Goal: Task Accomplishment & Management: Manage account settings

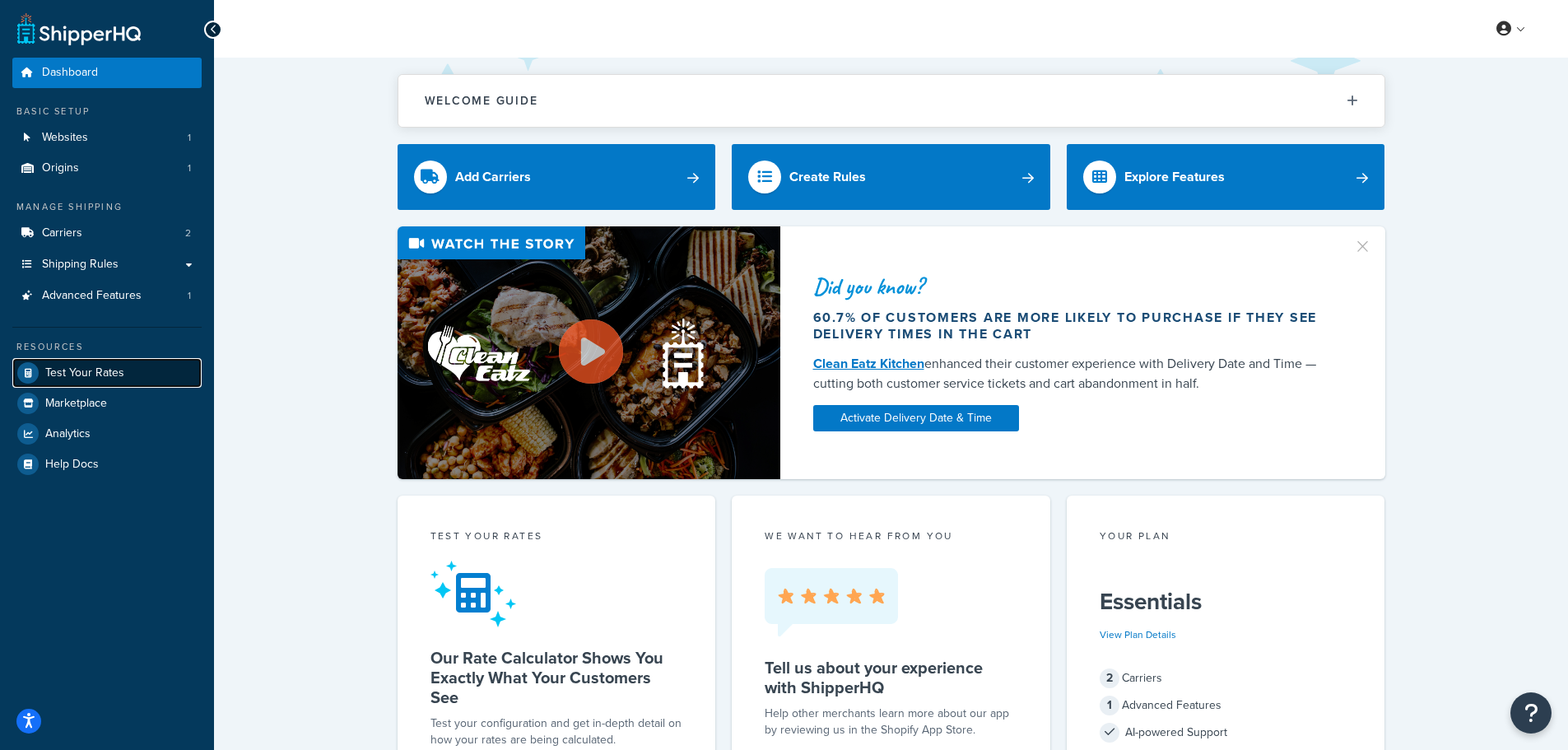
click at [77, 377] on span "Test Your Rates" at bounding box center [85, 373] width 79 height 14
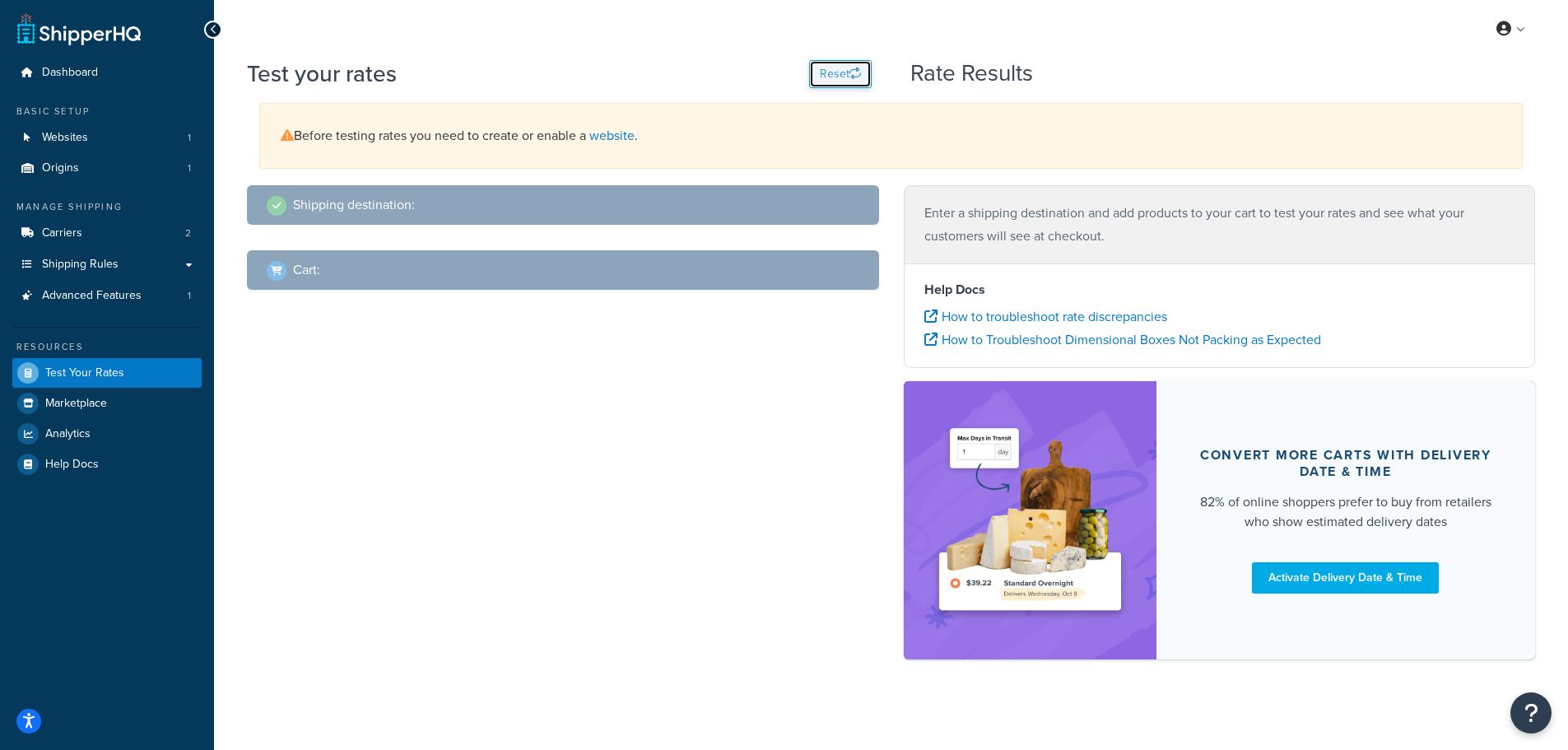
drag, startPoint x: 531, startPoint y: 129, endPoint x: 818, endPoint y: 73, distance: 292.4
click at [815, 74] on button "Reset" at bounding box center [841, 74] width 63 height 28
click at [818, 73] on button "Reset" at bounding box center [841, 74] width 63 height 28
click at [589, 141] on div "Before testing rates you need to create or enable a website ." at bounding box center [891, 136] width 1264 height 66
click at [632, 137] on link "website" at bounding box center [612, 135] width 45 height 19
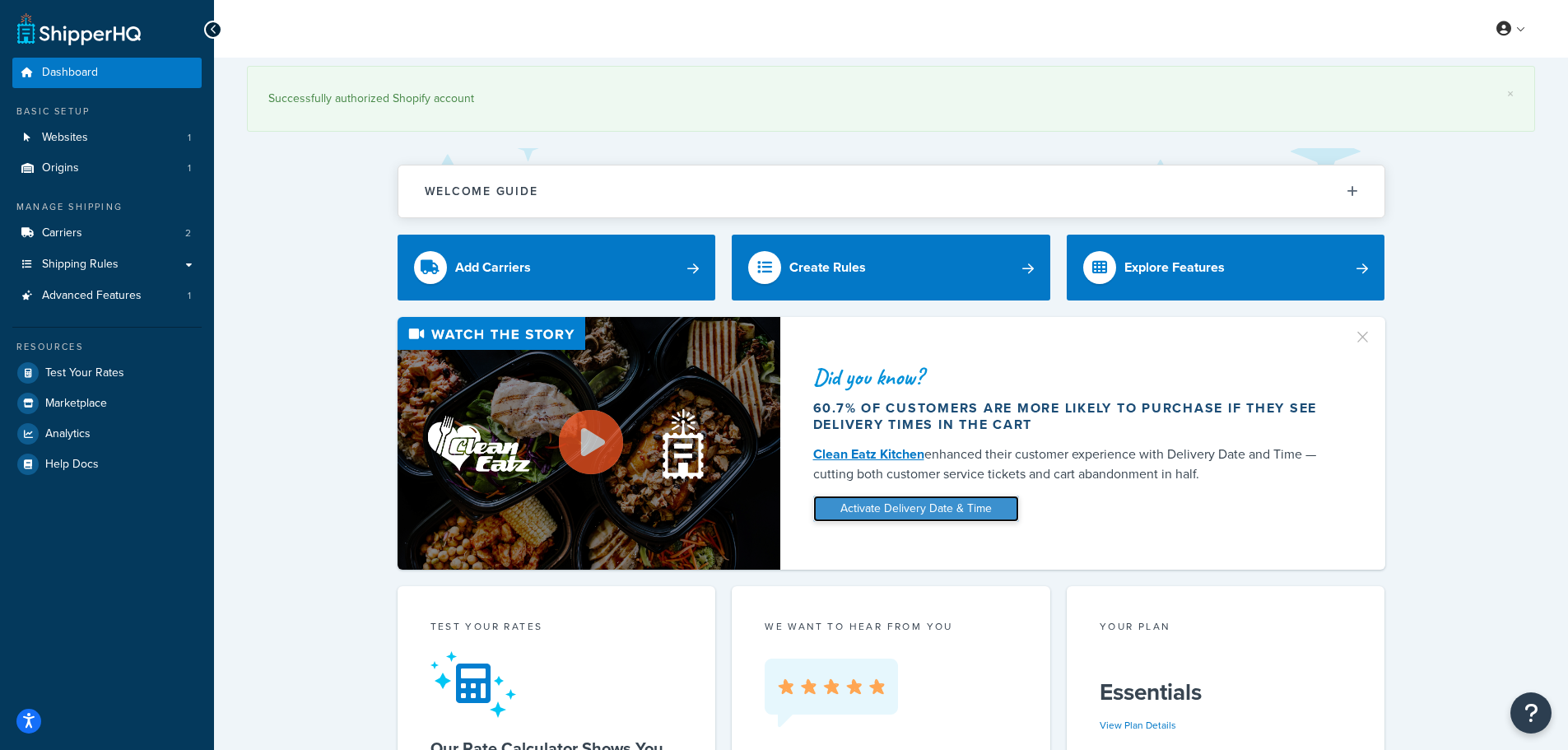
click at [989, 511] on link "Activate Delivery Date & Time" at bounding box center [915, 509] width 206 height 27
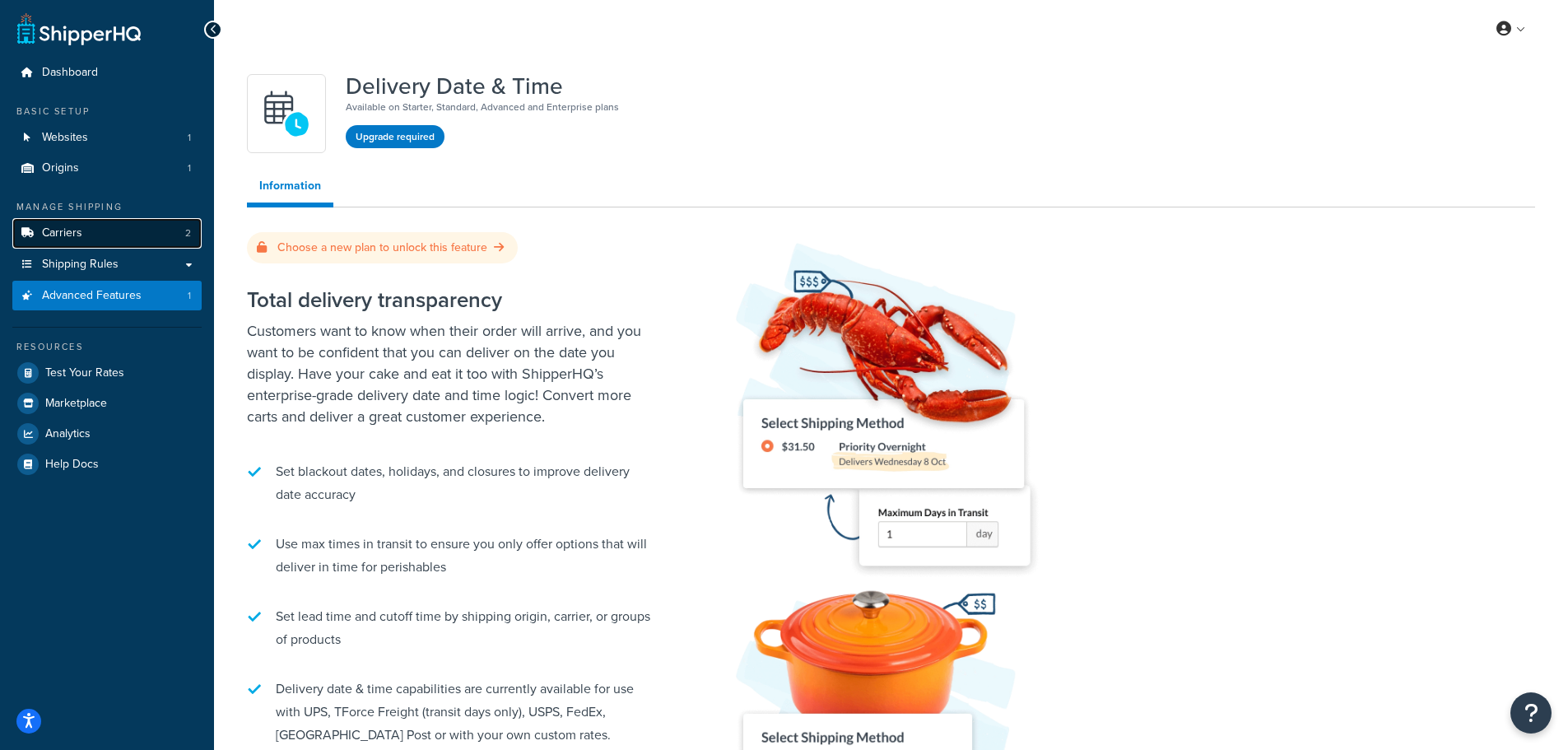
click at [81, 228] on span "Carriers" at bounding box center [62, 233] width 40 height 14
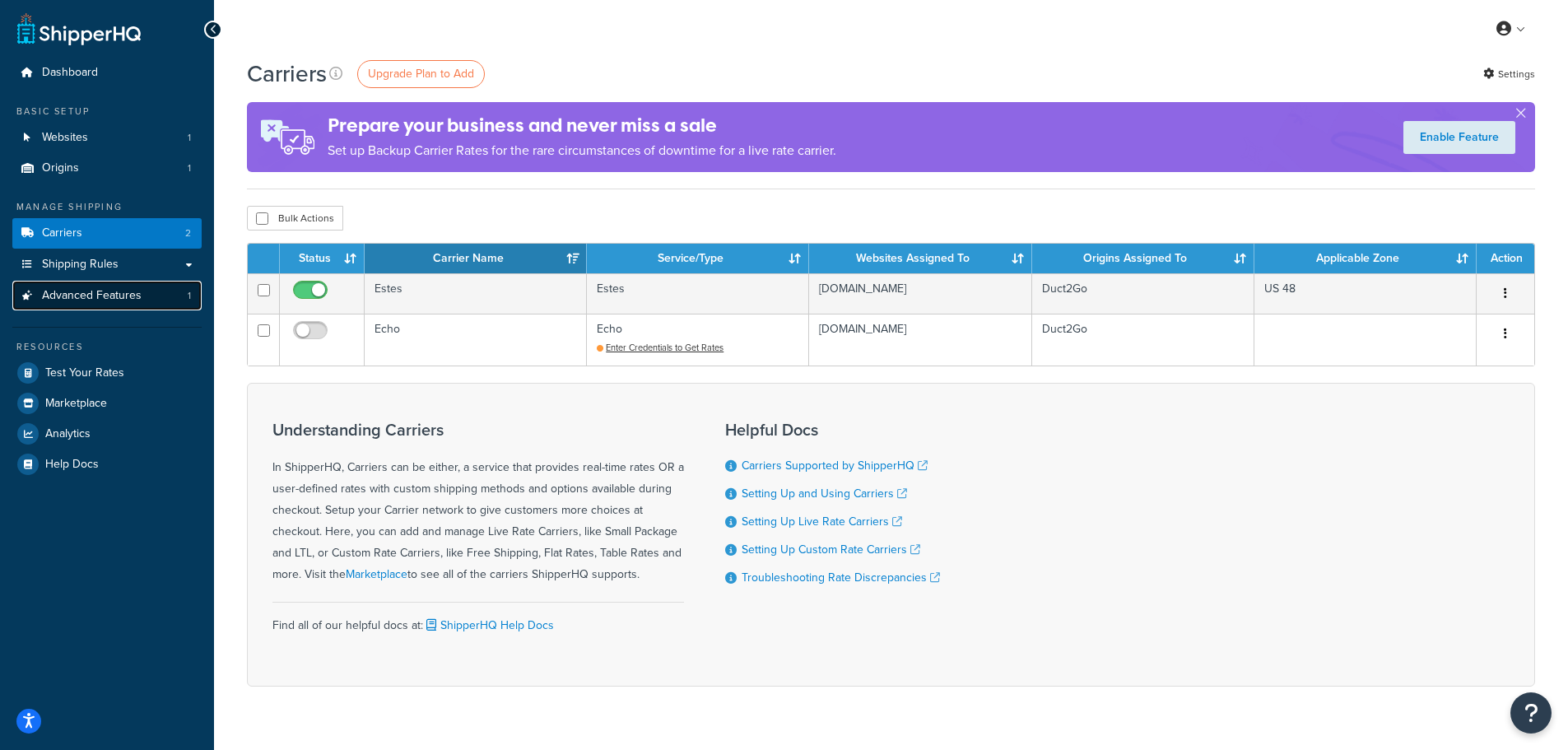
click at [103, 299] on span "Advanced Features" at bounding box center [92, 296] width 99 height 14
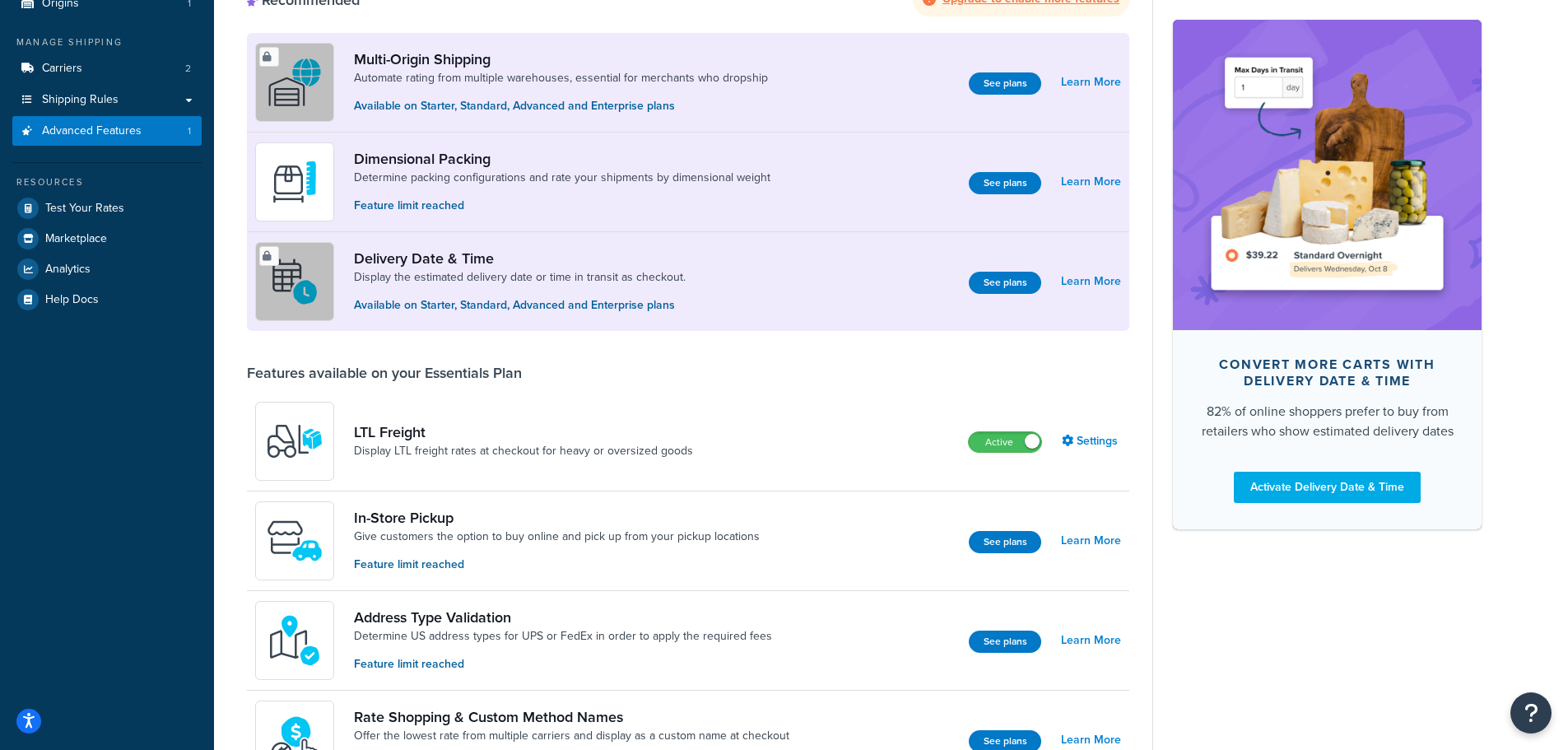
scroll to position [247, 0]
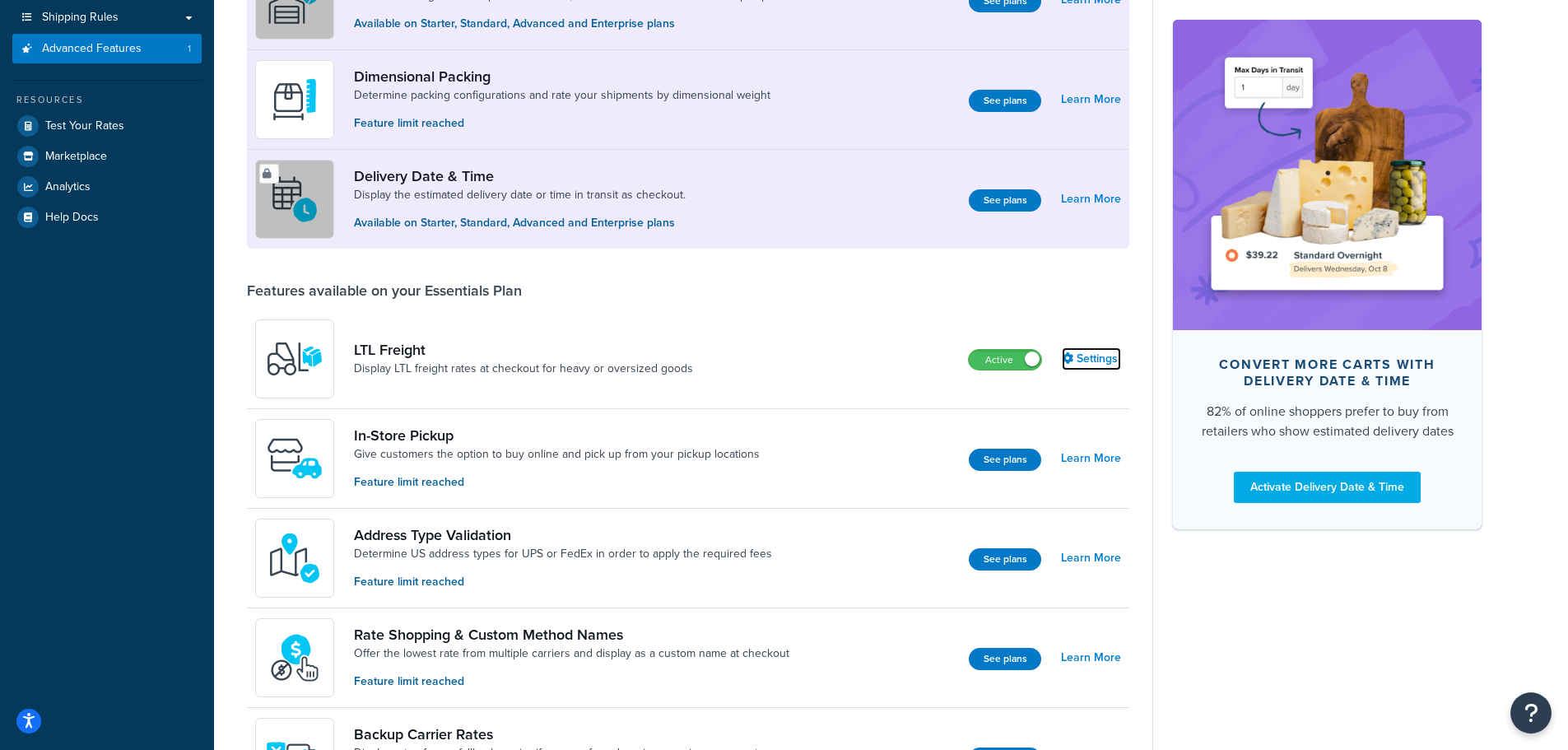
click at [1081, 357] on link "Settings" at bounding box center [1092, 358] width 59 height 23
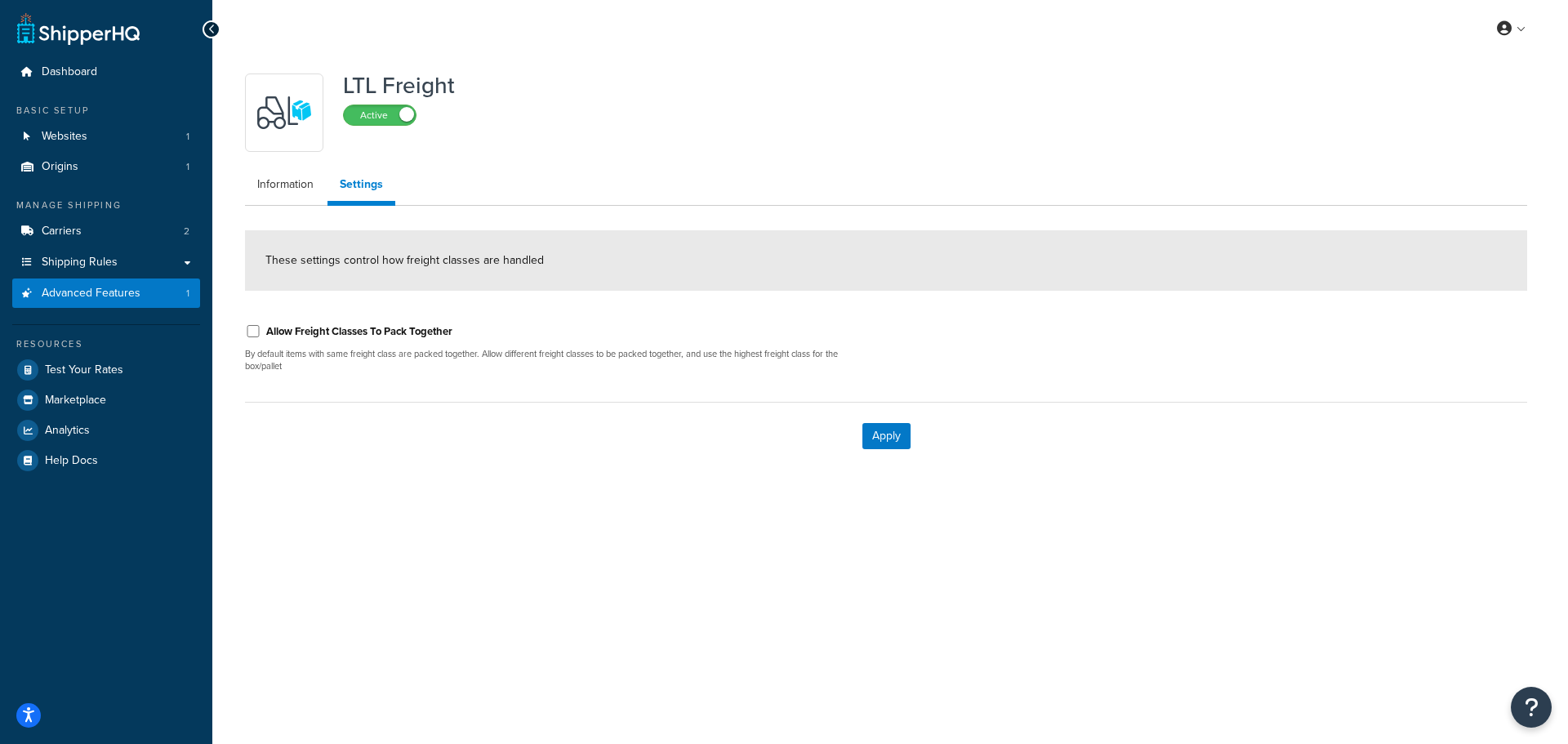
click at [312, 327] on label "Allow Freight Classes To Pack Together" at bounding box center [359, 331] width 186 height 15
click at [262, 327] on input "Allow Freight Classes To Pack Together" at bounding box center [253, 331] width 17 height 13
checkbox input "true"
click at [888, 433] on button "Apply" at bounding box center [886, 435] width 48 height 26
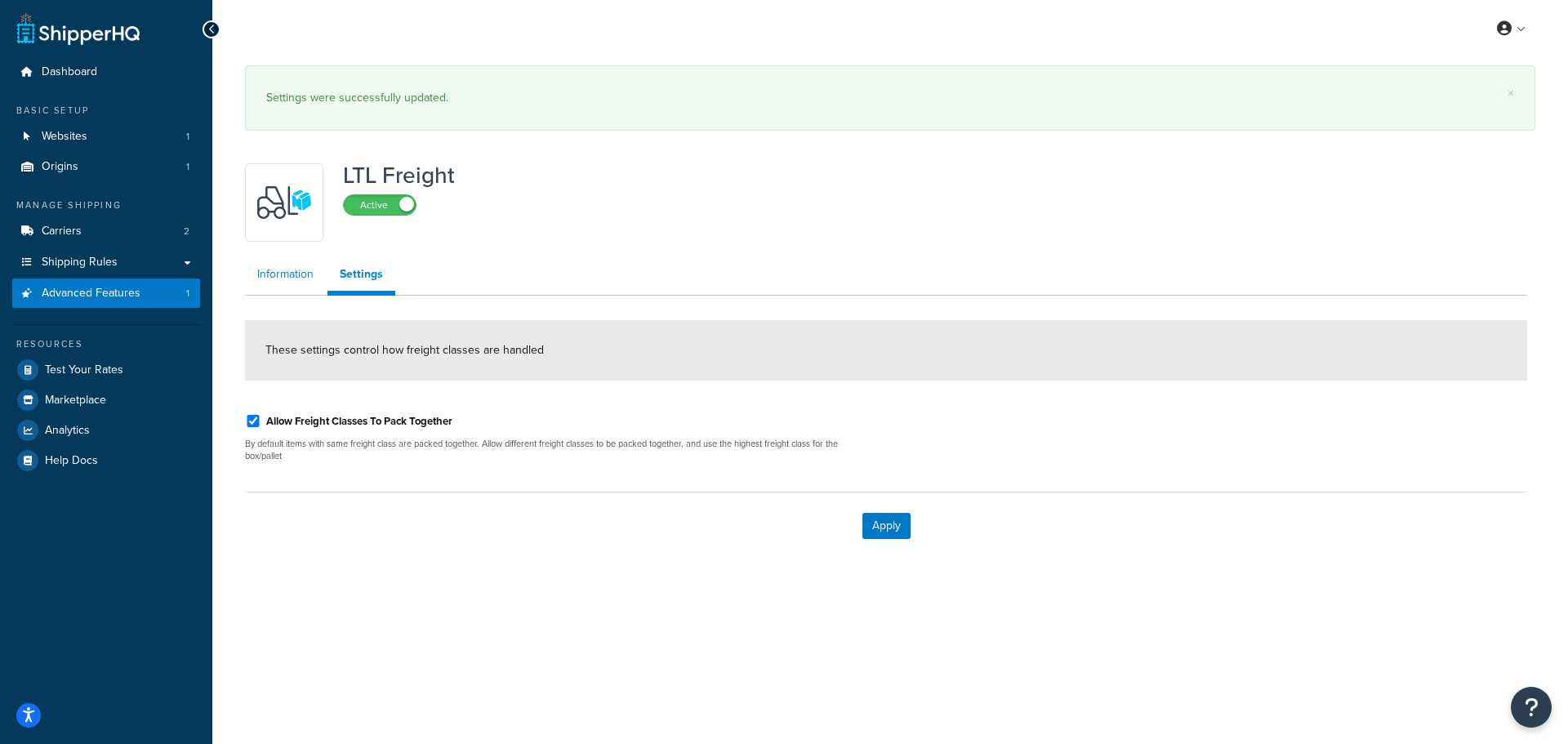
click at [287, 229] on div "LTL Freight Active Information Settings These settings control how freight clas…" at bounding box center [886, 357] width 1306 height 404
click at [302, 280] on link "Information" at bounding box center [285, 273] width 81 height 32
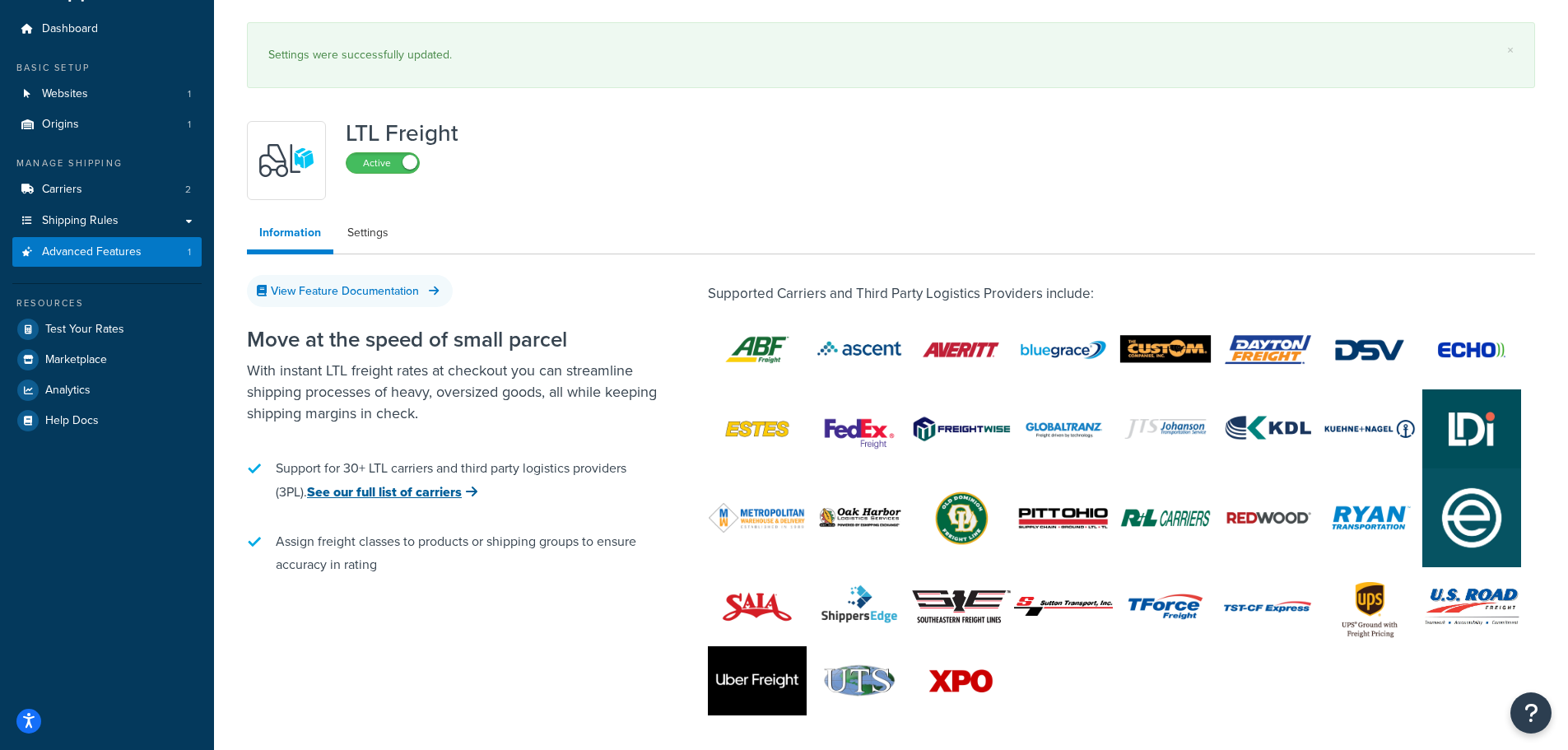
scroll to position [127, 0]
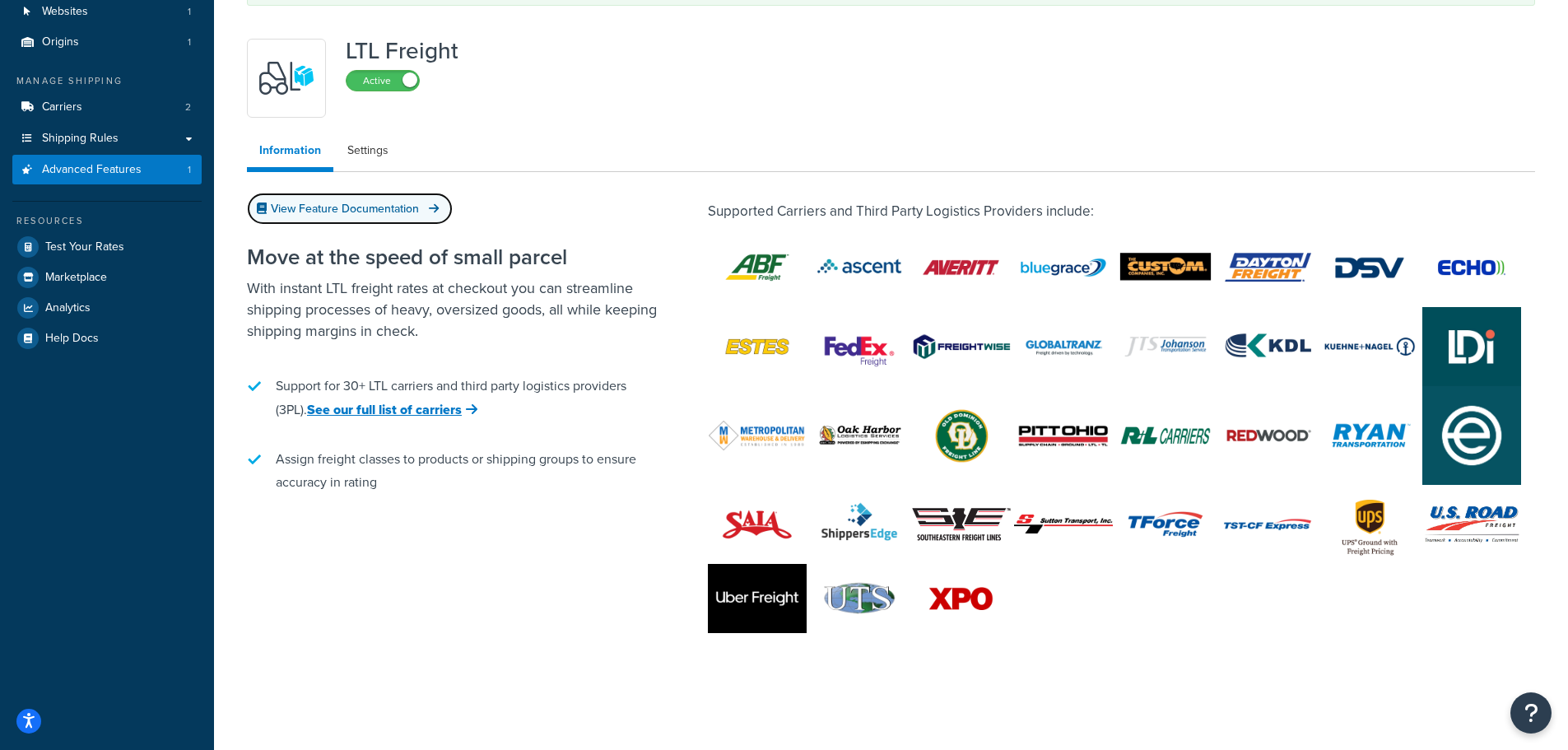
click at [346, 203] on link "View Feature Documentation" at bounding box center [349, 209] width 206 height 32
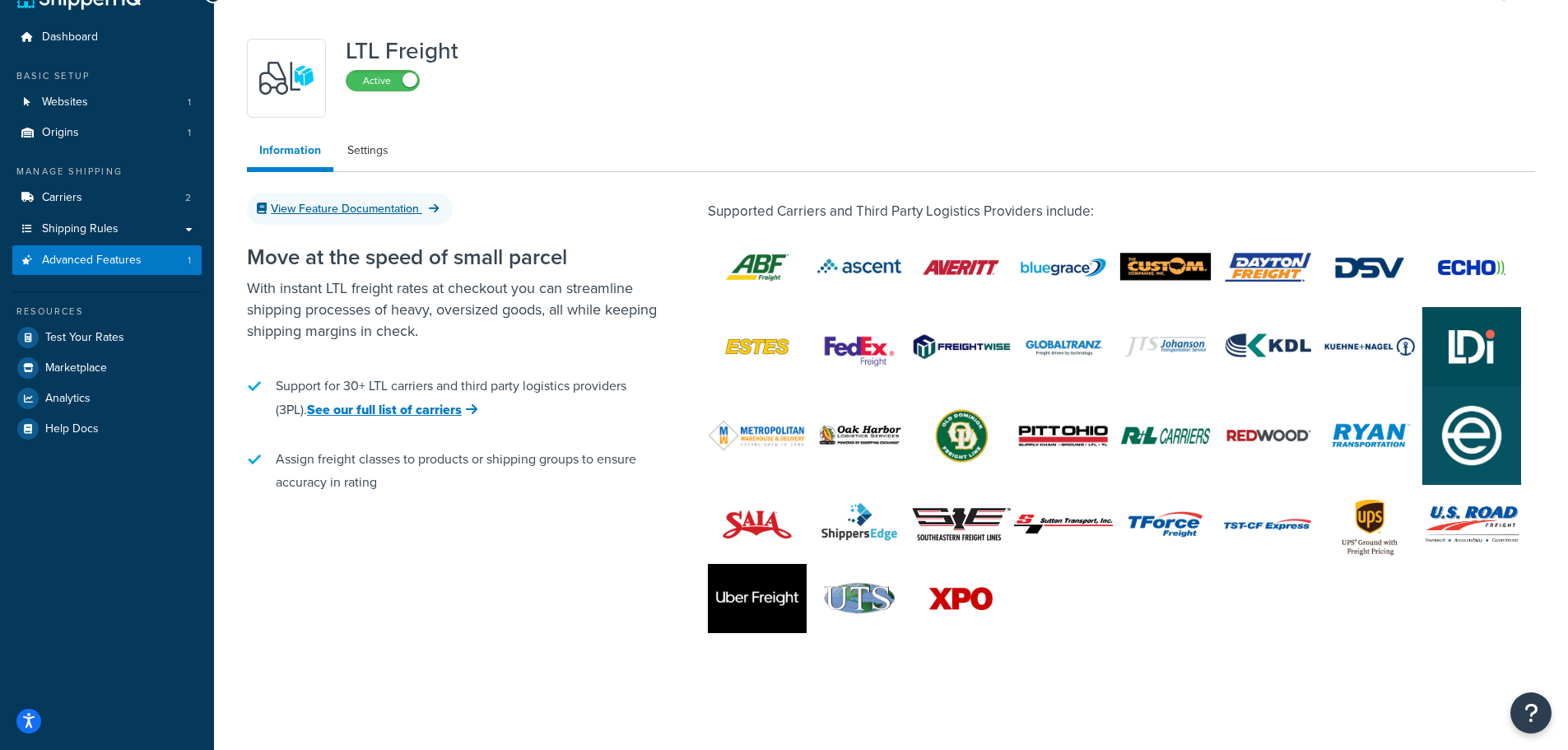
scroll to position [36, 0]
click at [79, 193] on span "Carriers" at bounding box center [62, 198] width 40 height 14
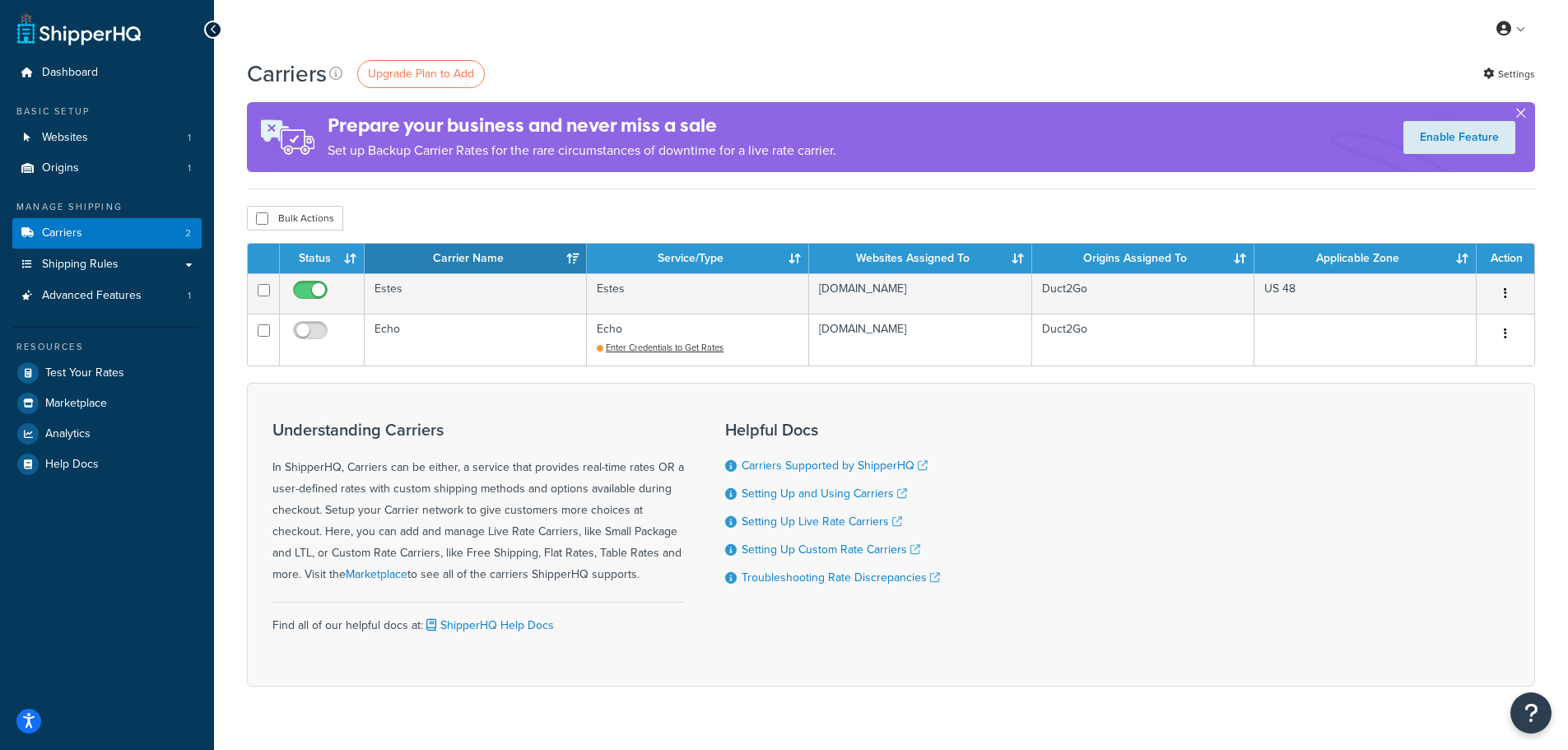
click at [1523, 114] on button "button" at bounding box center [1521, 116] width 4 height 4
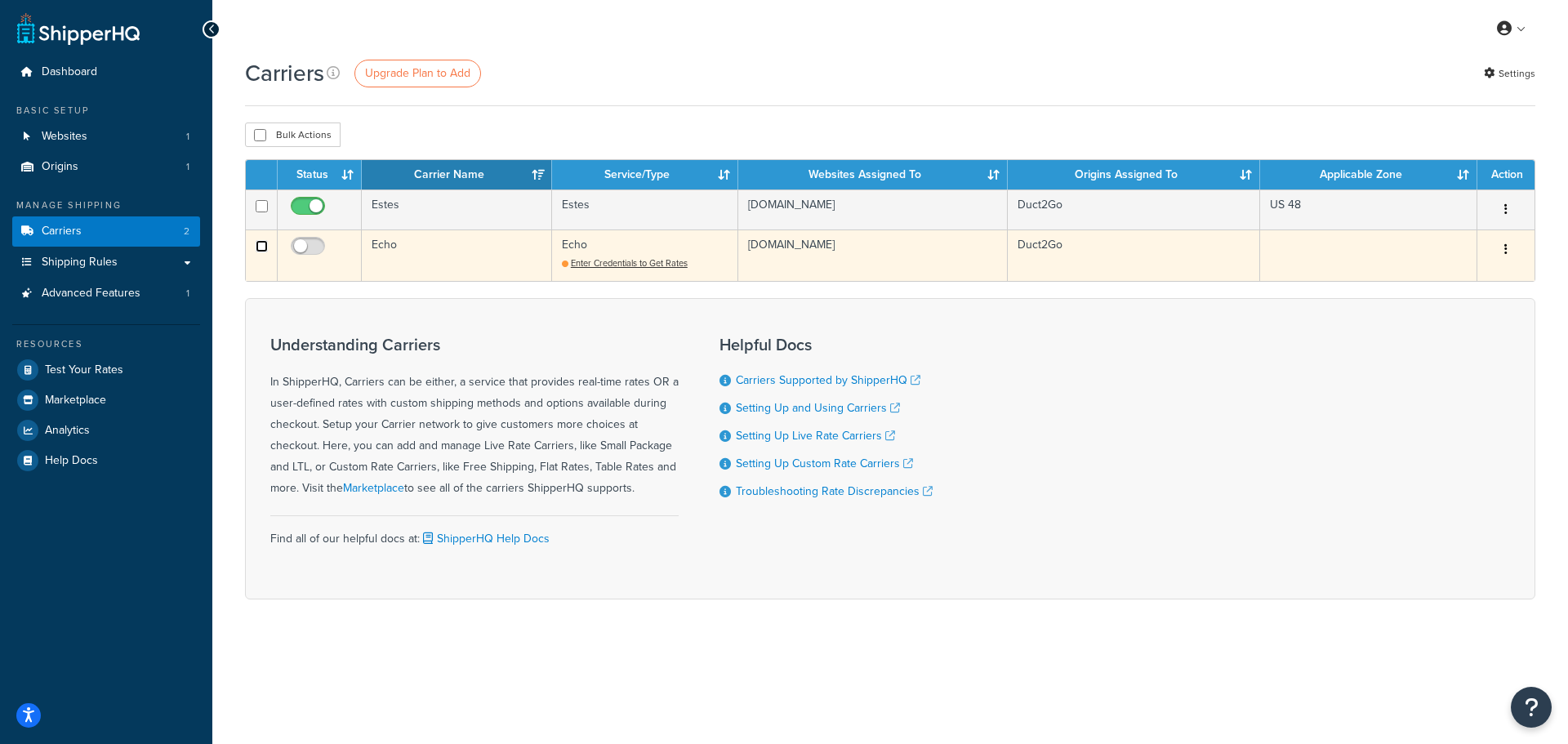
click at [261, 243] on input "checkbox" at bounding box center [262, 246] width 13 height 13
checkbox input "true"
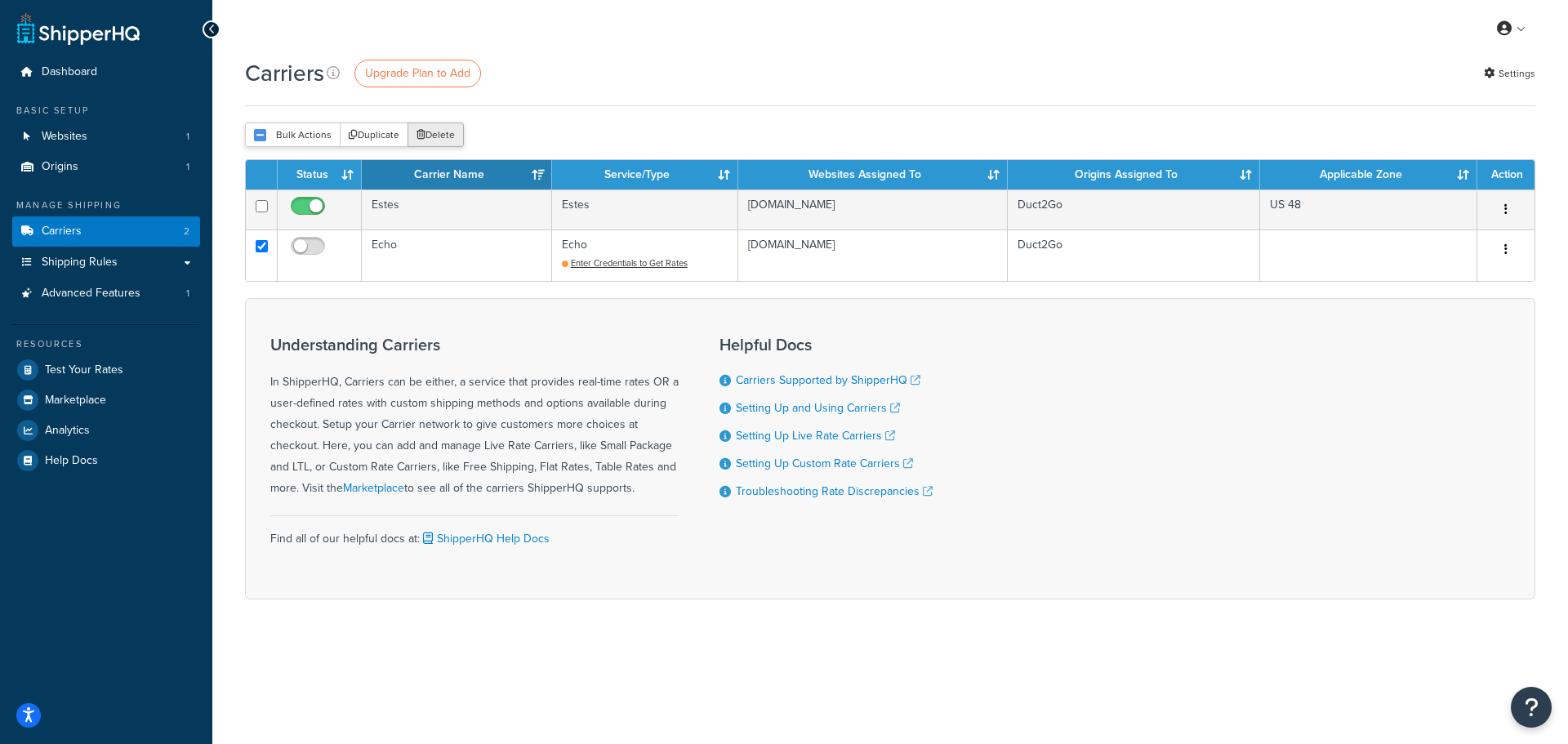
click at [447, 137] on button "Delete" at bounding box center [435, 134] width 57 height 24
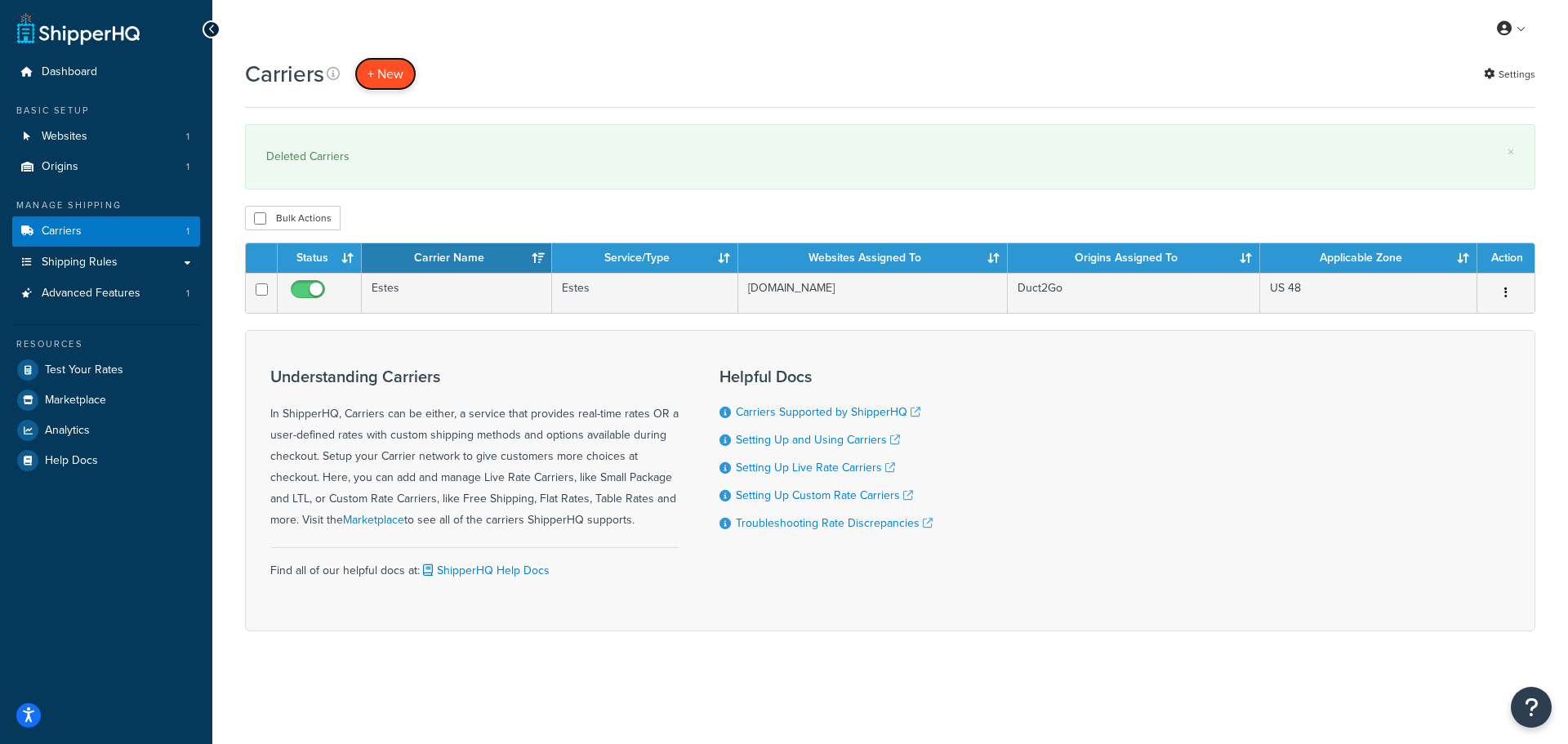
click at [393, 79] on button "+ New" at bounding box center [386, 74] width 62 height 33
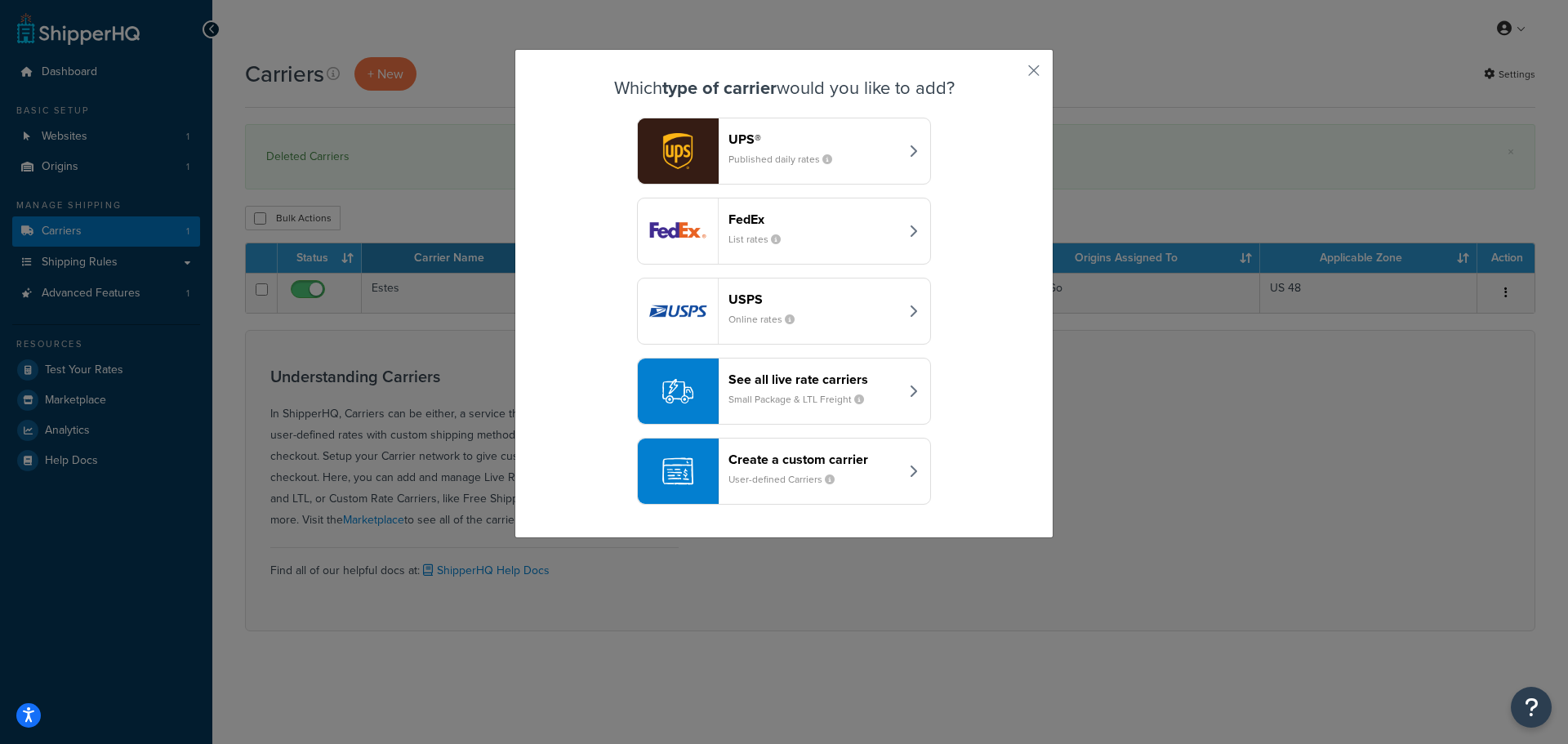
click at [738, 385] on header "See all live rate carriers" at bounding box center [813, 380] width 171 height 16
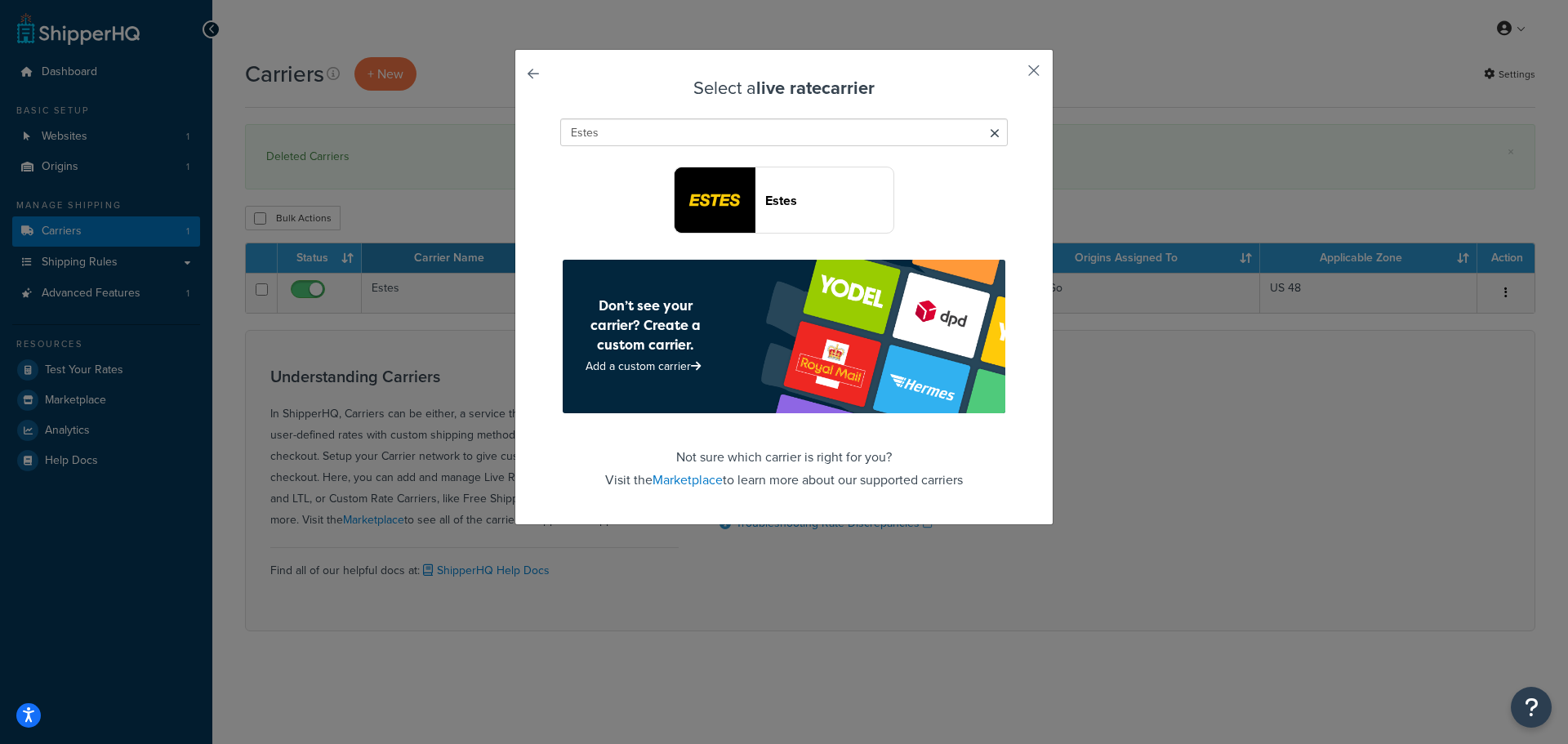
type input "Estes"
click at [1011, 74] on button "button" at bounding box center [1010, 76] width 4 height 4
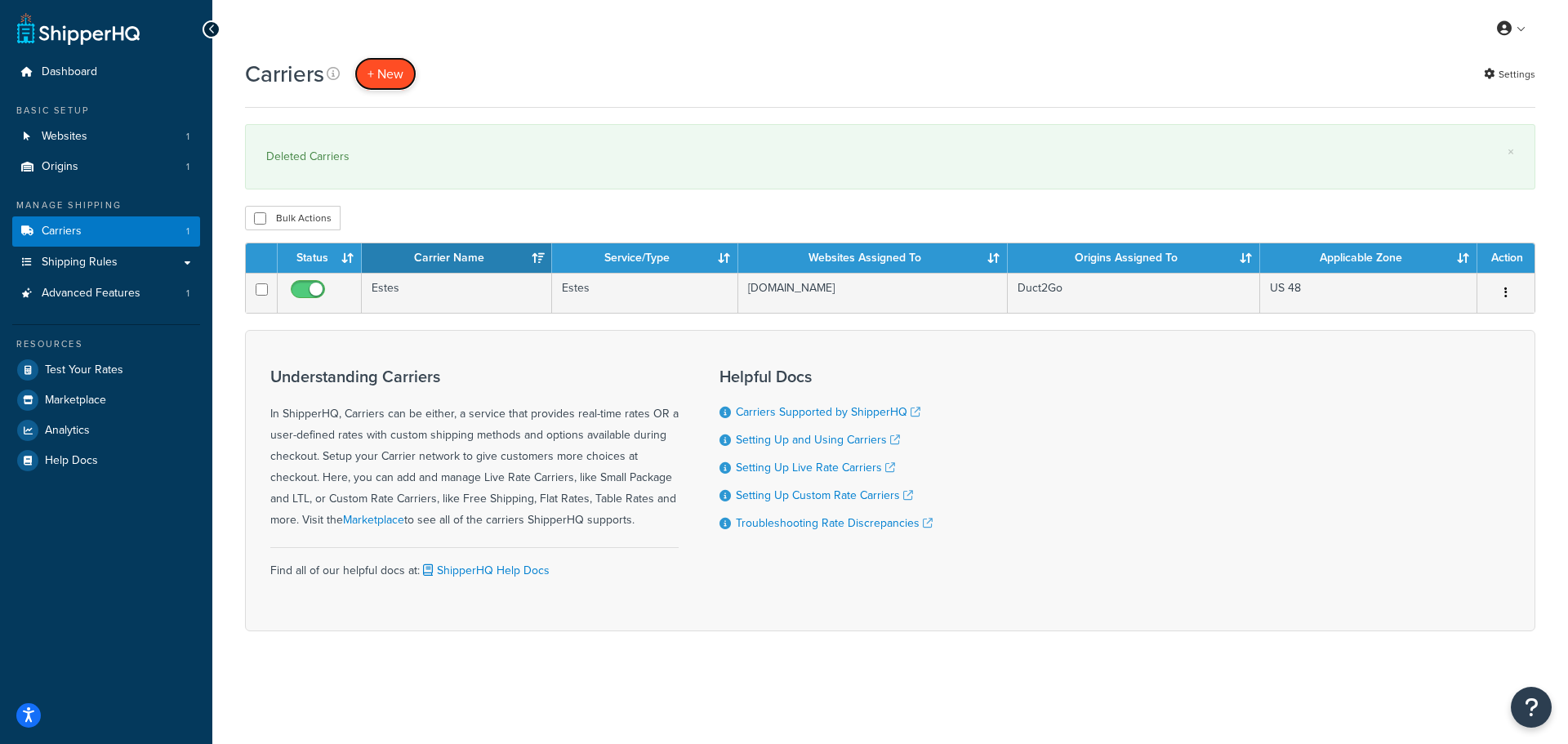
click at [394, 62] on button "+ New" at bounding box center [386, 74] width 62 height 33
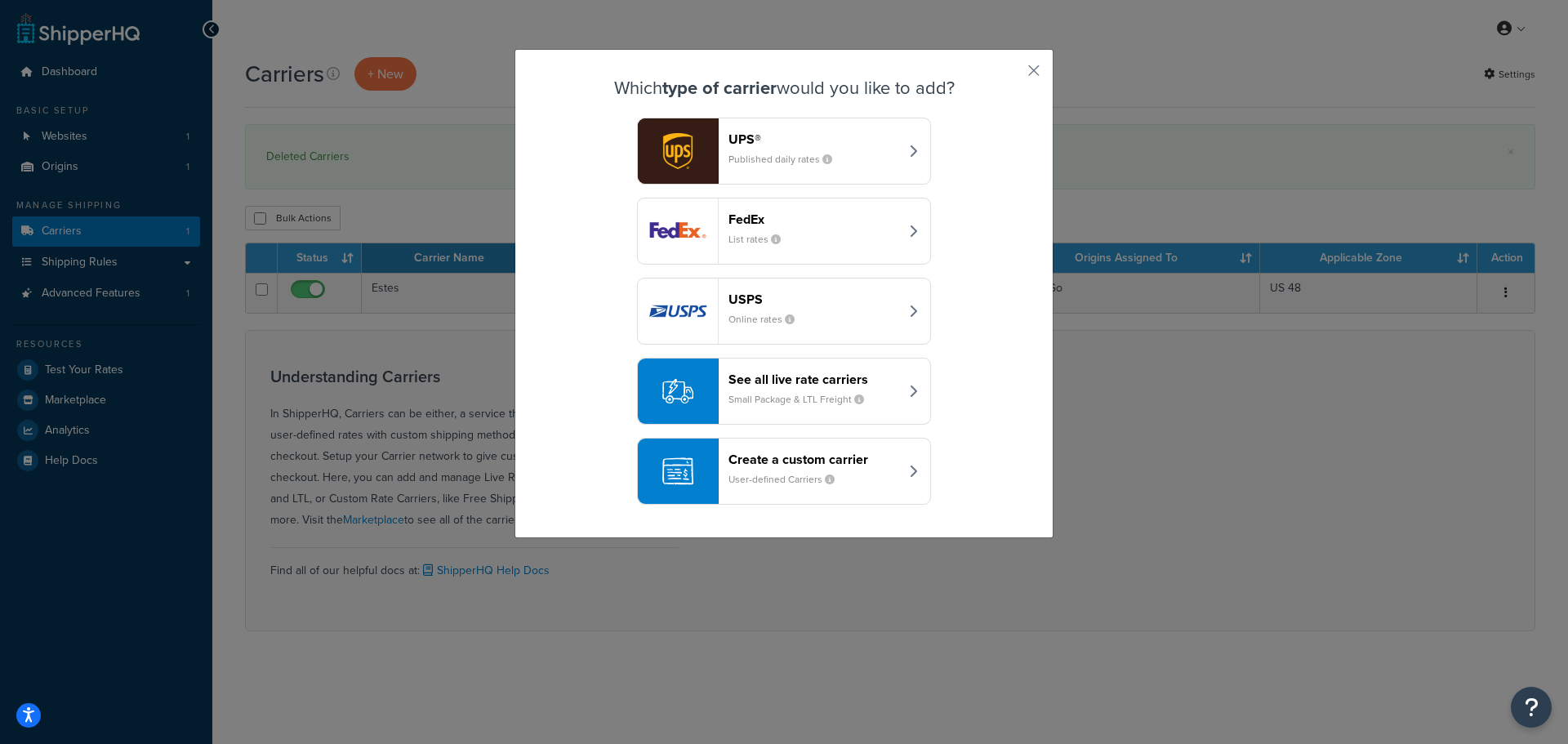
click at [759, 152] on small "Published daily rates" at bounding box center [787, 159] width 117 height 15
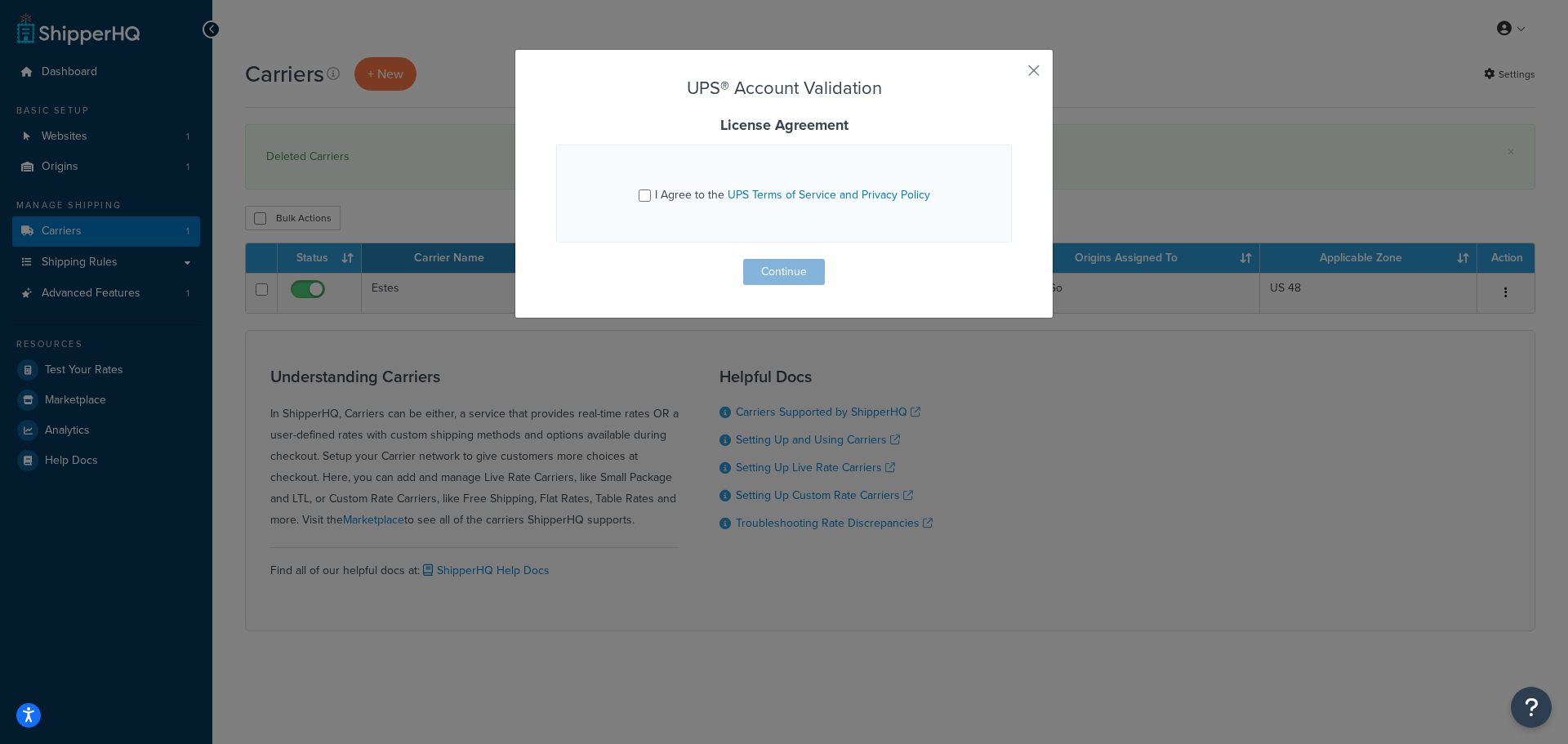
click at [632, 187] on div "I Agree to the UPS Terms of Service and Privacy Policy" at bounding box center [783, 192] width 413 height 42
click at [644, 195] on input "I Agree to the UPS Terms of Service and Privacy Policy" at bounding box center [644, 195] width 13 height 13
checkbox input "true"
click at [810, 272] on button "Continue" at bounding box center [784, 271] width 82 height 26
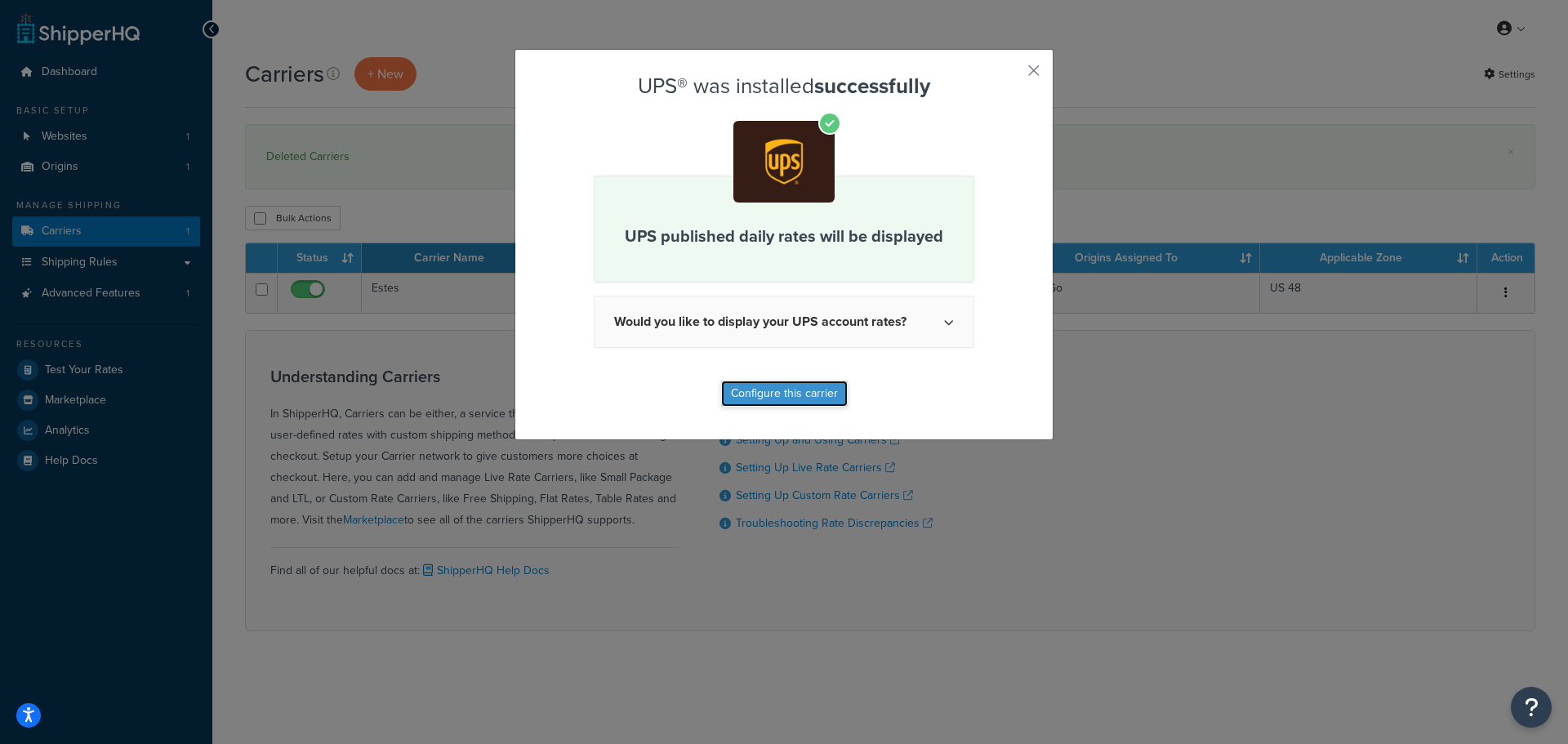
click at [787, 393] on button "Configure this carrier" at bounding box center [785, 393] width 127 height 26
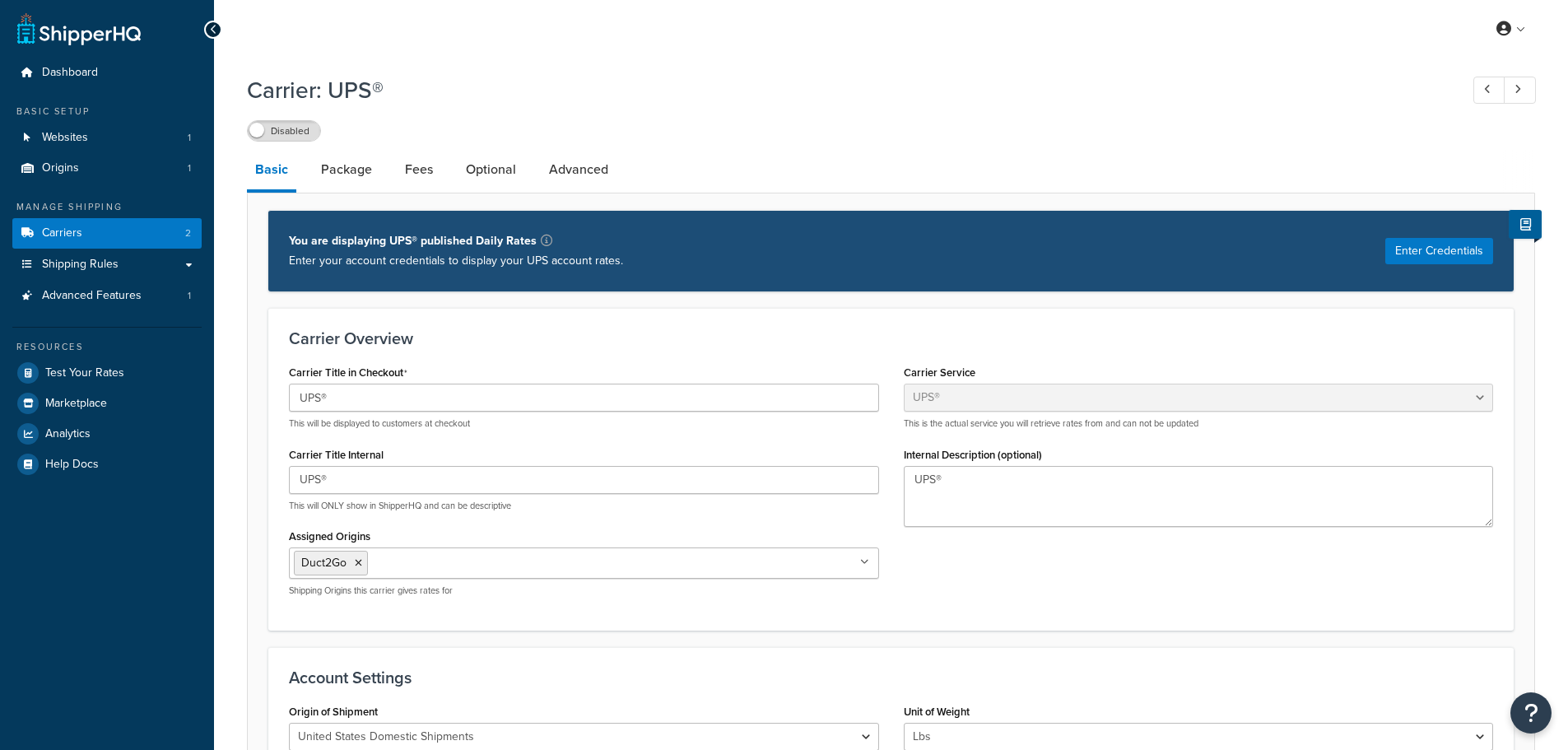
select select "ups"
click at [294, 137] on label "Disabled" at bounding box center [284, 131] width 73 height 20
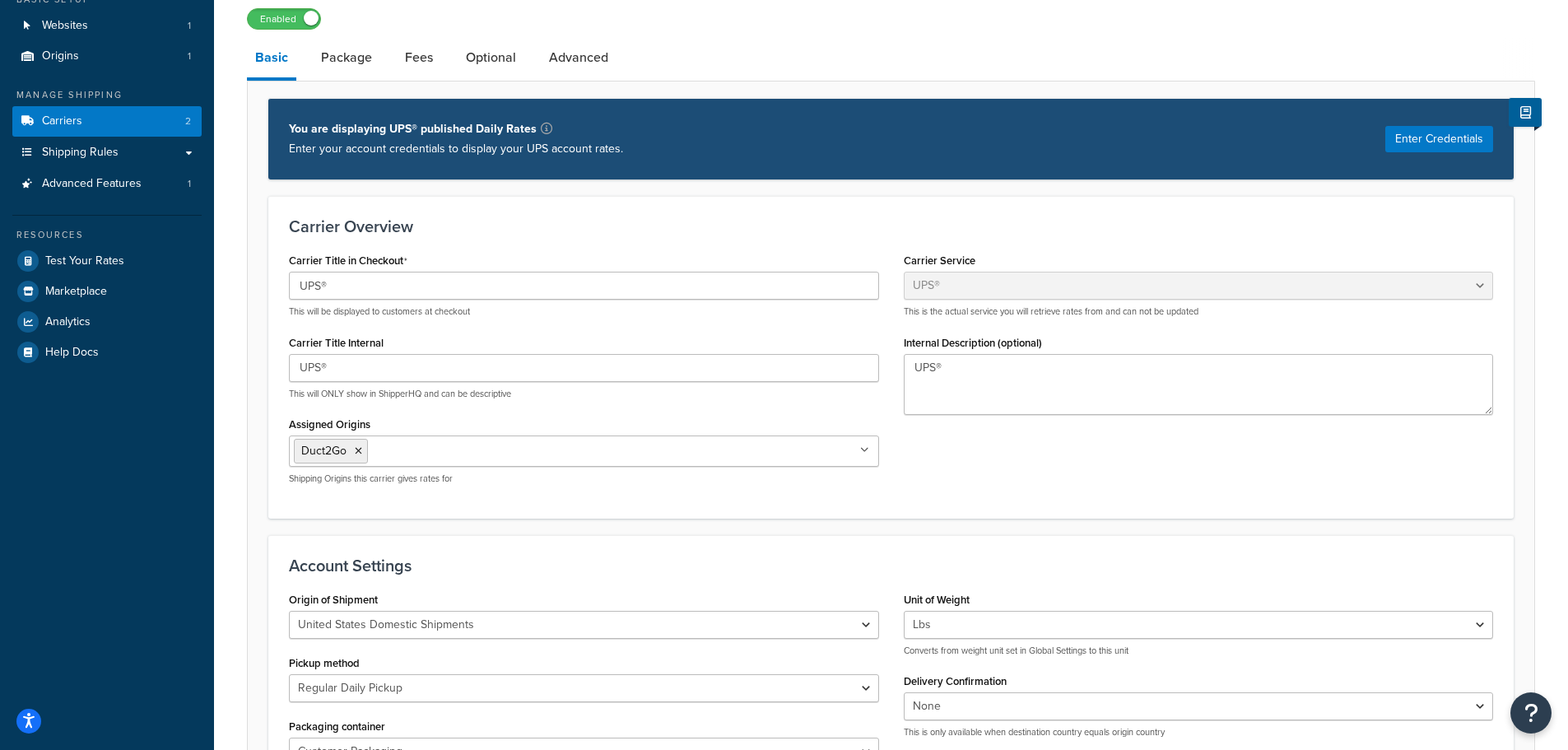
scroll to position [494, 0]
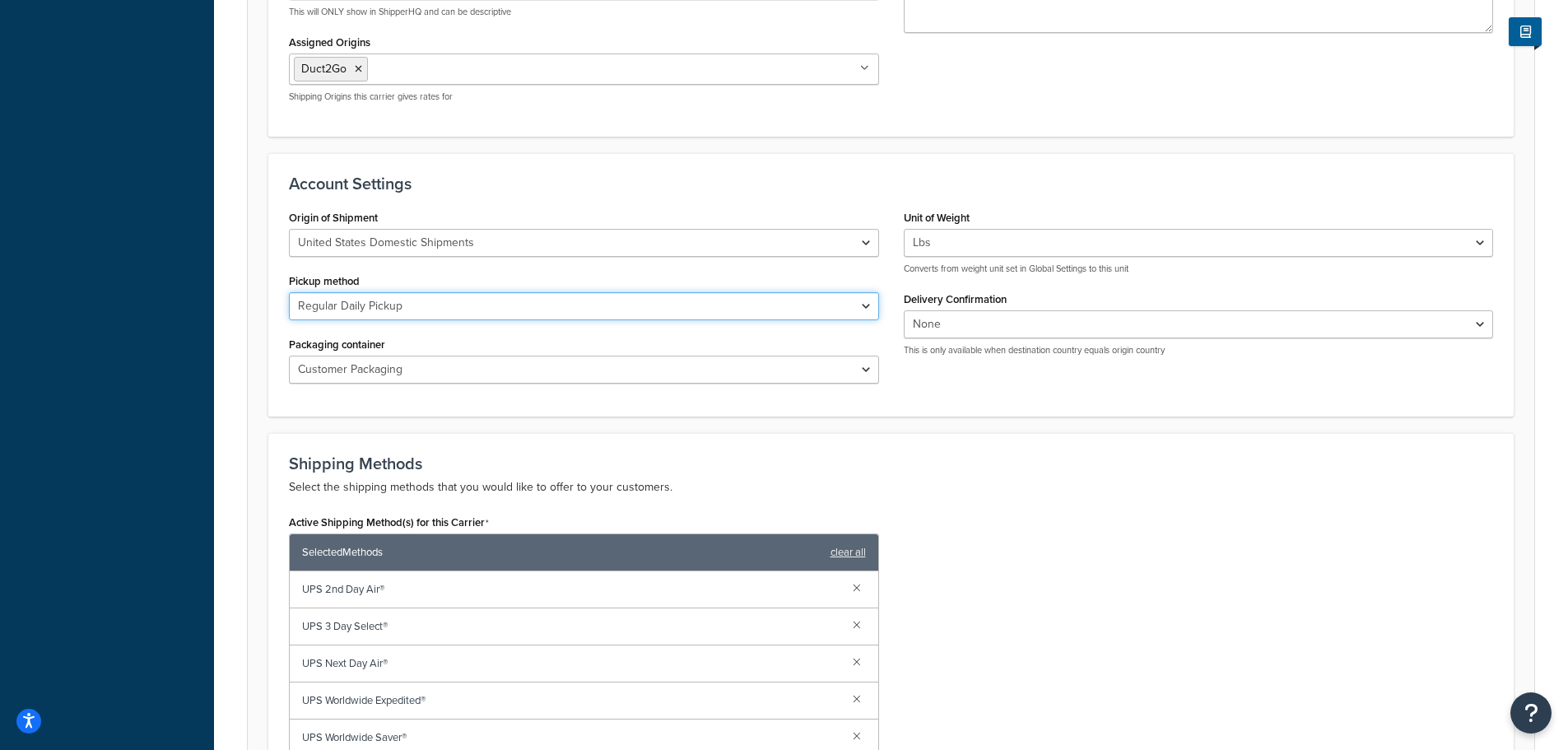
click at [409, 309] on select "Regular Daily Pickup Customer Counter One Time Pickup On Call Air Letter Center…" at bounding box center [585, 306] width 591 height 28
click at [391, 282] on div "Pickup method Regular Daily Pickup Customer Counter One Time Pickup On Call Air…" at bounding box center [585, 295] width 591 height 51
click at [974, 249] on select "Lbs Kgs Convert LBS to KG" at bounding box center [1199, 243] width 591 height 28
drag, startPoint x: 974, startPoint y: 249, endPoint x: 978, endPoint y: 264, distance: 15.5
click at [974, 249] on select "Lbs Kgs Convert LBS to KG" at bounding box center [1199, 243] width 591 height 28
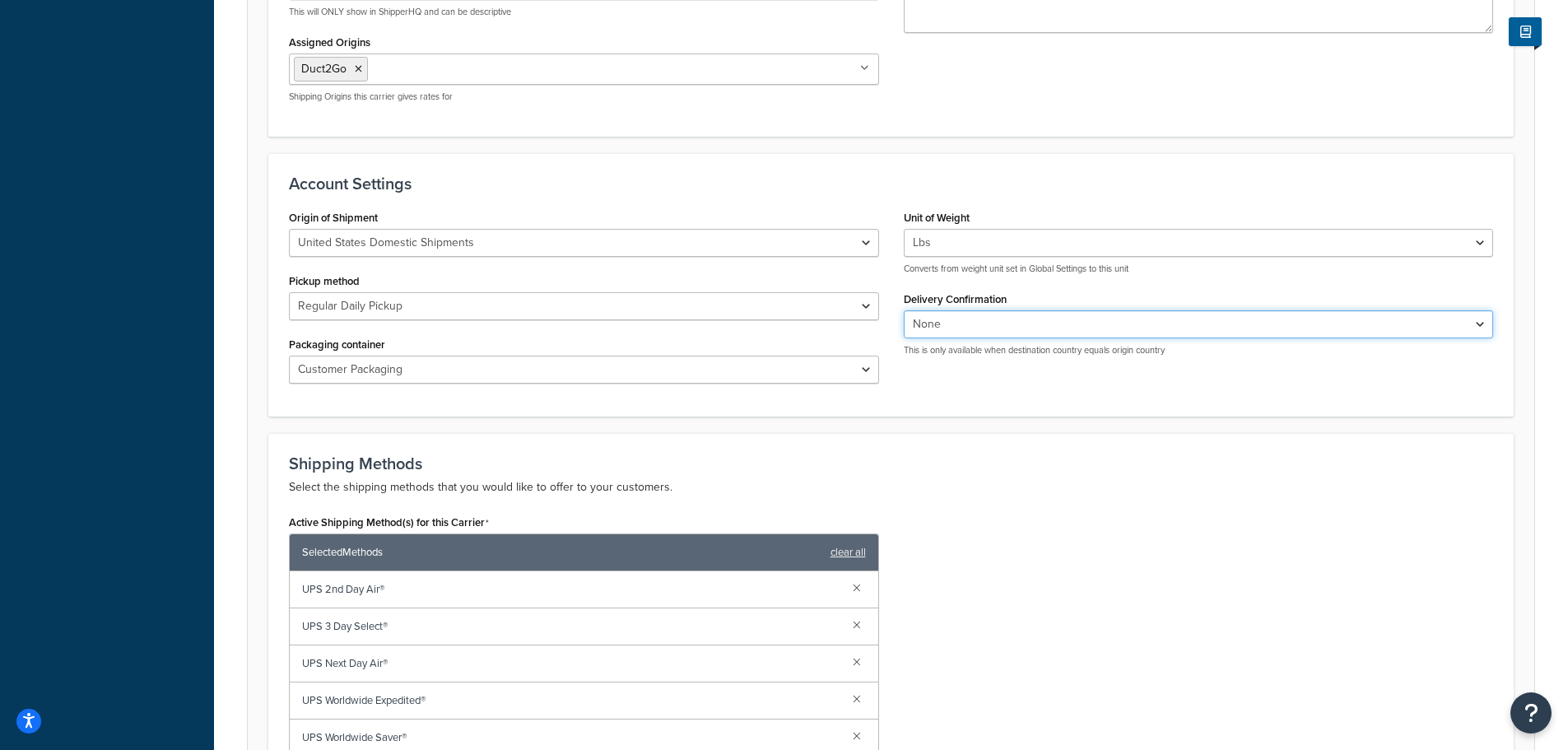
click at [972, 319] on select "None Signature Required Adult Signature Required" at bounding box center [1199, 324] width 591 height 28
click at [1170, 600] on div "Active Shipping Method(s) for this Carrier Selected Methods clear all UPS 2nd D…" at bounding box center [891, 693] width 1229 height 365
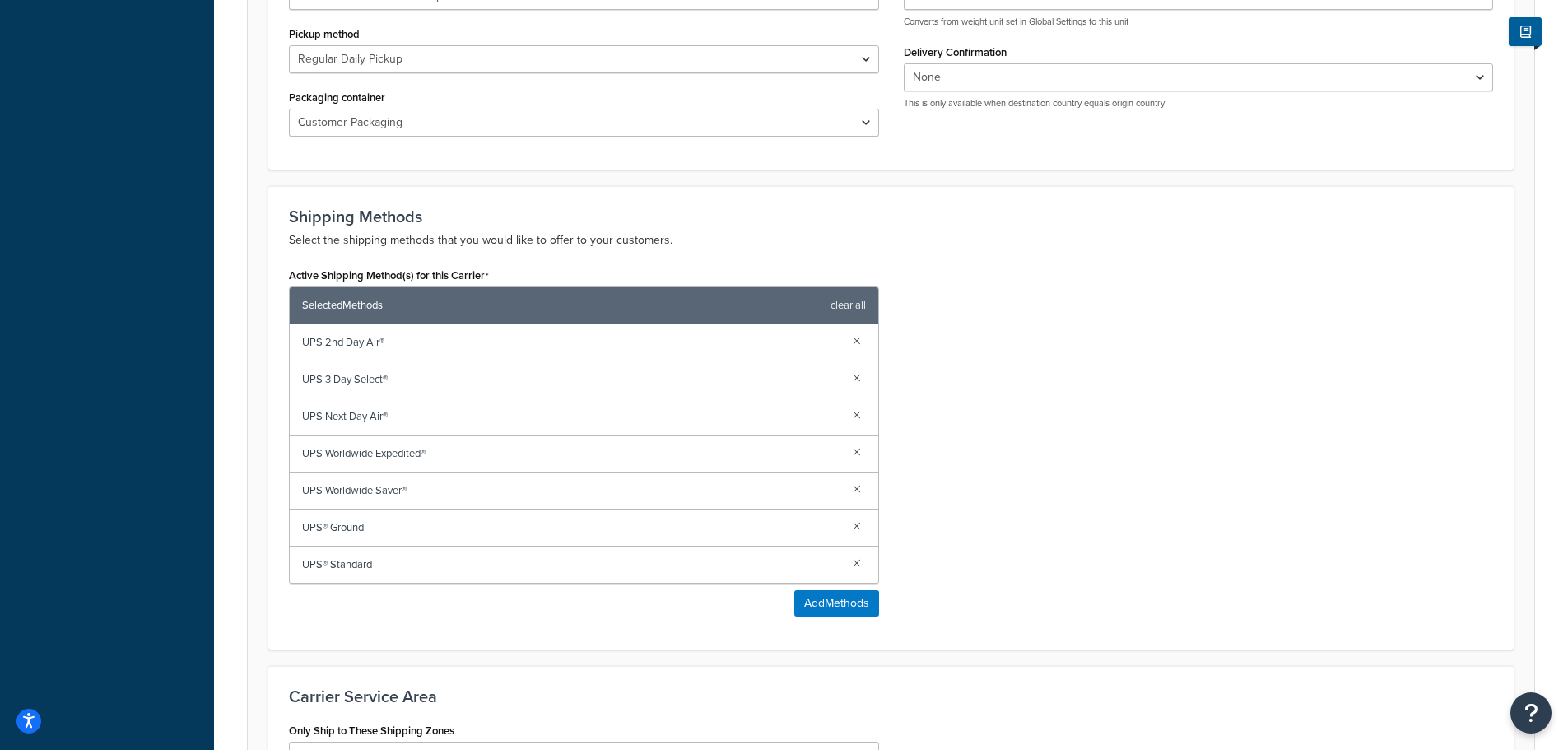
scroll to position [906, 0]
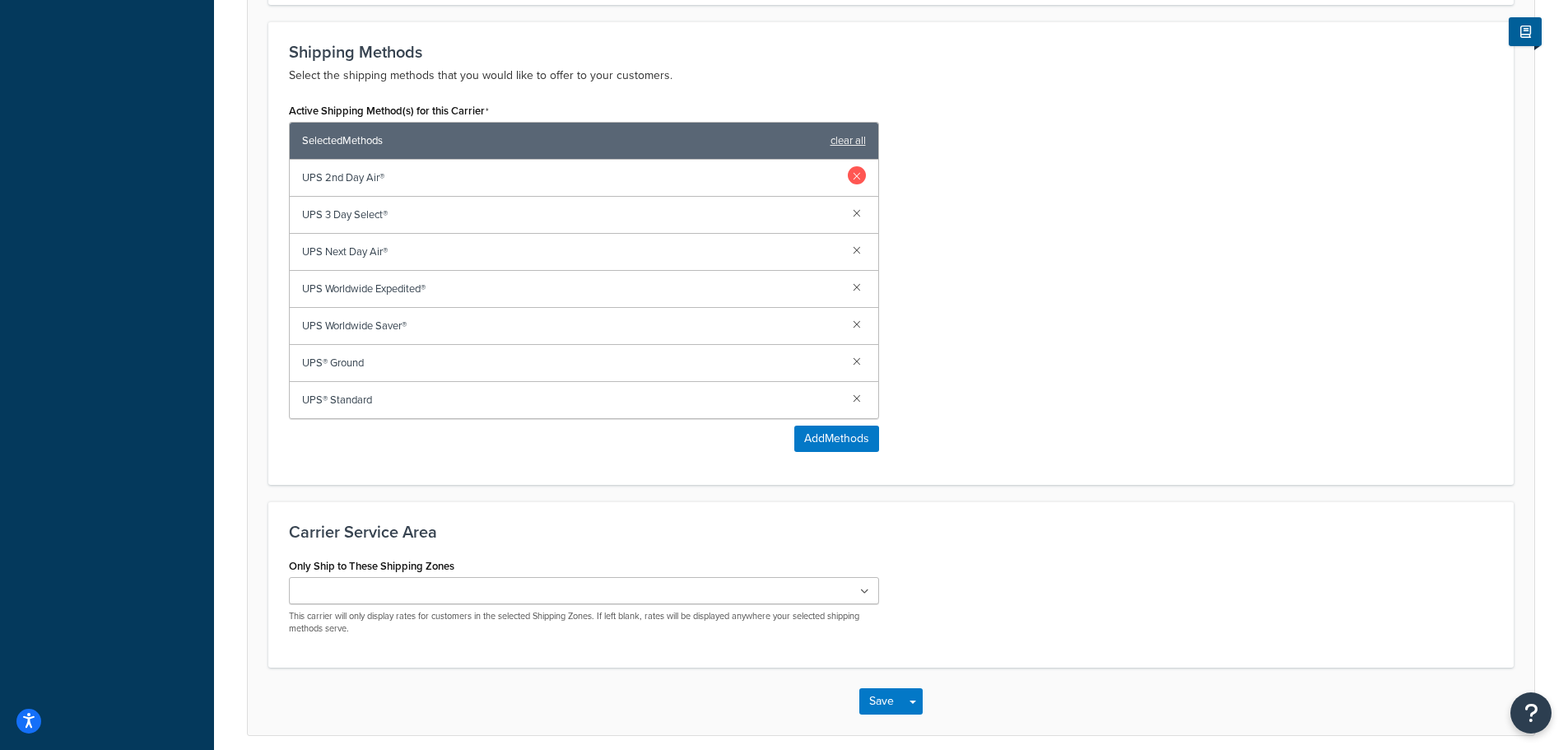
click at [852, 175] on link at bounding box center [857, 175] width 18 height 18
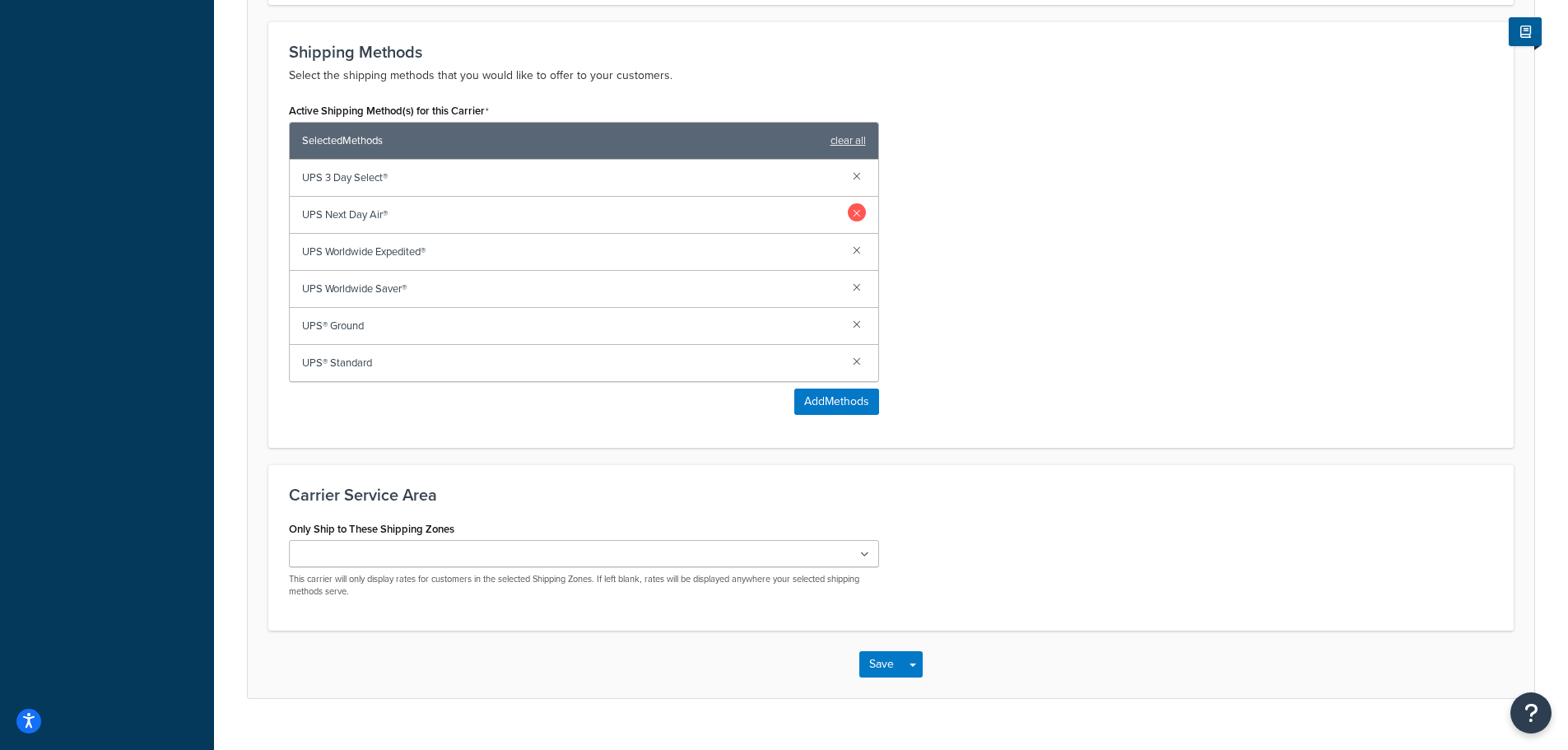
click at [857, 211] on link at bounding box center [857, 213] width 18 height 18
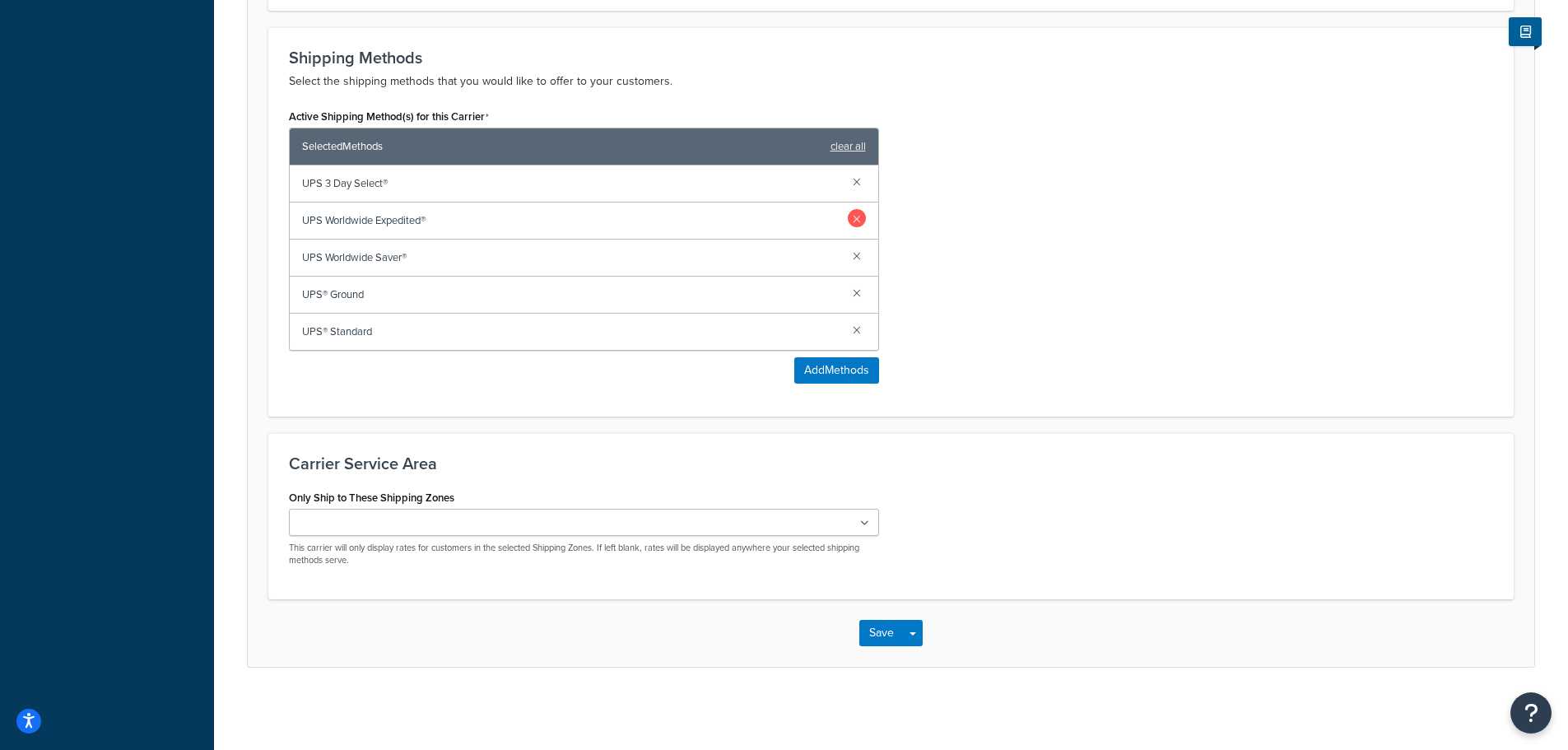
click at [858, 222] on link at bounding box center [857, 218] width 18 height 18
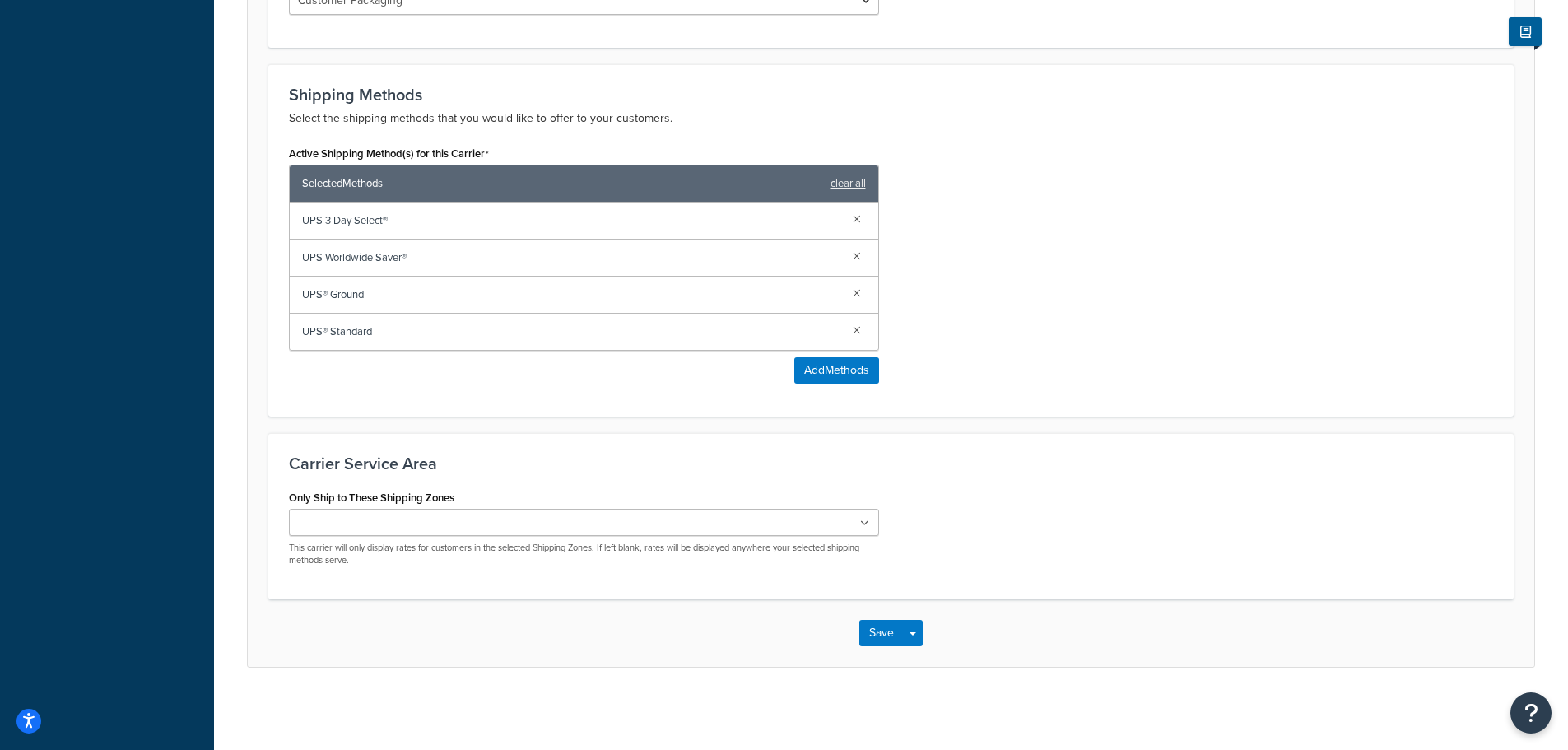
scroll to position [864, 0]
click at [857, 259] on link at bounding box center [857, 255] width 18 height 18
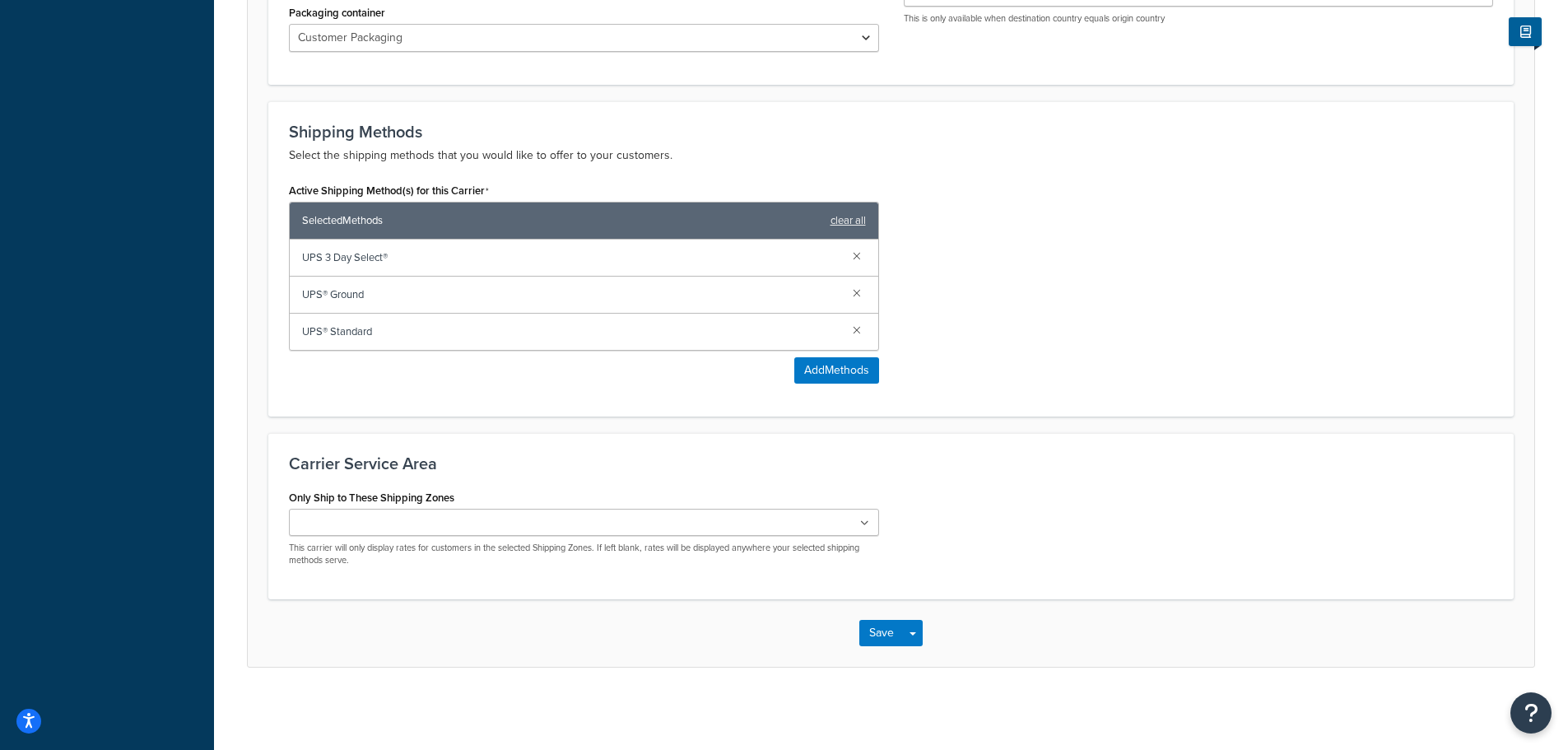
click at [961, 309] on div "Active Shipping Method(s) for this Carrier Selected Methods clear all UPS 3 Day…" at bounding box center [891, 287] width 1229 height 218
click at [450, 514] on ul at bounding box center [585, 523] width 591 height 28
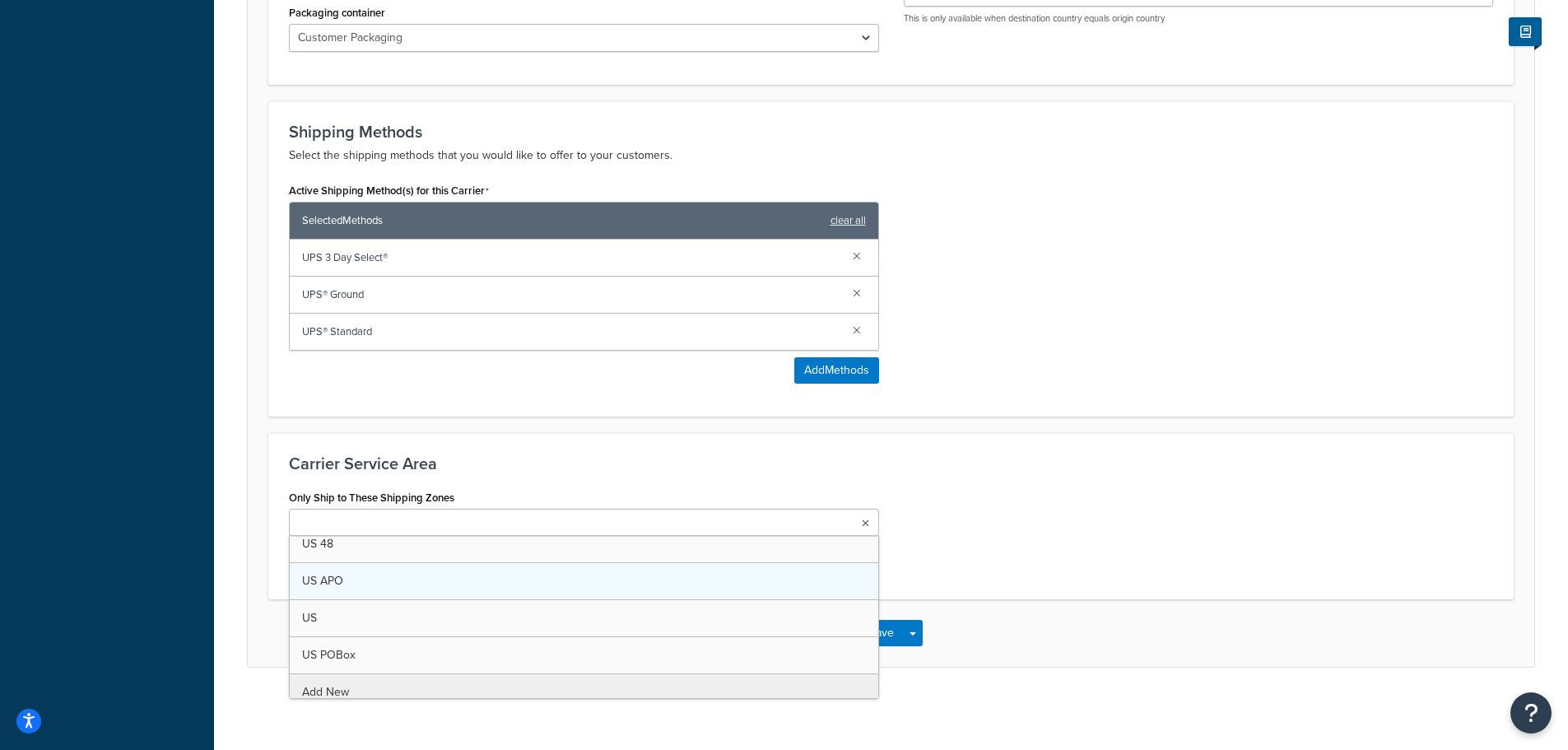
scroll to position [0, 0]
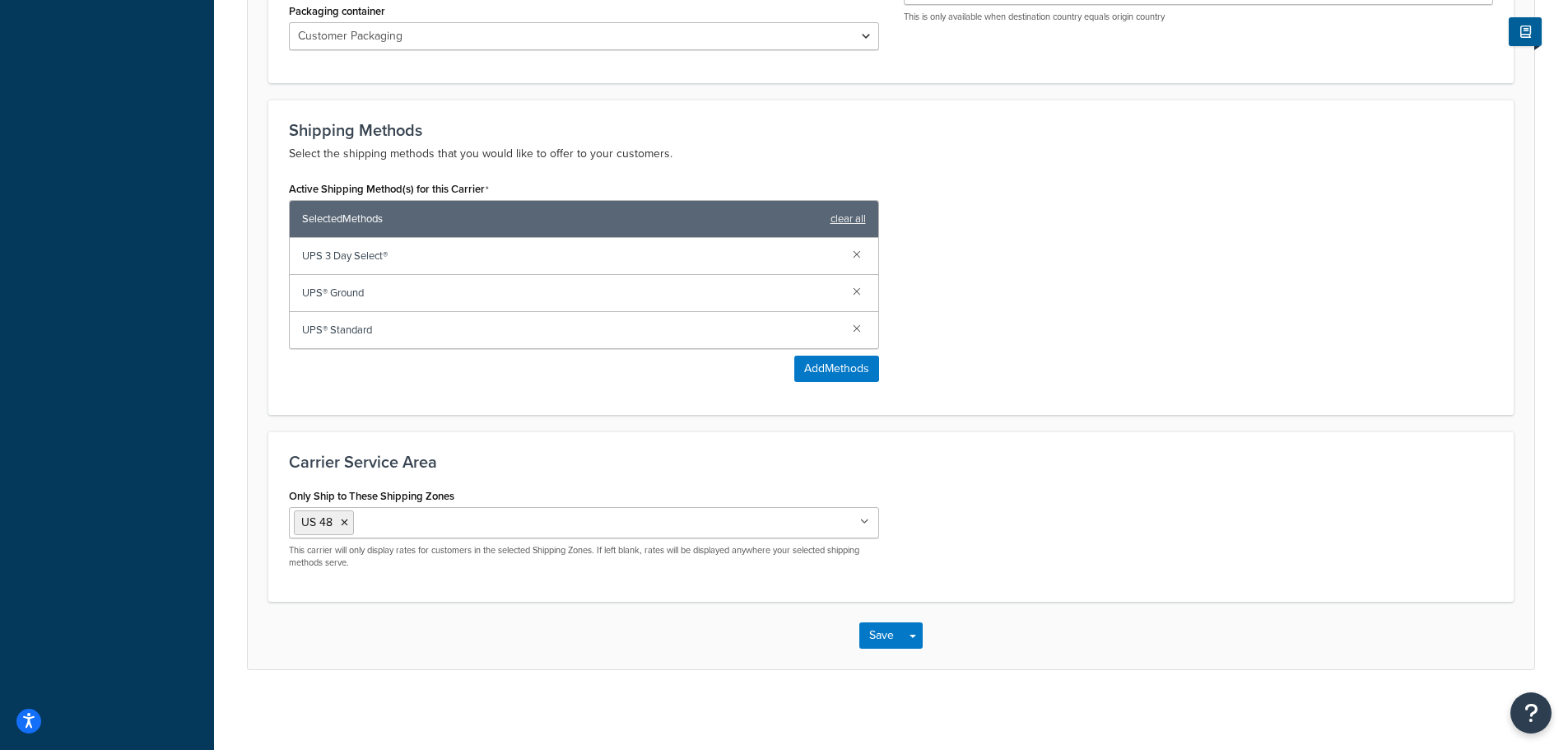
click at [1034, 547] on div "Only Ship to These Shipping Zones US 48 US APO US US POBox Add New This carrier…" at bounding box center [891, 533] width 1229 height 98
click at [870, 635] on button "Save" at bounding box center [881, 635] width 44 height 27
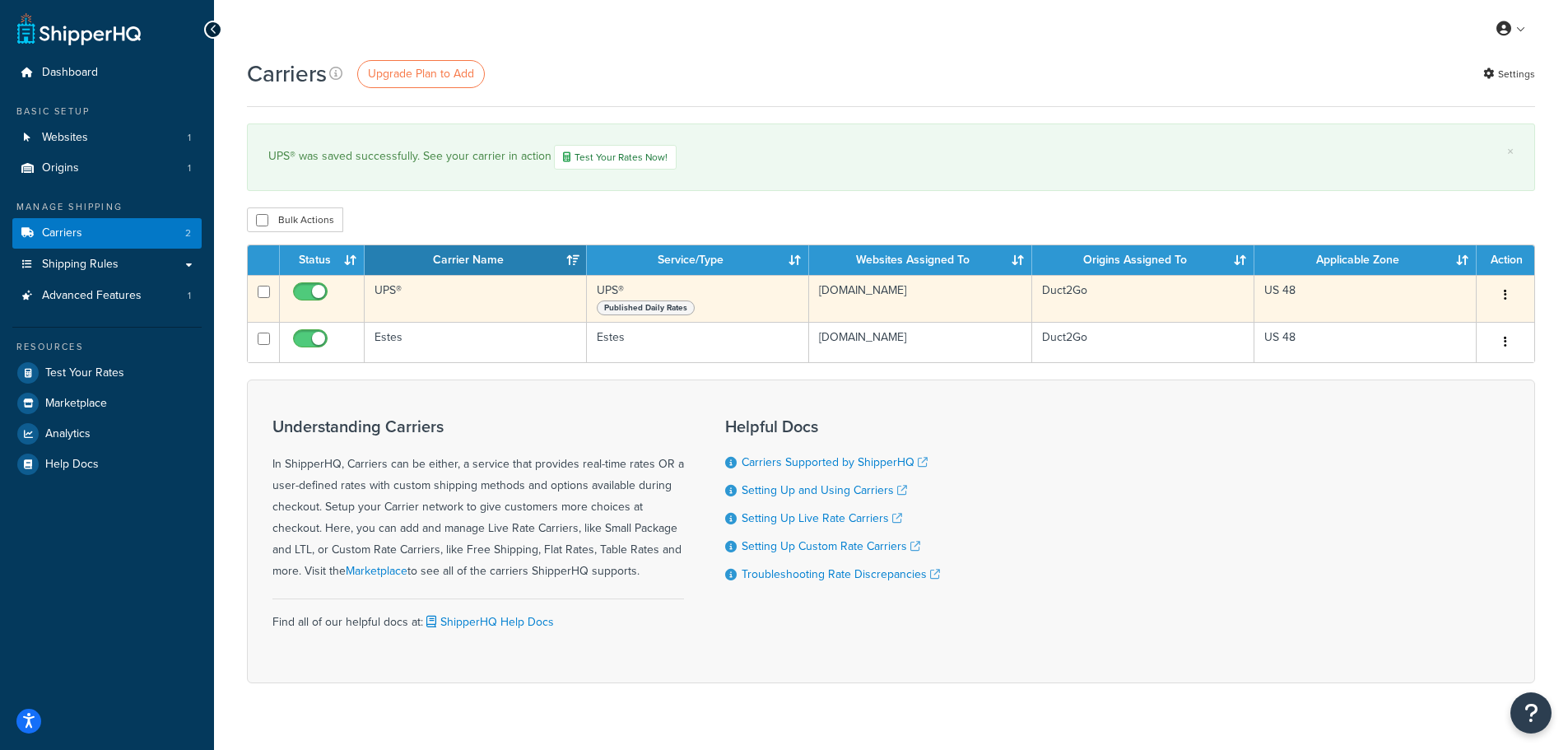
click at [1504, 298] on icon "button" at bounding box center [1505, 295] width 3 height 12
click at [1417, 329] on link "Edit" at bounding box center [1439, 330] width 130 height 33
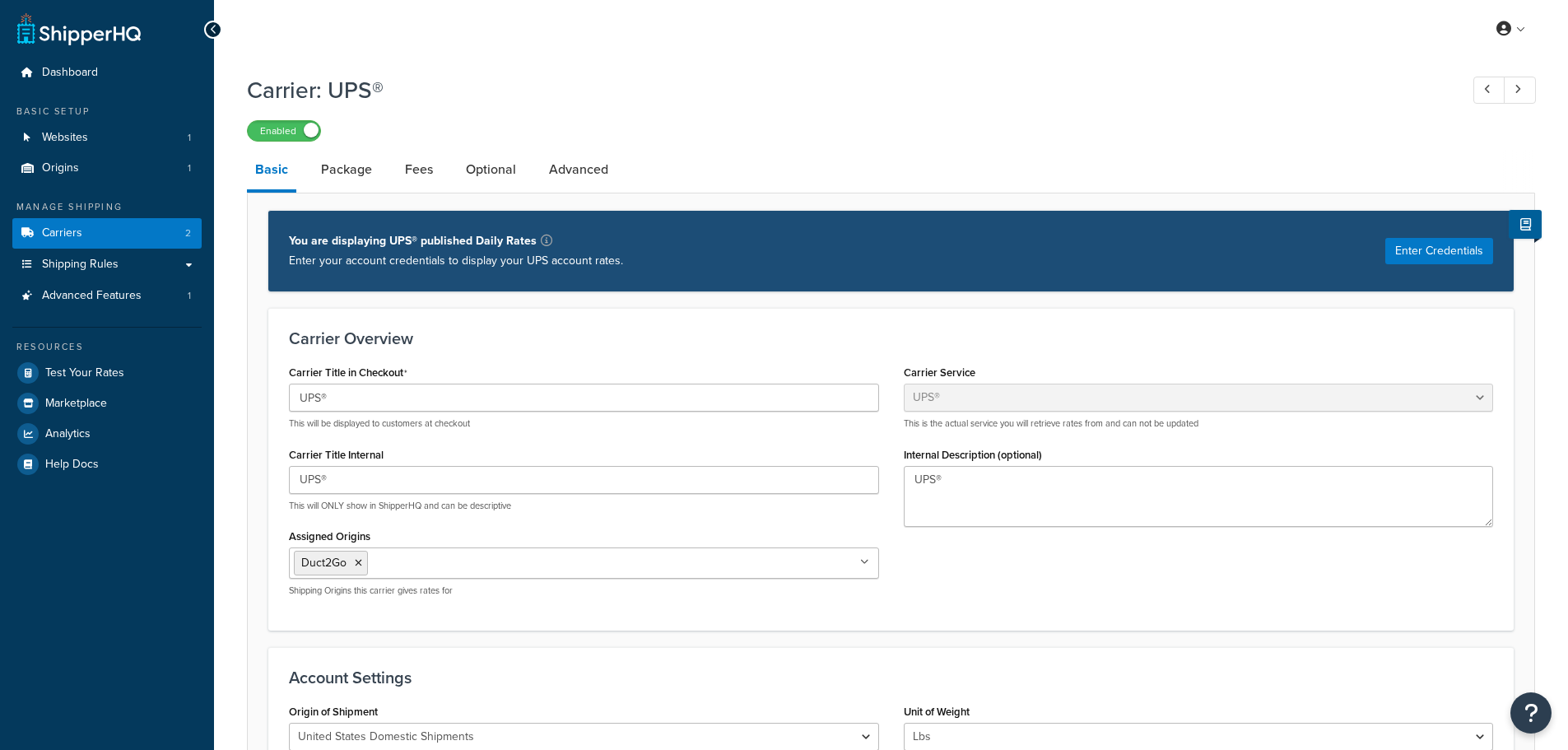
select select "ups"
click at [355, 165] on link "Package" at bounding box center [346, 169] width 68 height 39
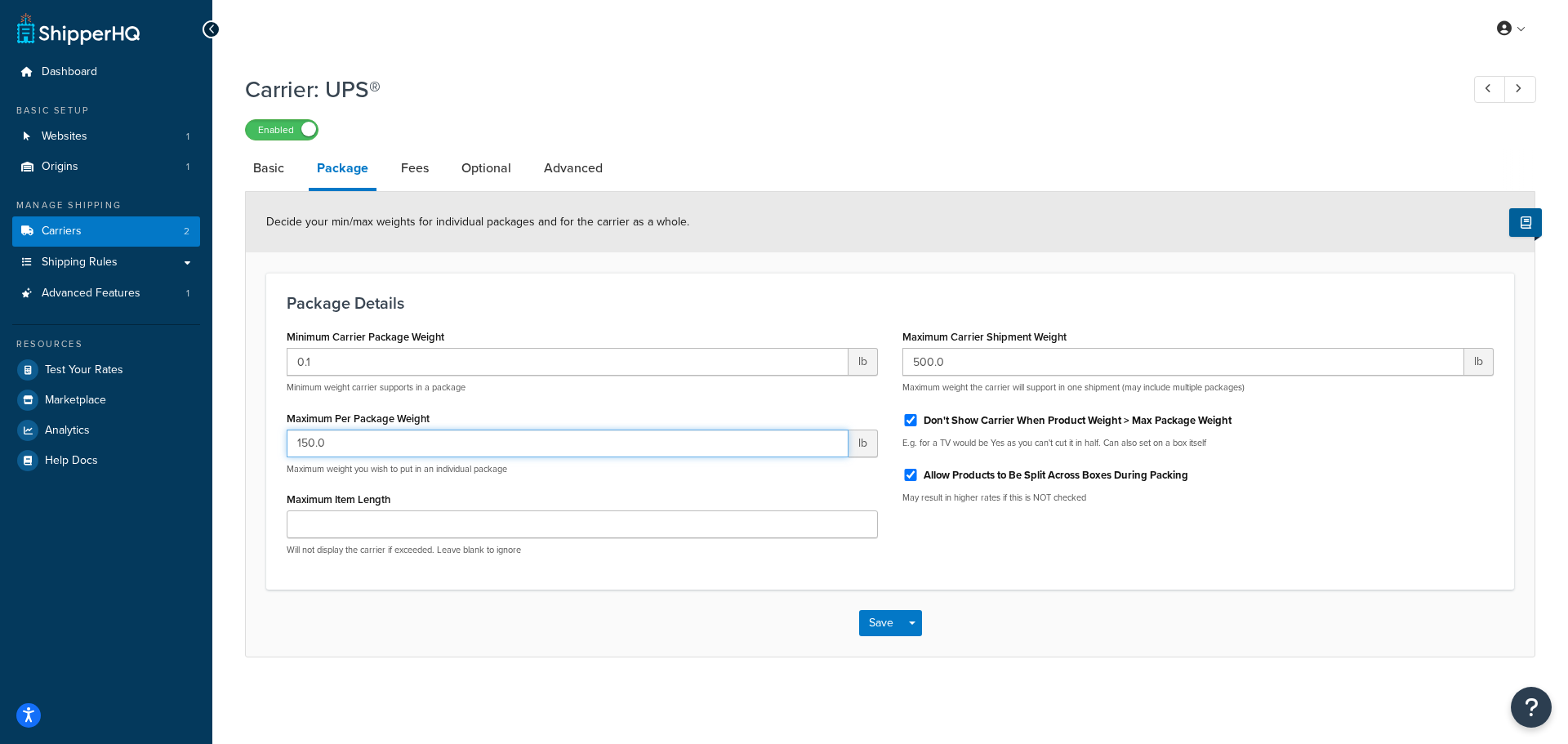
click at [407, 449] on input "150.0" at bounding box center [567, 443] width 561 height 27
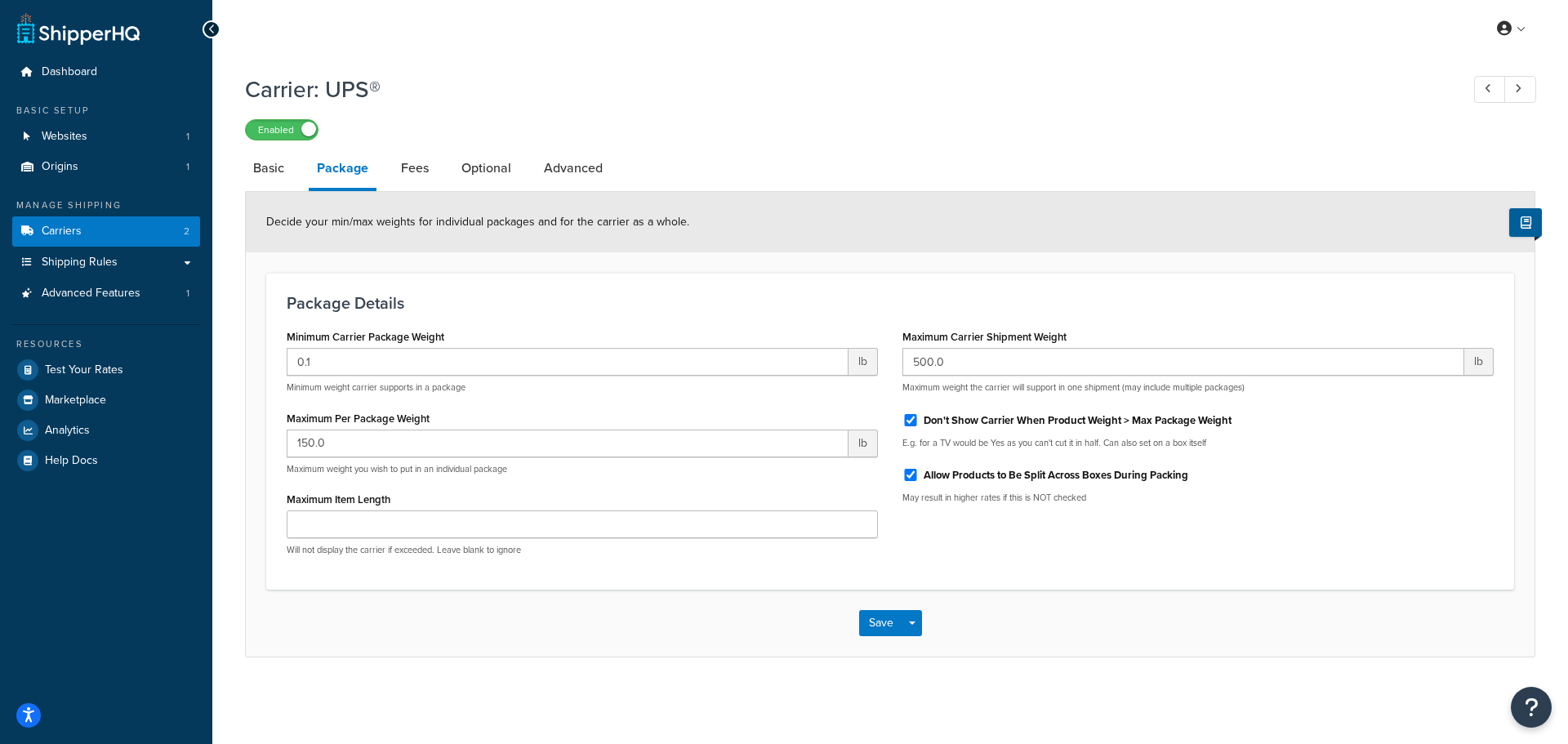
click at [936, 292] on div "Package Details Minimum Carrier Package Weight 0.1 lb Minimum weight carrier su…" at bounding box center [890, 431] width 1248 height 316
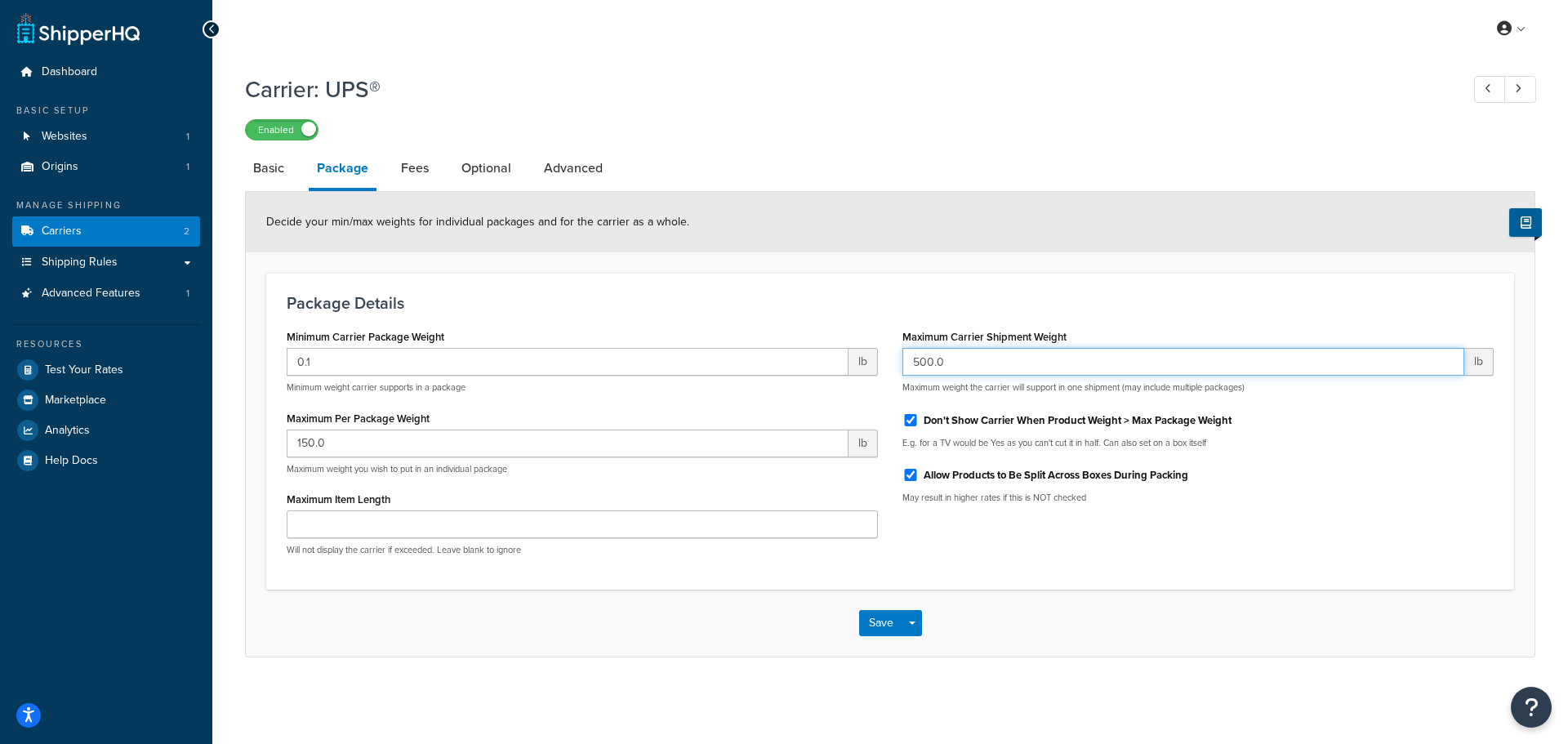
click at [1022, 358] on input "500.0" at bounding box center [1182, 361] width 561 height 27
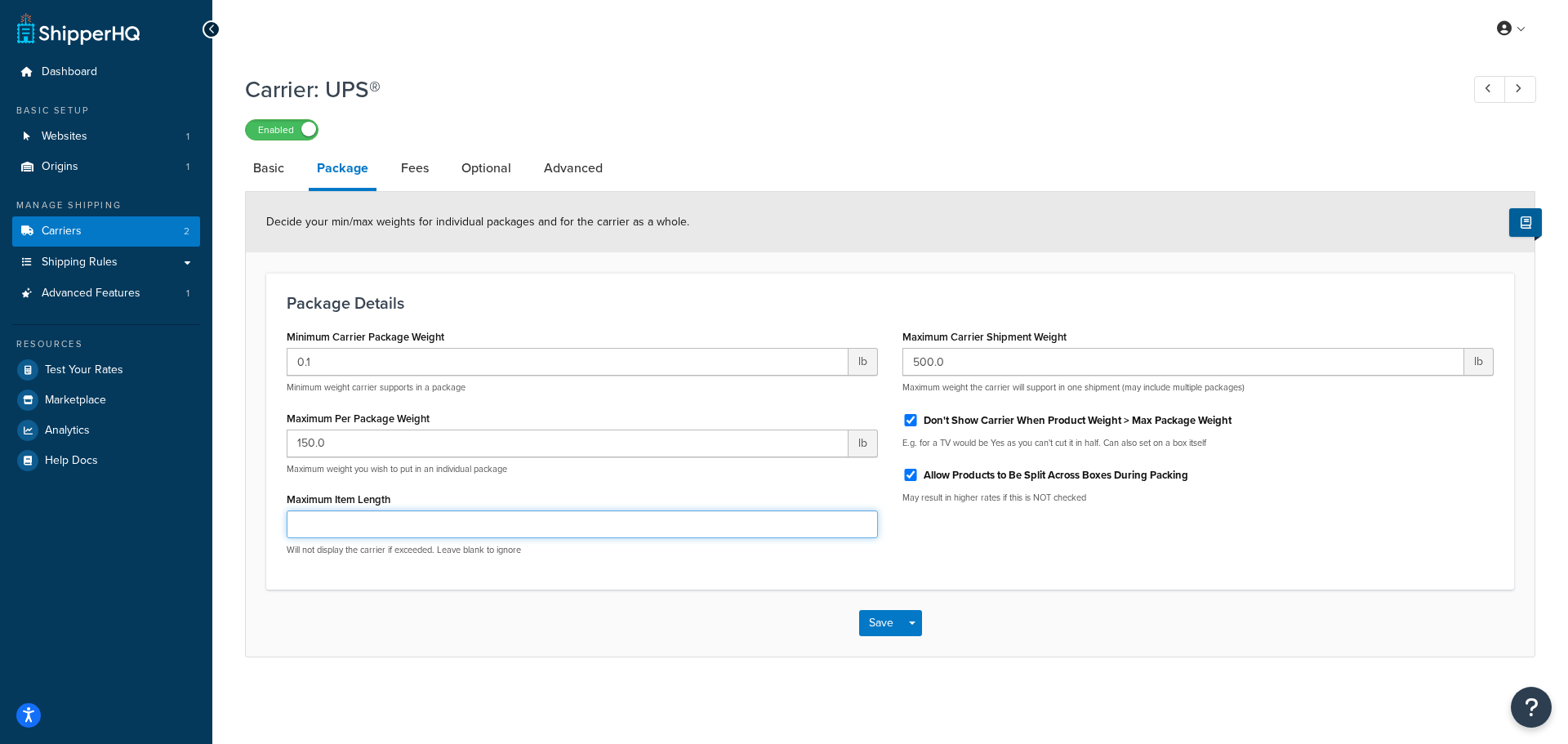
click at [552, 518] on input "Maximum Item Length" at bounding box center [583, 524] width 592 height 27
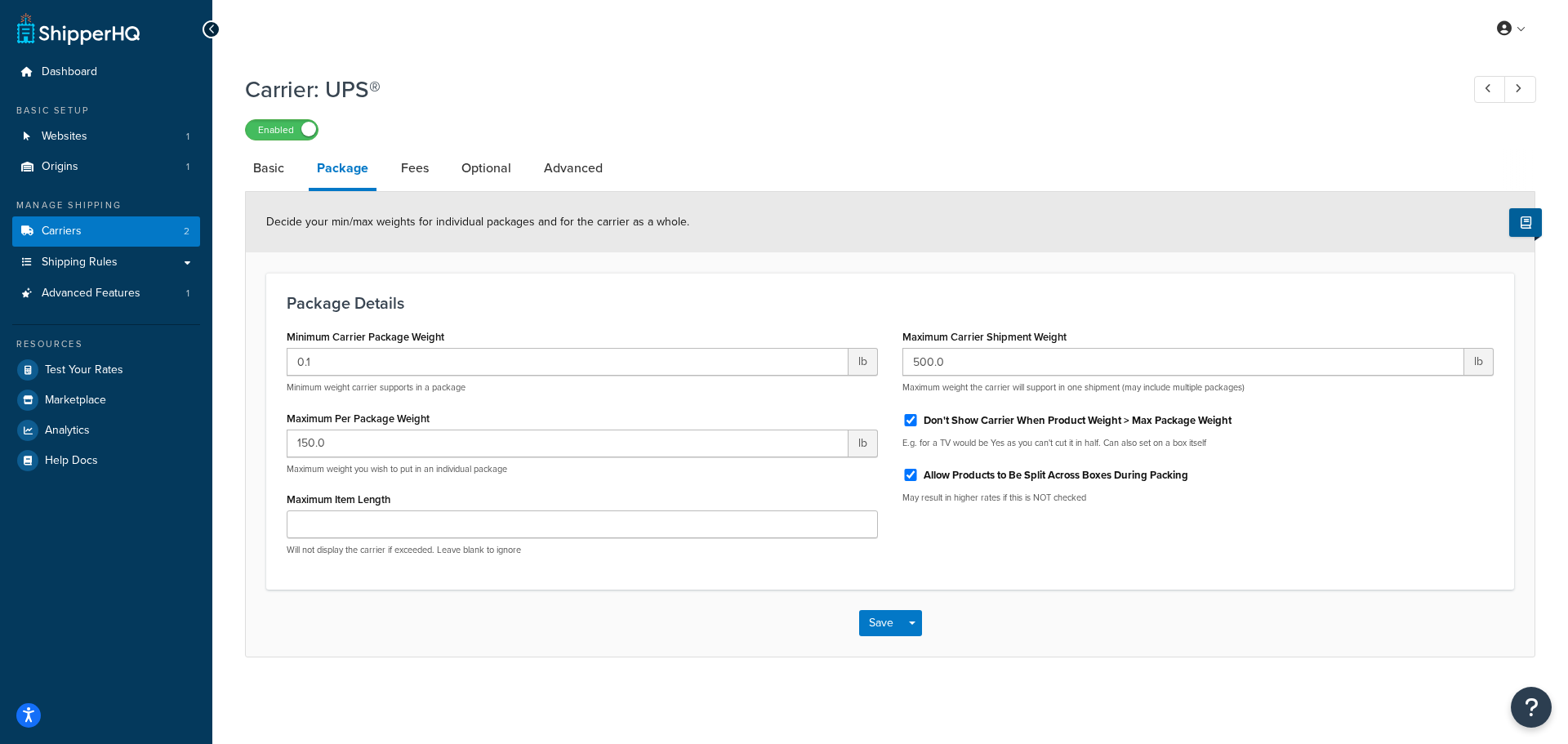
click at [1229, 611] on div "Save Save Dropdown Save and Edit" at bounding box center [890, 623] width 1289 height 67
click at [422, 170] on link "Fees" at bounding box center [414, 168] width 44 height 39
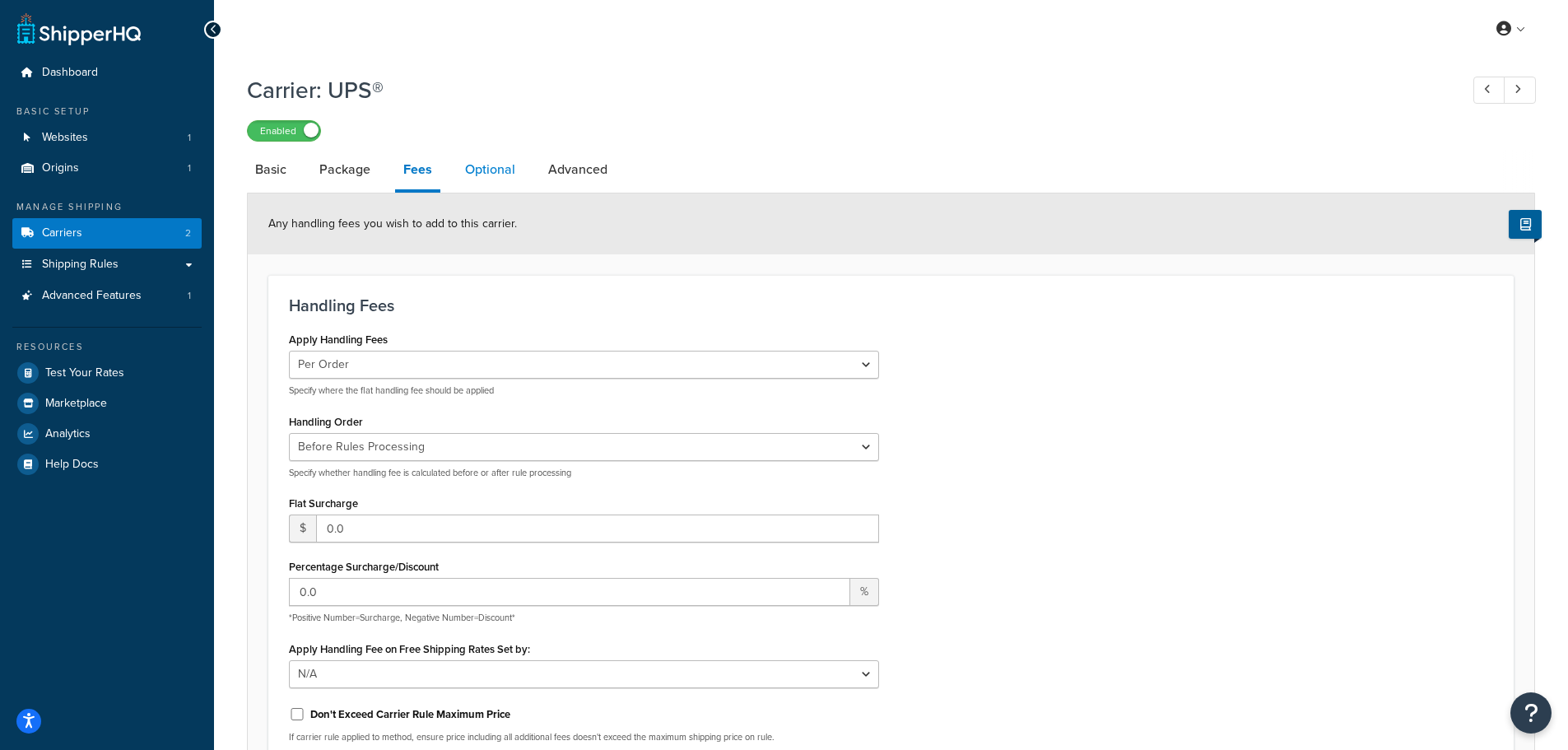
click at [477, 168] on link "Optional" at bounding box center [490, 169] width 67 height 39
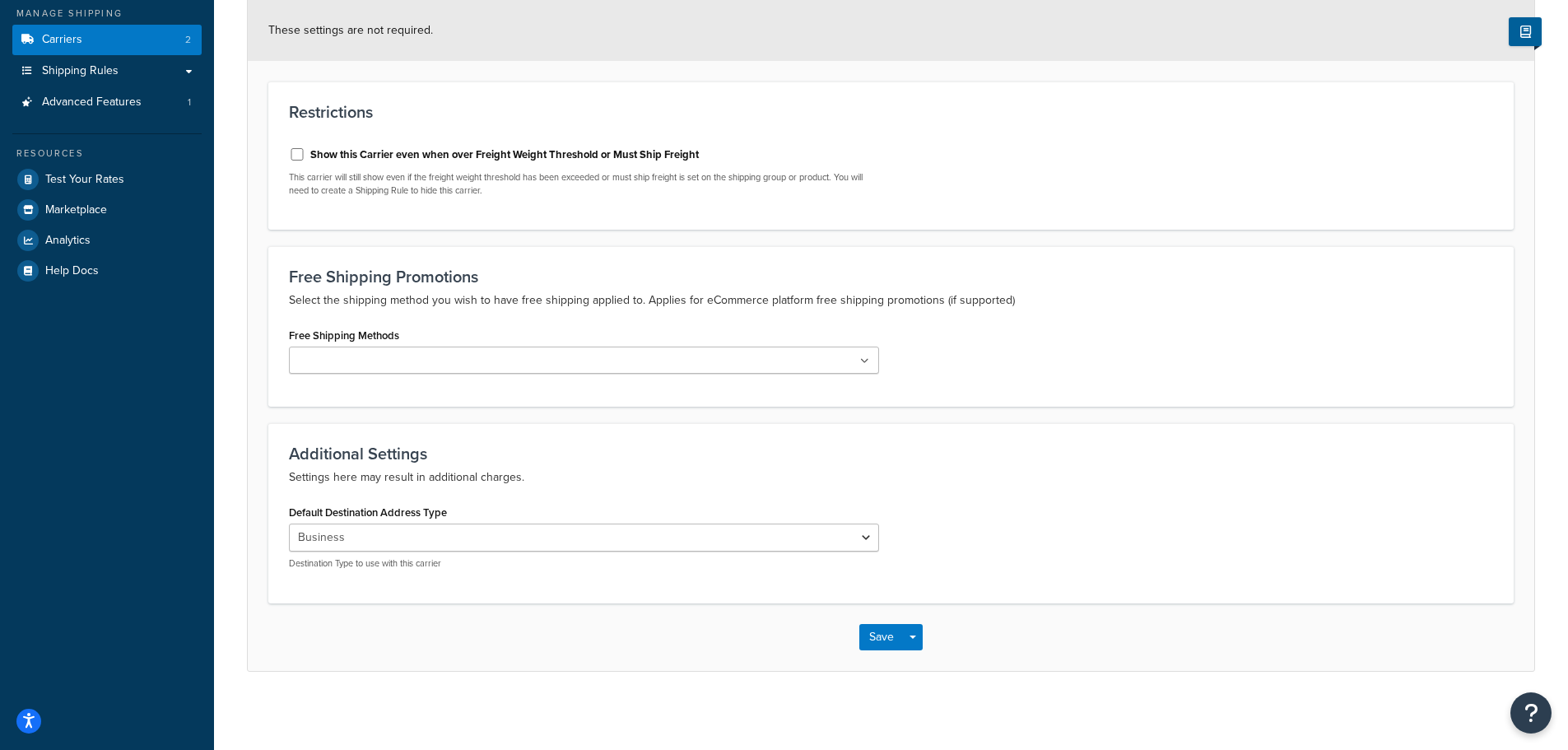
scroll to position [199, 0]
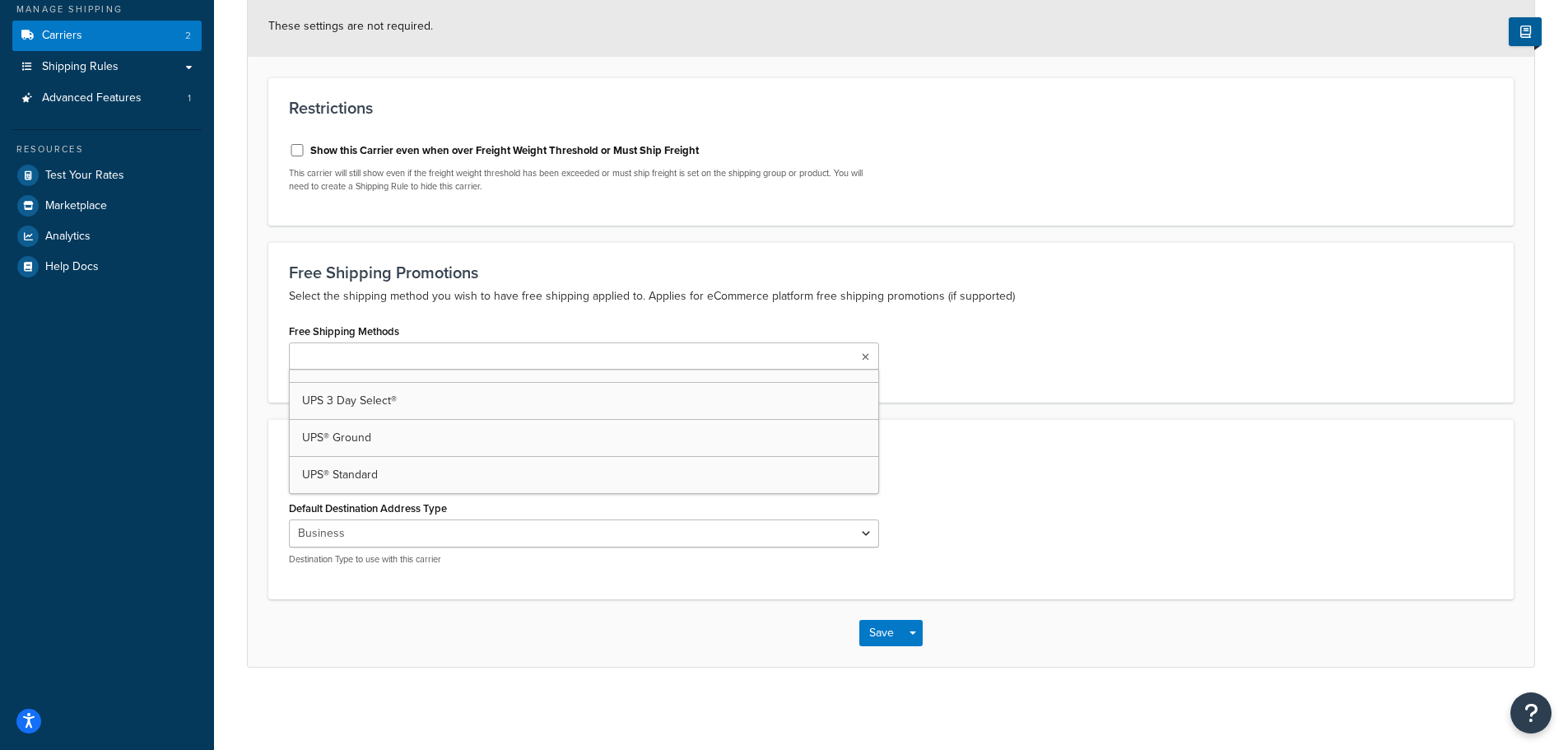
click at [394, 352] on input "Free Shipping Methods" at bounding box center [367, 357] width 146 height 18
click at [471, 310] on div "Free Shipping Promotions Select the shipping method you wish to have free shipp…" at bounding box center [892, 322] width 1246 height 160
click at [472, 526] on select "Residential Business" at bounding box center [585, 533] width 591 height 28
select select "residential"
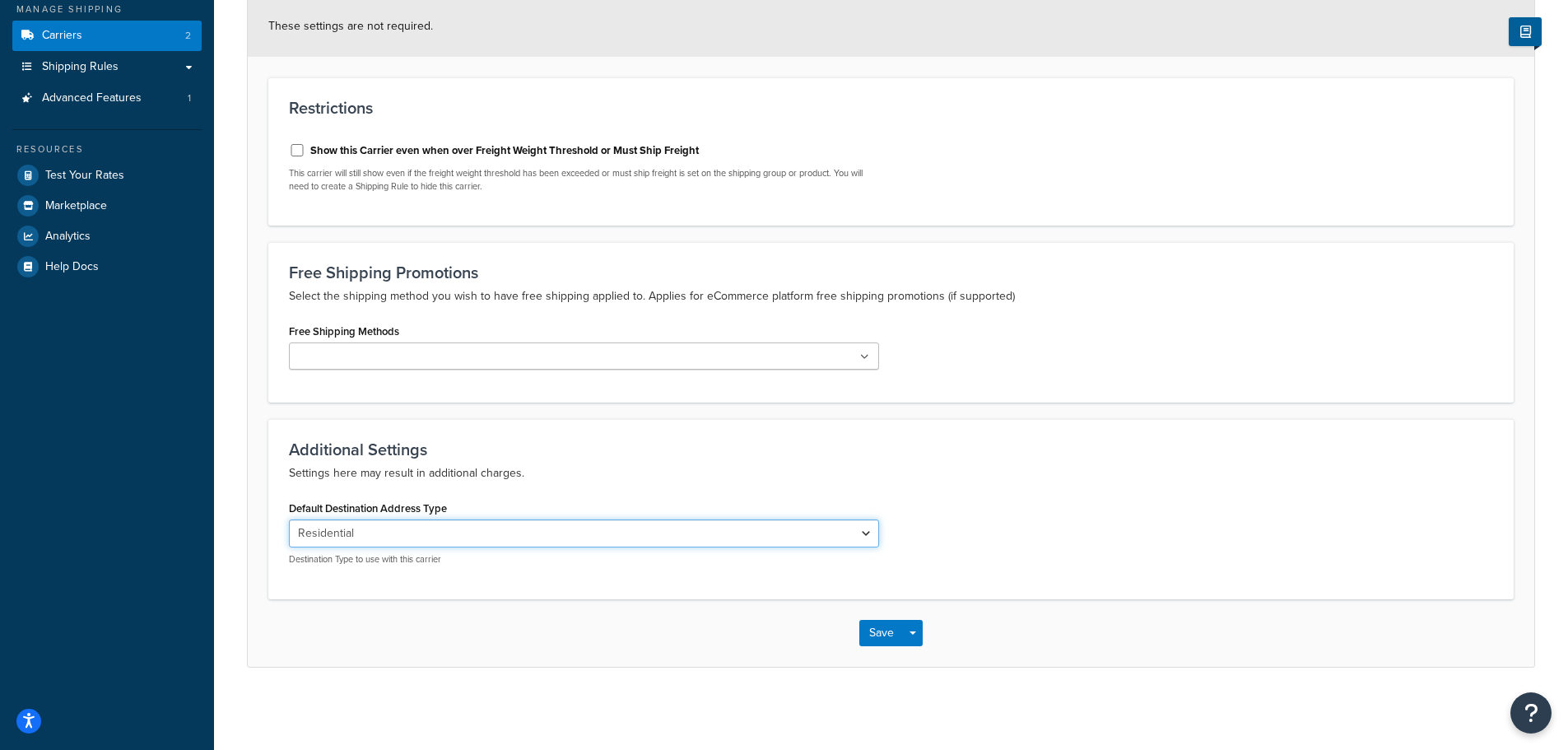
click at [289, 520] on select "Residential Business" at bounding box center [585, 533] width 591 height 28
click at [517, 485] on div "Additional Settings Settings here may result in additional charges. Default Des…" at bounding box center [892, 509] width 1246 height 179
click at [898, 631] on button "Save" at bounding box center [881, 633] width 44 height 27
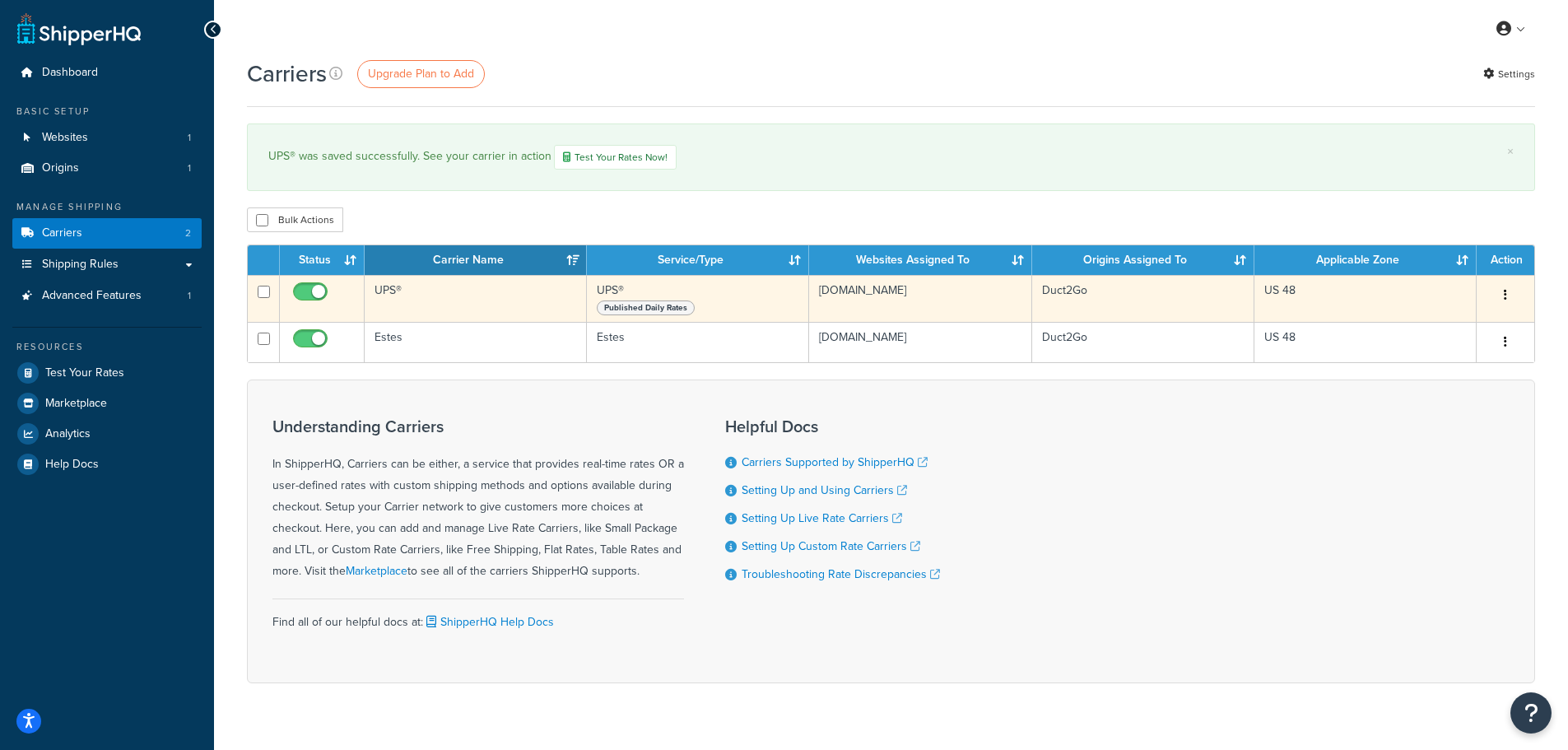
click at [1512, 298] on button "button" at bounding box center [1505, 295] width 23 height 27
click at [1459, 325] on link "Edit" at bounding box center [1439, 330] width 130 height 33
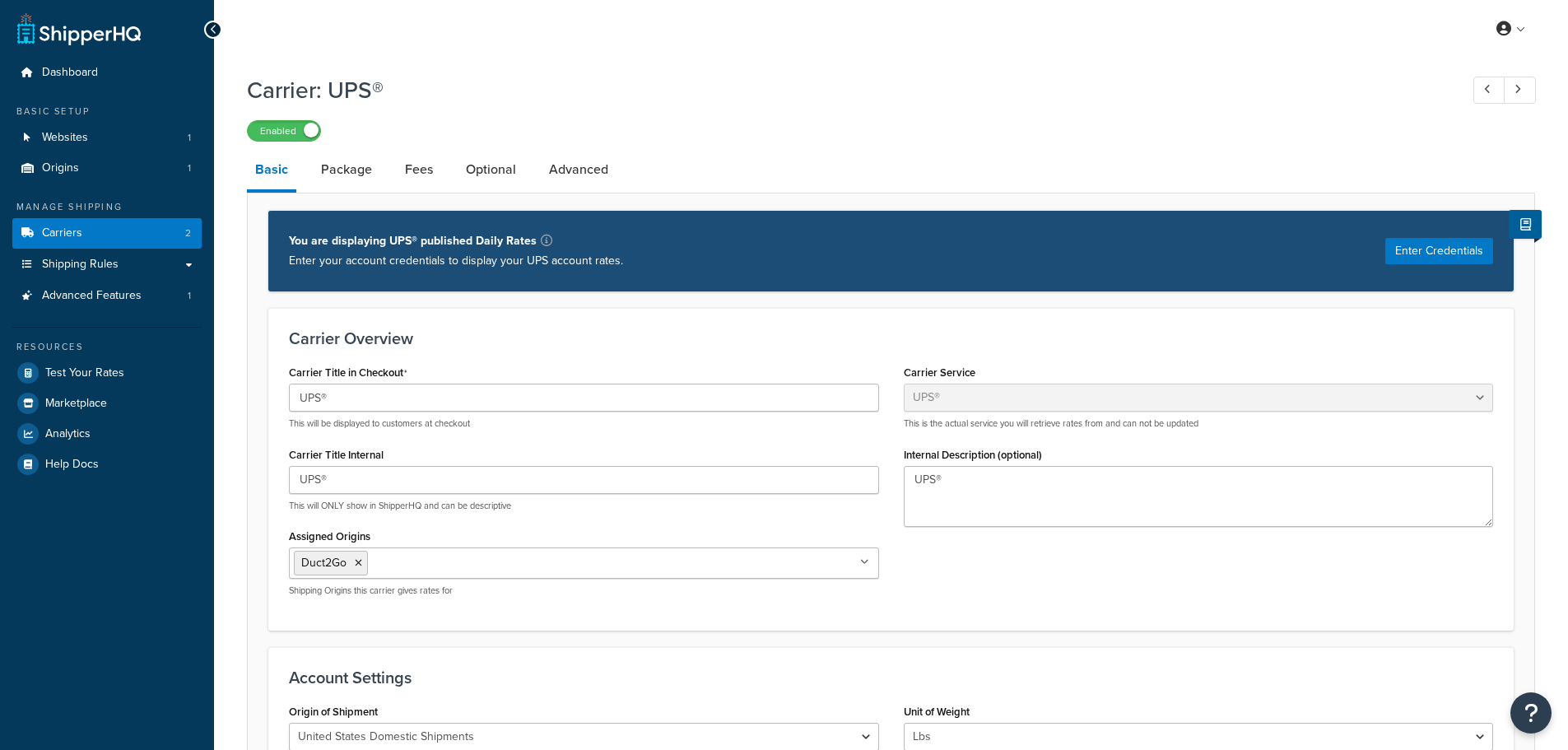
select select "ups"
click at [503, 173] on link "Optional" at bounding box center [491, 169] width 67 height 39
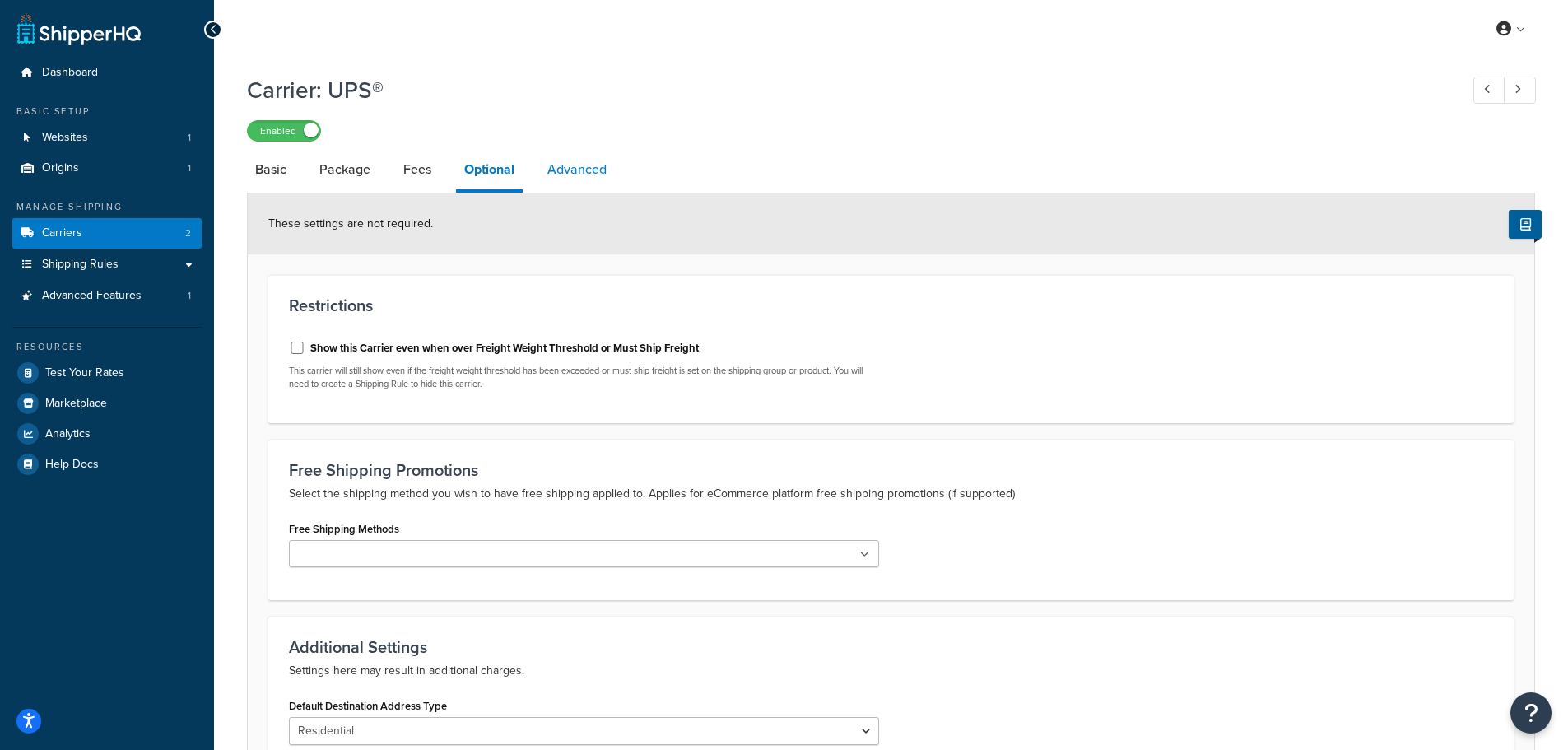
click at [568, 173] on link "Advanced" at bounding box center [577, 169] width 76 height 39
select select "false"
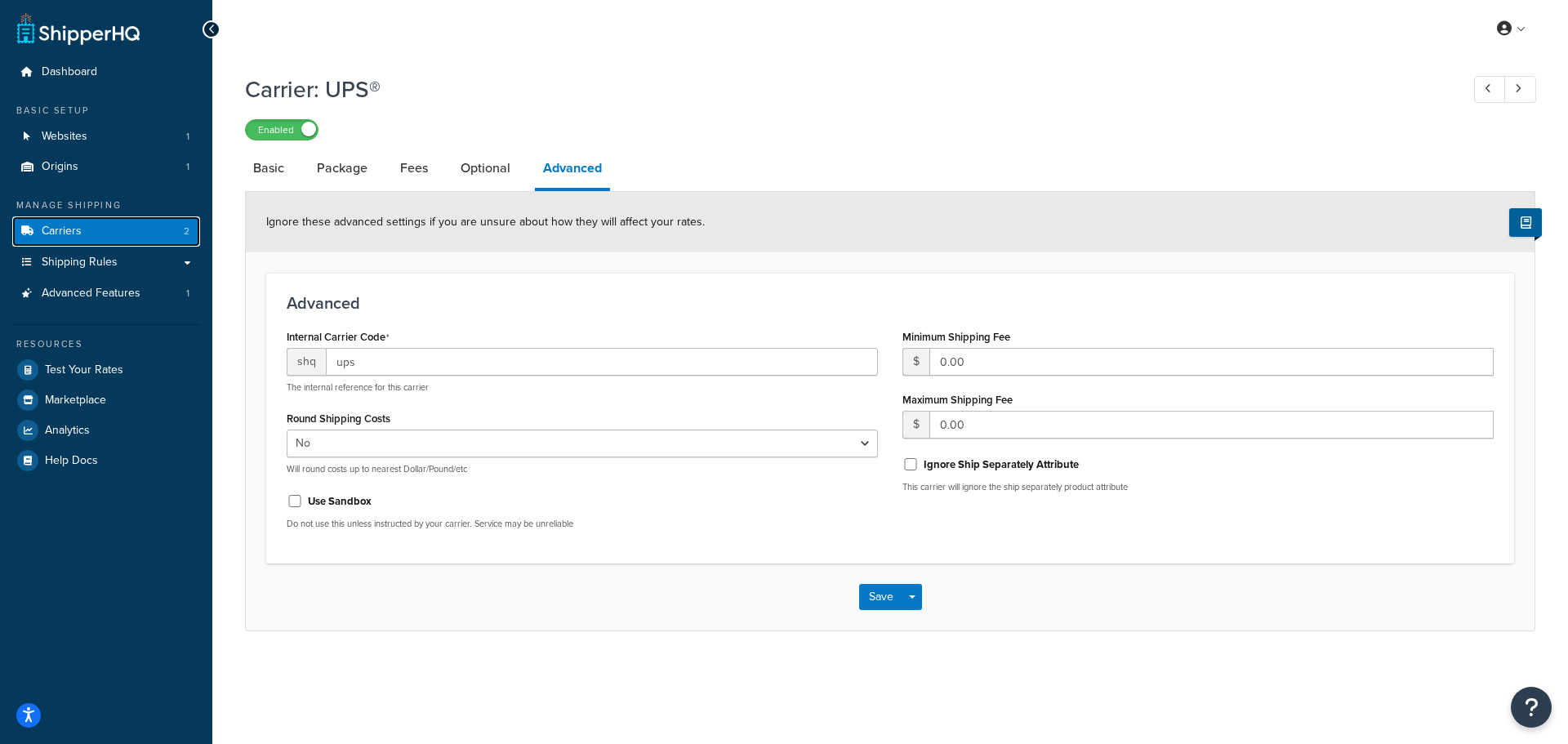
click at [82, 232] on link "Carriers 2" at bounding box center [106, 231] width 187 height 30
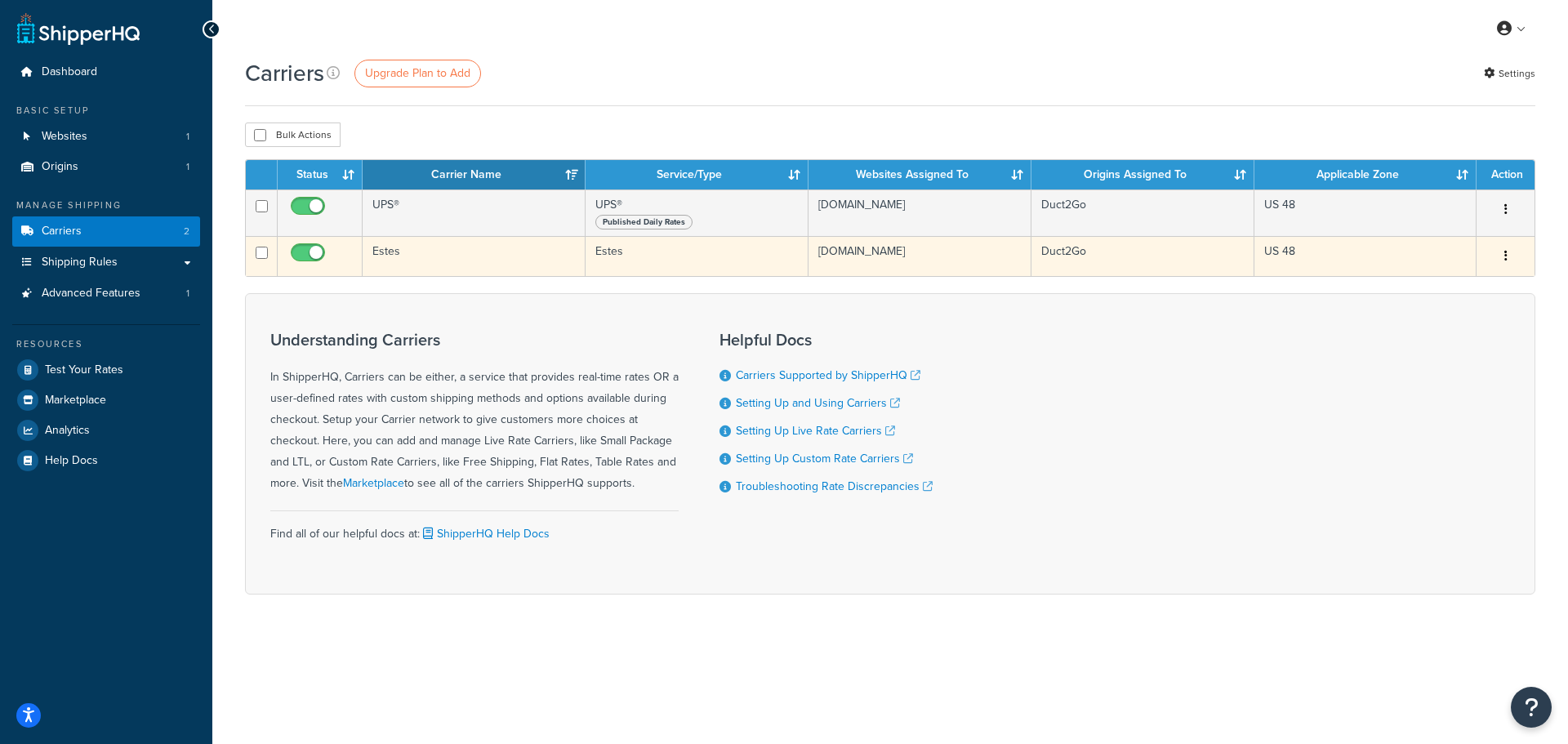
click at [623, 264] on td "Estes" at bounding box center [697, 256] width 223 height 40
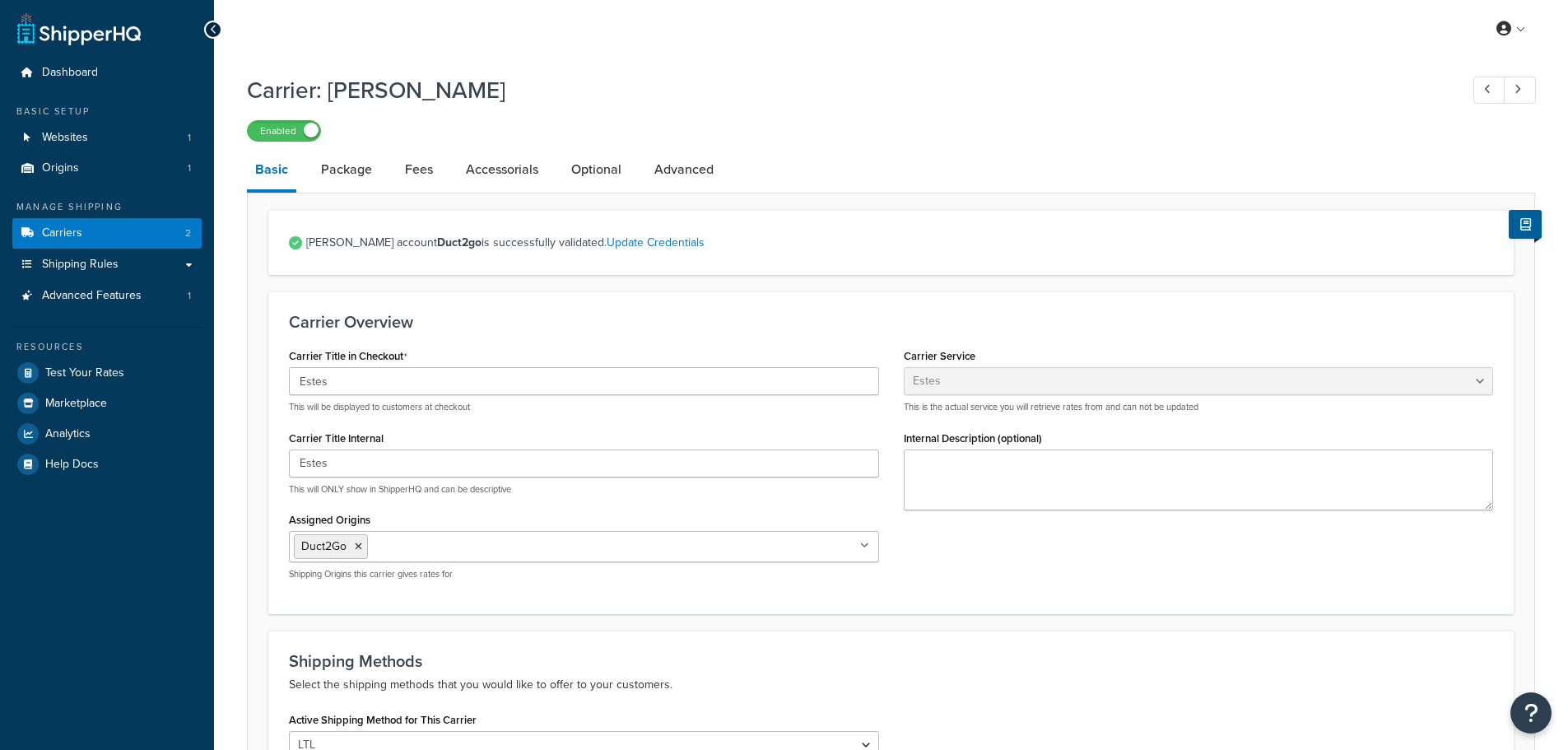
select select "estesFreight"
click at [348, 166] on link "Package" at bounding box center [346, 169] width 68 height 39
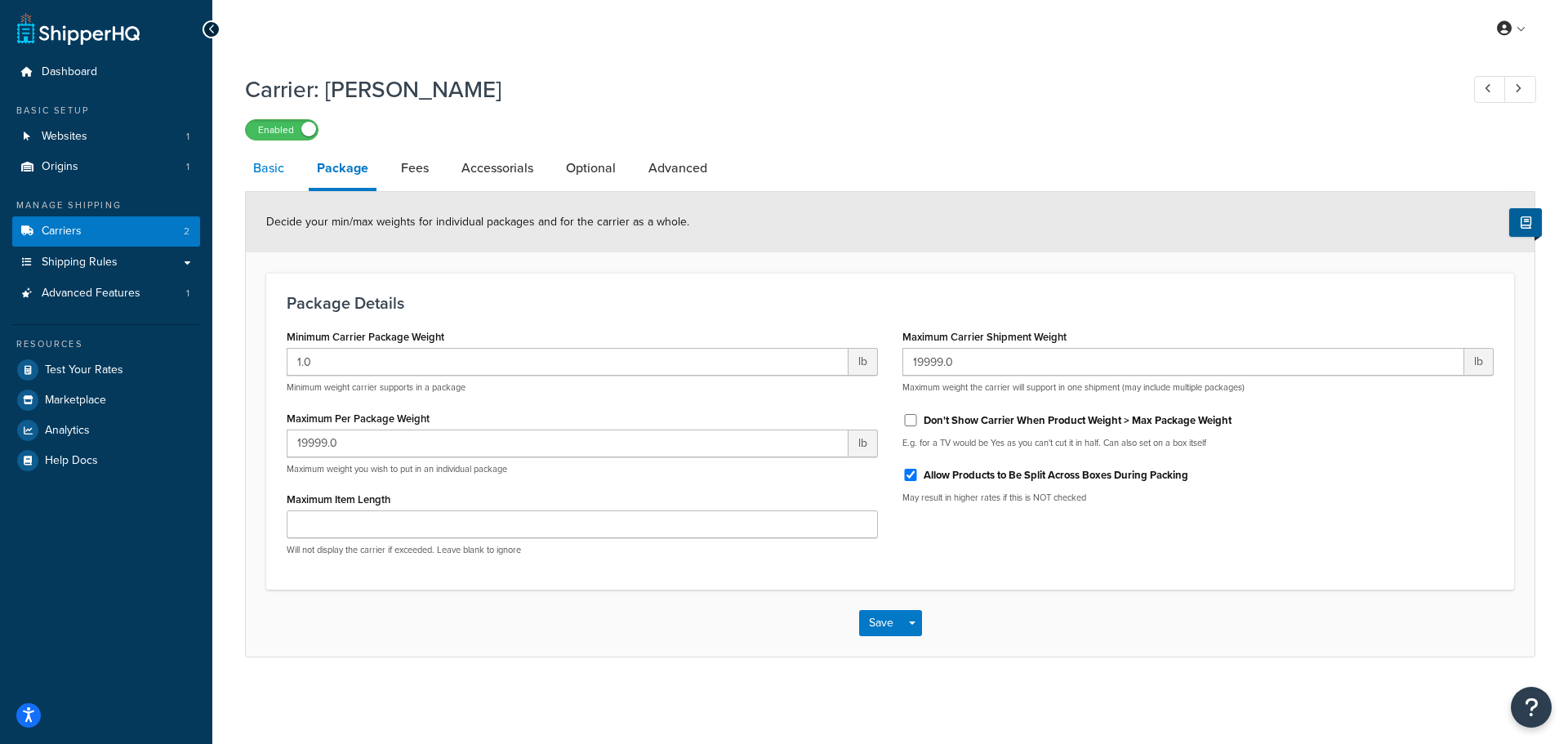
click at [281, 163] on link "Basic" at bounding box center [268, 168] width 48 height 39
select select "estesFreight"
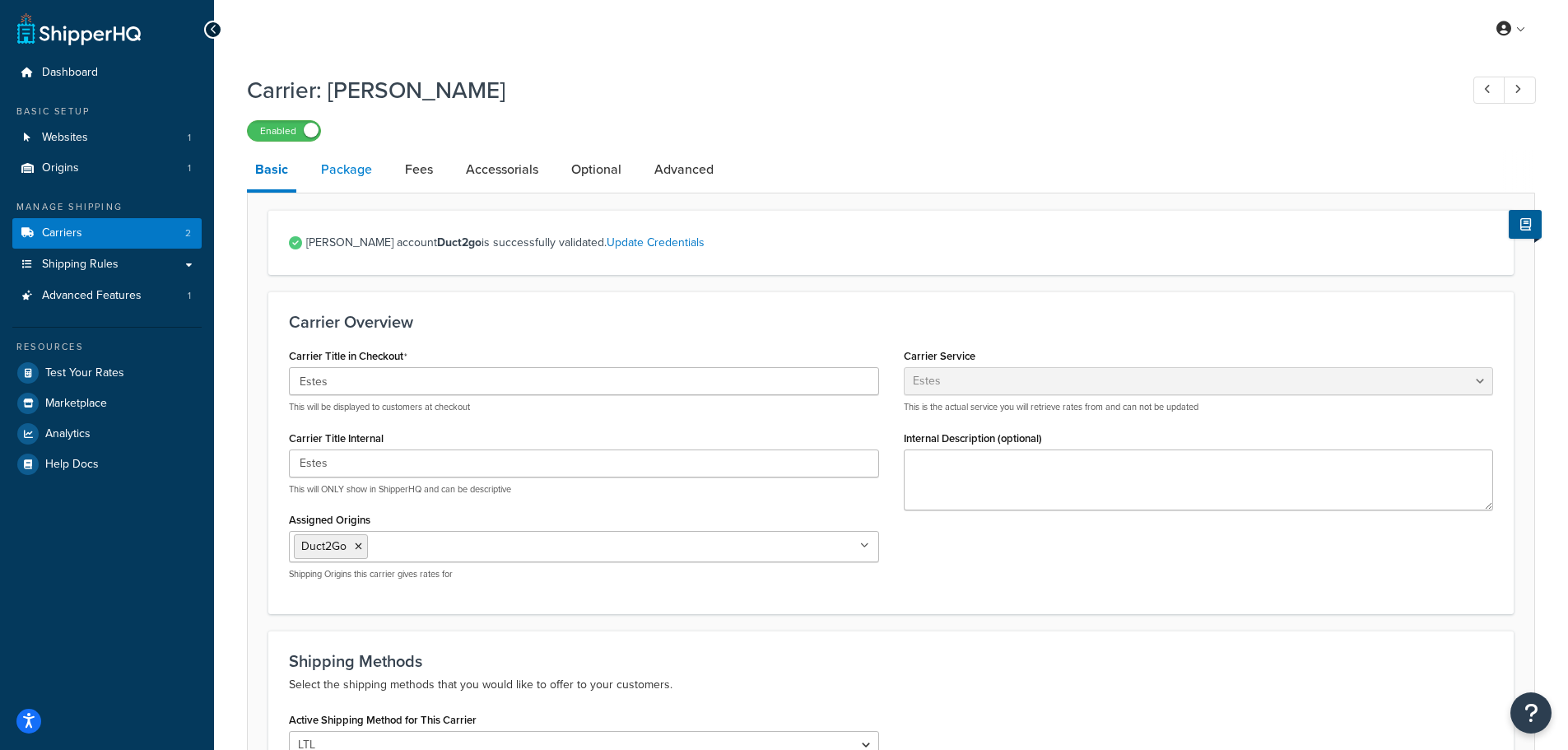
click at [342, 168] on link "Package" at bounding box center [346, 169] width 68 height 39
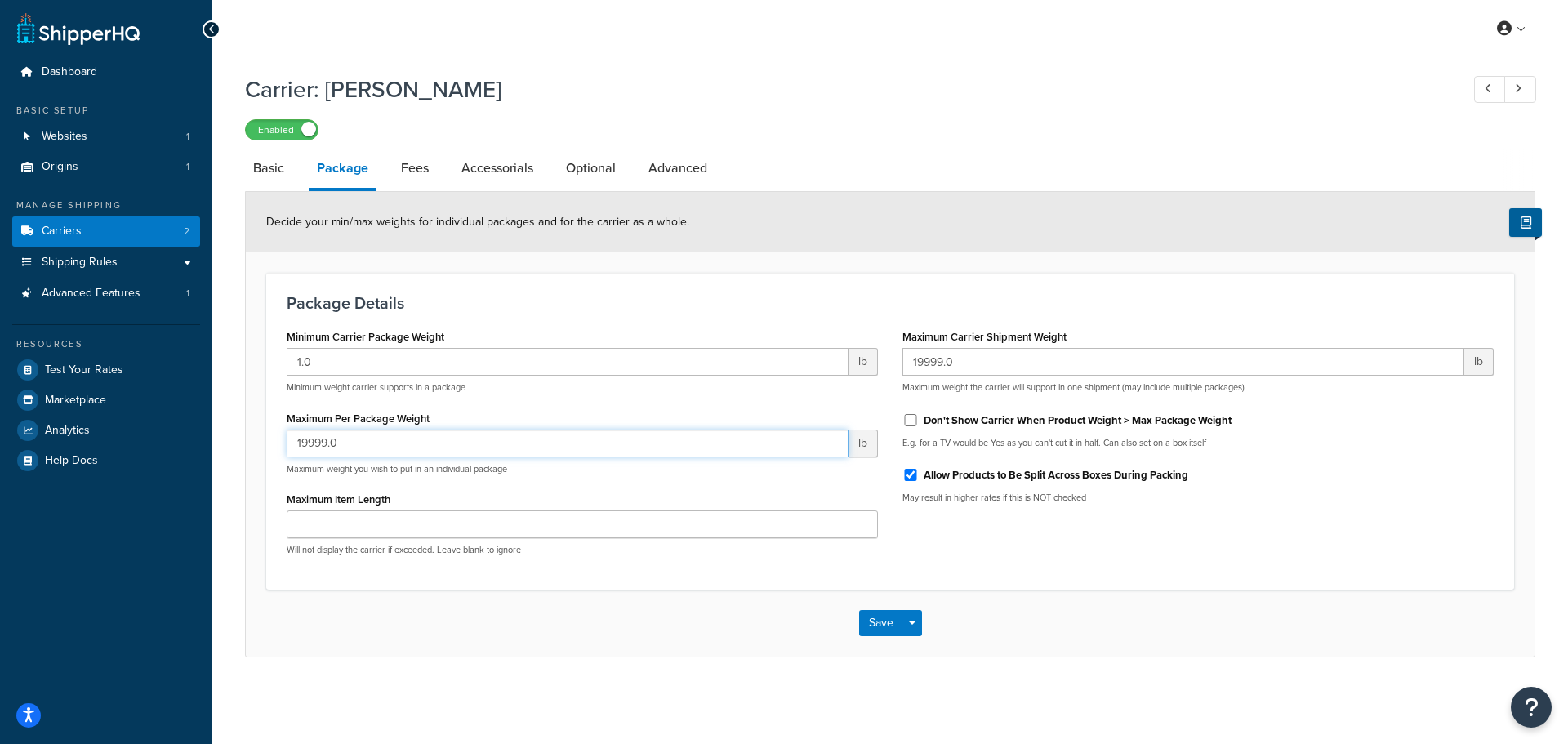
click at [382, 449] on input "19999.0" at bounding box center [567, 443] width 561 height 27
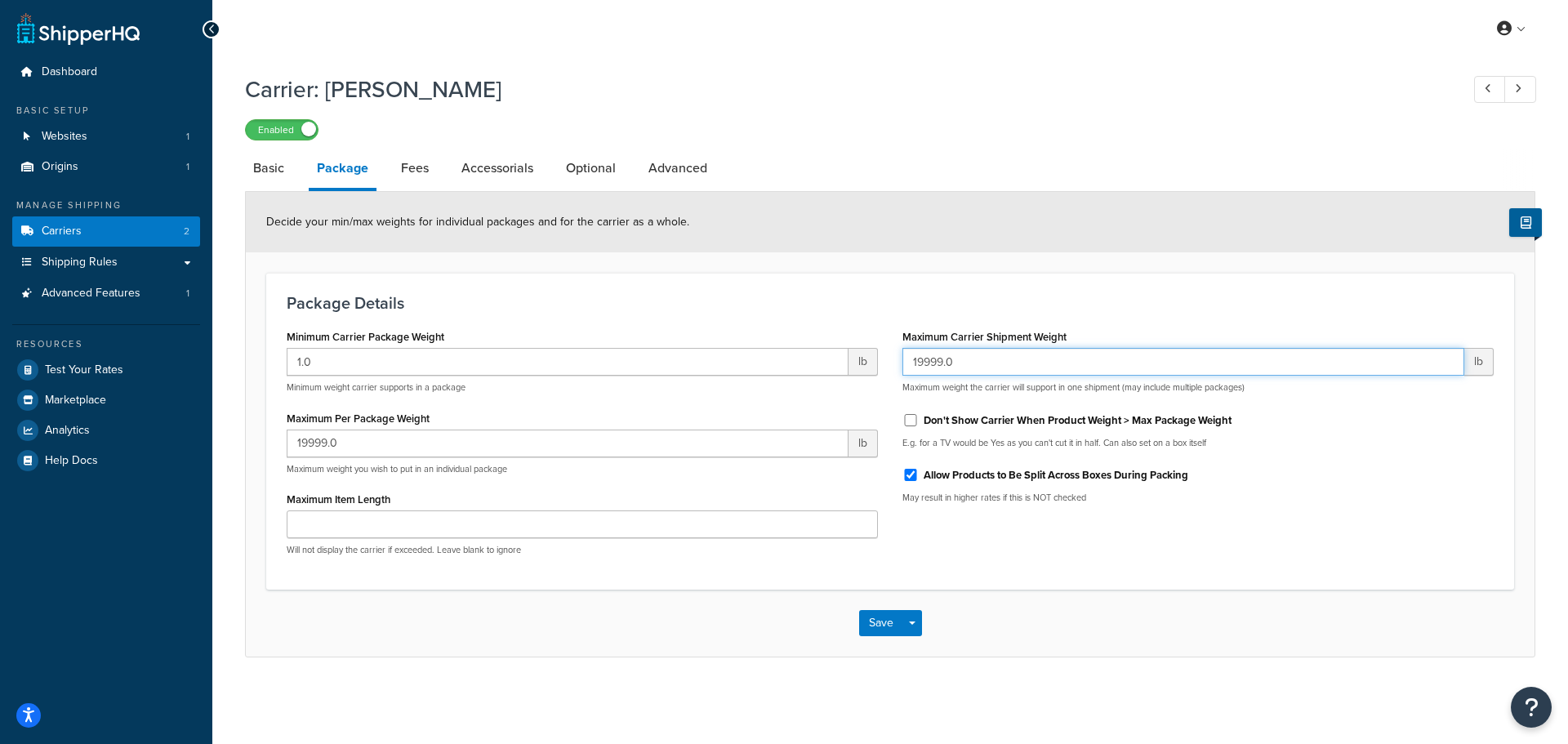
click at [986, 363] on input "19999.0" at bounding box center [1182, 361] width 561 height 27
type input "60000"
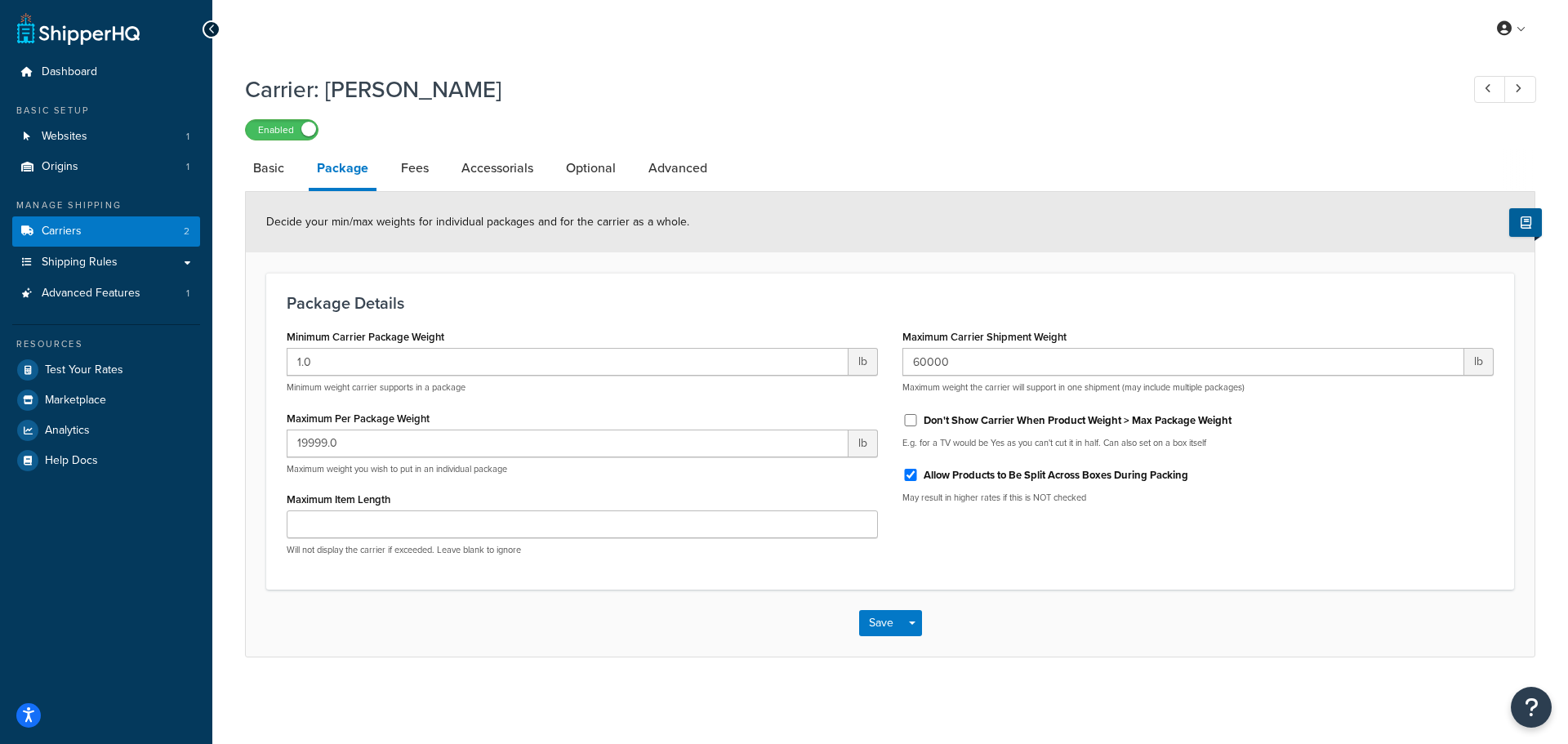
click at [1095, 306] on h3 "Package Details" at bounding box center [890, 303] width 1207 height 18
click at [889, 624] on button "Save" at bounding box center [881, 623] width 44 height 26
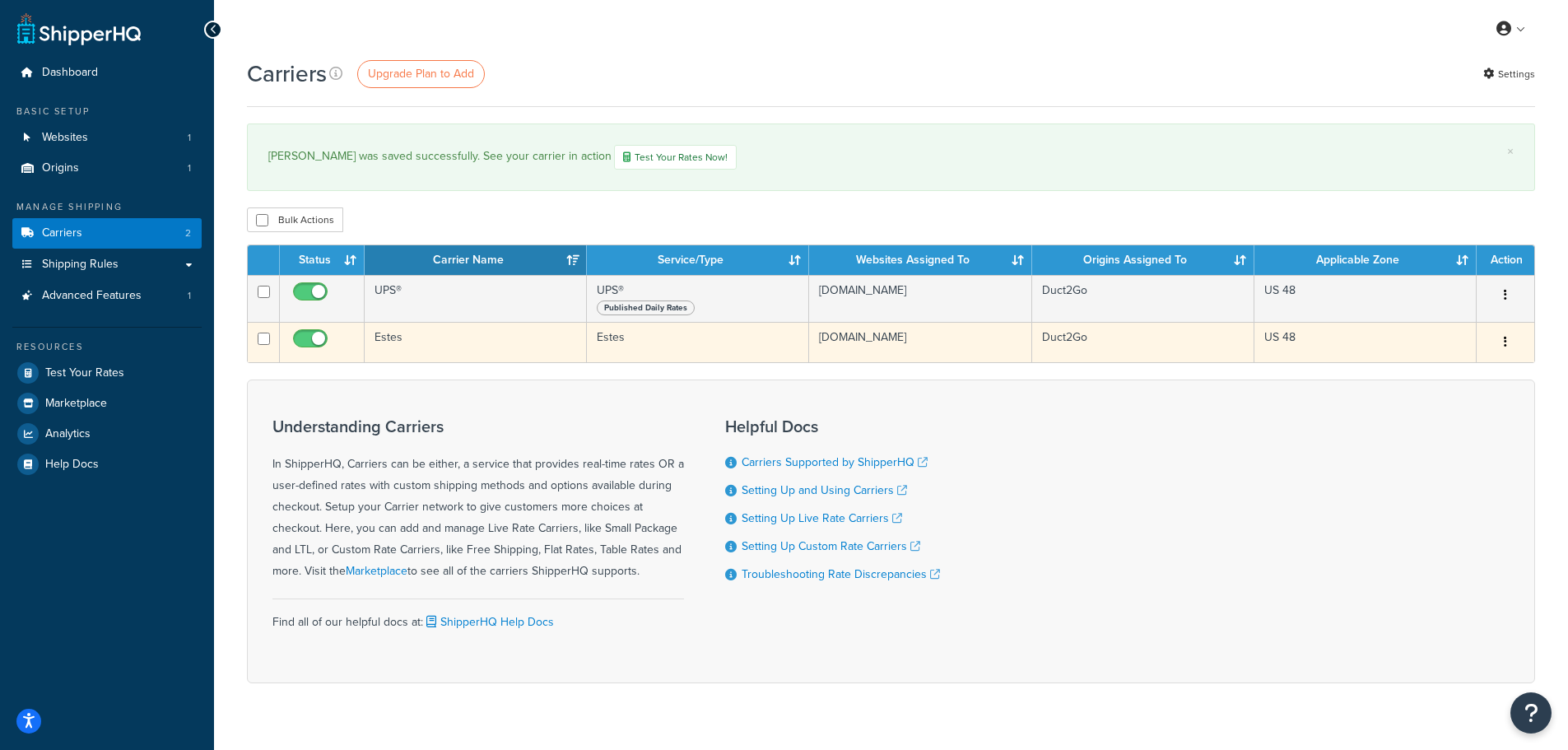
click at [1341, 340] on td "US 48" at bounding box center [1366, 342] width 222 height 40
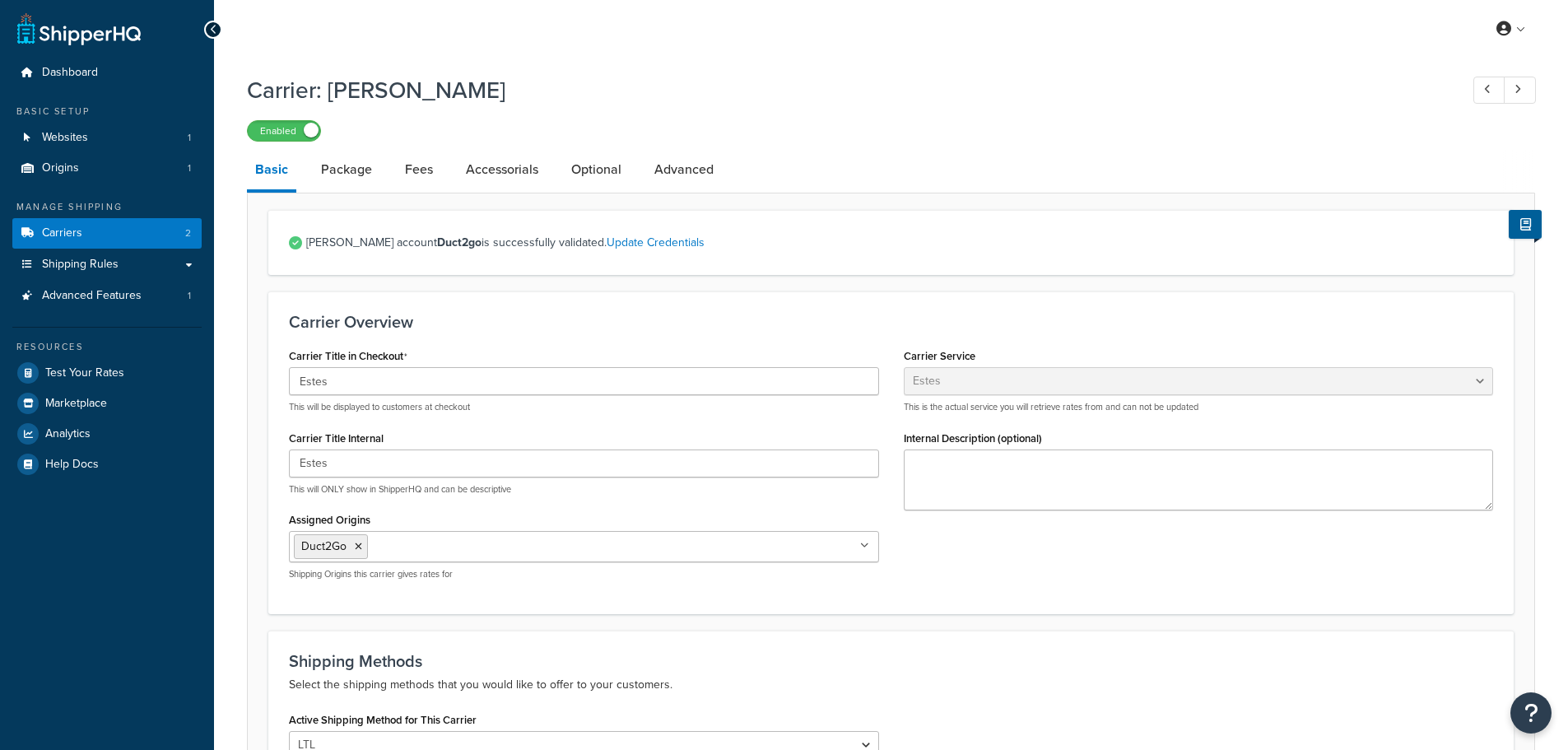
select select "estesFreight"
click at [355, 172] on link "Package" at bounding box center [346, 169] width 68 height 39
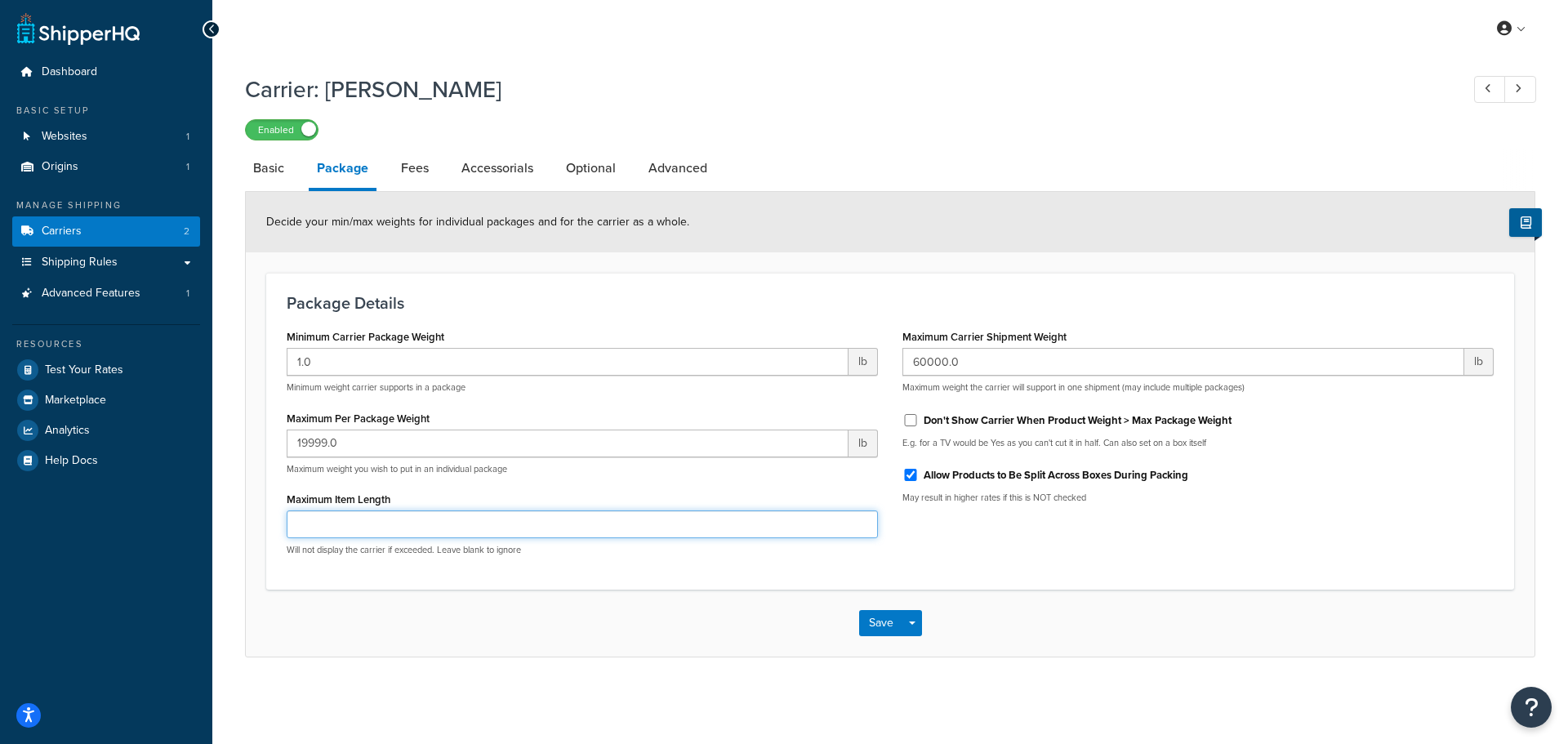
click at [457, 521] on input "Maximum Item Length" at bounding box center [583, 524] width 592 height 27
type input "125"
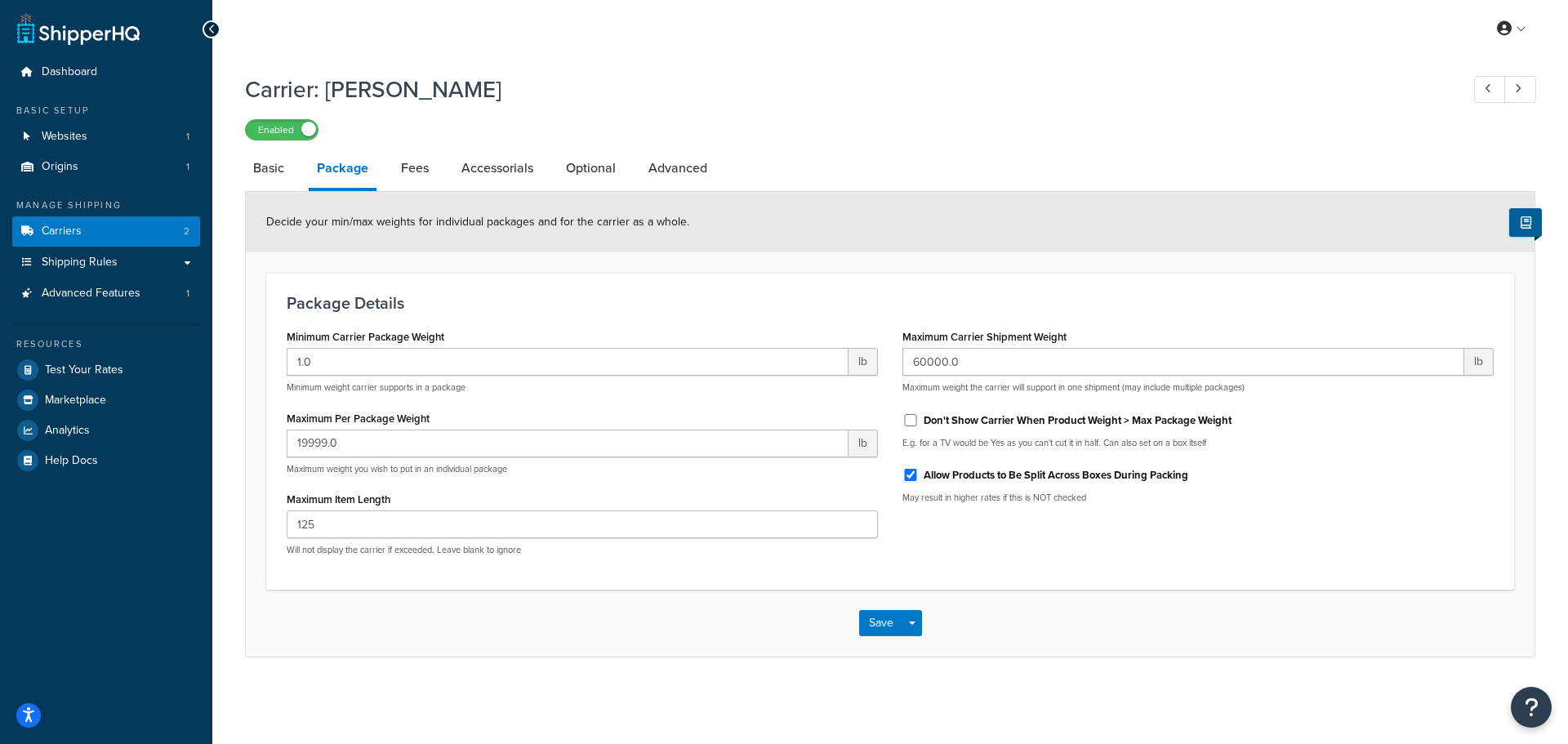
click at [617, 589] on div "Package Details Minimum Carrier Package Weight 1.0 lb Minimum weight carrier su…" at bounding box center [890, 431] width 1248 height 316
click at [885, 629] on button "Save" at bounding box center [881, 623] width 44 height 26
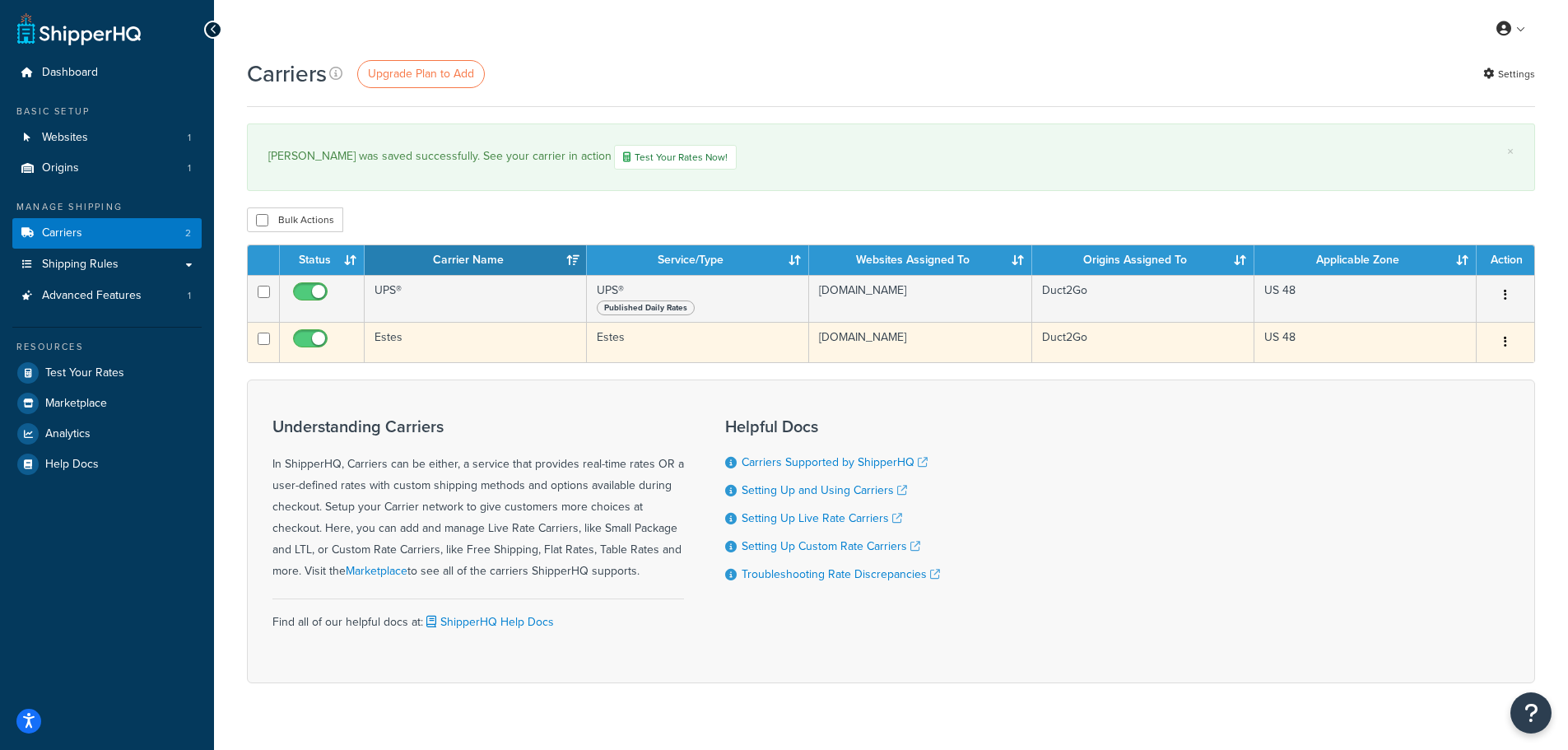
click at [426, 350] on td "Estes" at bounding box center [476, 342] width 222 height 40
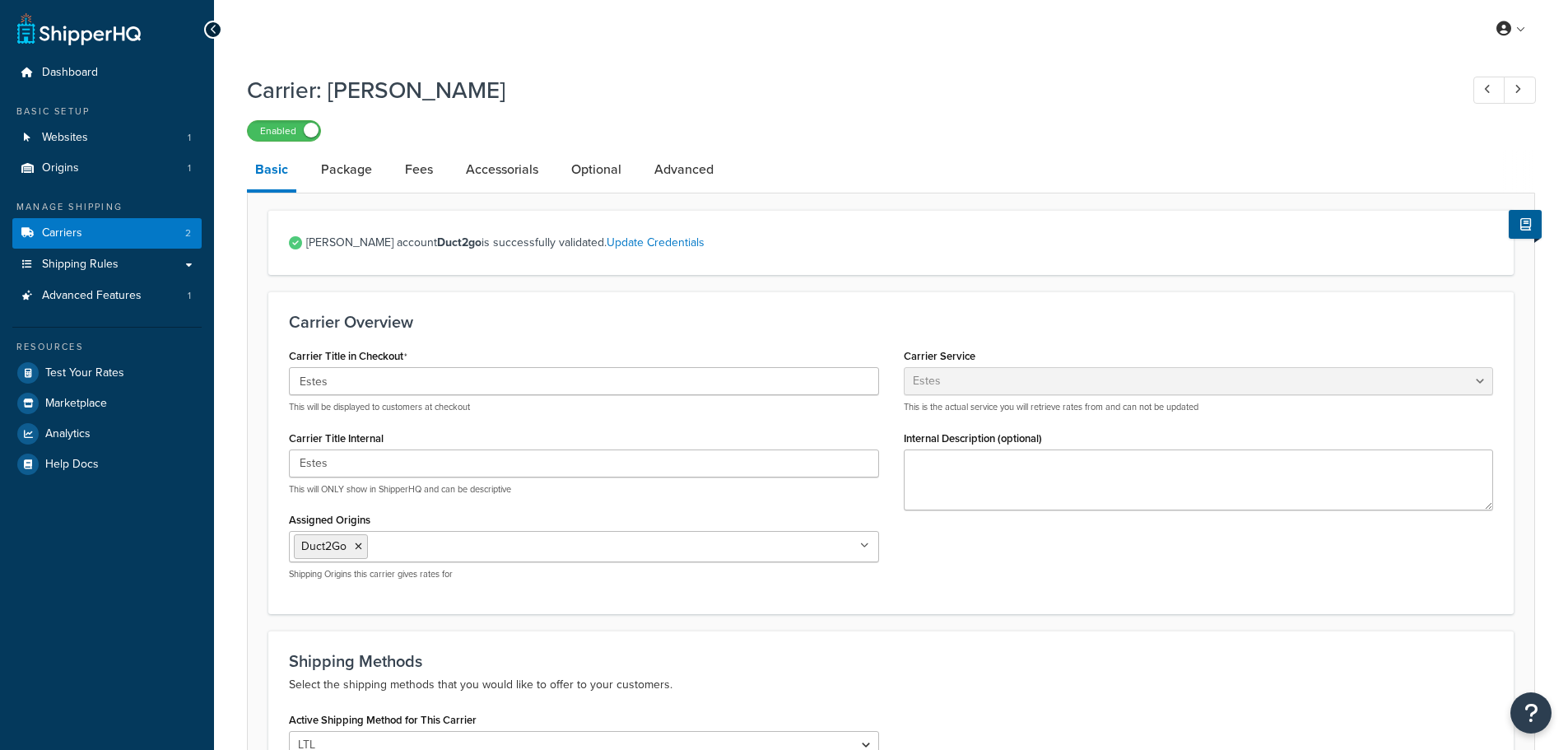
select select "estesFreight"
click at [418, 170] on link "Fees" at bounding box center [418, 169] width 44 height 39
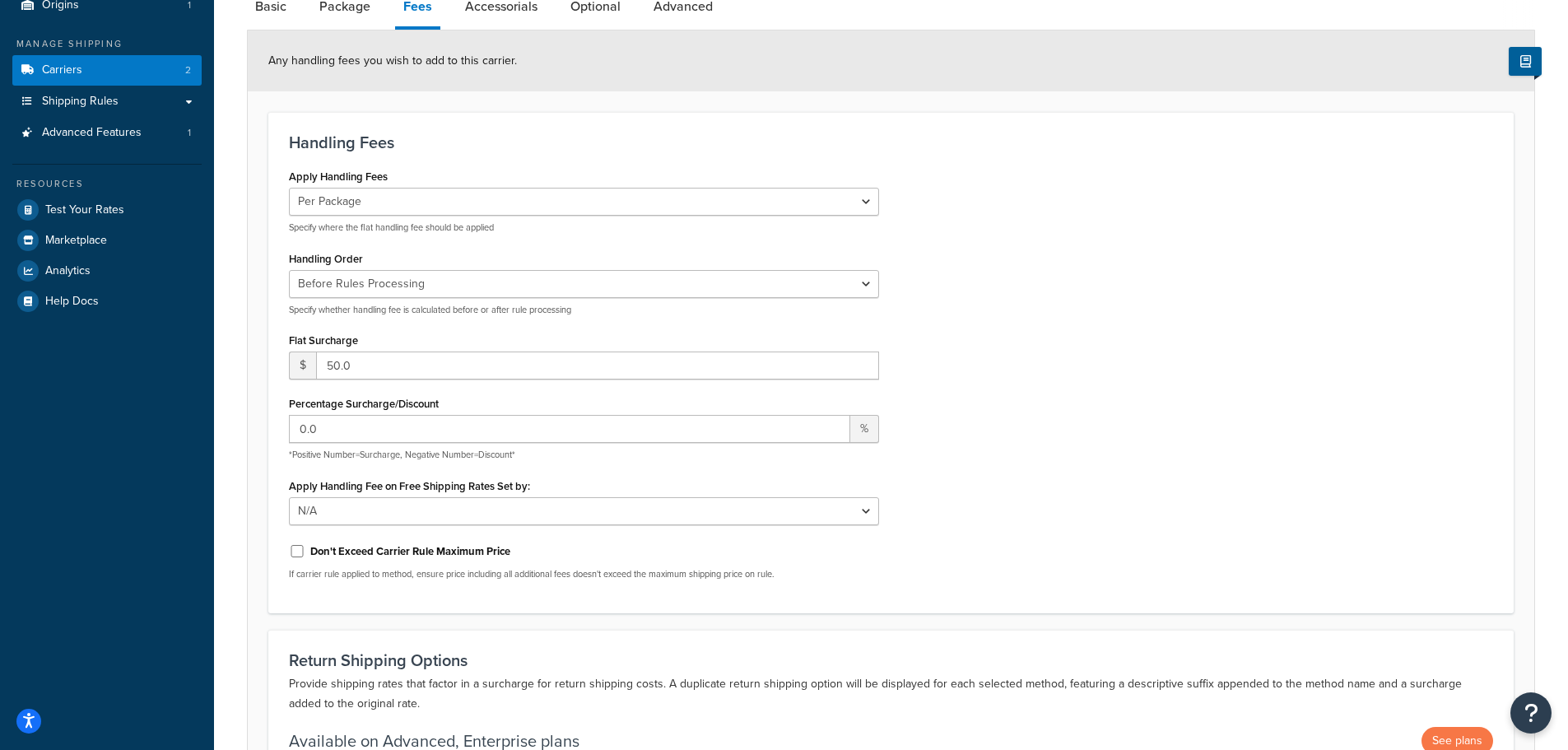
scroll to position [164, 0]
click at [331, 194] on select "Per Order Per Item Per Package" at bounding box center [585, 200] width 591 height 28
click at [375, 199] on select "Per Order Per Item Per Package" at bounding box center [585, 200] width 591 height 28
click at [368, 166] on div "Apply Handling Fees Per Order Per Item Per Package Specify where the flat handl…" at bounding box center [585, 198] width 591 height 69
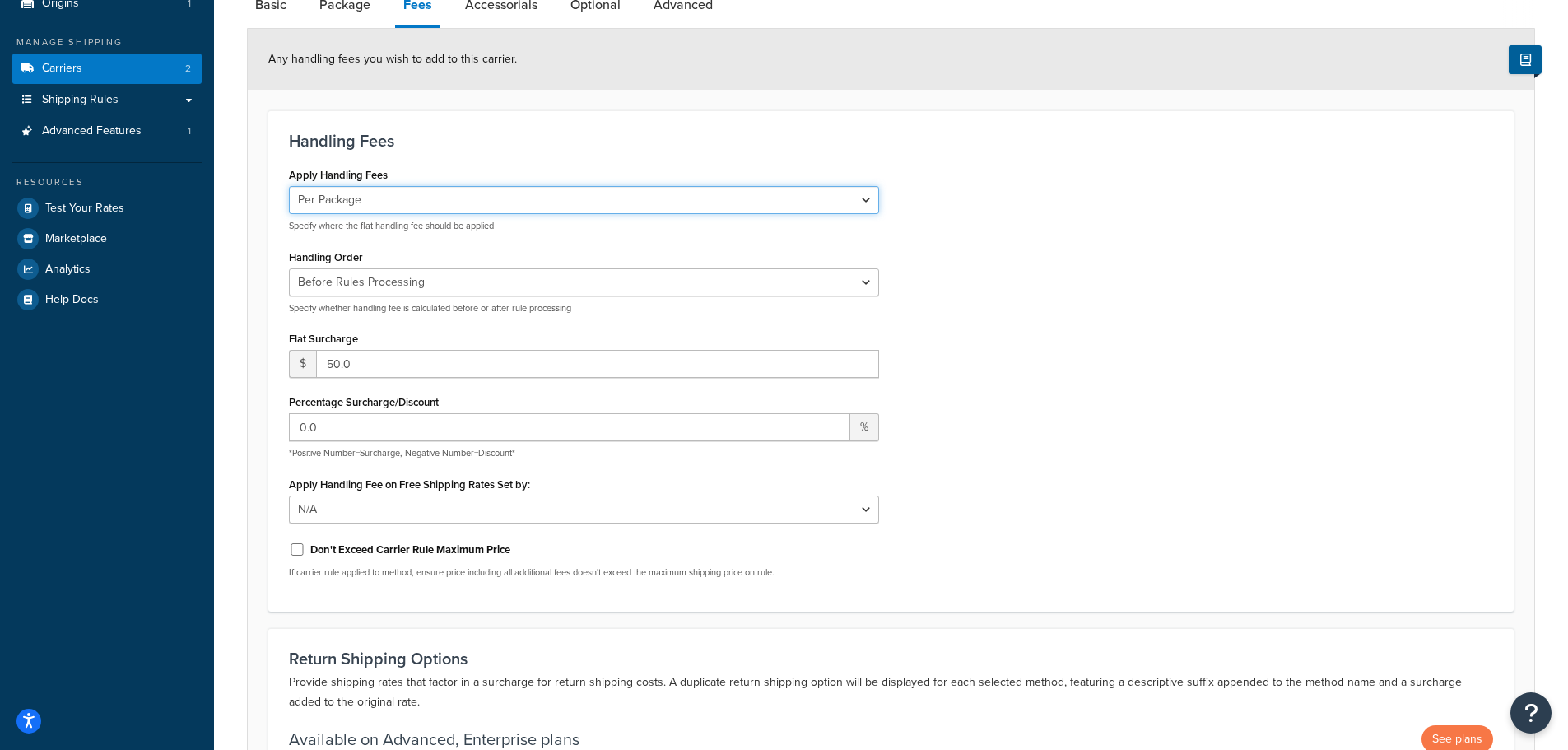
click at [362, 189] on select "Per Order Per Item Per Package" at bounding box center [585, 200] width 591 height 28
select select "order"
click at [289, 187] on select "Per Order Per Item Per Package" at bounding box center [585, 200] width 591 height 28
click at [447, 161] on div "Handling Fees Apply Handling Fees Per Order Per Item Per Package Specify where …" at bounding box center [892, 360] width 1246 height 501
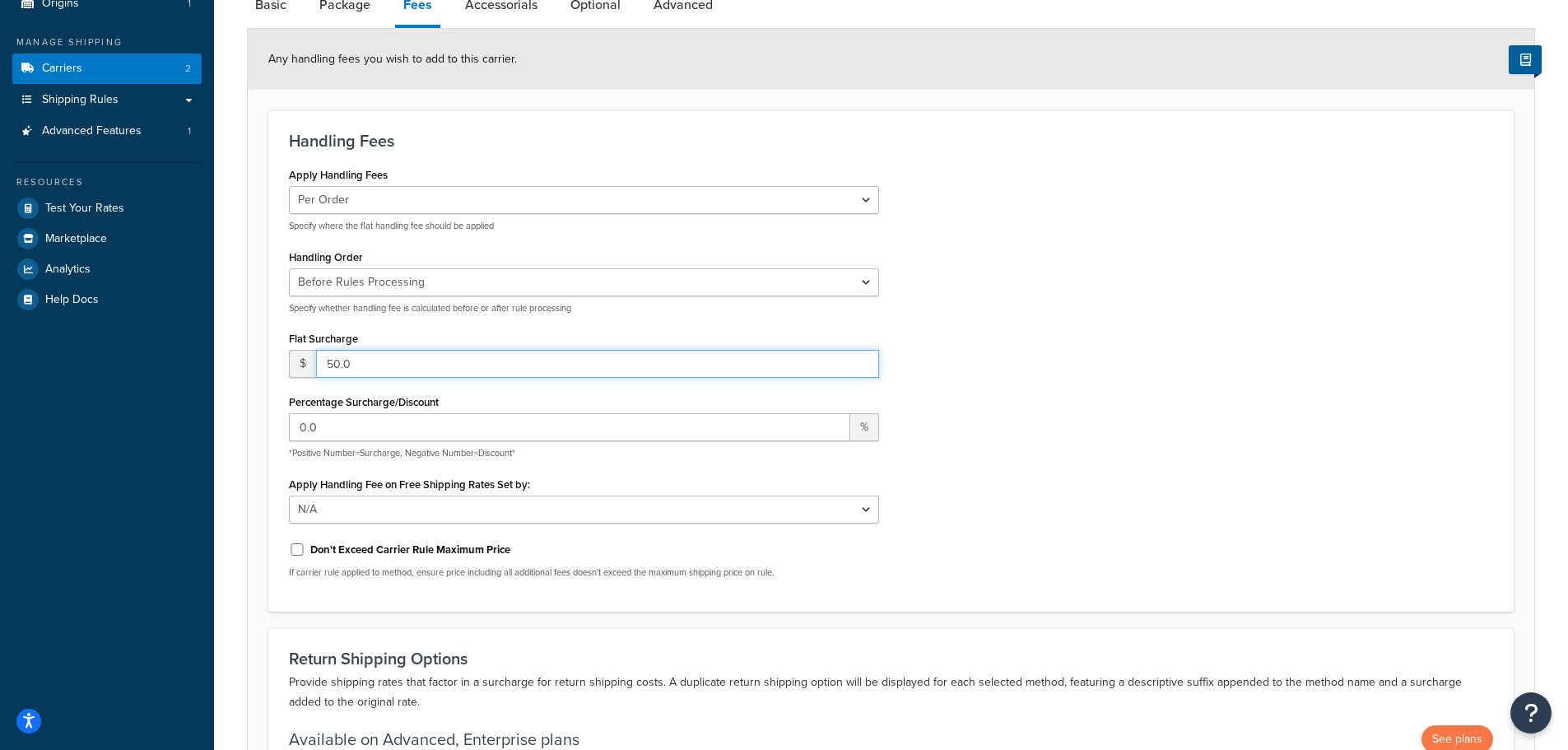
click at [372, 368] on input "50.0" at bounding box center [597, 363] width 563 height 28
click at [1004, 391] on div "Apply Handling Fees Per Order Per Item Per Package Specify where the flat handl…" at bounding box center [891, 377] width 1229 height 428
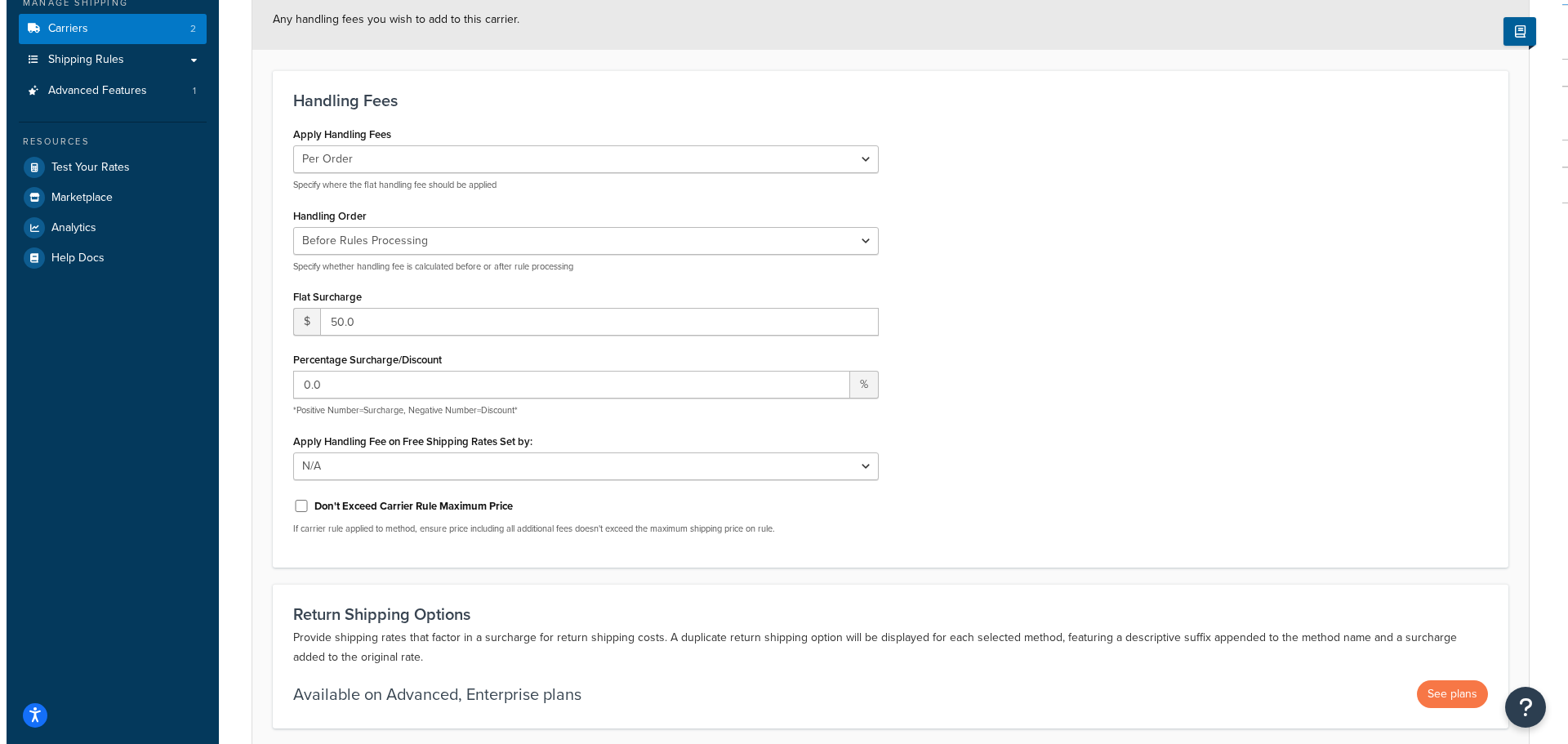
scroll to position [0, 0]
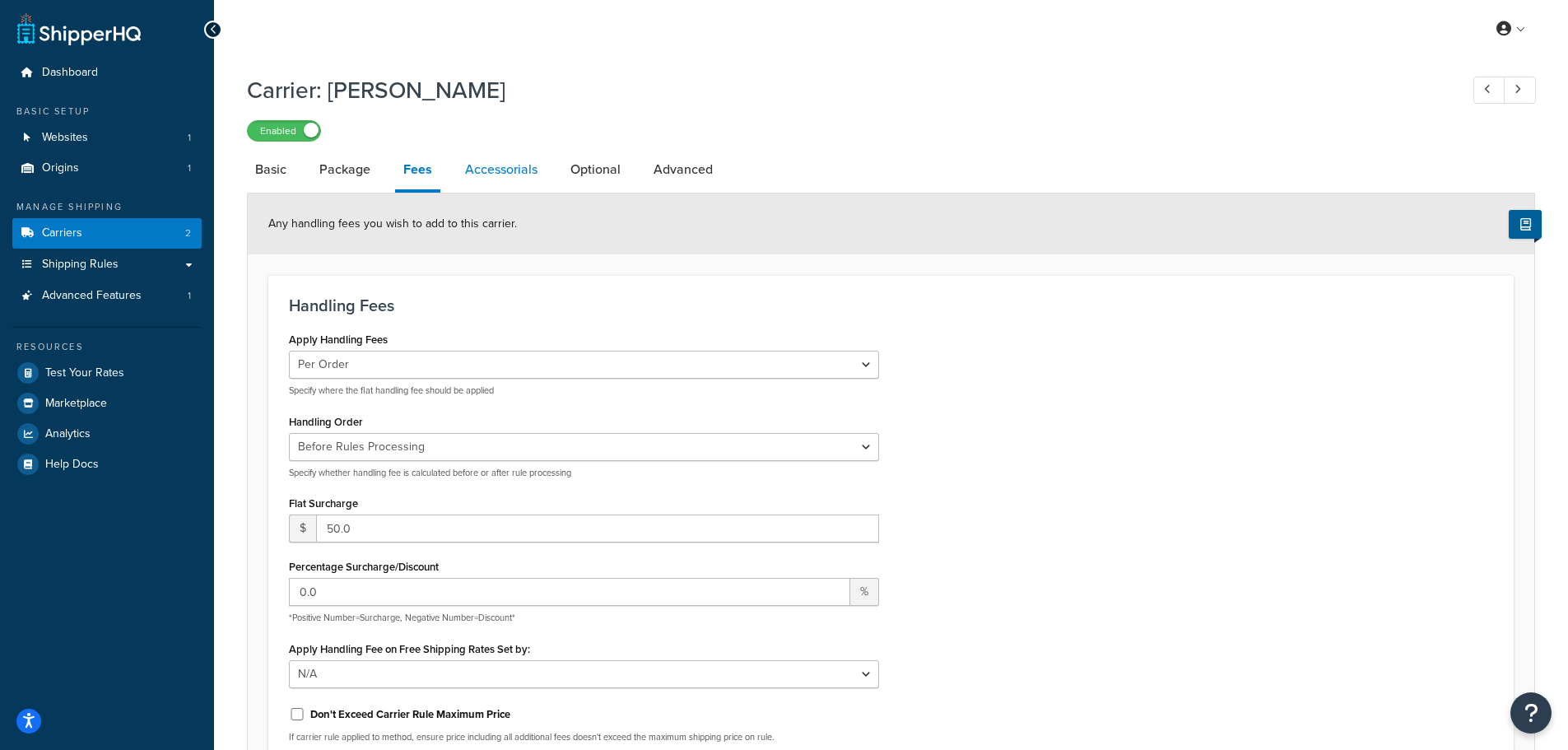
click at [518, 167] on link "Accessorials" at bounding box center [501, 169] width 89 height 39
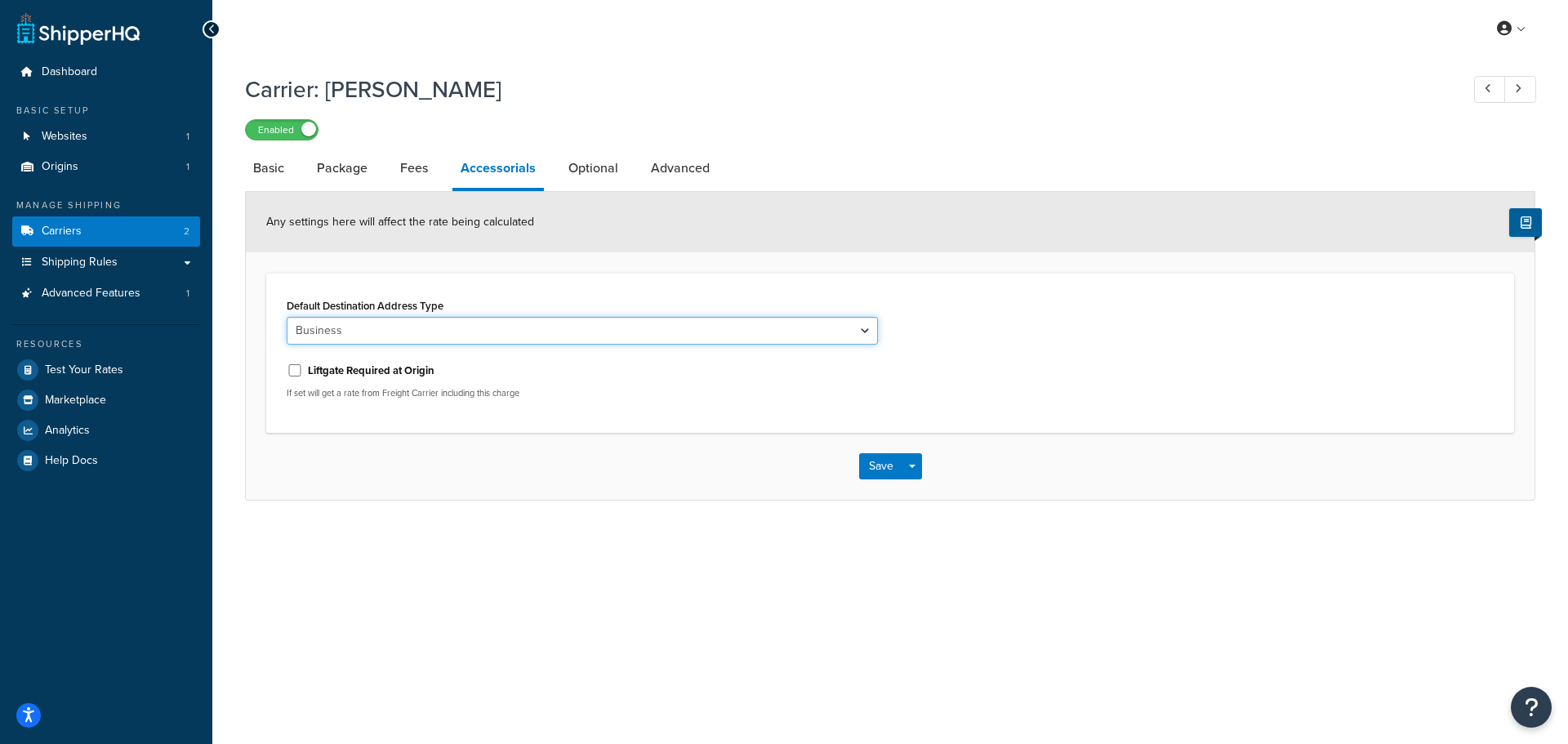
click at [368, 322] on select "Business Residential" at bounding box center [583, 331] width 592 height 27
drag, startPoint x: 369, startPoint y: 332, endPoint x: 376, endPoint y: 322, distance: 12.2
click at [369, 332] on select "Business Residential" at bounding box center [583, 331] width 592 height 27
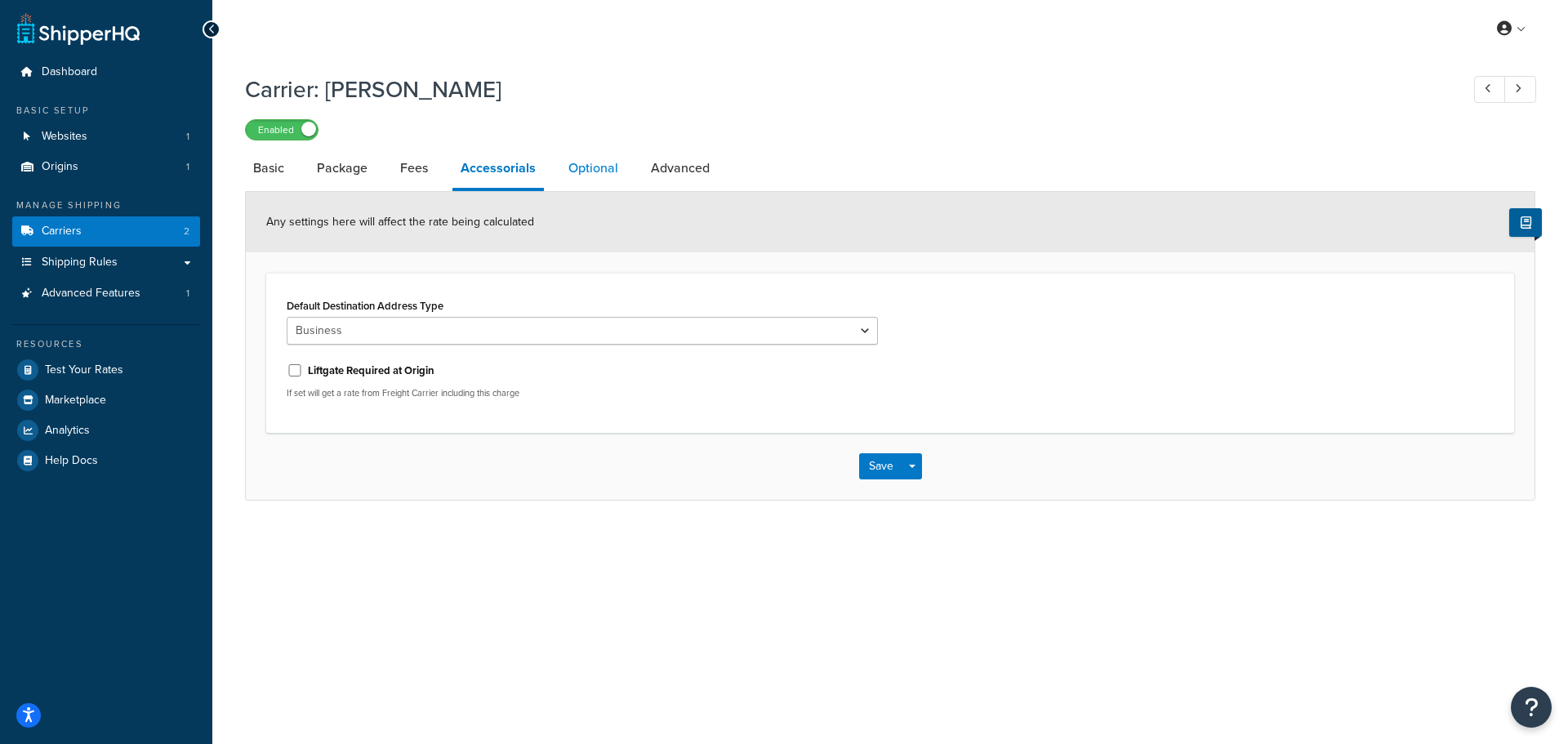
click at [594, 172] on link "Optional" at bounding box center [594, 168] width 66 height 39
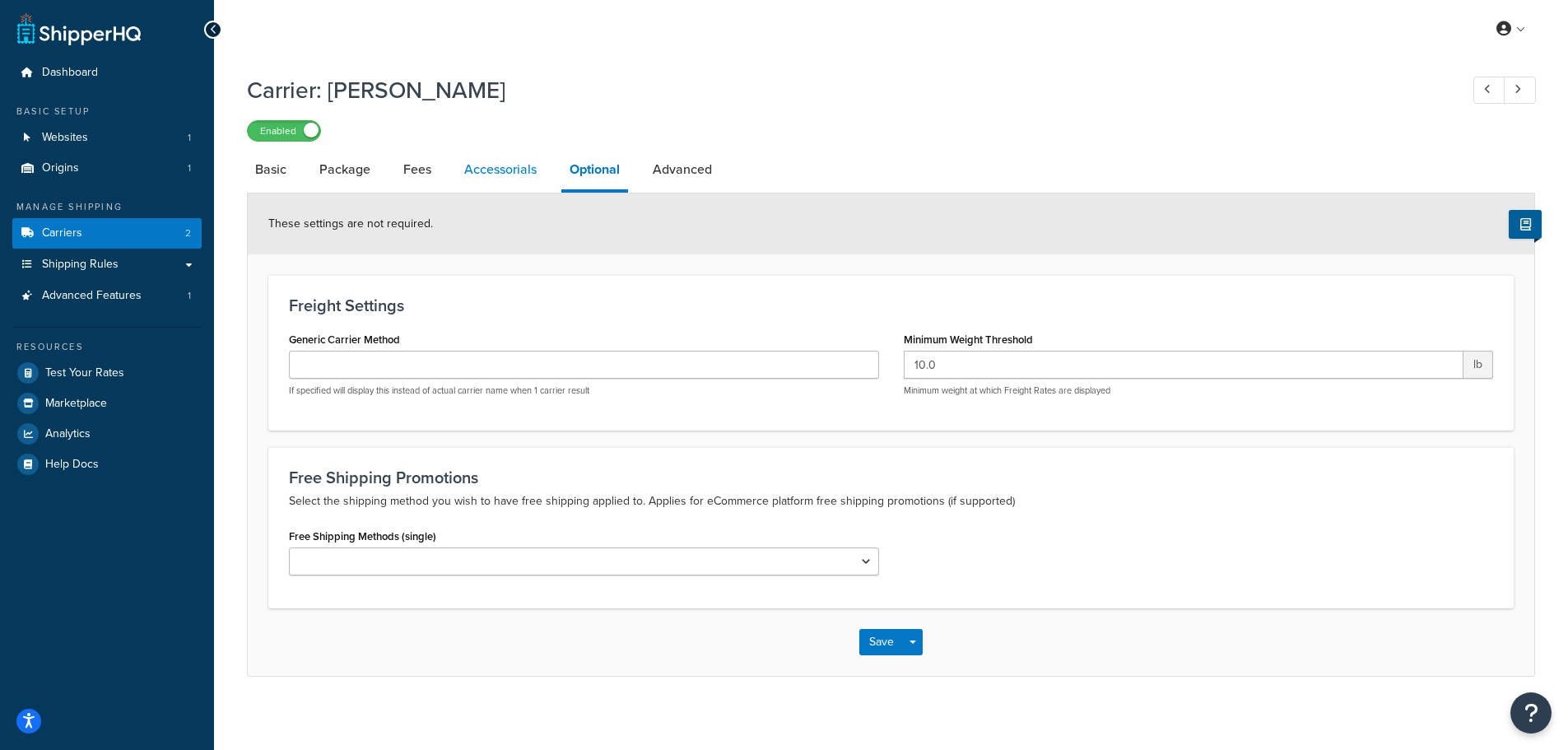
click at [531, 168] on link "Accessorials" at bounding box center [500, 169] width 89 height 39
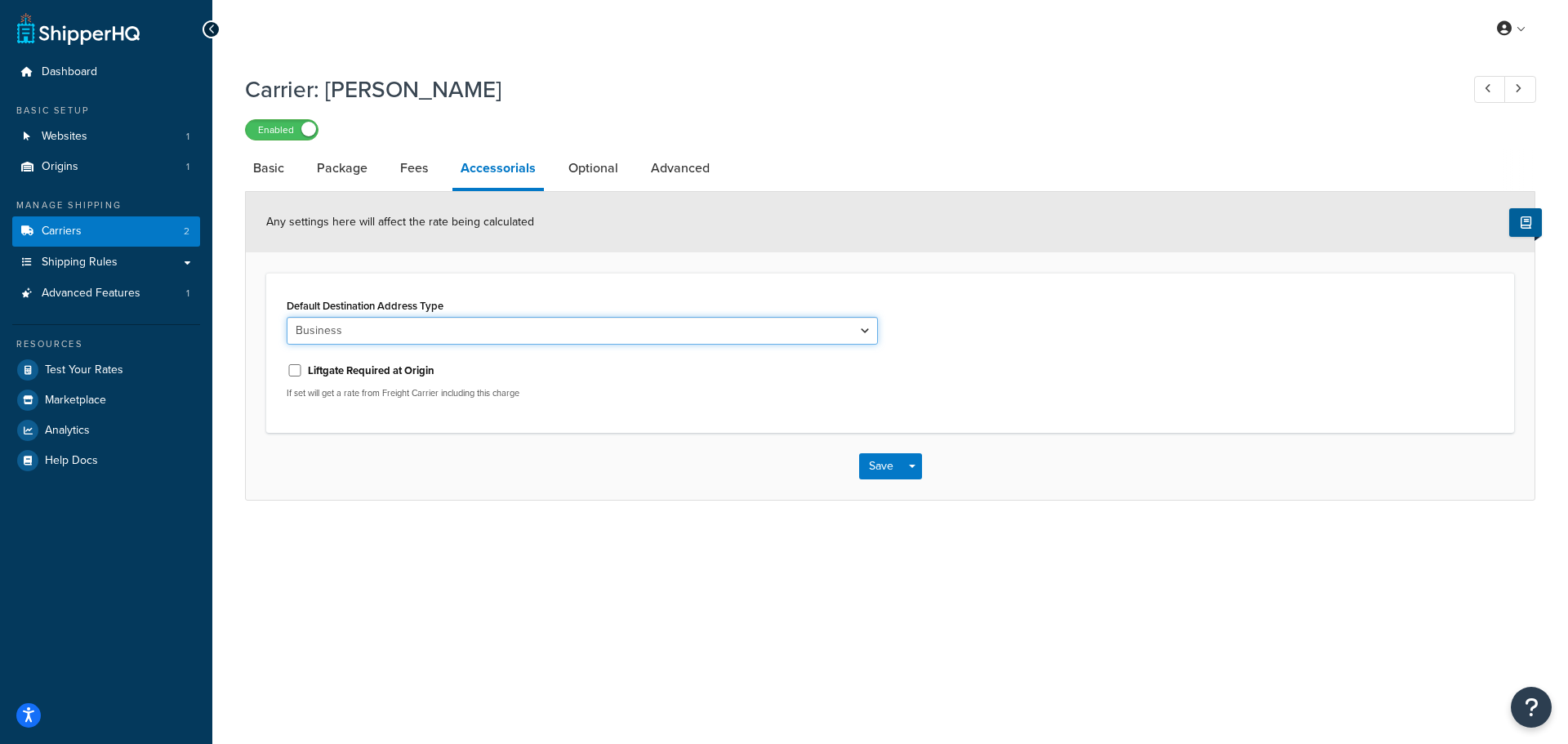
click at [432, 331] on select "Business Residential" at bounding box center [583, 331] width 592 height 27
select select "residential"
click at [287, 317] on select "Business Residential" at bounding box center [583, 331] width 592 height 27
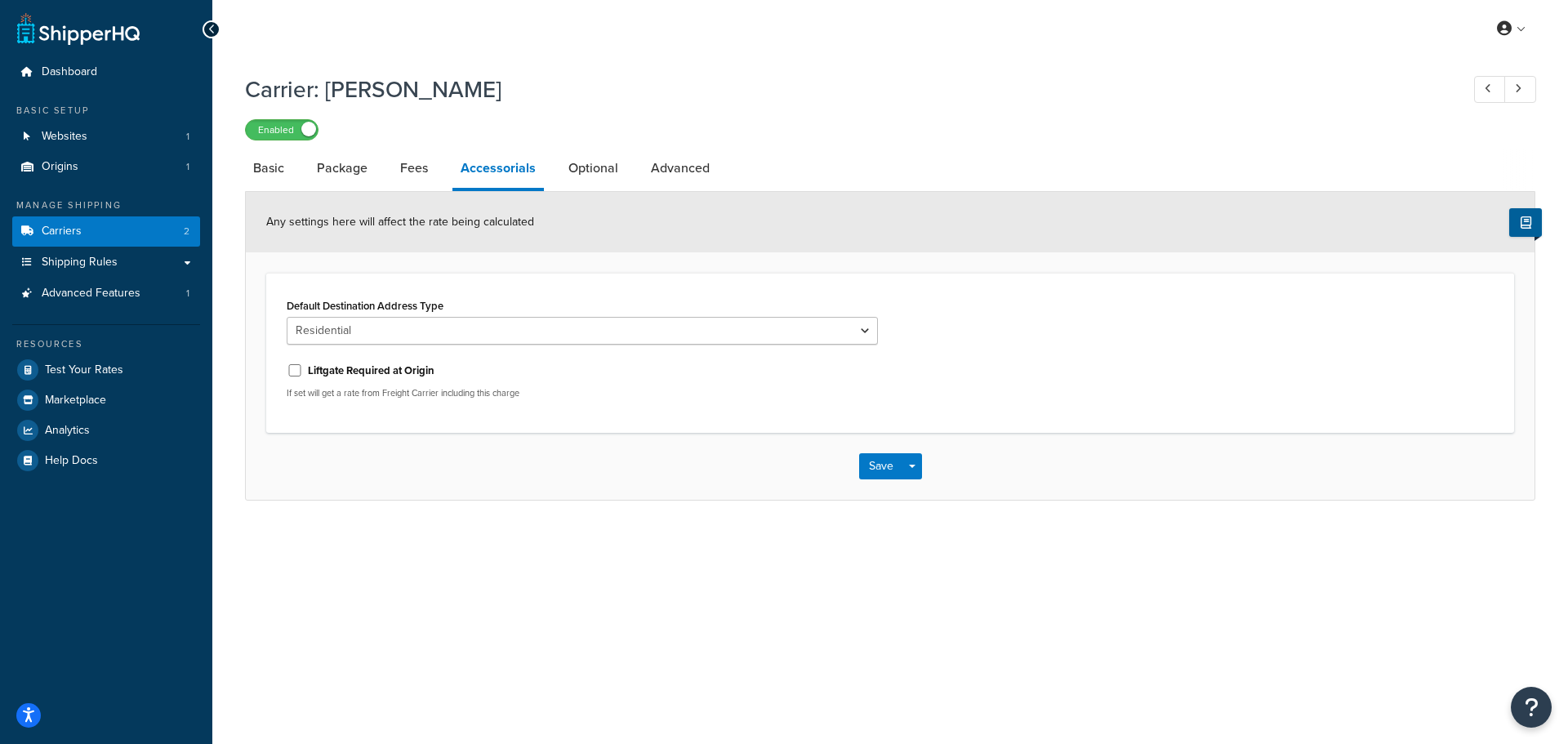
click at [344, 373] on label "Liftgate Required at Origin" at bounding box center [371, 370] width 127 height 15
click at [303, 373] on input "Liftgate Required at Origin" at bounding box center [295, 370] width 17 height 13
click at [344, 373] on label "Liftgate Required at Origin" at bounding box center [371, 370] width 127 height 15
click at [303, 373] on input "Liftgate Required at Origin" at bounding box center [295, 370] width 17 height 13
checkbox input "false"
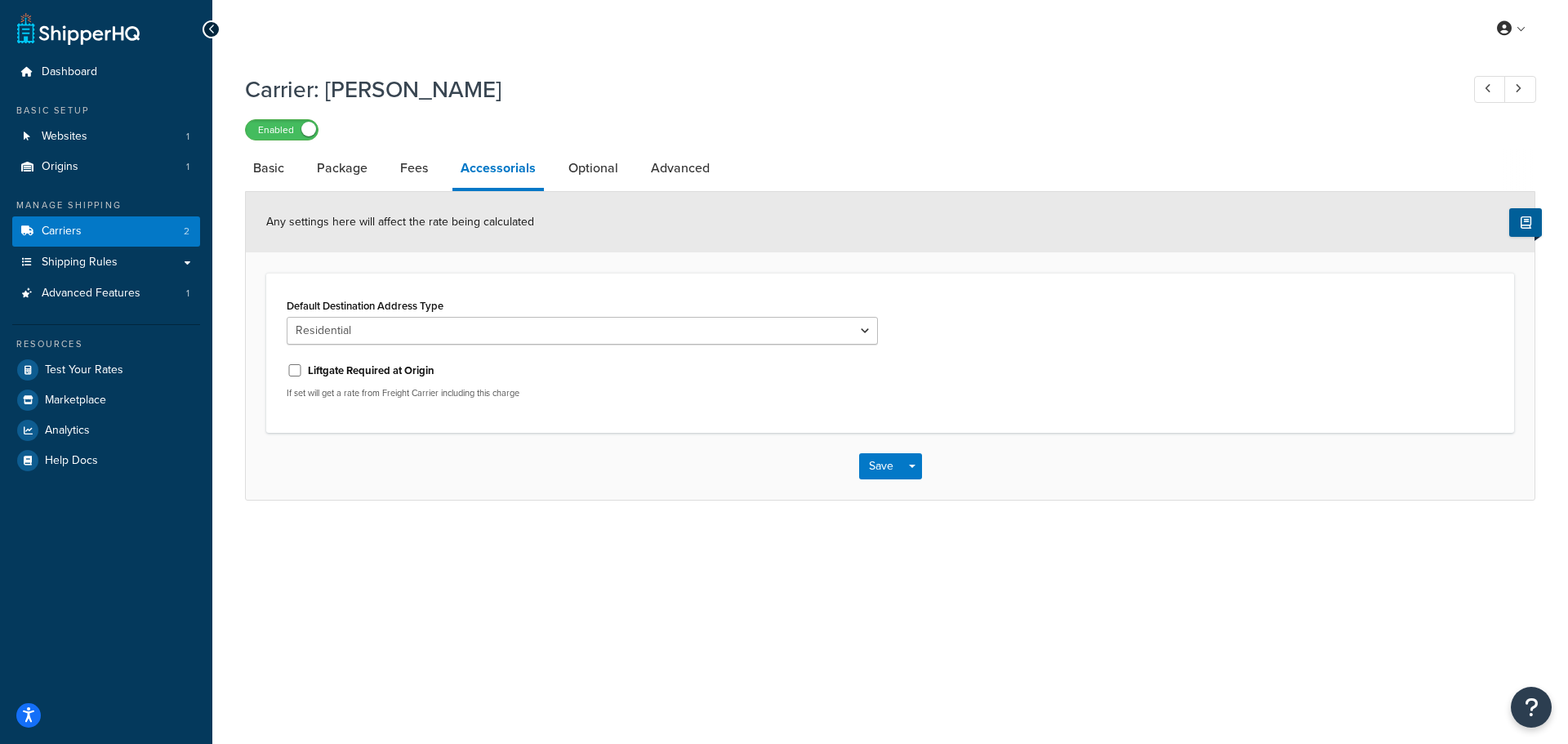
click at [490, 399] on p "If set will get a rate from Freight Carrier including this charge" at bounding box center [583, 393] width 592 height 13
click at [880, 467] on button "Save" at bounding box center [881, 466] width 44 height 26
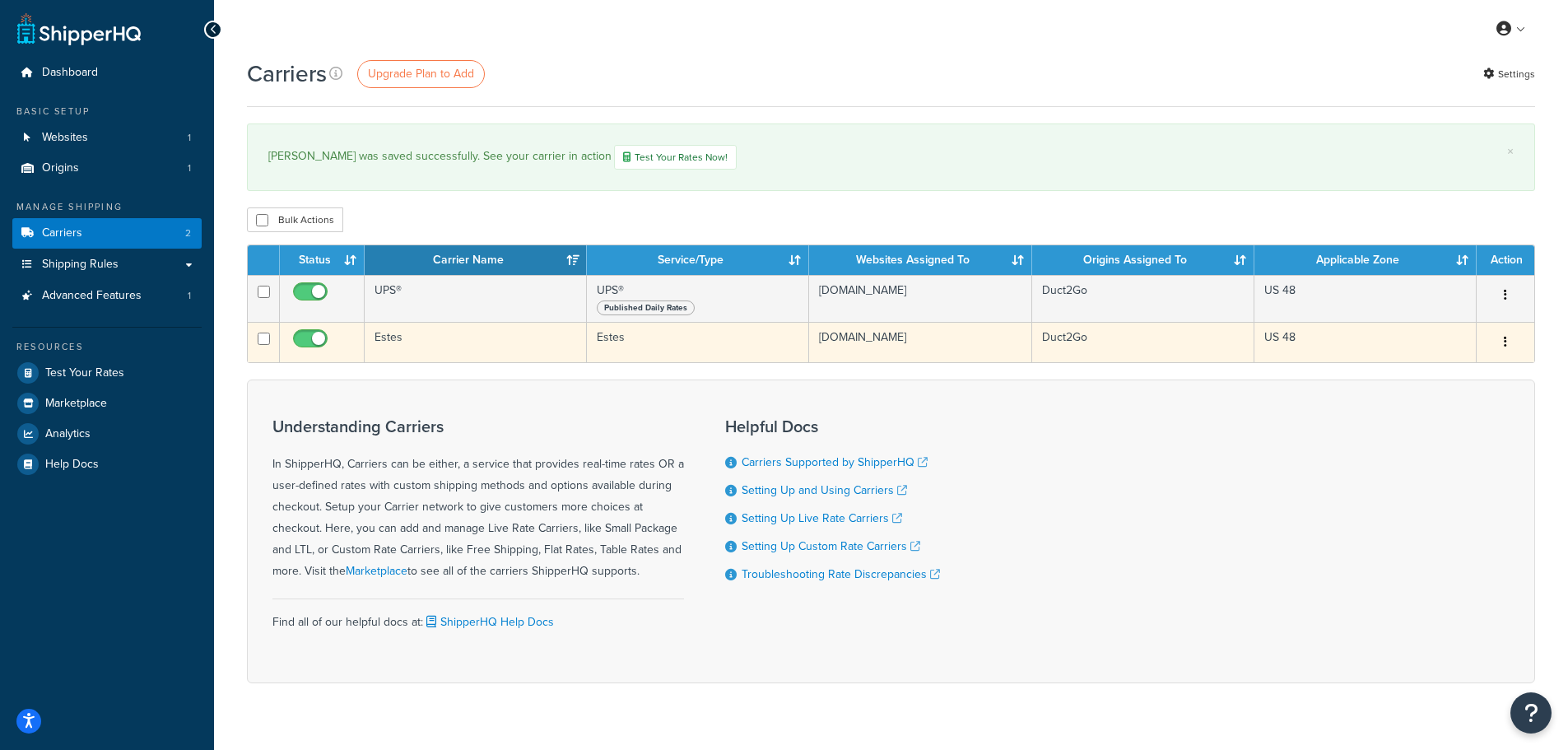
click at [458, 337] on td "Estes" at bounding box center [476, 342] width 222 height 40
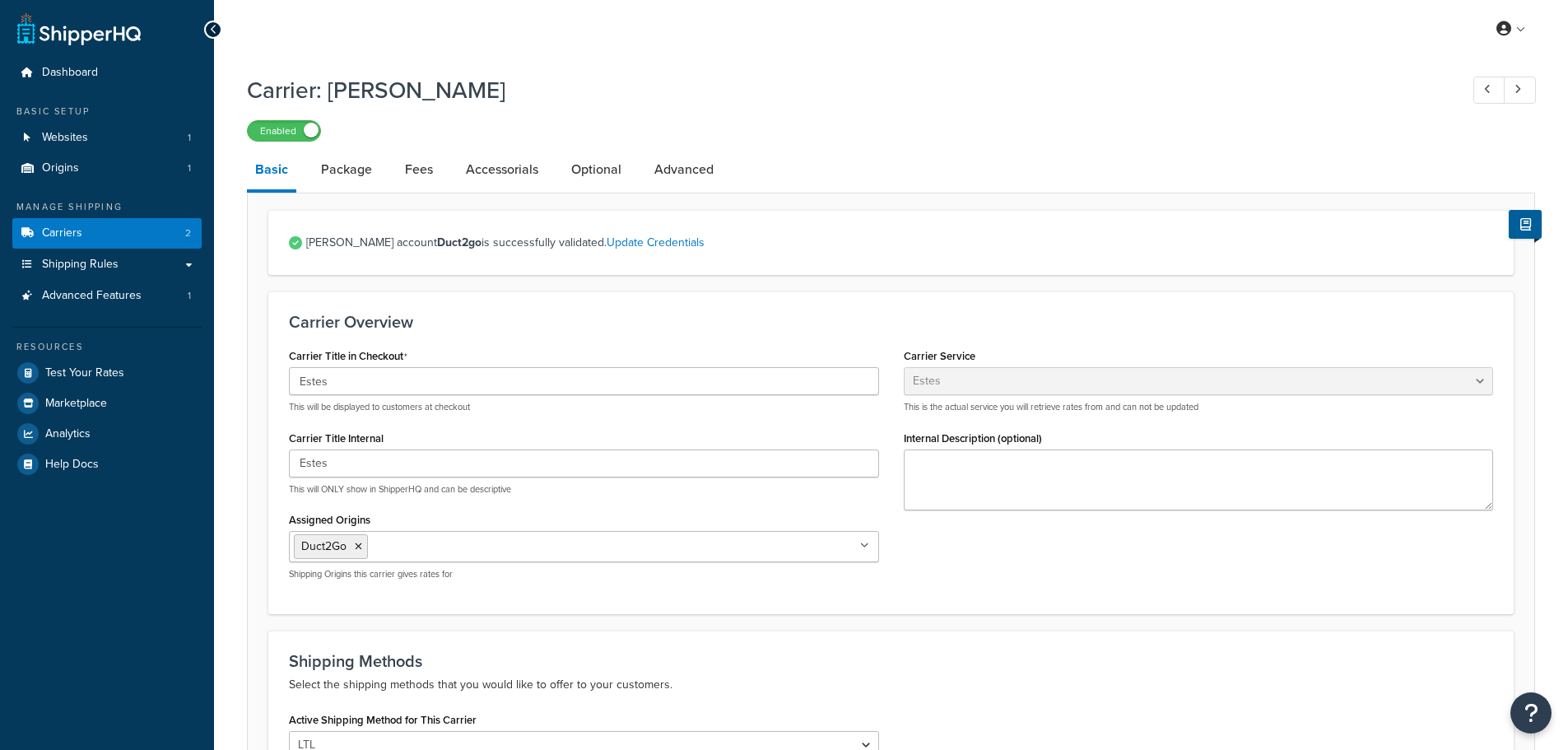
select select "estesFreight"
click at [606, 170] on link "Optional" at bounding box center [596, 169] width 67 height 39
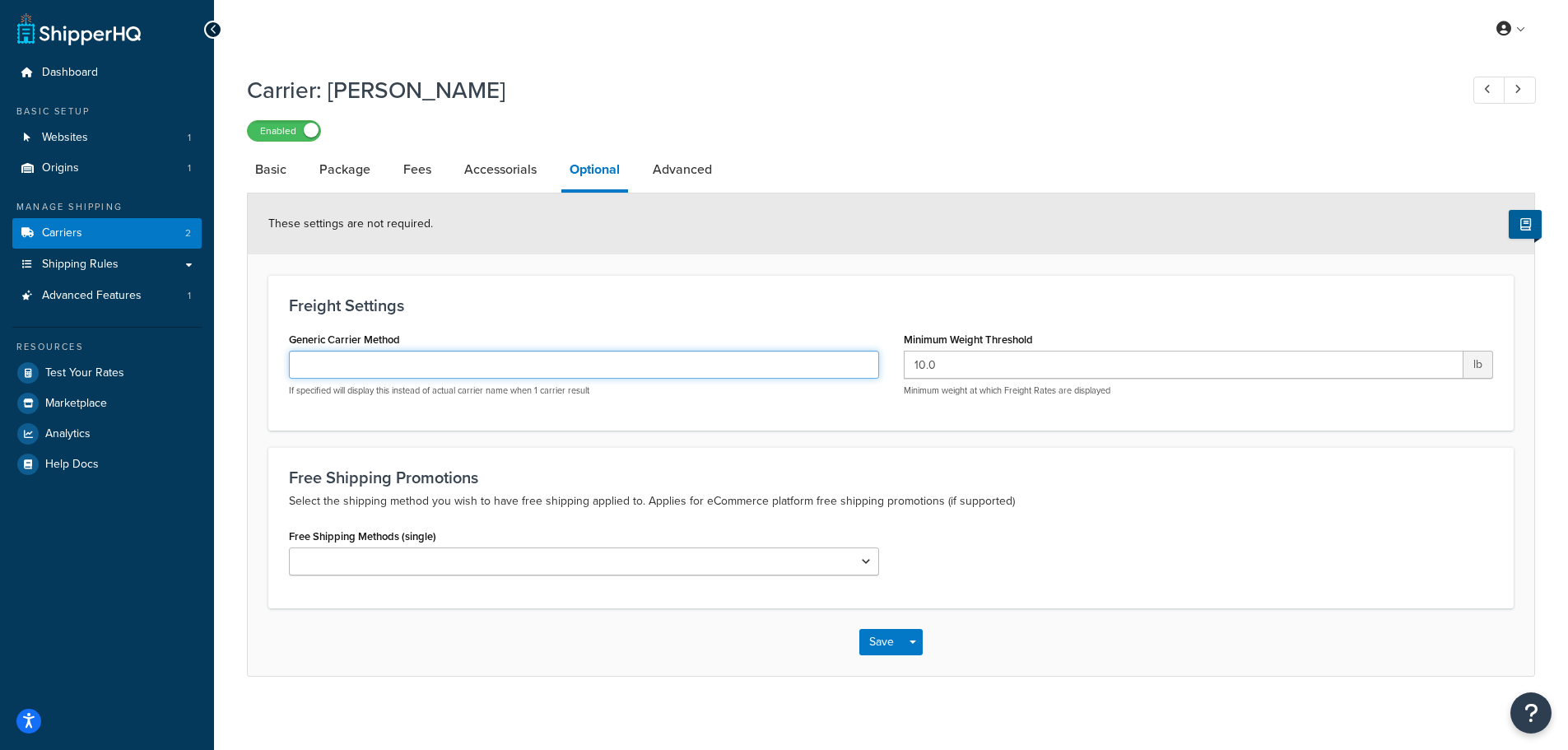
click at [381, 360] on input "Generic Carrier Method" at bounding box center [585, 364] width 591 height 28
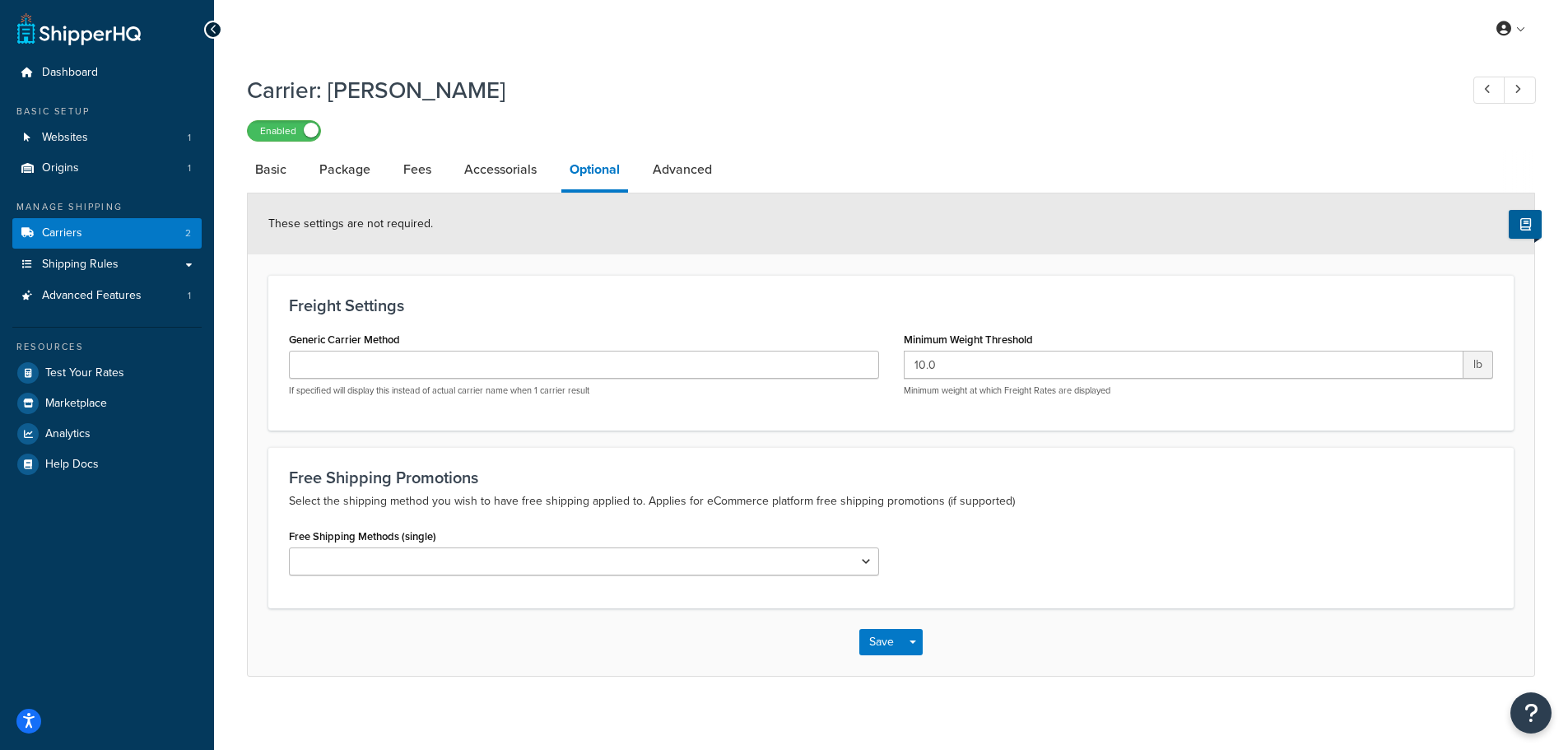
click at [446, 330] on div "Generic Carrier Method If specified will display this instead of actual carrier…" at bounding box center [585, 362] width 591 height 69
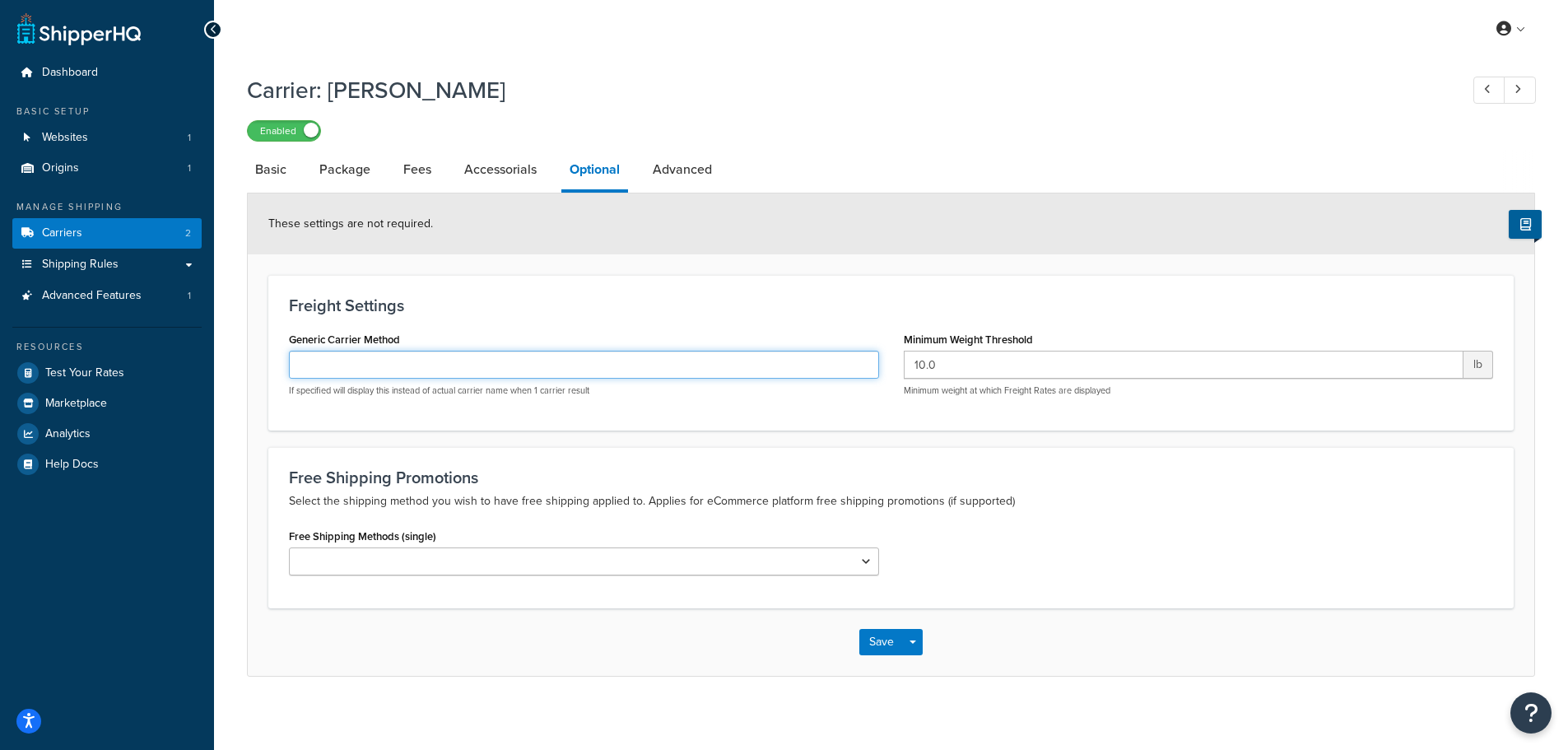
click at [449, 365] on input "Generic Carrier Method" at bounding box center [585, 364] width 591 height 28
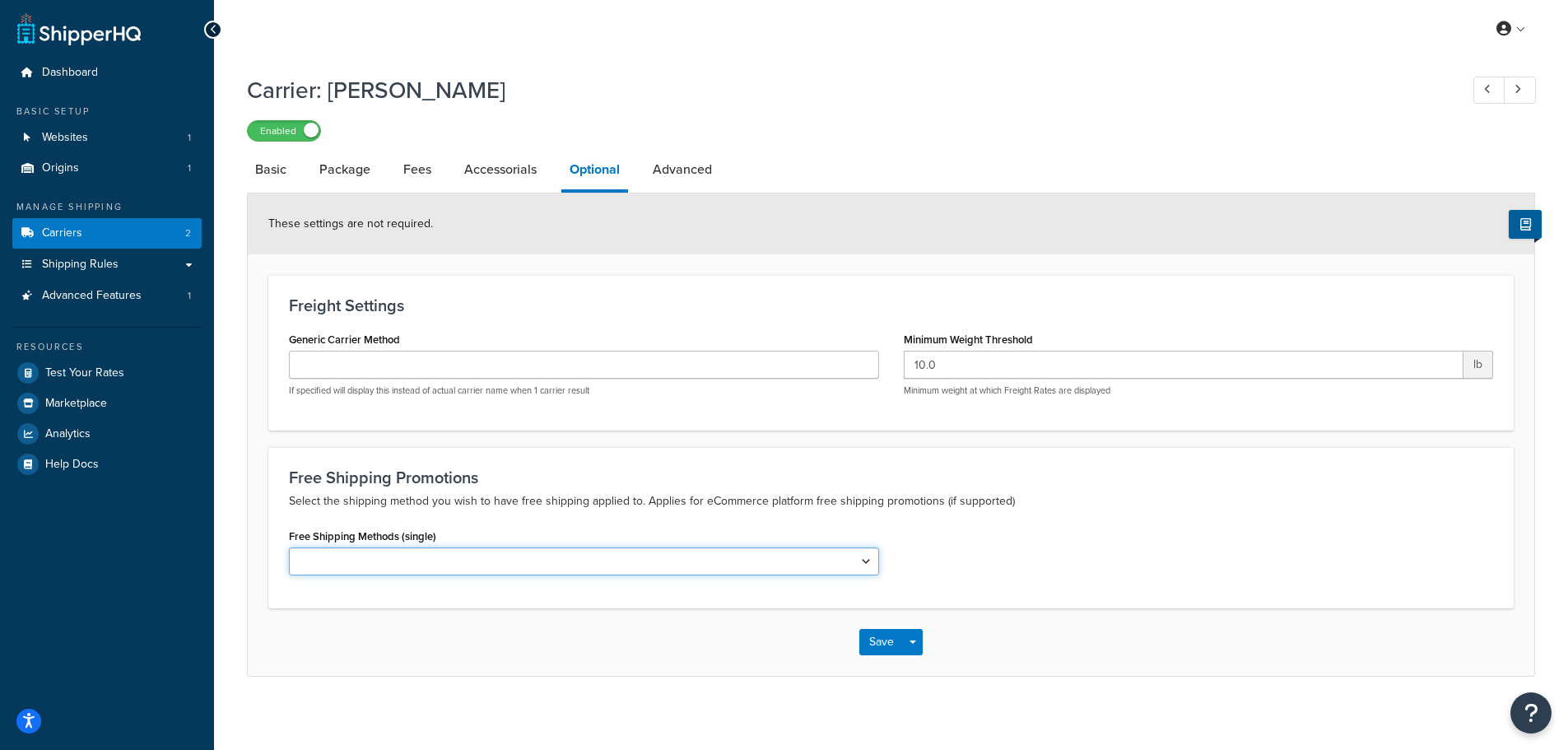
click at [442, 556] on select "LTL" at bounding box center [585, 561] width 591 height 28
click at [493, 491] on p "Select the shipping method you wish to have free shipping applied to. Applies f…" at bounding box center [892, 501] width 1205 height 20
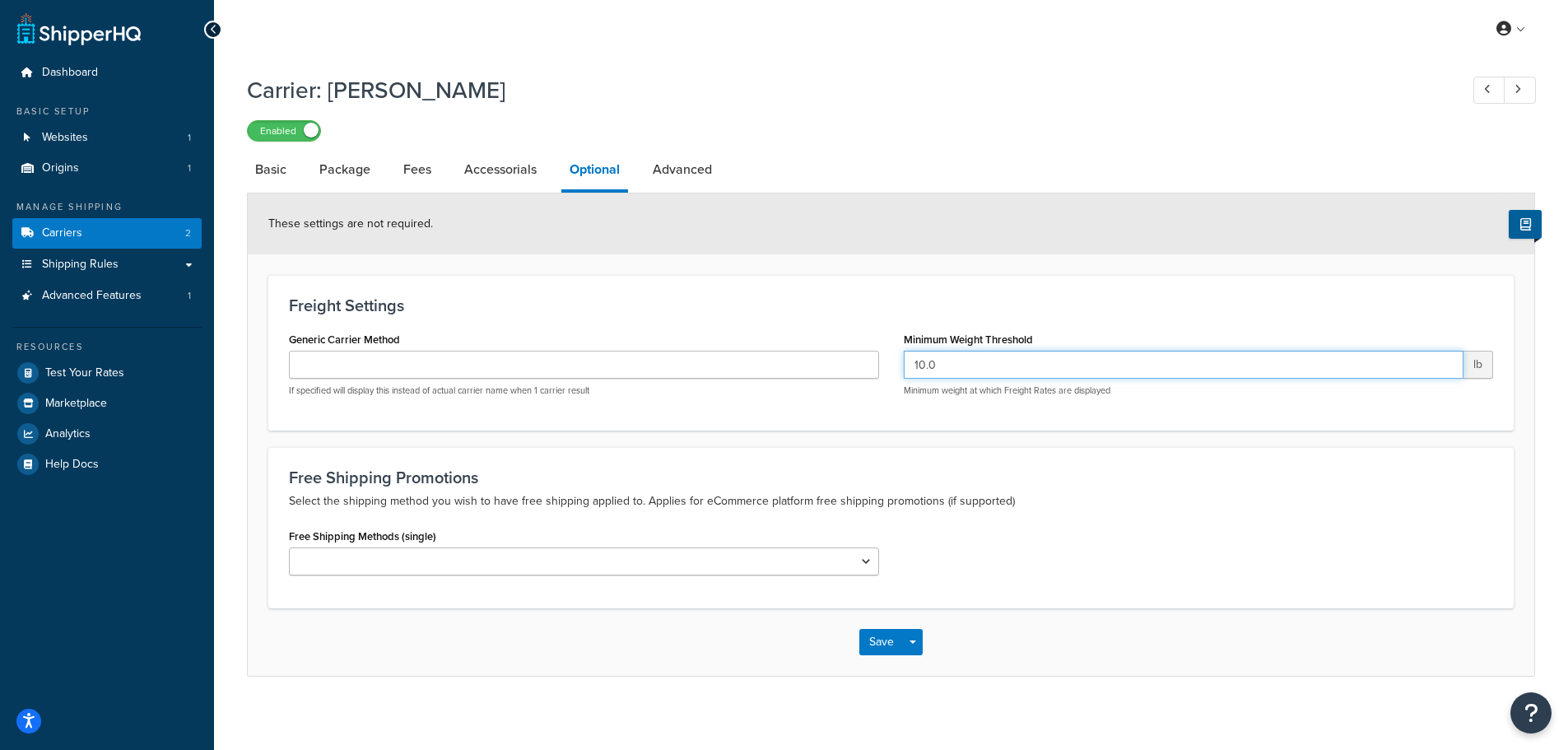
click at [1002, 367] on input "10.0" at bounding box center [1184, 364] width 561 height 28
type input "50"
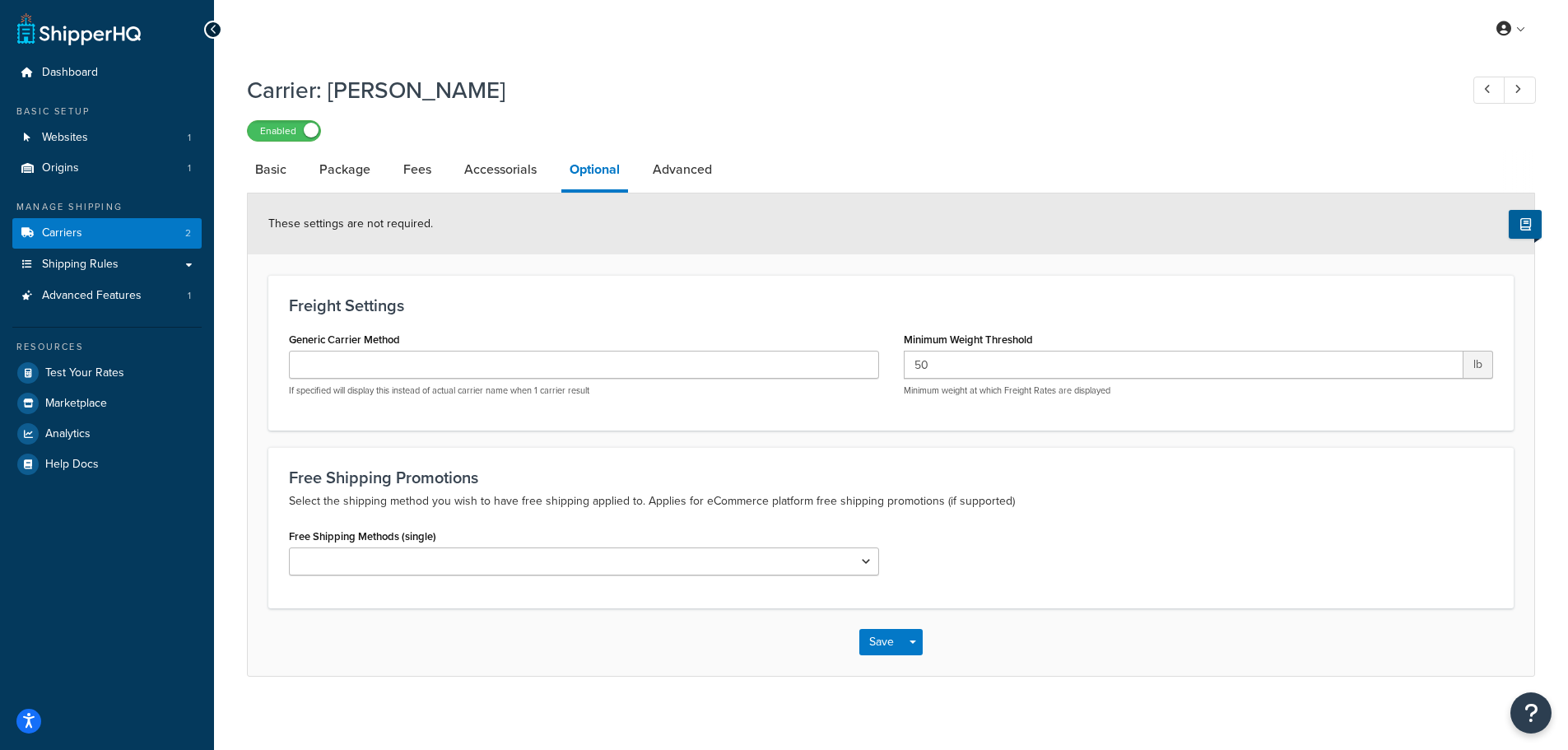
click at [802, 263] on form "These settings are not required. Freight Settings Generic Carrier Method If spe…" at bounding box center [891, 434] width 1286 height 481
click at [692, 184] on link "Advanced" at bounding box center [682, 169] width 76 height 39
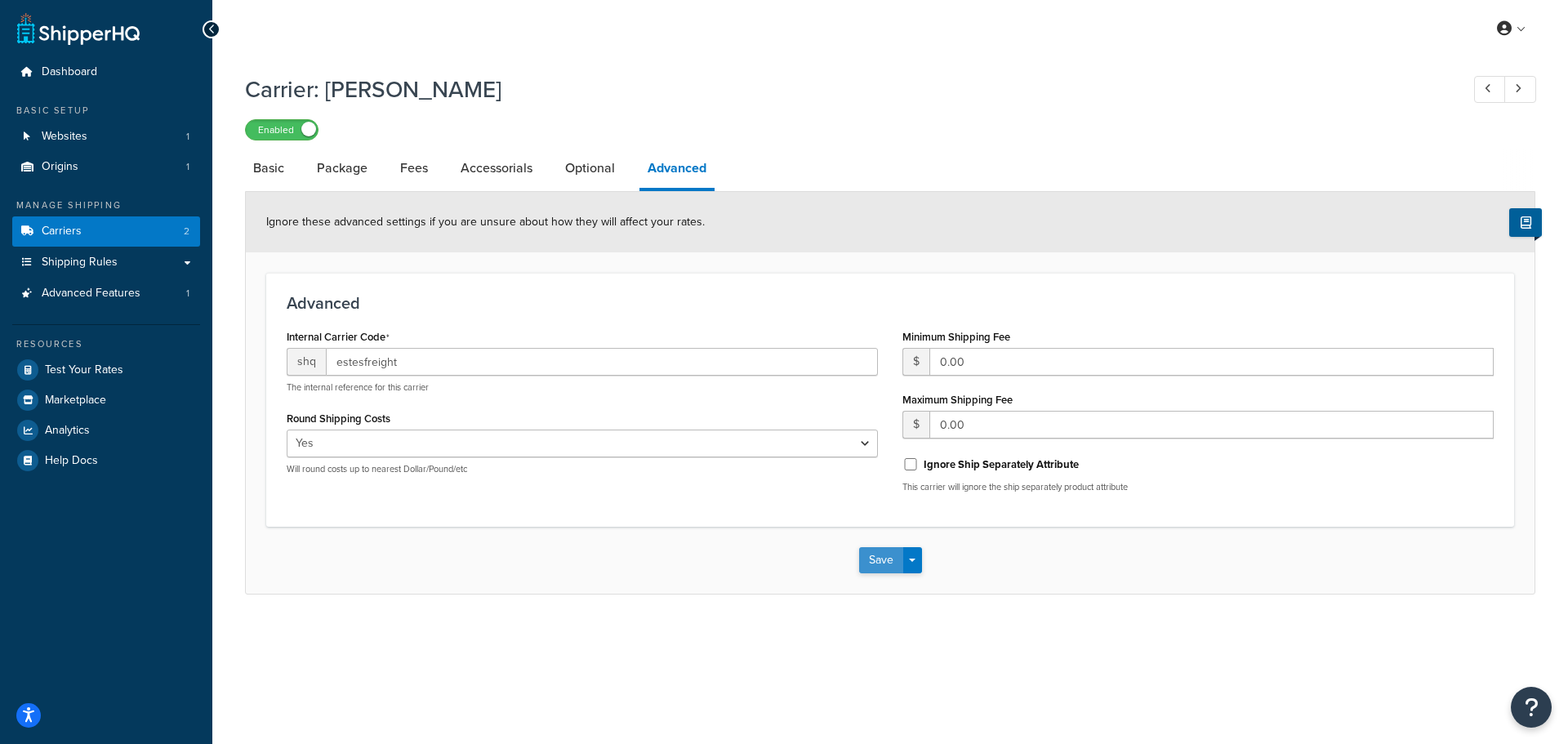
click at [871, 571] on button "Save" at bounding box center [881, 559] width 44 height 26
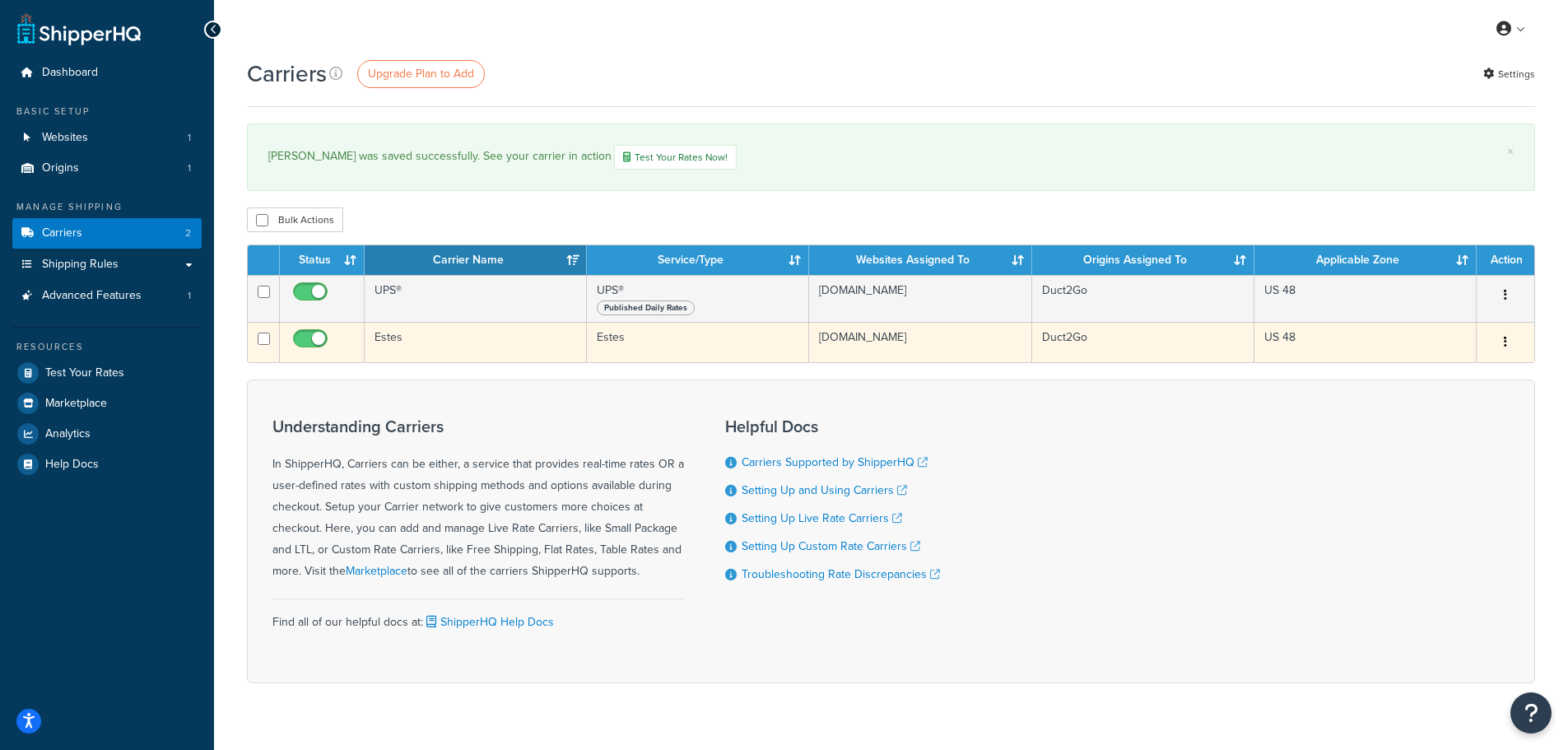
click at [471, 332] on td "Estes" at bounding box center [476, 342] width 222 height 40
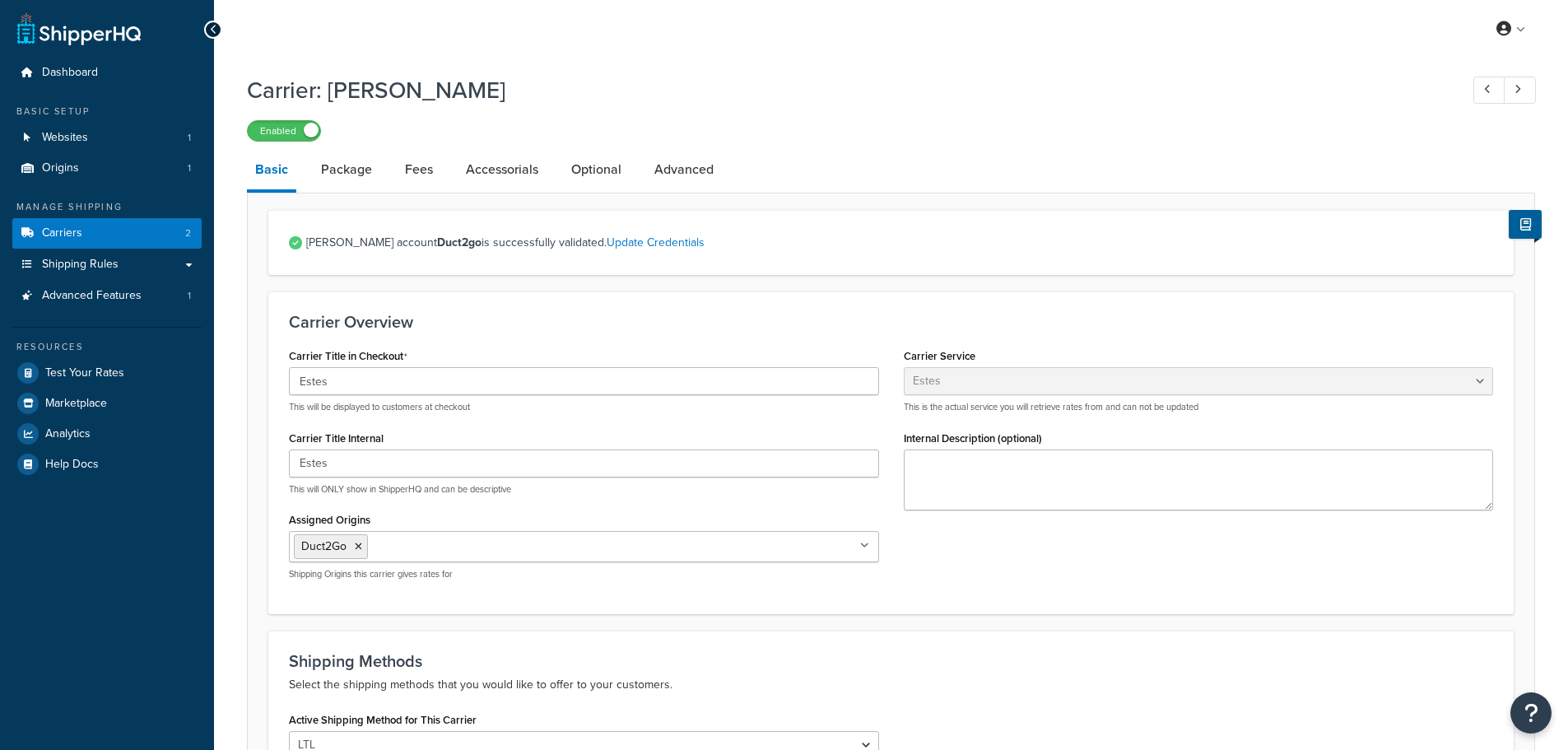
select select "estesFreight"
click at [662, 165] on link "Advanced" at bounding box center [684, 169] width 76 height 39
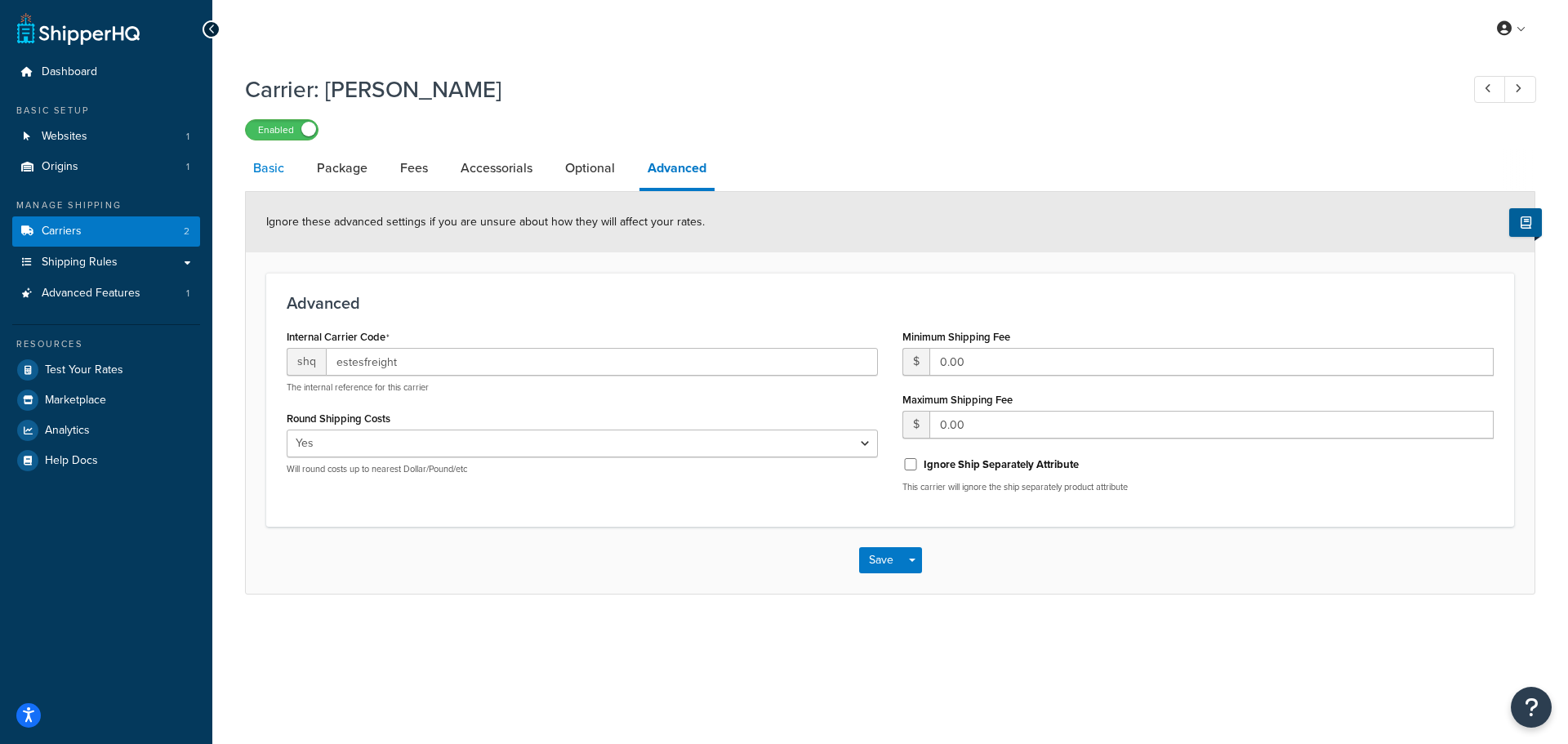
click at [279, 177] on link "Basic" at bounding box center [268, 168] width 48 height 39
select select "estesFreight"
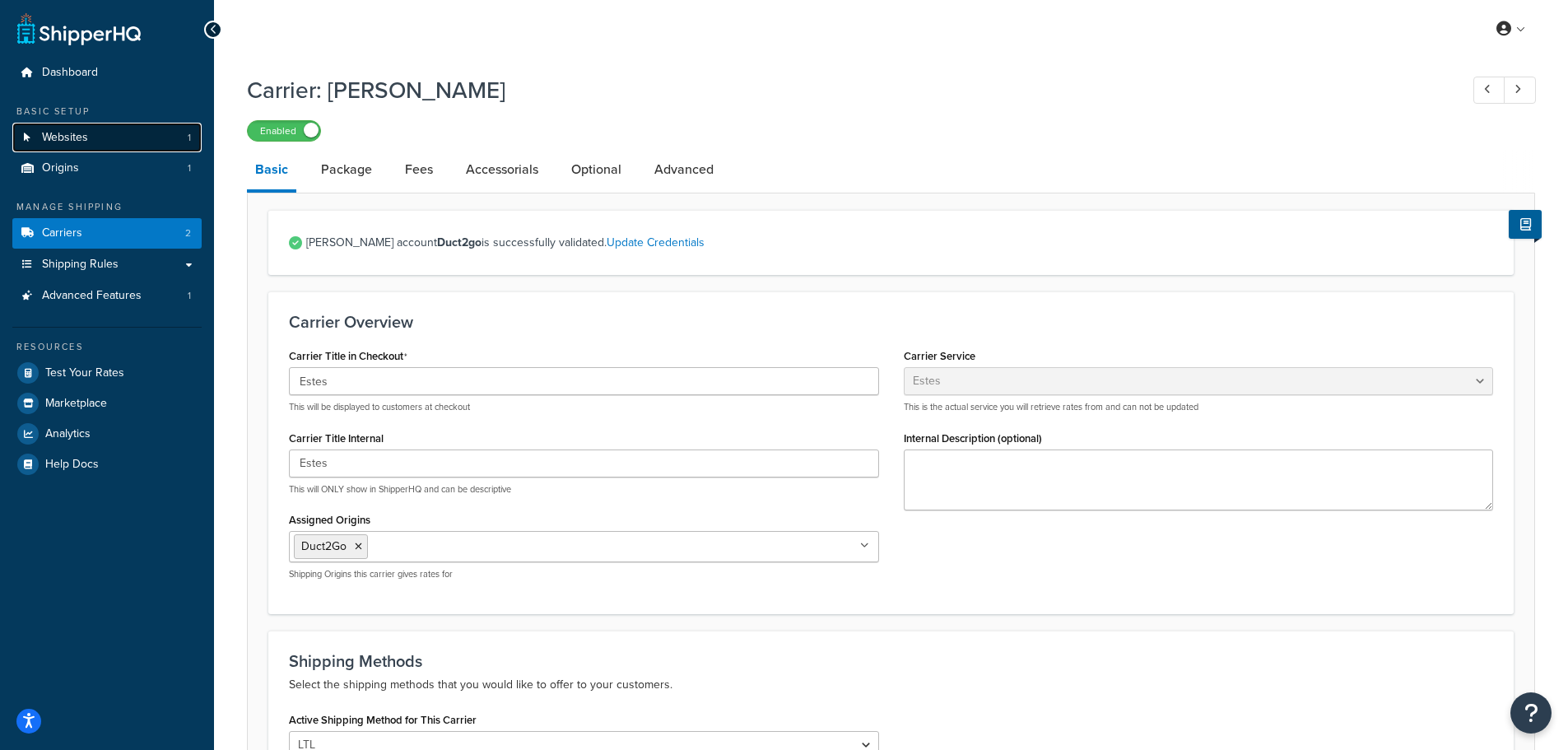
click at [68, 139] on span "Websites" at bounding box center [65, 138] width 46 height 14
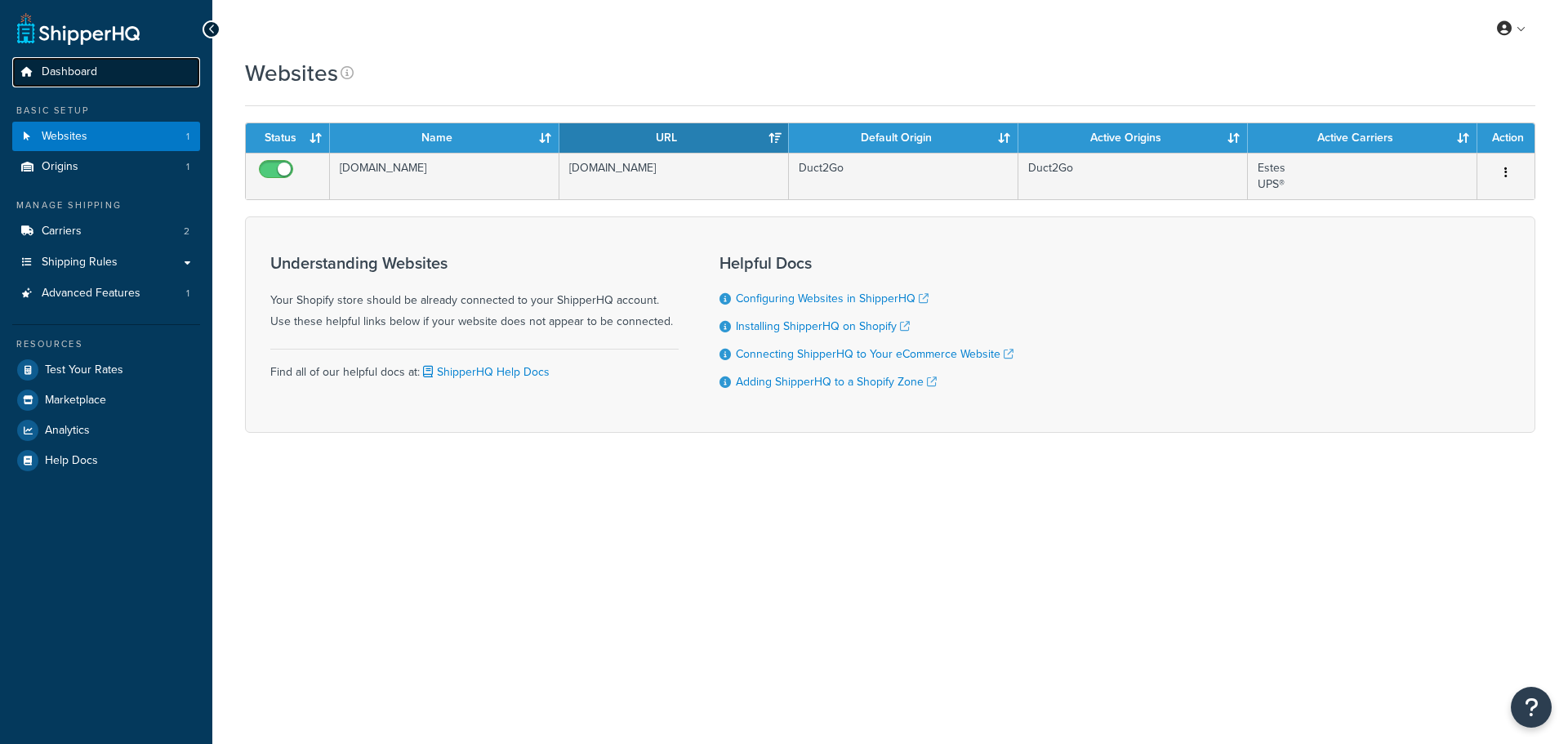
click at [80, 74] on span "Dashboard" at bounding box center [69, 72] width 56 height 14
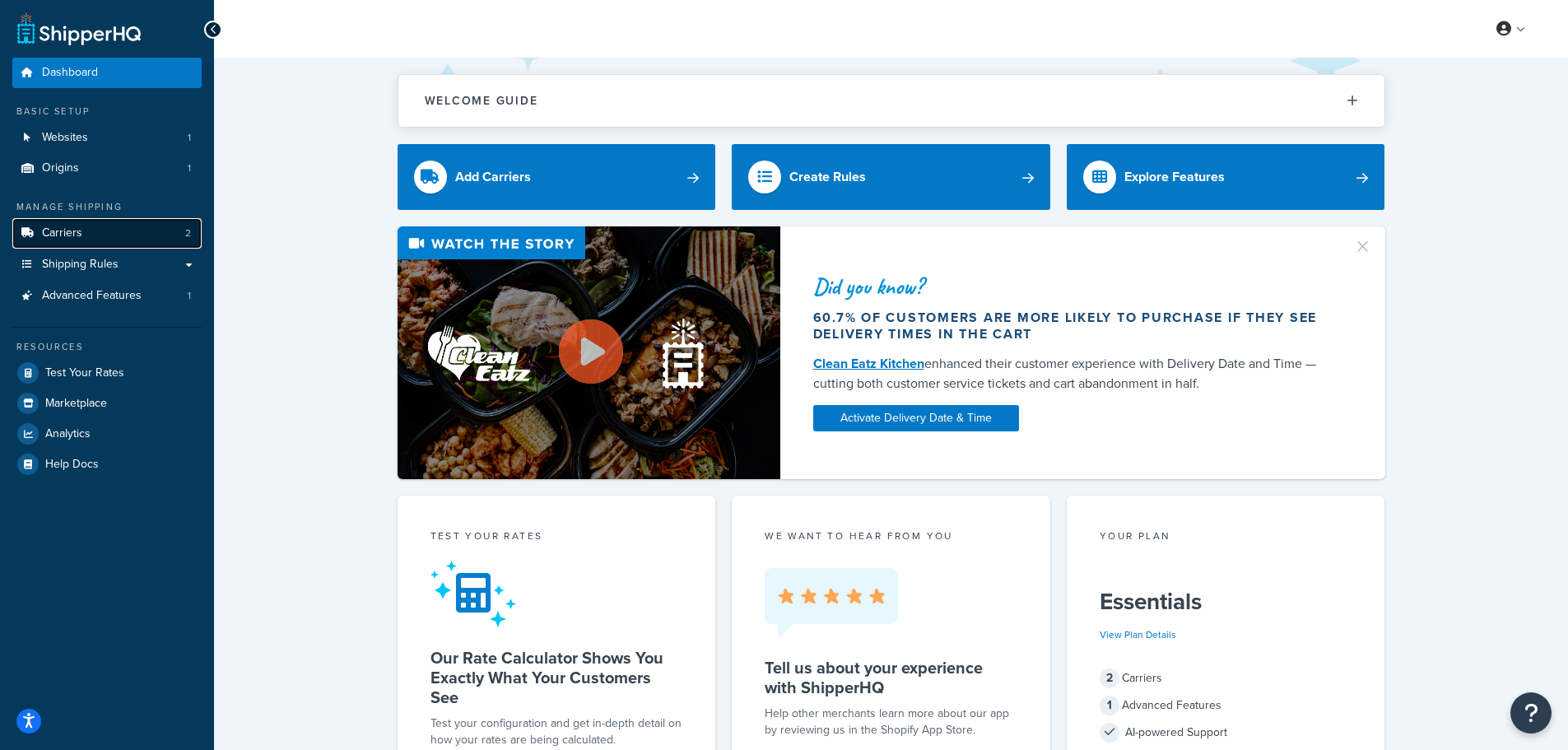
click at [81, 234] on span "Carriers" at bounding box center [62, 233] width 40 height 14
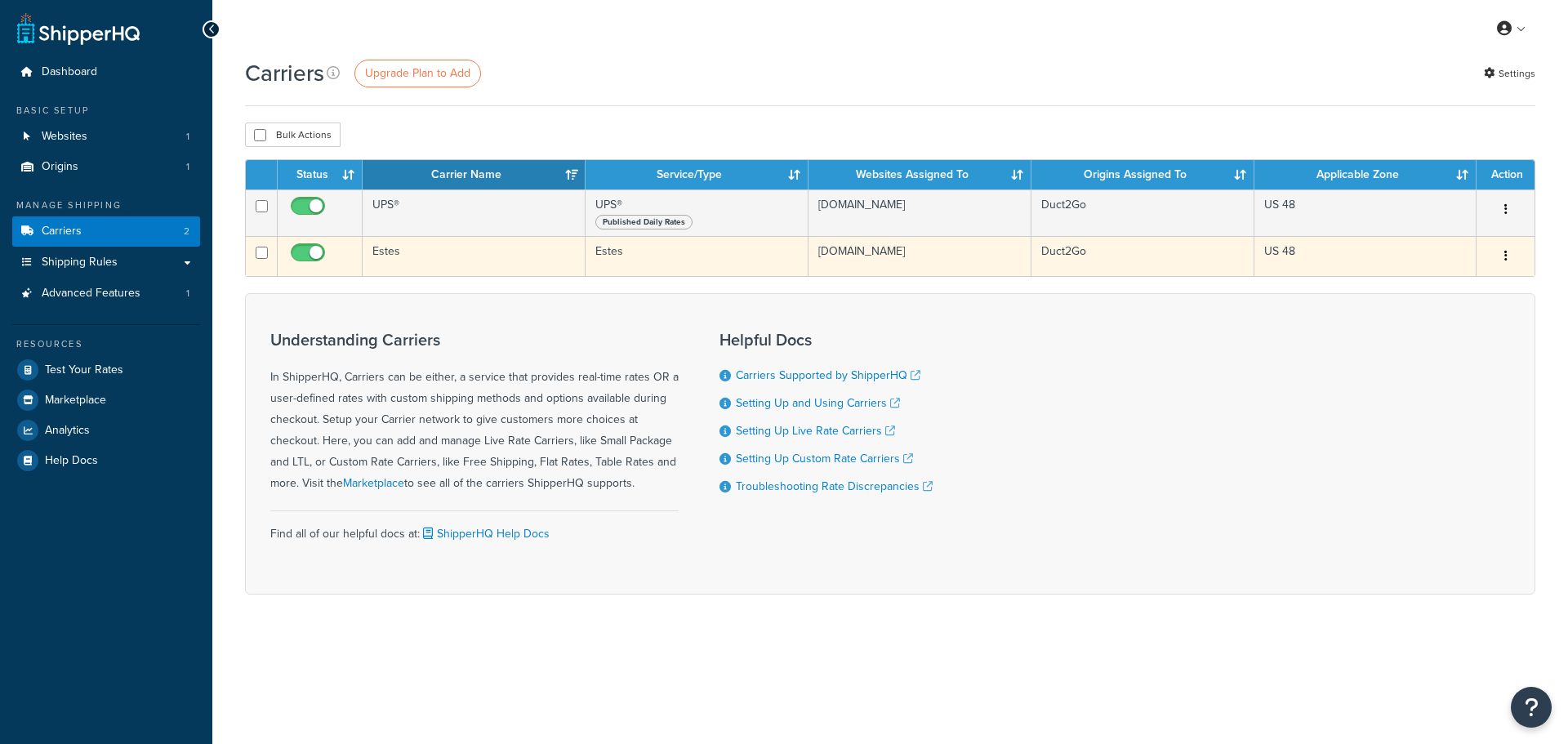
click at [409, 258] on td "Estes" at bounding box center [474, 256] width 223 height 40
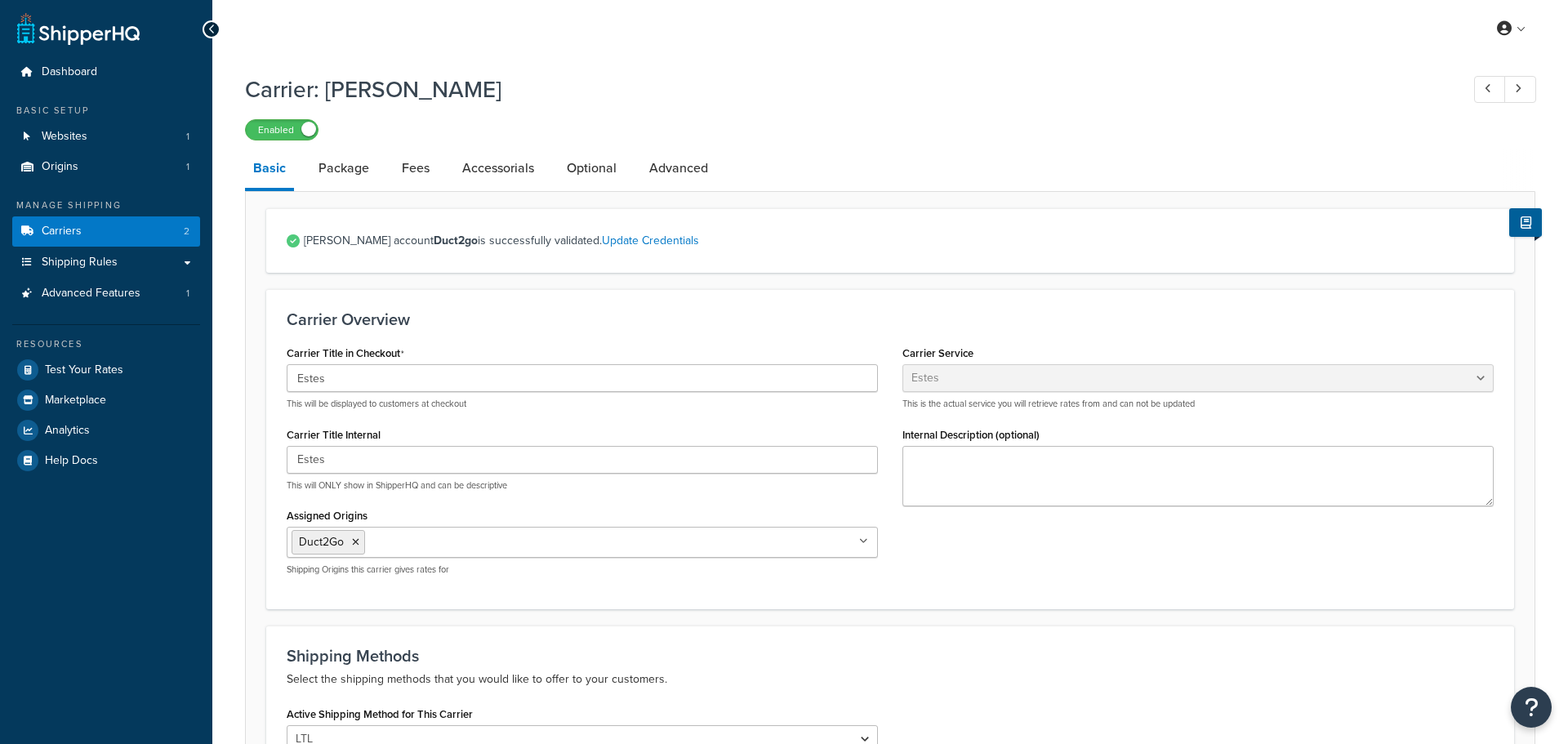
select select "estesFreight"
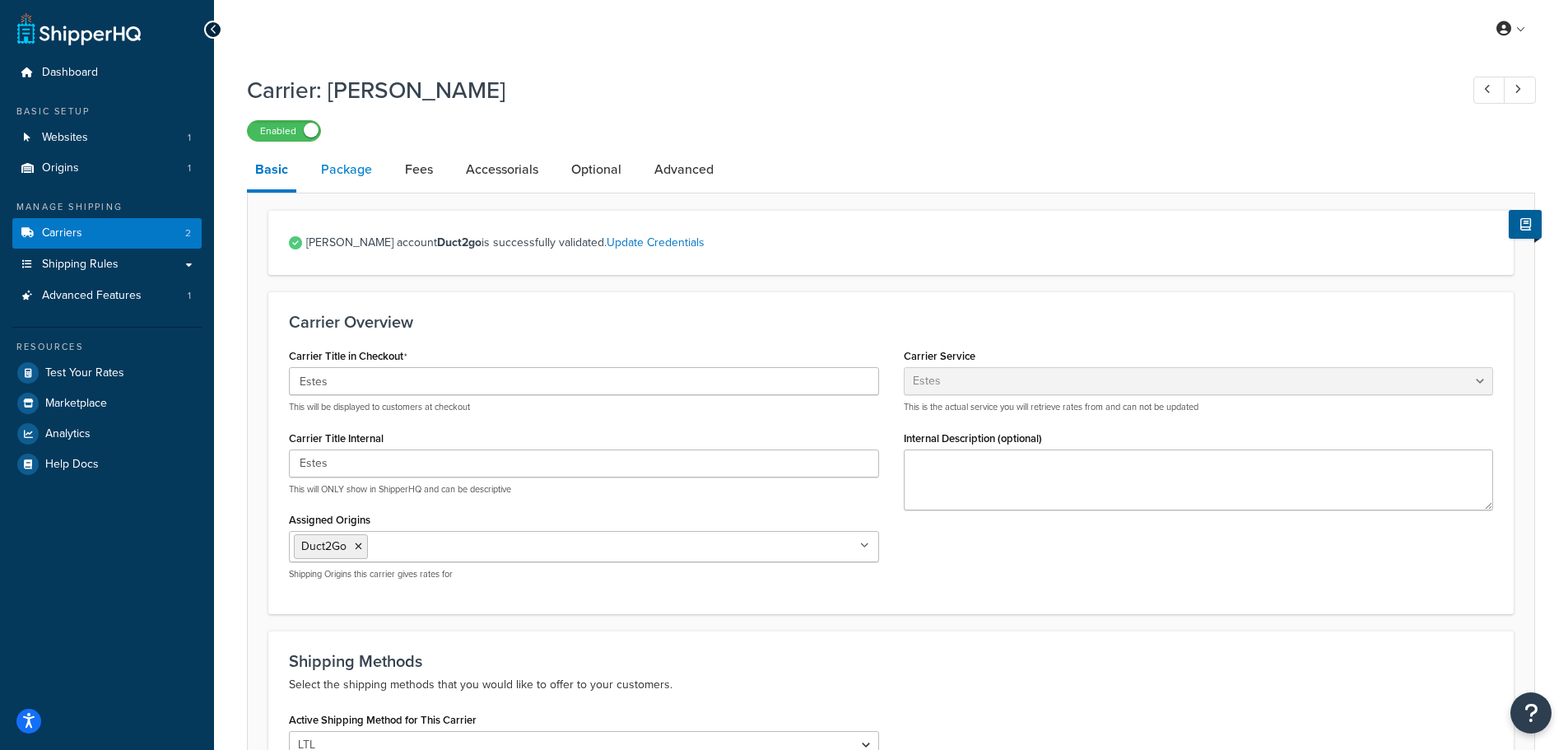
click at [346, 173] on link "Package" at bounding box center [346, 169] width 68 height 39
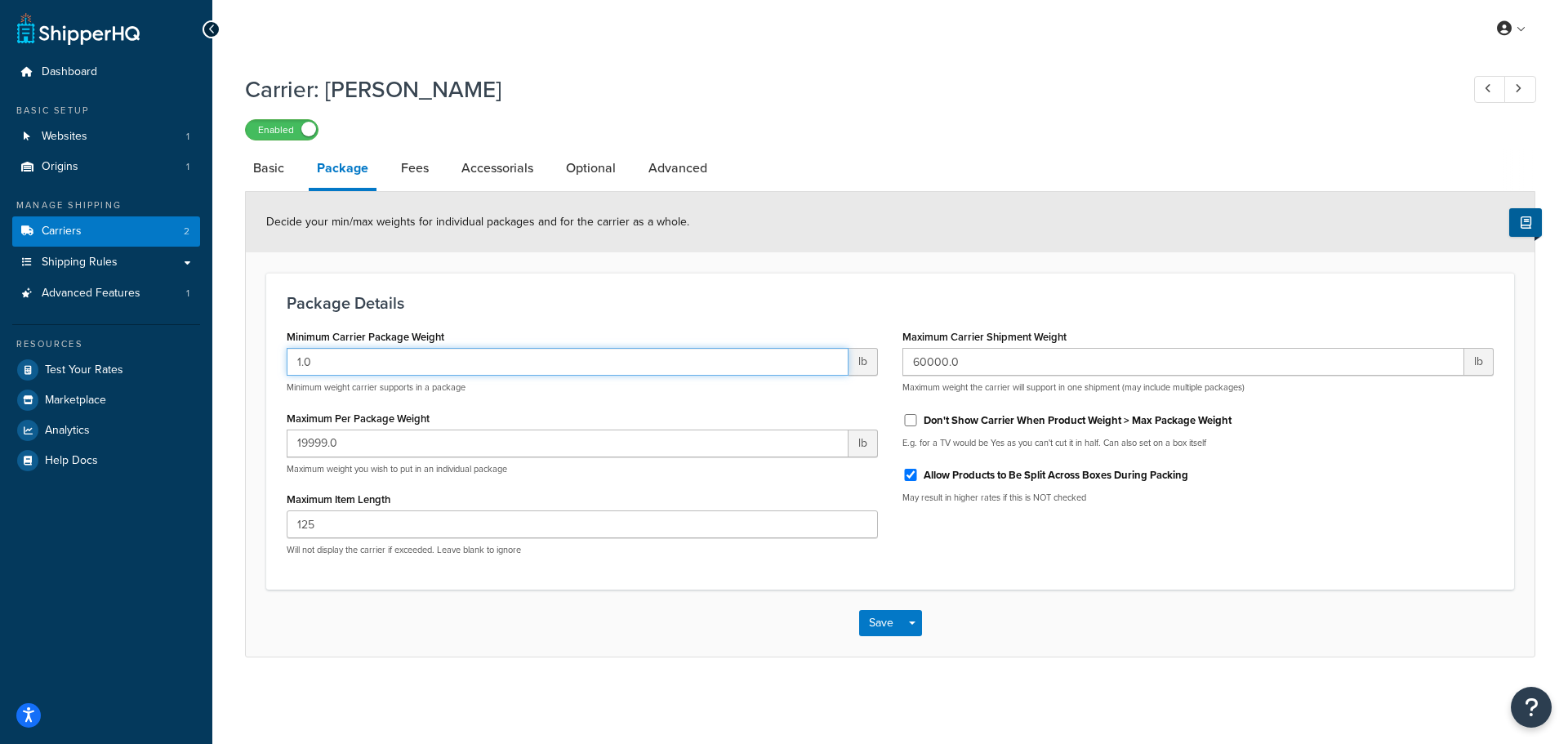
click at [325, 362] on input "1.0" at bounding box center [567, 361] width 561 height 27
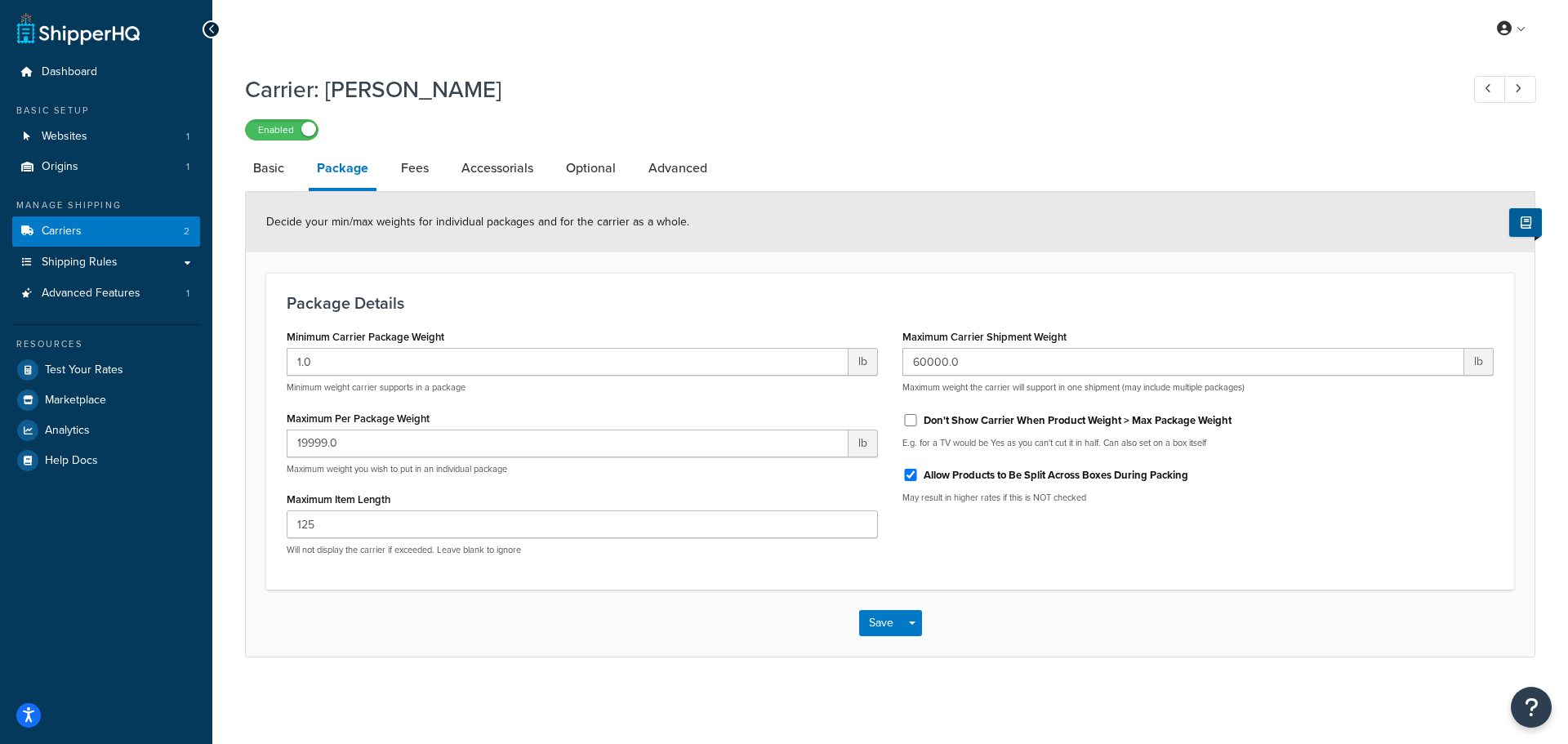
click at [1097, 651] on div "Save Save Dropdown Save and Edit" at bounding box center [890, 623] width 1289 height 67
click at [915, 628] on button "Save Dropdown" at bounding box center [912, 623] width 20 height 26
click at [863, 624] on button "Save" at bounding box center [881, 623] width 44 height 26
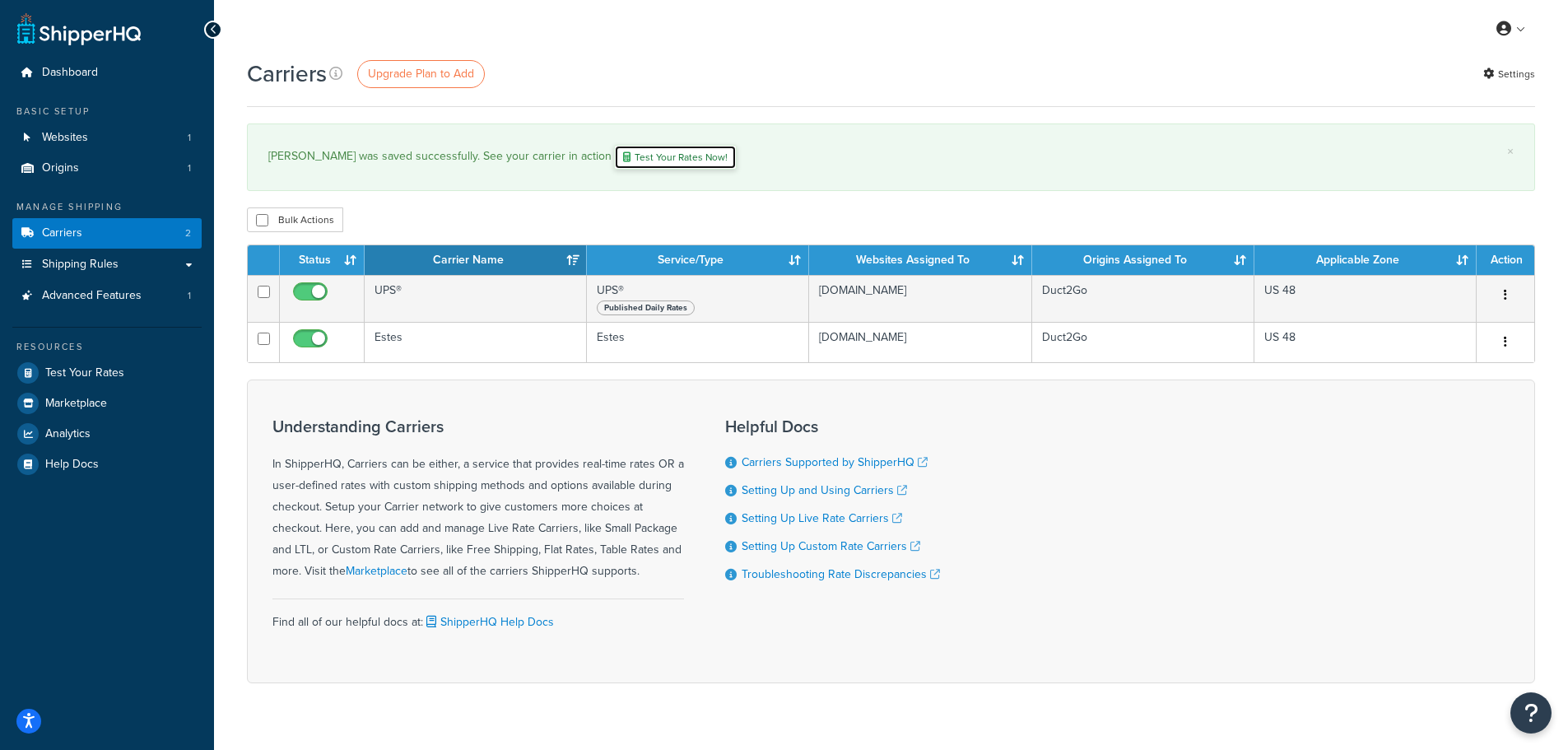
click at [614, 155] on link "Test Your Rates Now!" at bounding box center [675, 156] width 123 height 25
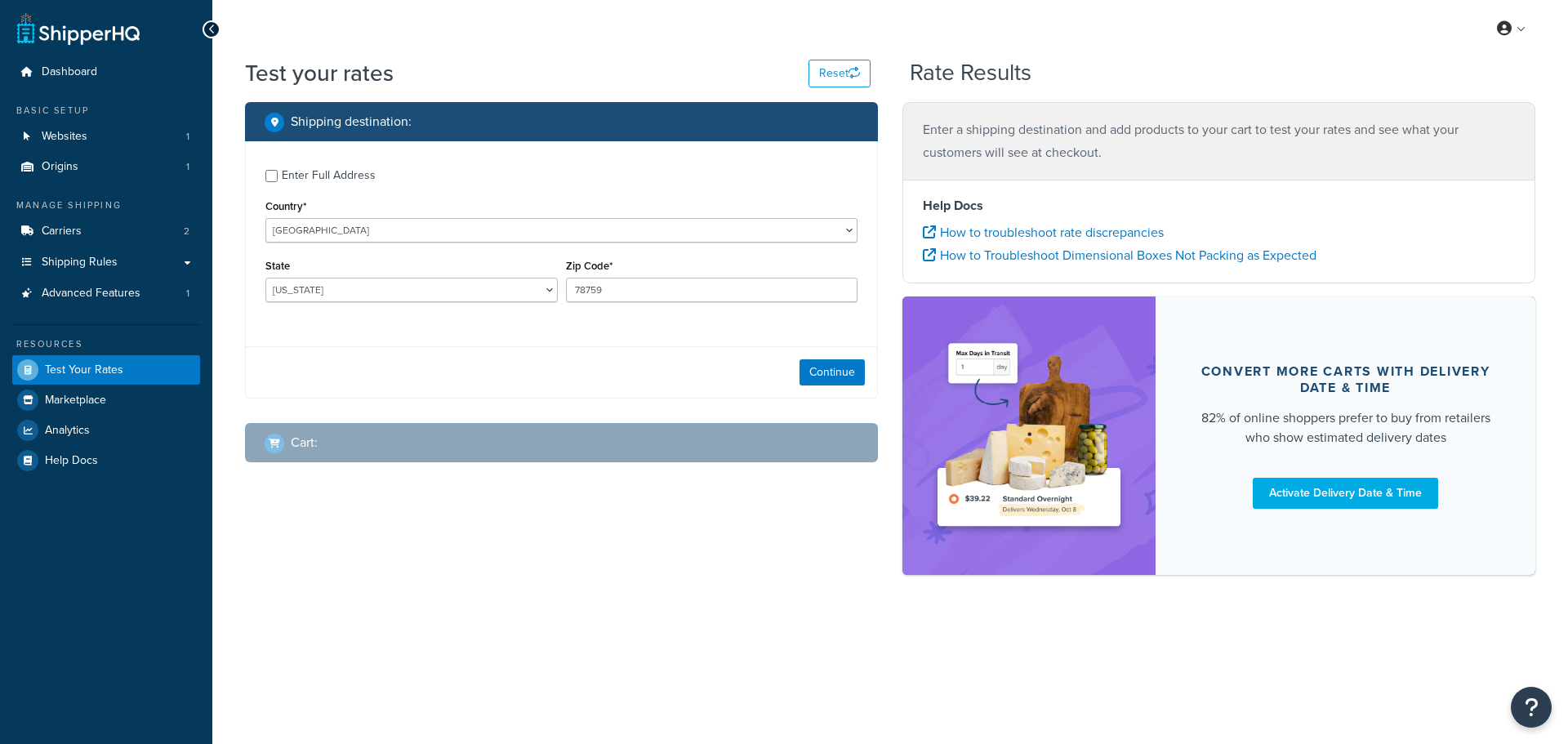
select select "[GEOGRAPHIC_DATA]"
click at [83, 232] on link "Carriers 2" at bounding box center [106, 231] width 187 height 30
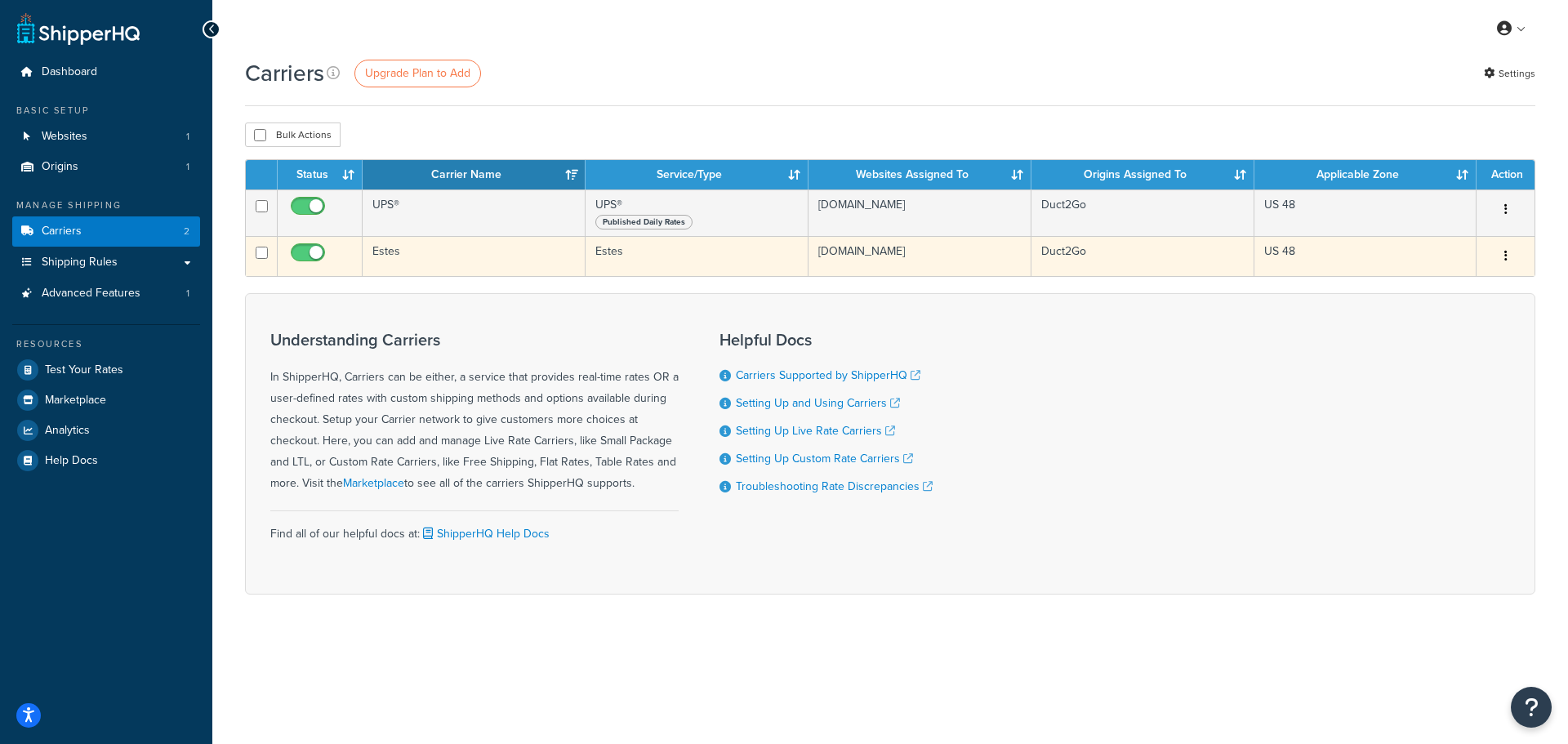
click at [492, 249] on td "Estes" at bounding box center [474, 256] width 223 height 40
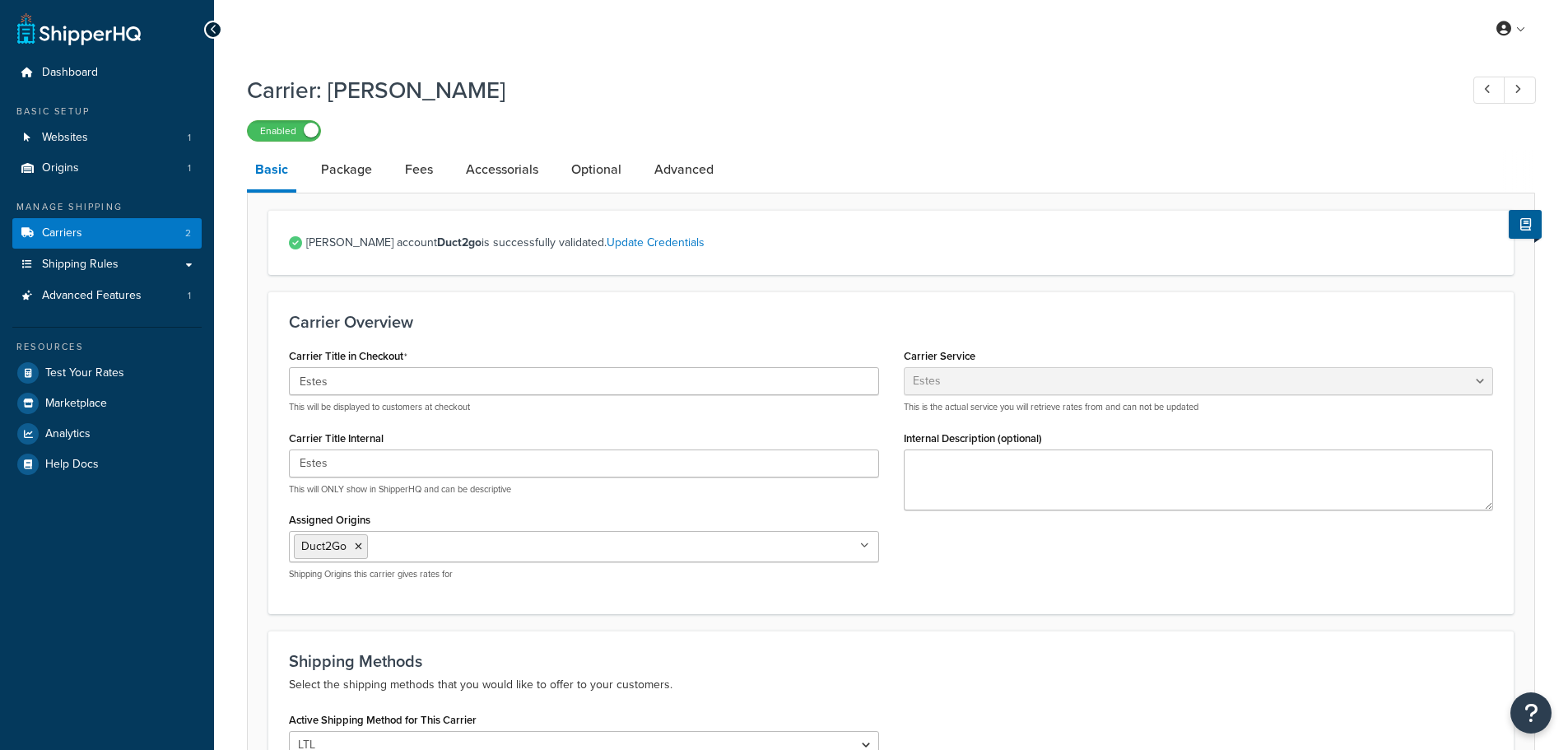
select select "estesFreight"
click at [484, 173] on link "Accessorials" at bounding box center [502, 169] width 89 height 39
select select "residential"
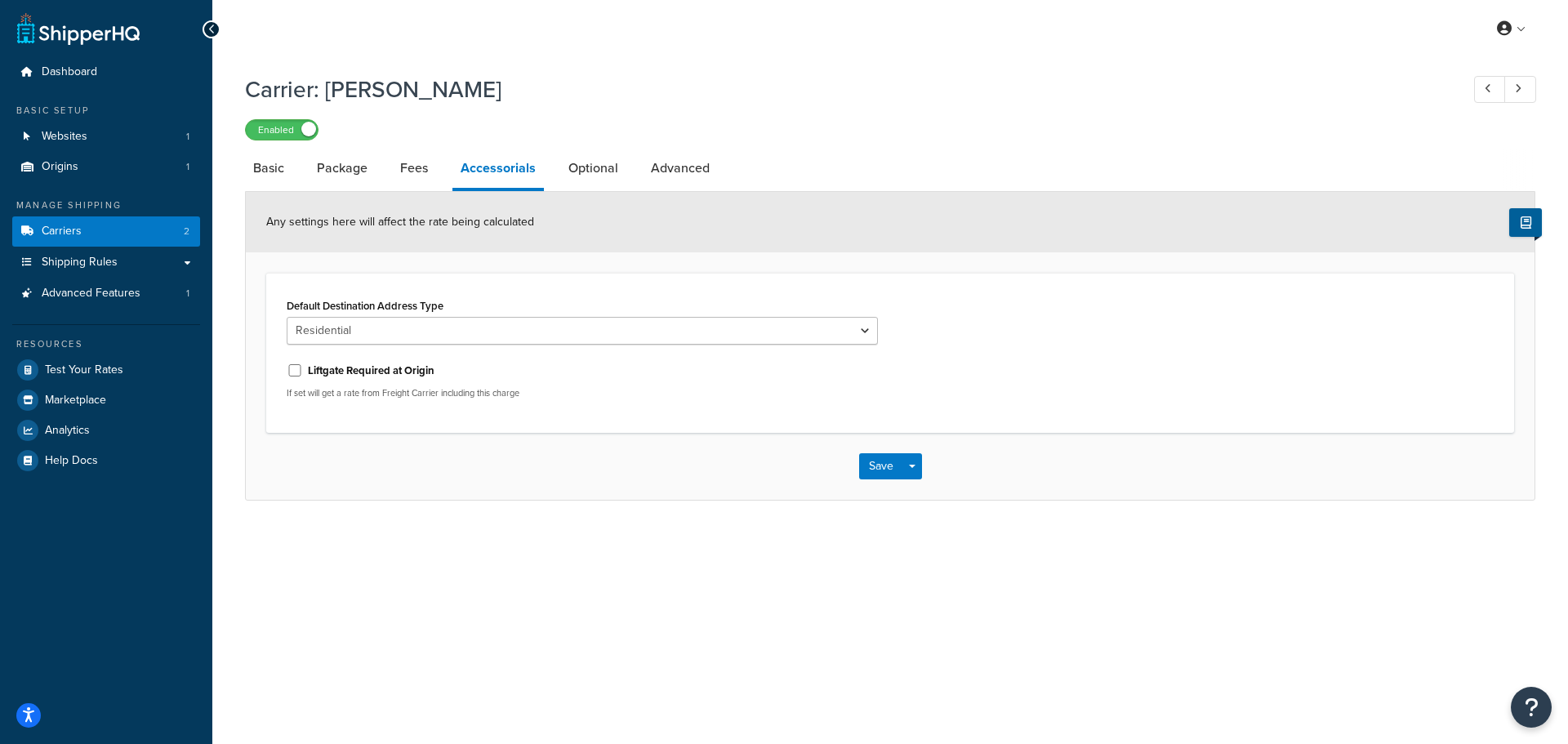
click at [476, 481] on div "Save Save Dropdown Save and Edit" at bounding box center [890, 466] width 1289 height 67
click at [1521, 227] on icon at bounding box center [1525, 223] width 11 height 13
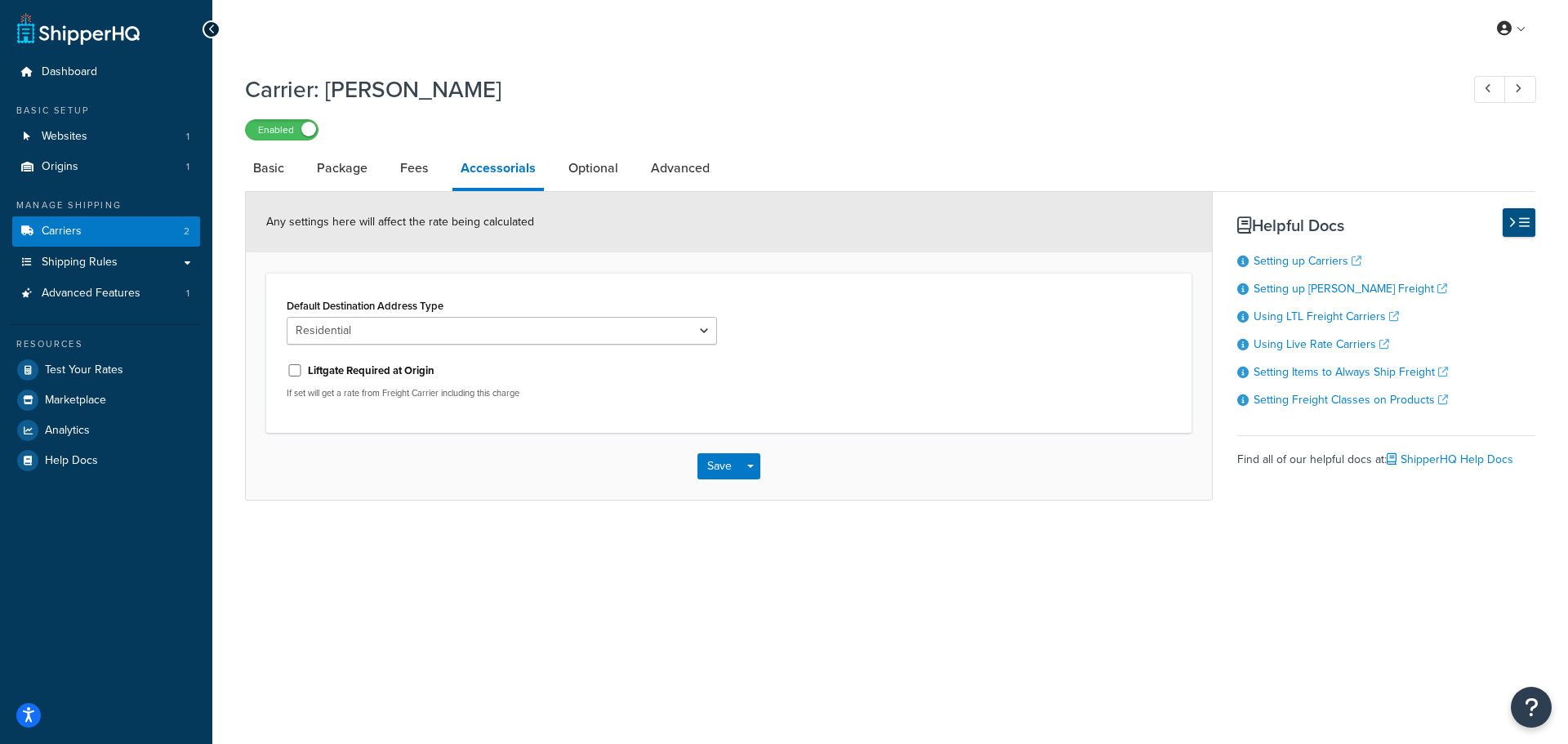
click at [1521, 227] on icon at bounding box center [1524, 223] width 11 height 13
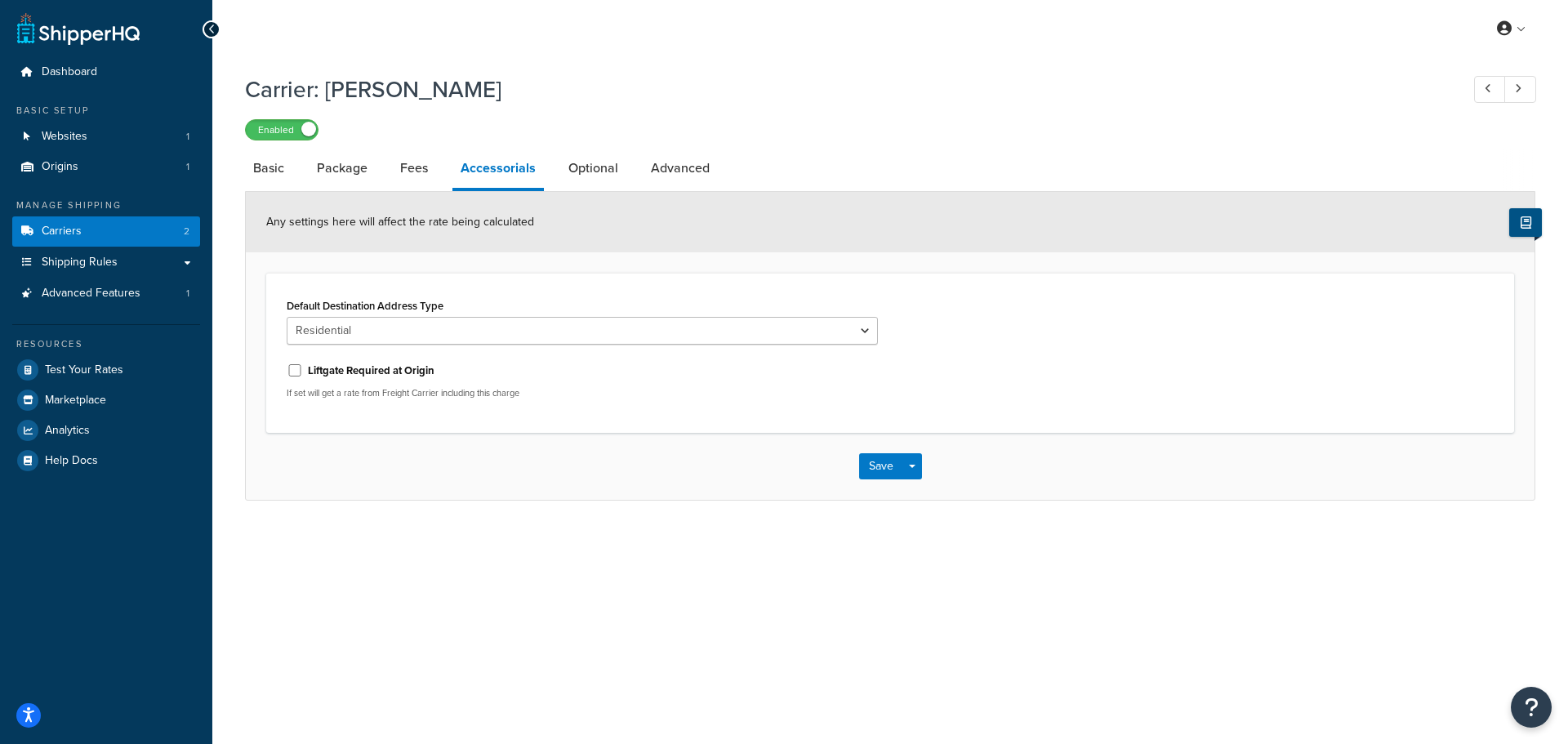
click at [1521, 227] on icon at bounding box center [1525, 223] width 11 height 13
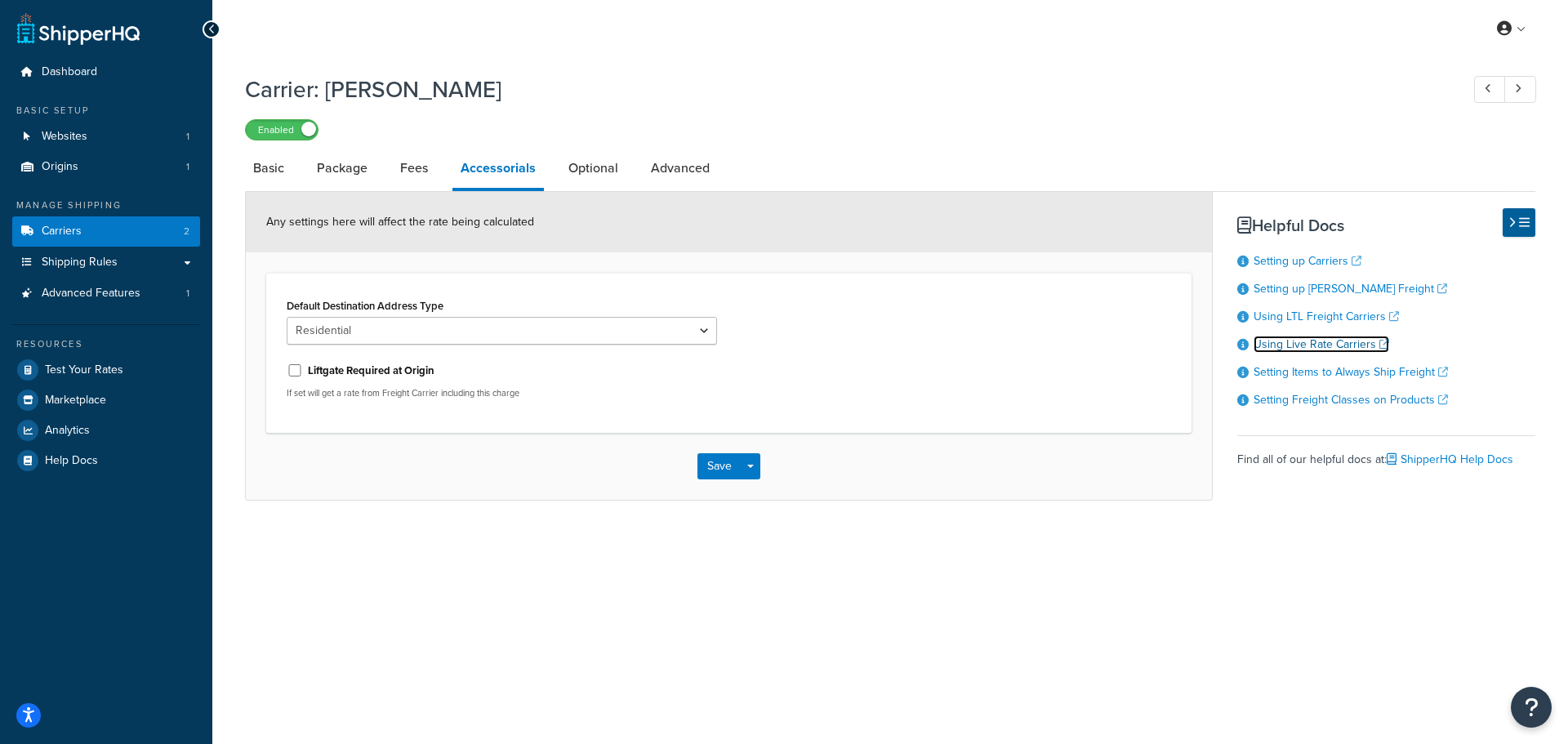
click at [1345, 351] on link "Using Live Rate Carriers" at bounding box center [1321, 345] width 136 height 18
click at [60, 231] on span "Carriers" at bounding box center [62, 231] width 40 height 14
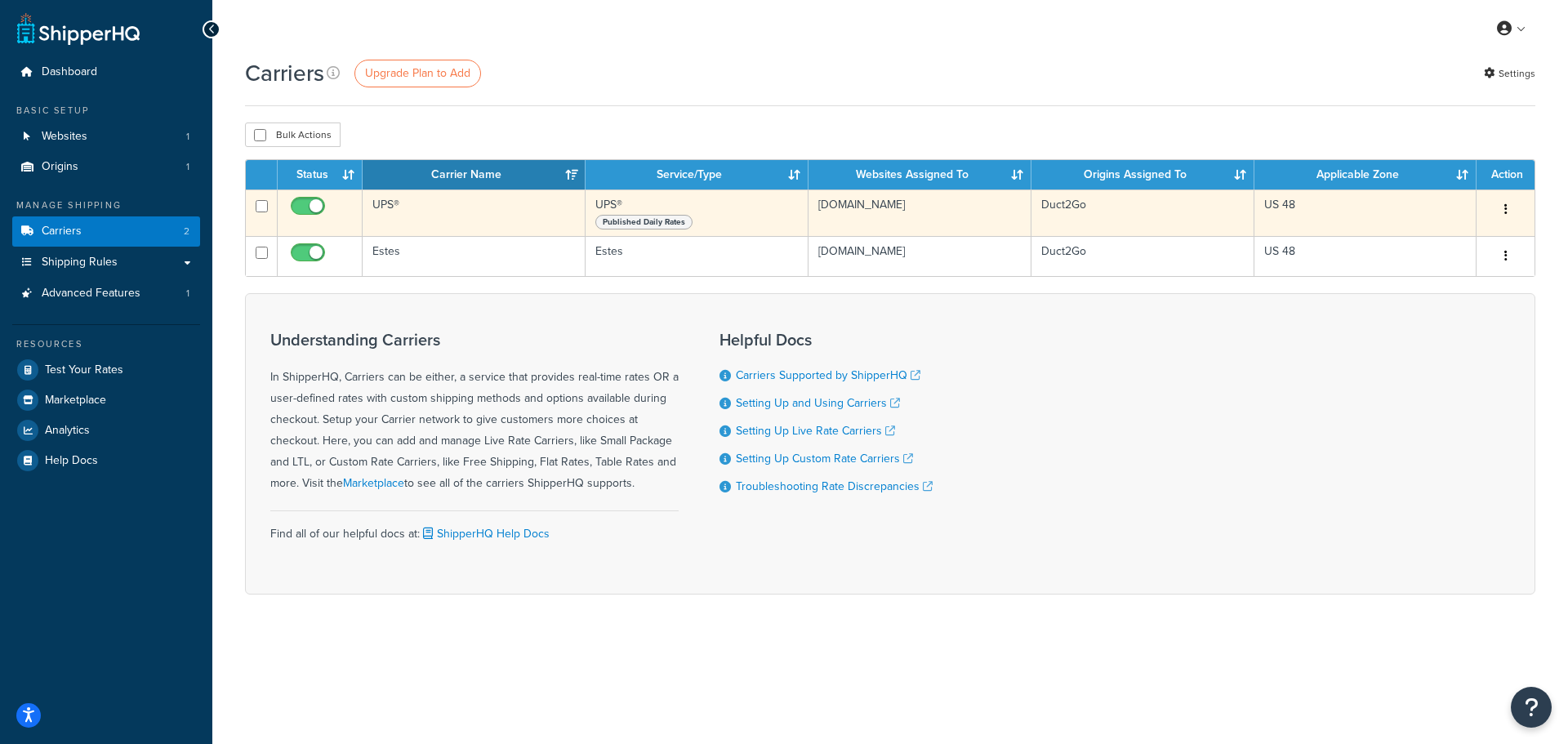
click at [268, 204] on td at bounding box center [262, 213] width 32 height 47
checkbox input "true"
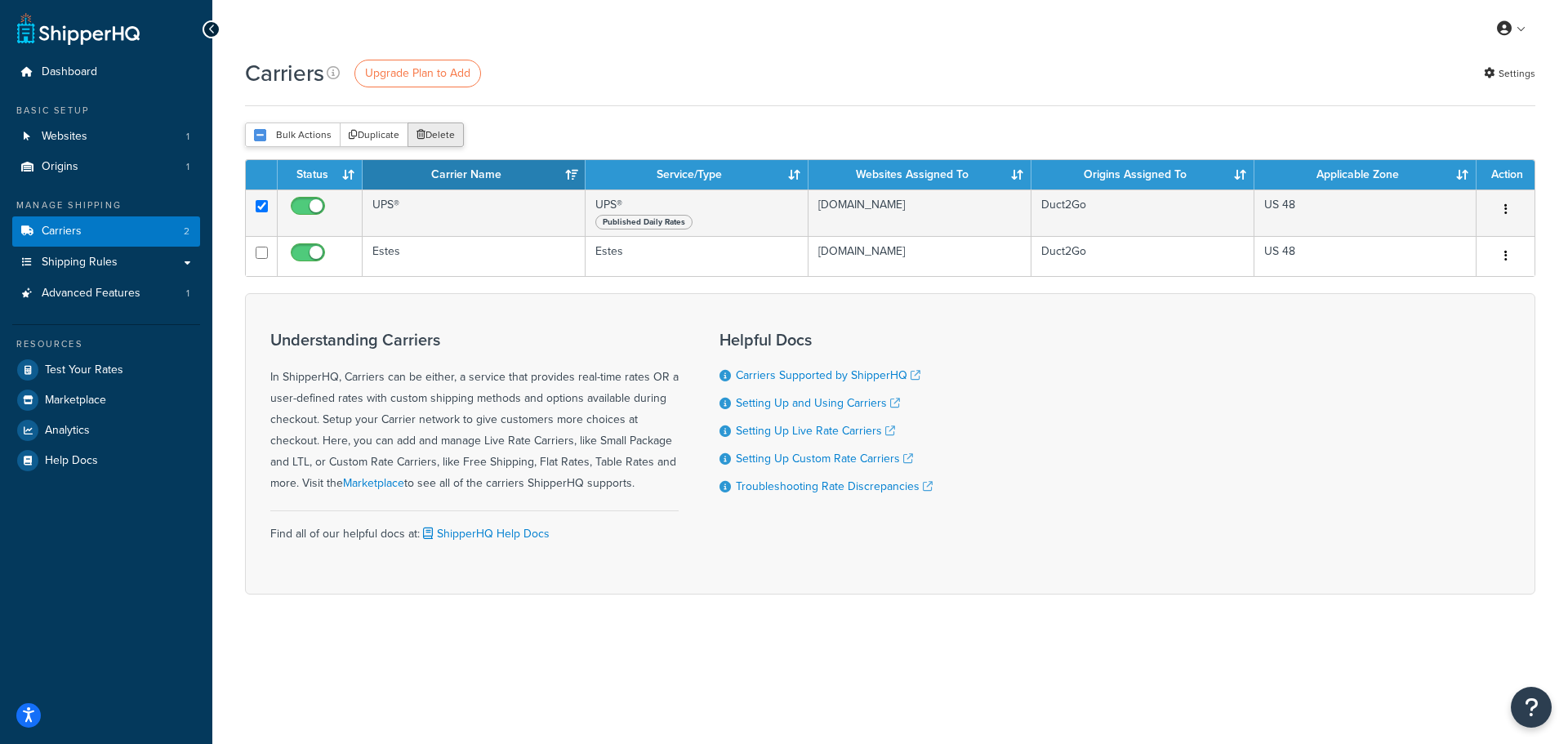
click at [421, 133] on icon "submit" at bounding box center [421, 135] width 9 height 10
click at [427, 135] on button "Delete" at bounding box center [435, 134] width 57 height 24
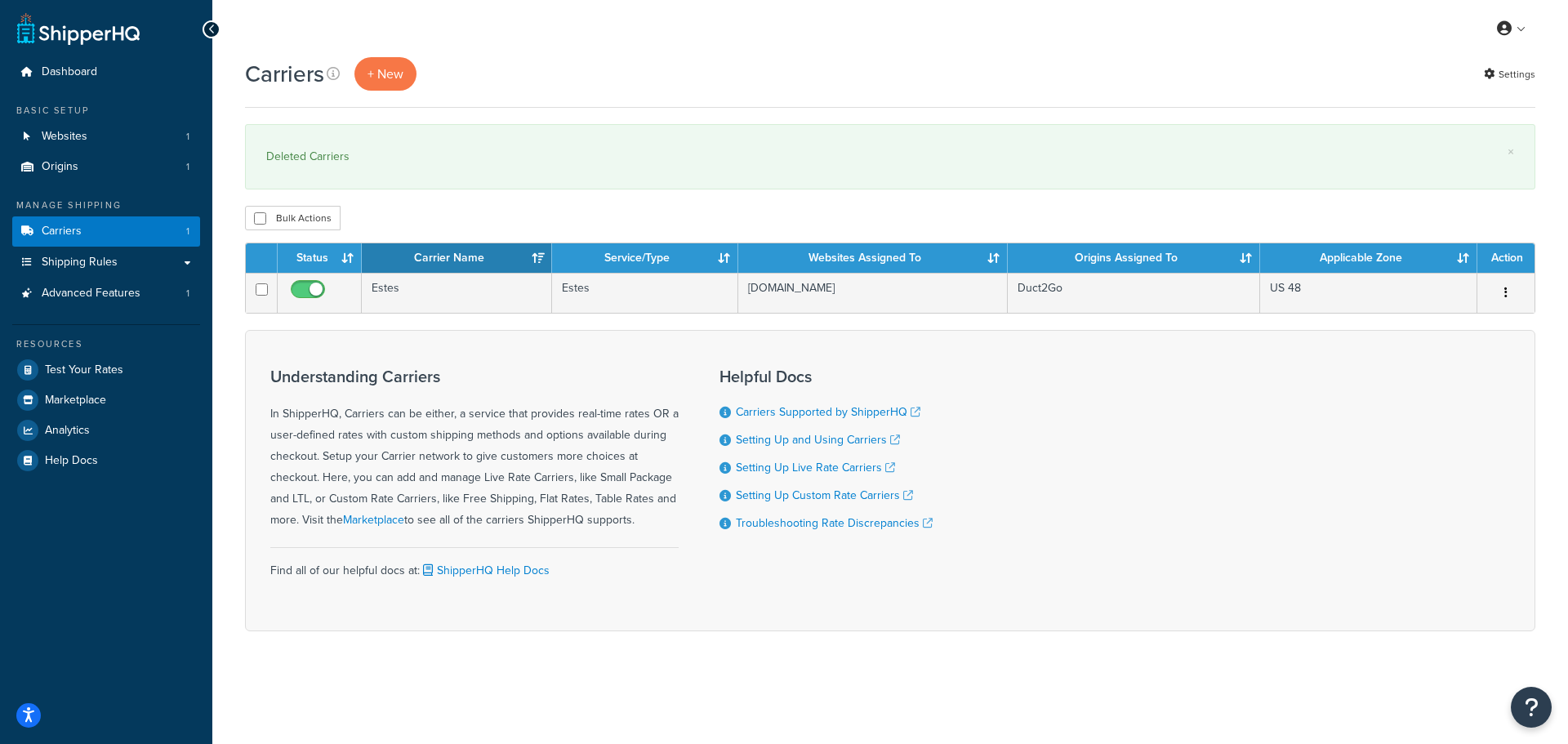
click at [357, 62] on div "+ New" at bounding box center [386, 74] width 62 height 33
click at [393, 68] on button "+ New" at bounding box center [386, 74] width 62 height 33
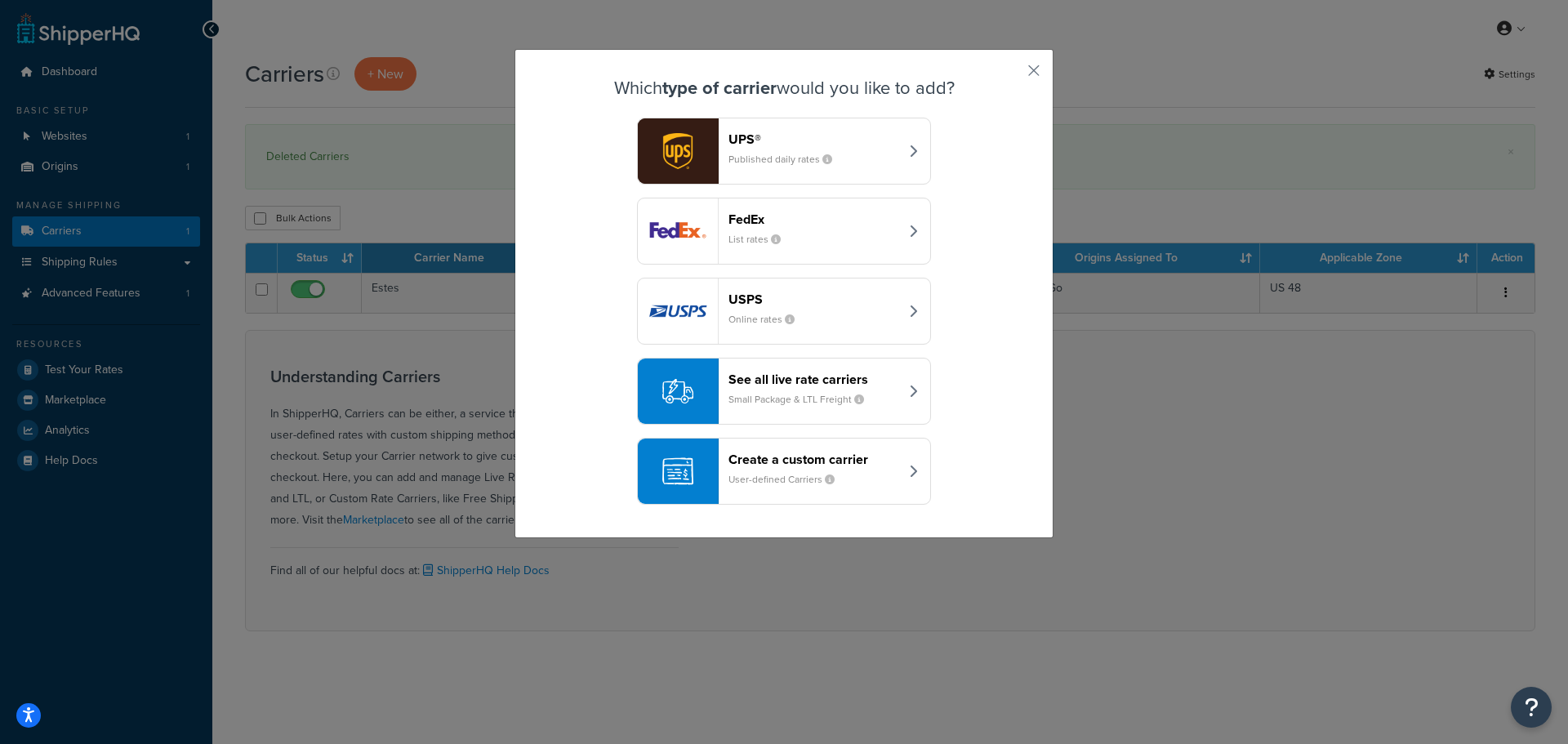
click at [774, 471] on div "Create a custom carrier User-defined Carriers" at bounding box center [813, 472] width 171 height 39
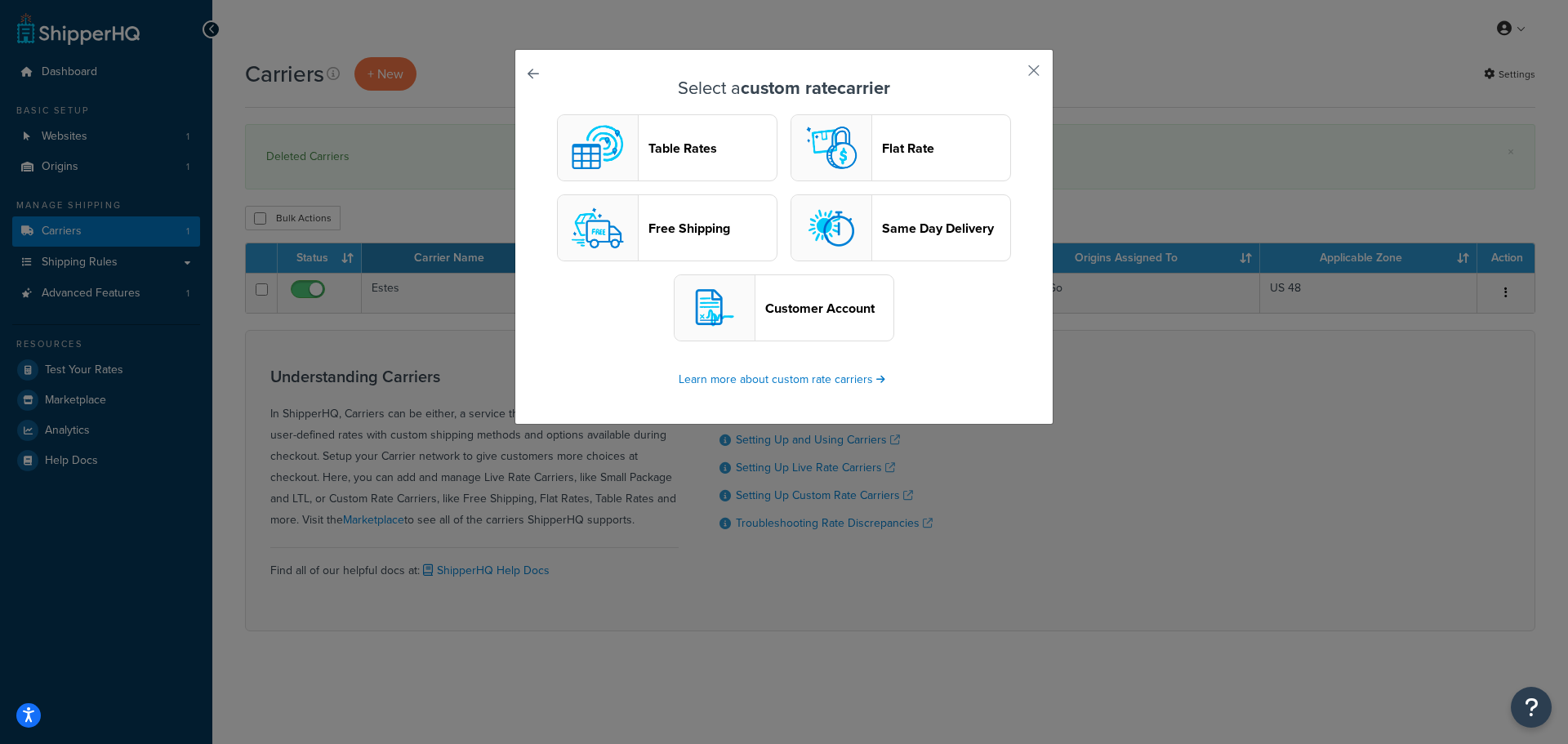
click at [793, 309] on header "Customer Account" at bounding box center [829, 309] width 128 height 16
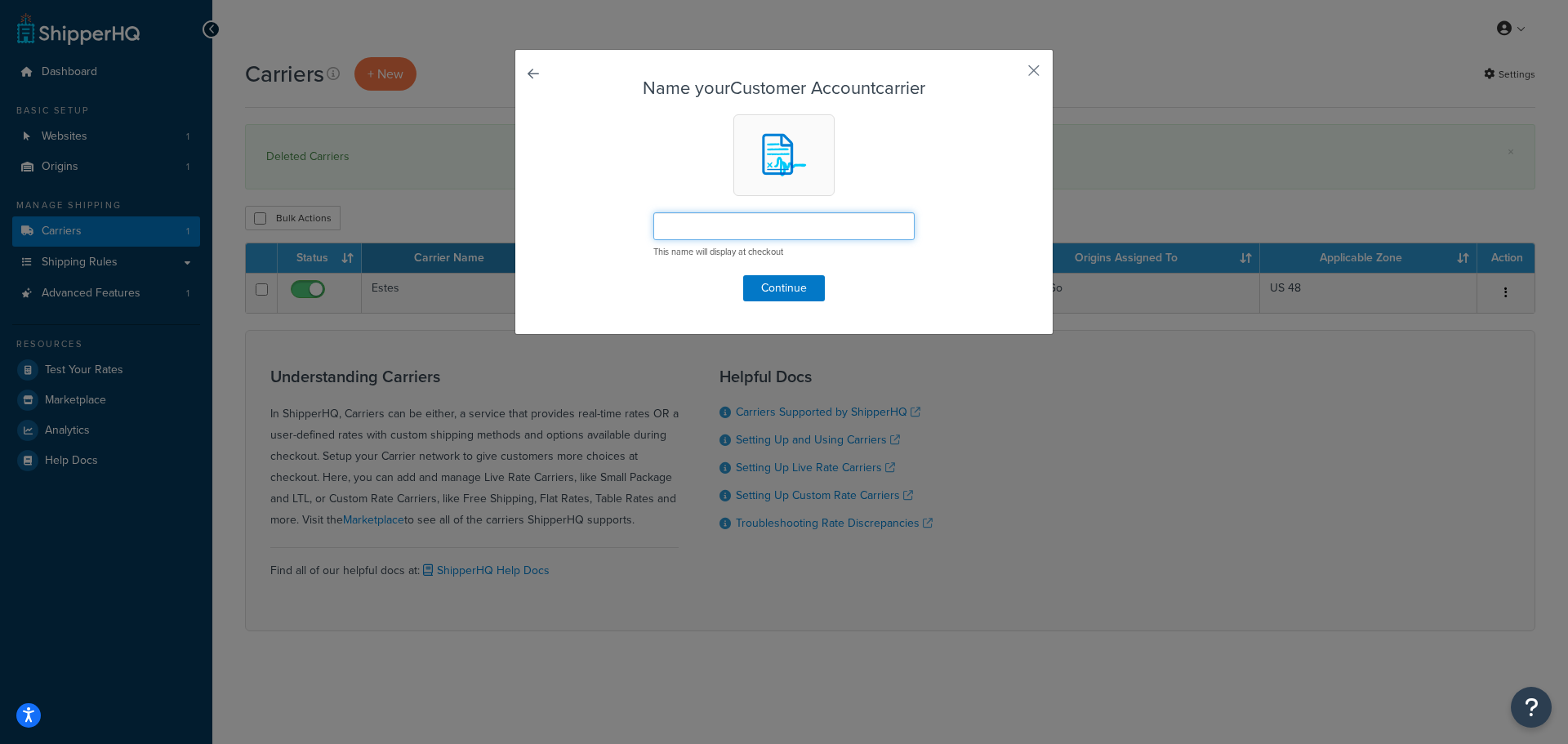
click at [770, 227] on input "text" at bounding box center [784, 226] width 262 height 27
click at [679, 162] on form "Name your Customer Account carrier This name will display at checkout Continue" at bounding box center [784, 189] width 456 height 223
click at [557, 78] on link at bounding box center [557, 78] width 0 height 0
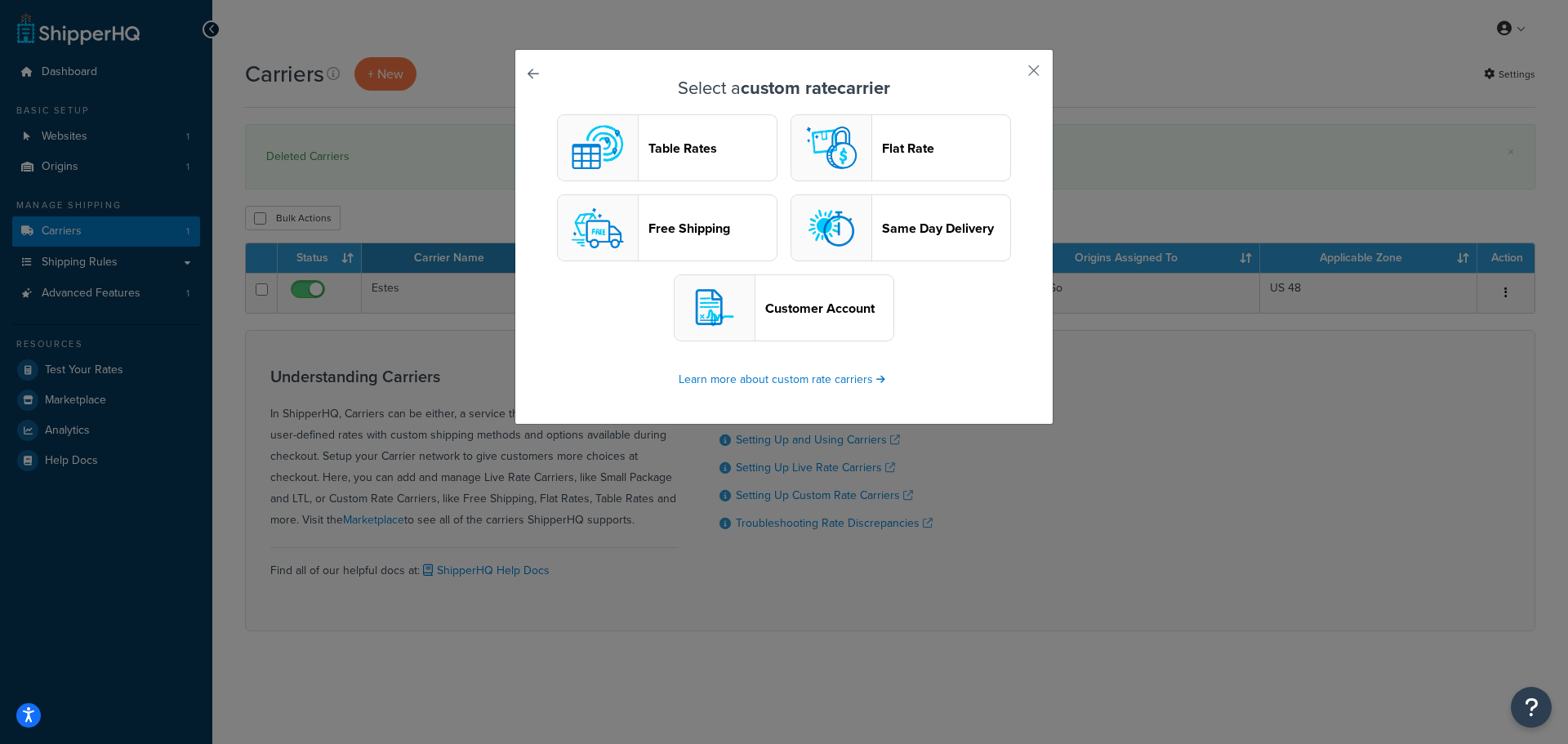
click at [701, 151] on header "Table Rates" at bounding box center [712, 148] width 128 height 16
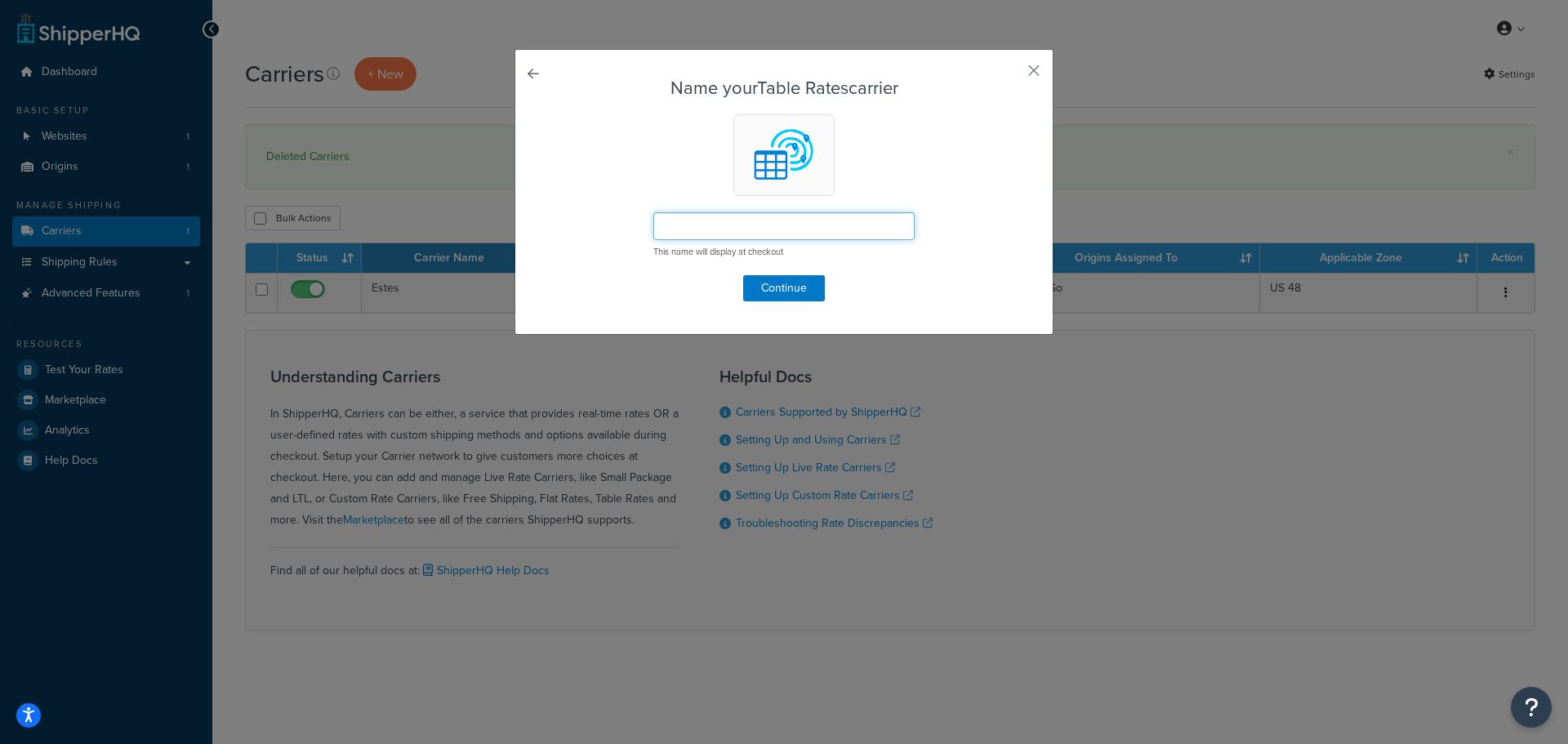
click at [736, 232] on input "text" at bounding box center [784, 226] width 262 height 27
click at [736, 222] on input "text" at bounding box center [784, 226] width 262 height 27
click at [716, 227] on input "text" at bounding box center [784, 226] width 262 height 27
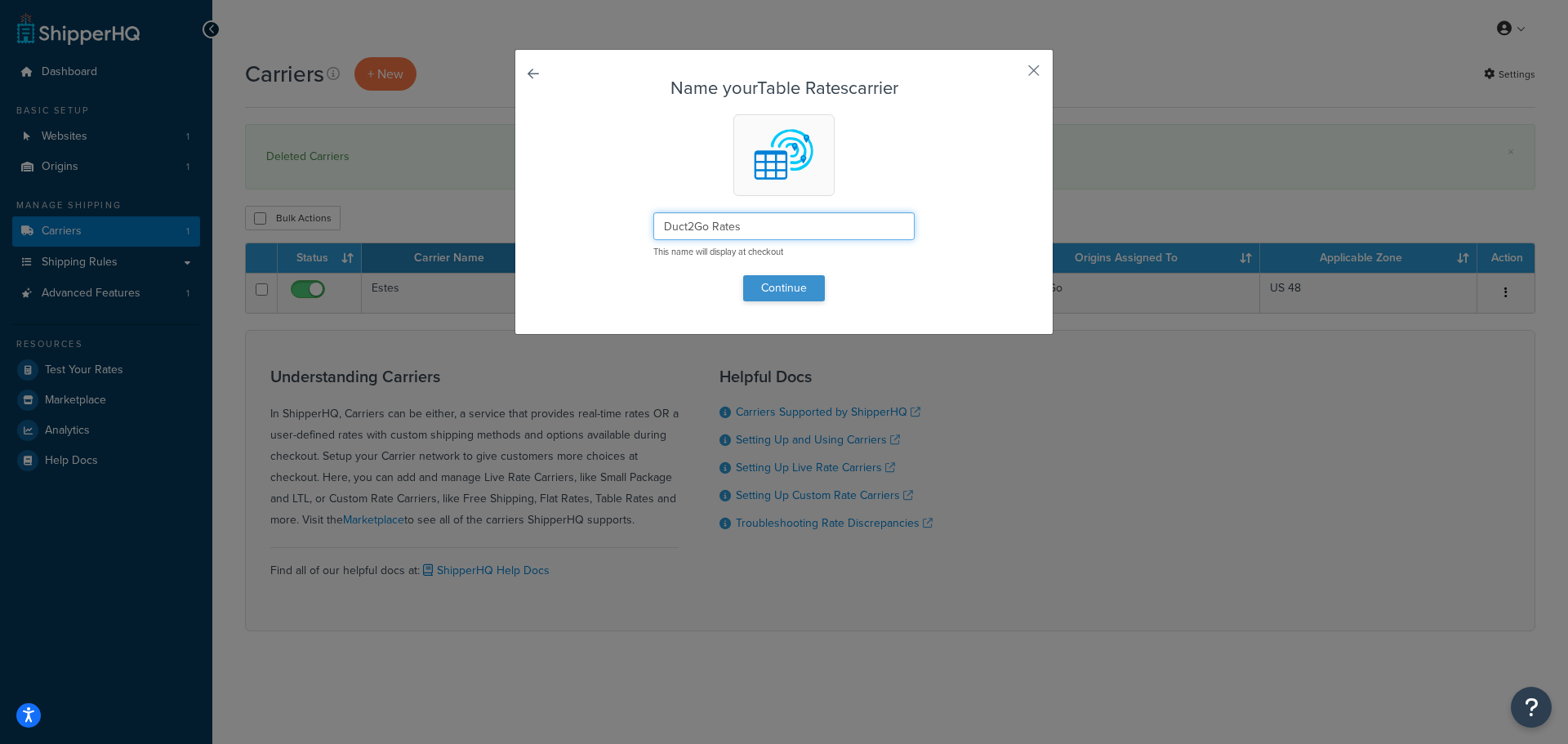
type input "Duct2Go Rates"
click at [781, 290] on button "Continue" at bounding box center [784, 288] width 82 height 26
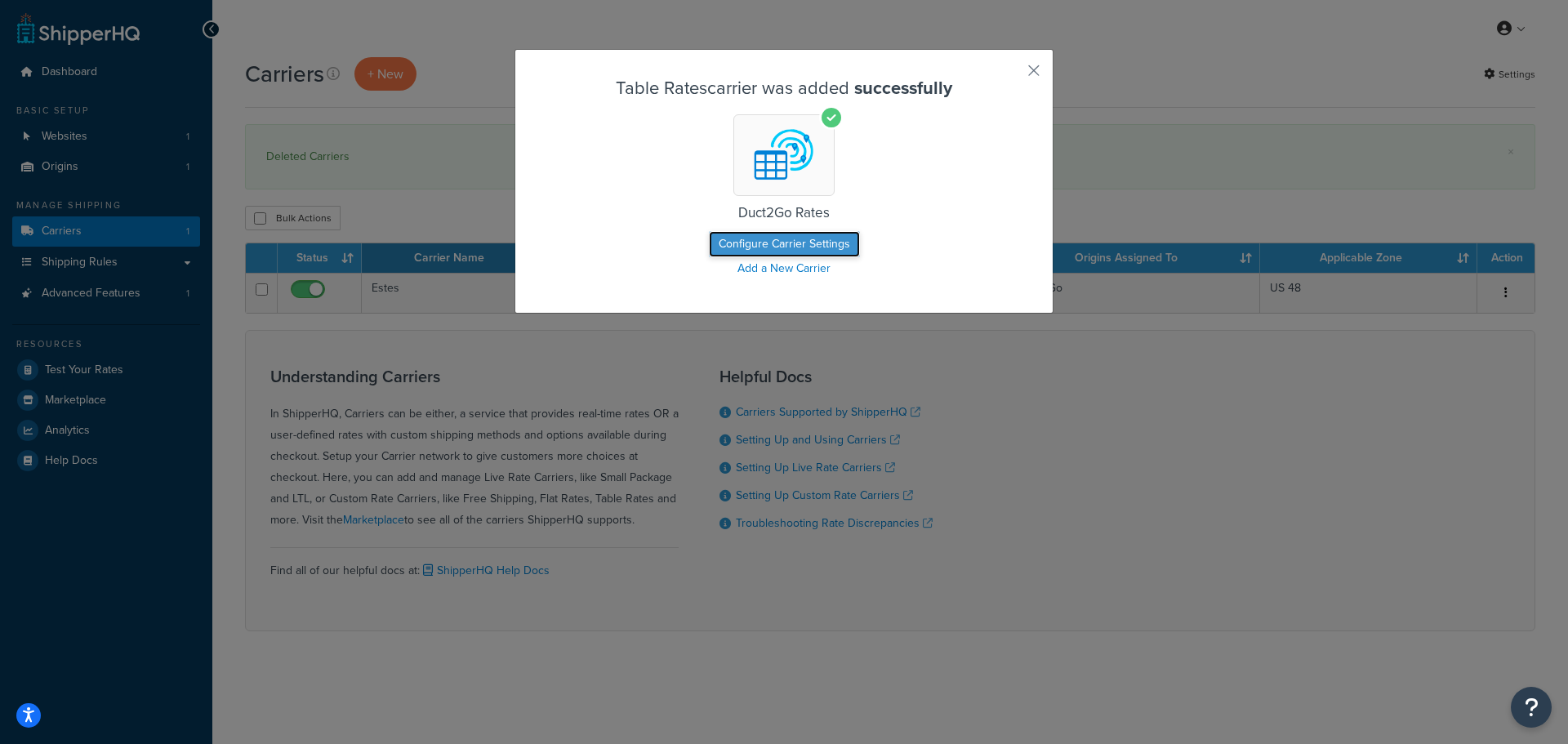
click at [796, 244] on button "Configure Carrier Settings" at bounding box center [784, 244] width 151 height 26
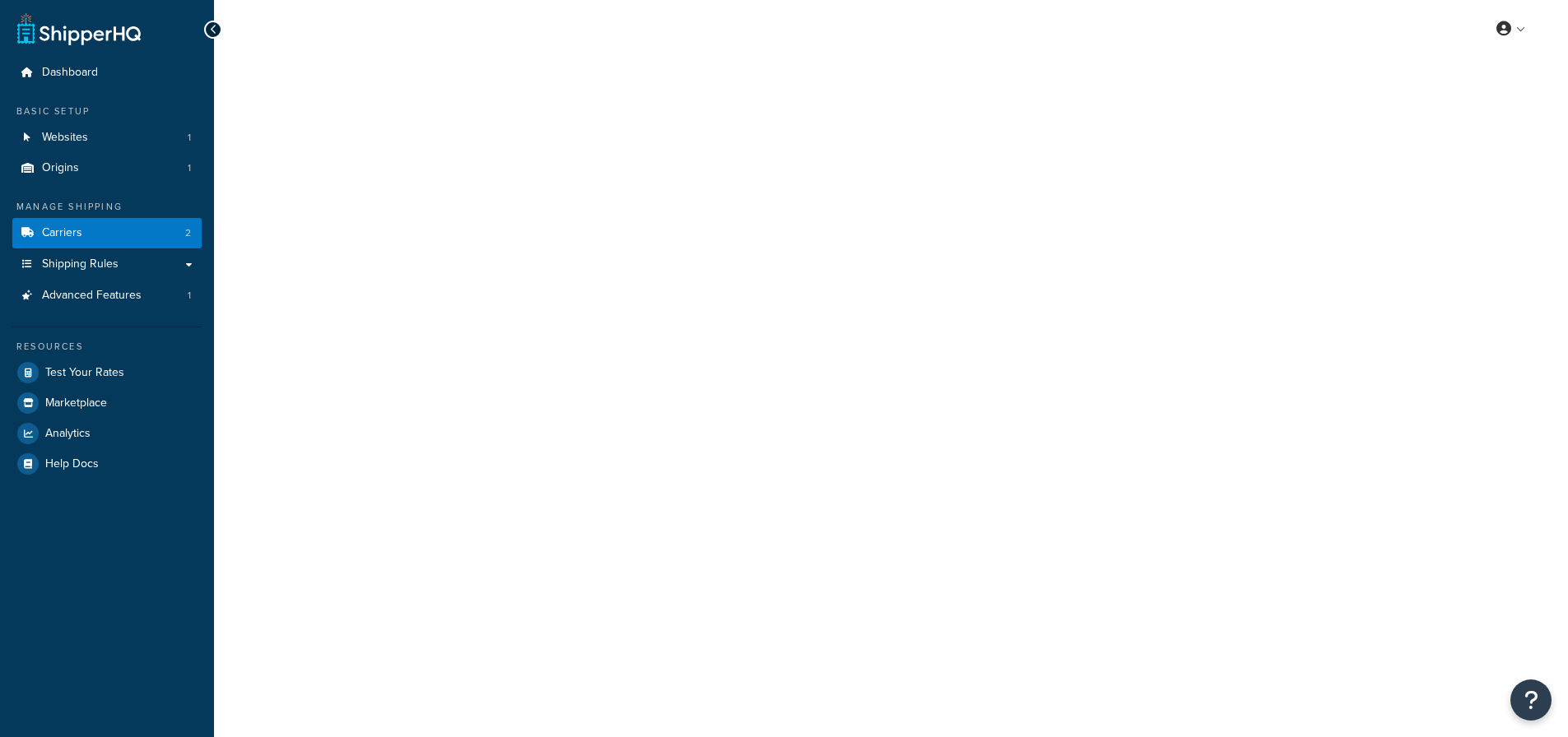
select select "25"
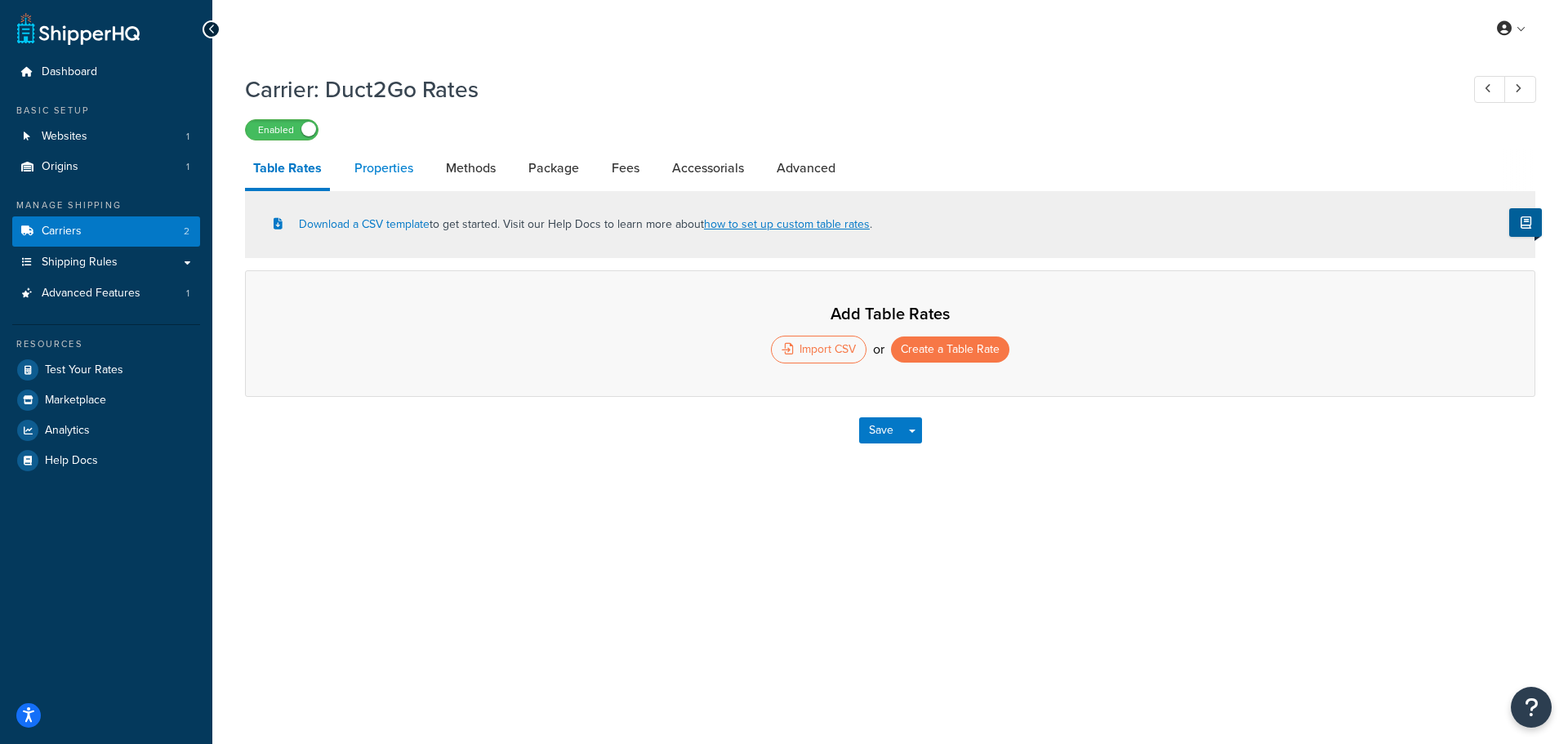
click at [377, 178] on link "Properties" at bounding box center [384, 168] width 75 height 39
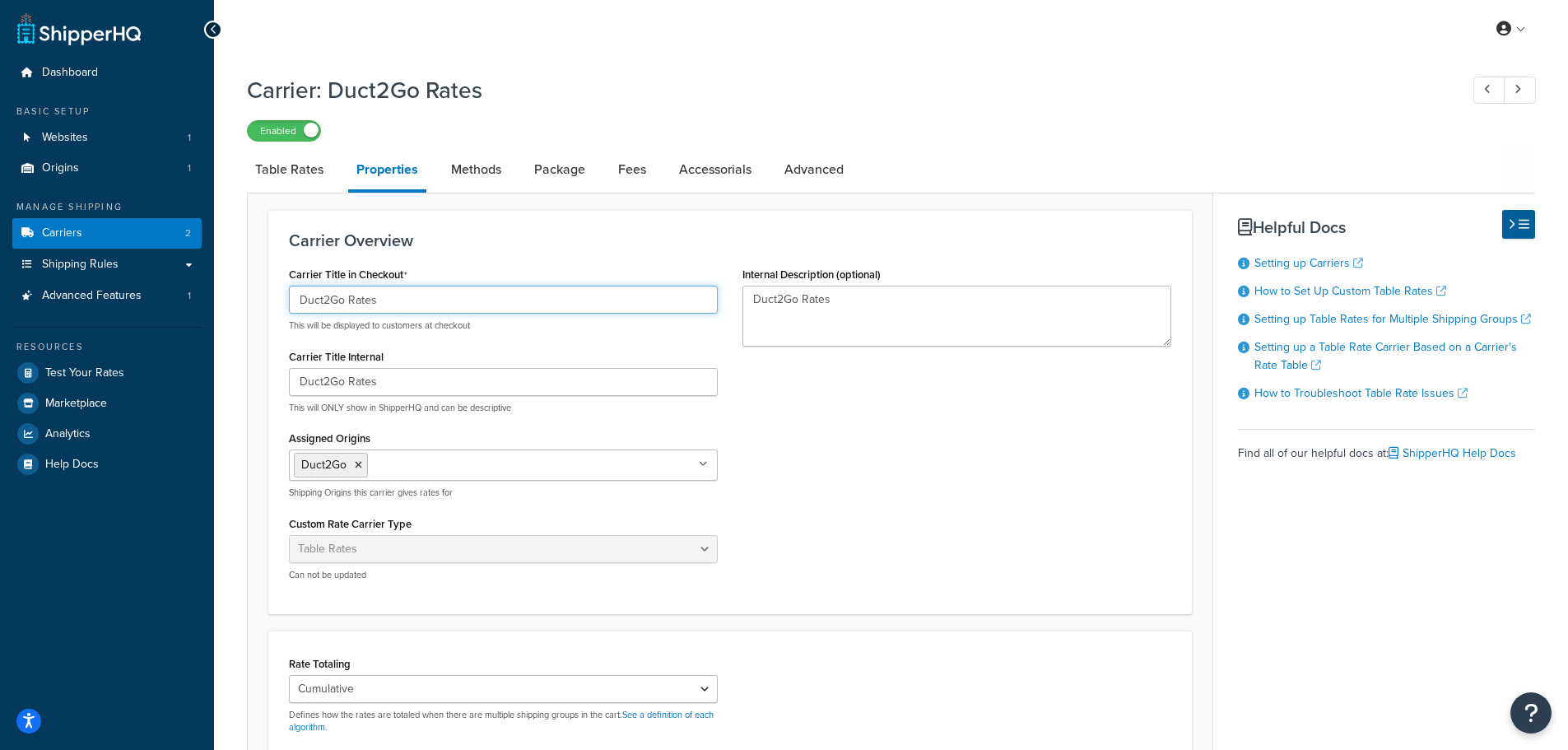
click at [350, 303] on input "Duct2Go Rates" at bounding box center [504, 299] width 429 height 28
type input "Duct2Go Freight Rates"
click at [894, 380] on div "Carrier Title in Checkout Duct2Go Freight Rates This will be displayed to custo…" at bounding box center [730, 428] width 908 height 331
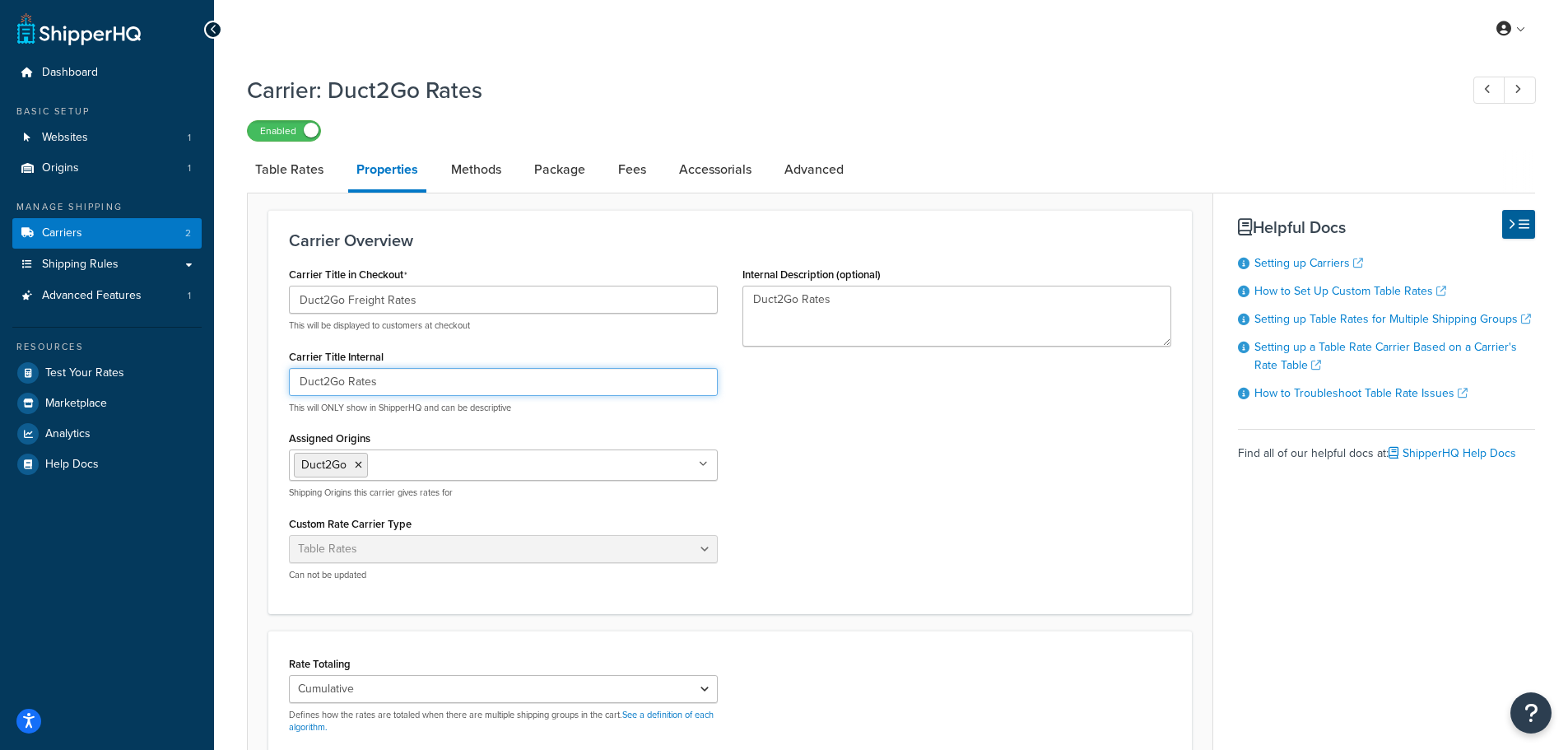
click at [349, 385] on input "Duct2Go Rates" at bounding box center [504, 382] width 429 height 28
type input "Duct2Go Freight Rates"
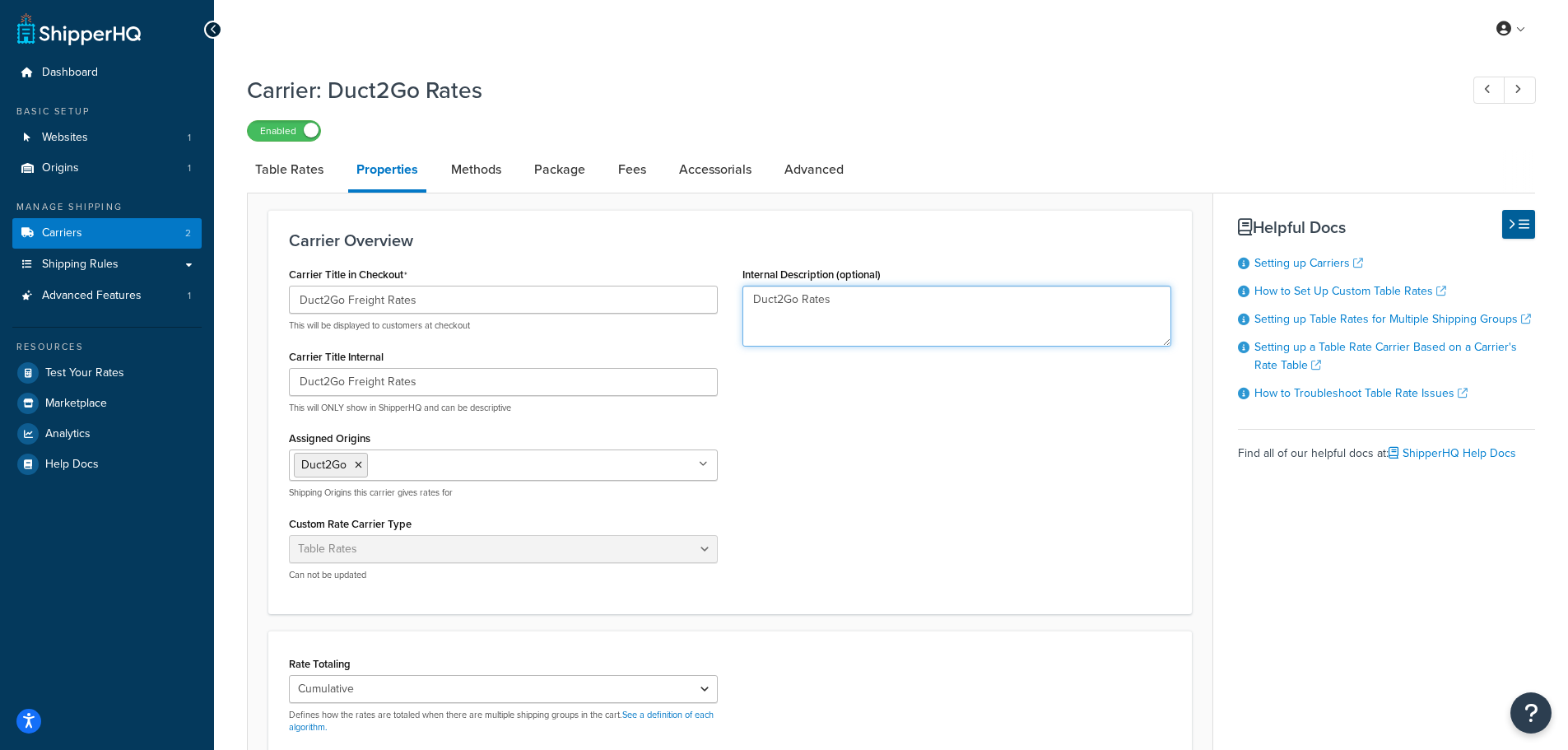
click at [800, 301] on textarea "Duct2Go Rates" at bounding box center [957, 316] width 429 height 61
type textarea "Duct2Go Freight Rates"
click at [883, 428] on div "Carrier Title in Checkout Duct2Go Freight Rates This will be displayed to custo…" at bounding box center [730, 428] width 908 height 331
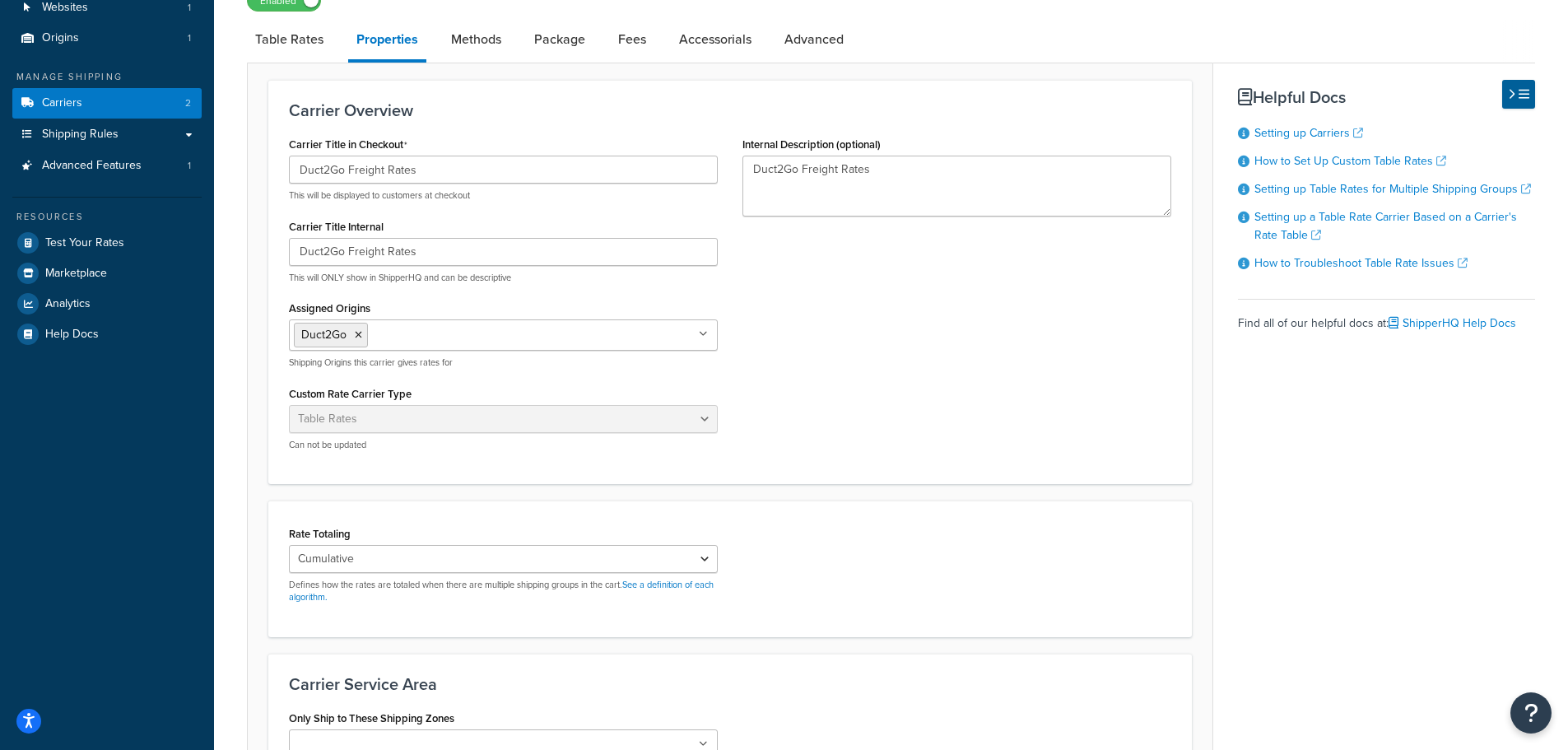
scroll to position [330, 0]
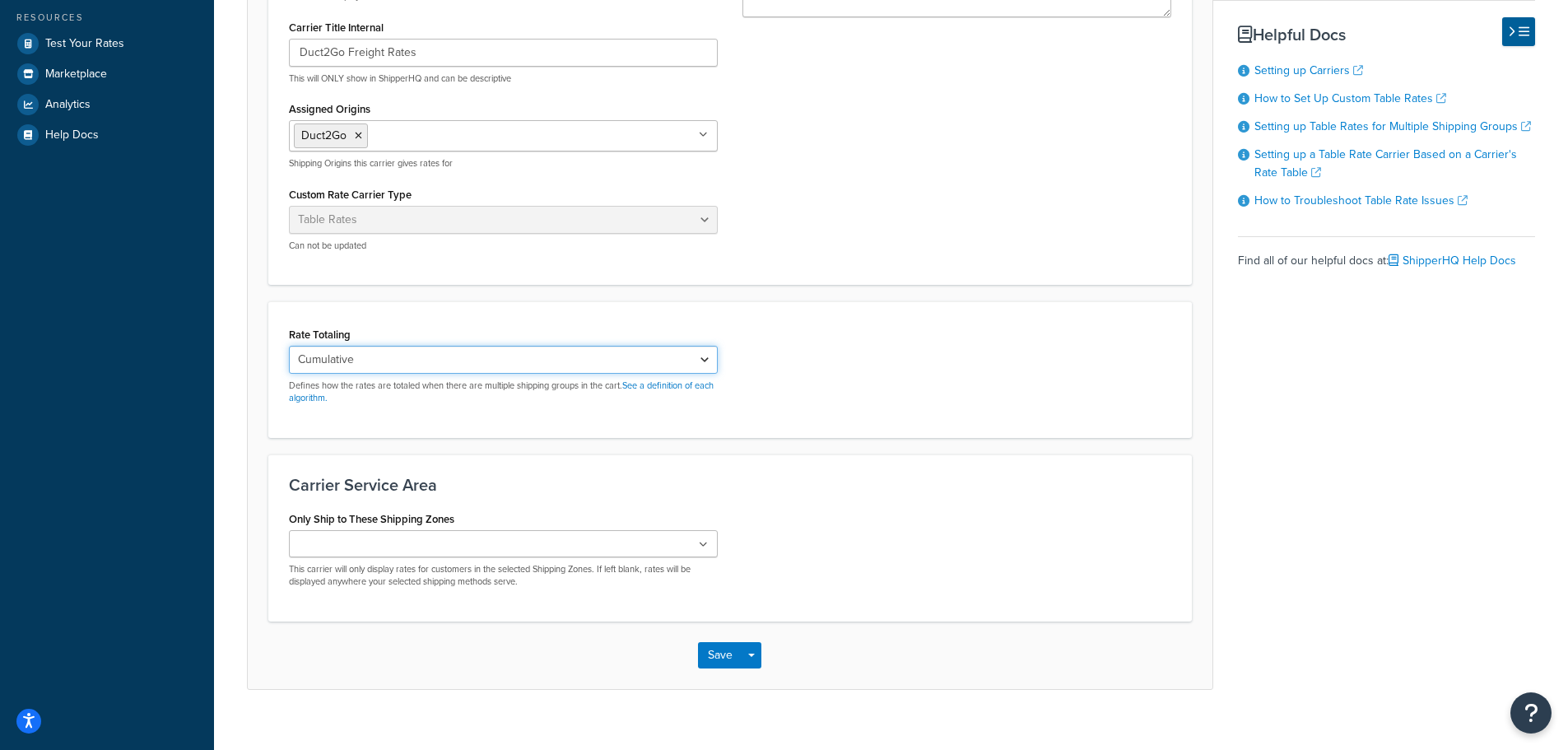
click at [404, 363] on select "Cumulative Highest Per Item Per SKU" at bounding box center [504, 359] width 429 height 28
click at [681, 385] on link "See a definition of each algorithm." at bounding box center [502, 392] width 425 height 26
click at [559, 552] on ul at bounding box center [504, 544] width 429 height 28
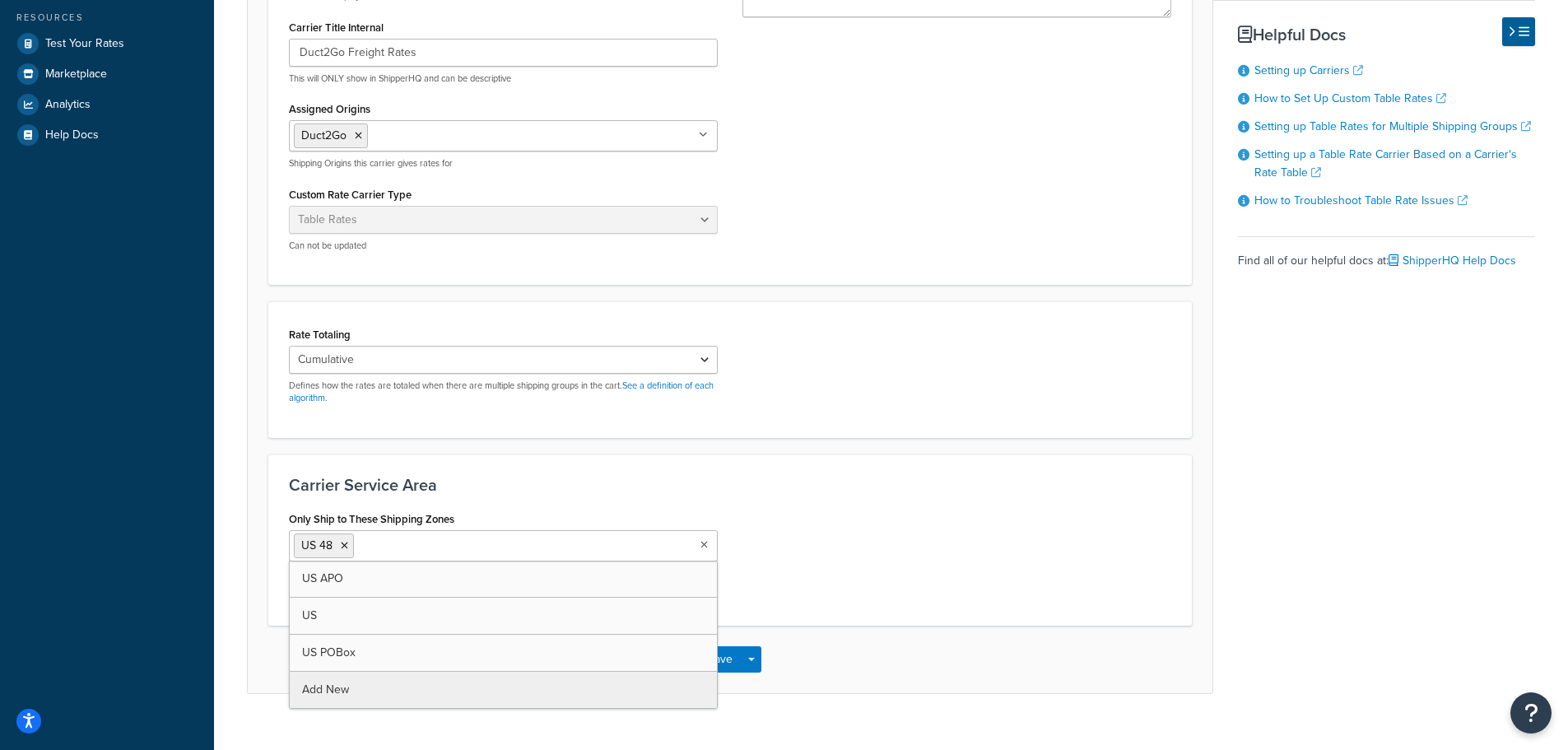
click at [837, 636] on div "Save Save Dropdown Save and Edit" at bounding box center [730, 659] width 965 height 68
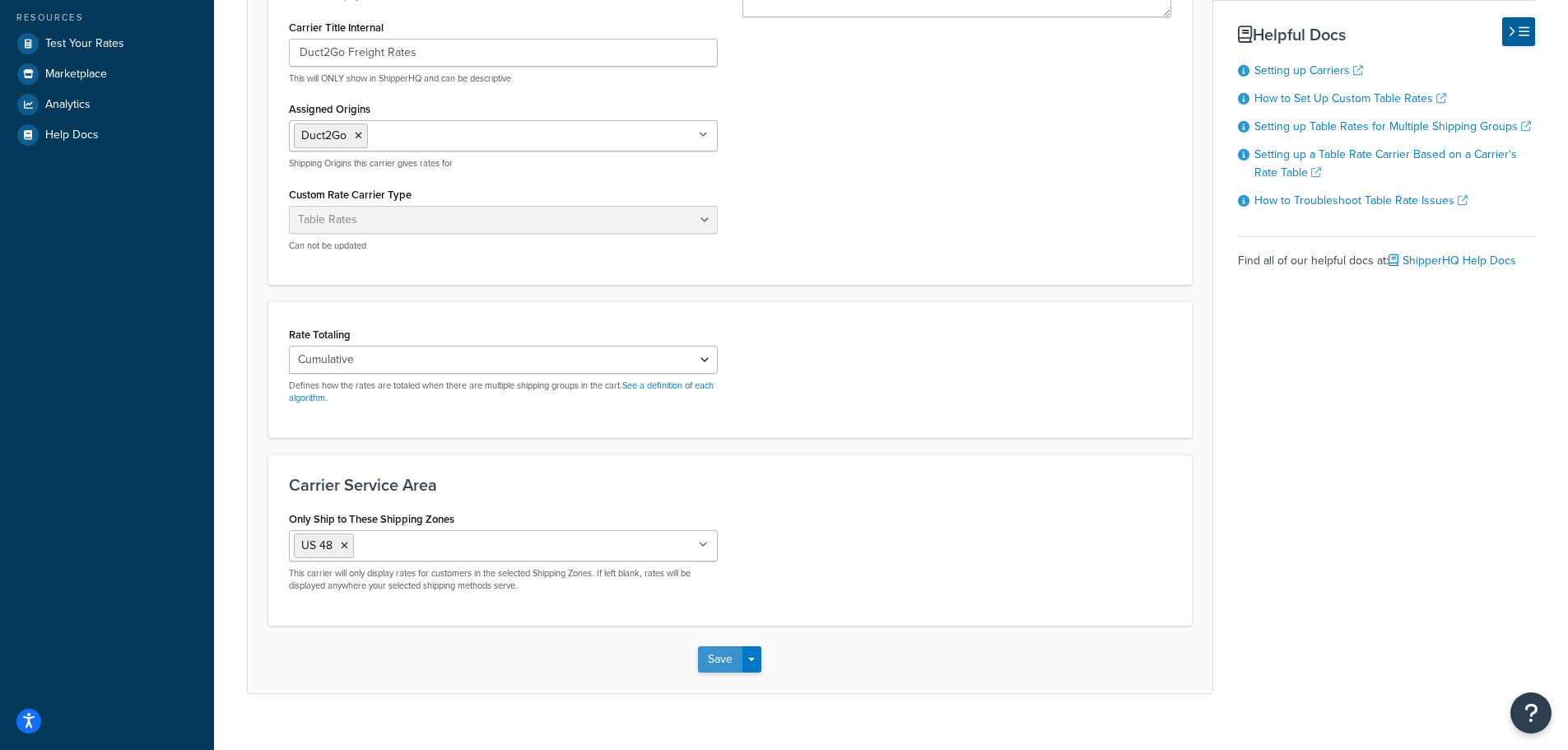
click at [720, 661] on button "Save" at bounding box center [720, 659] width 44 height 27
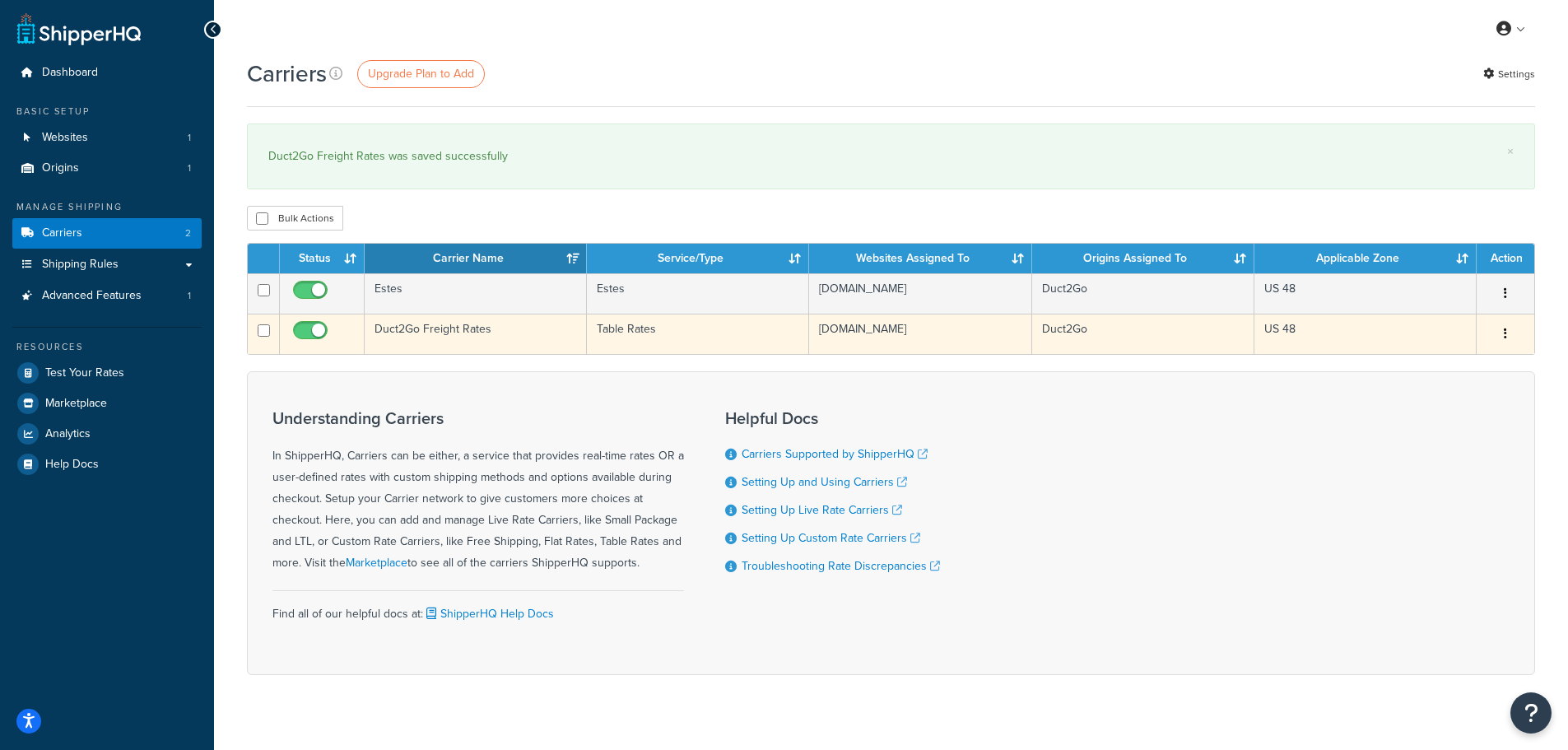
click at [476, 329] on td "Duct2Go Freight Rates" at bounding box center [476, 334] width 222 height 40
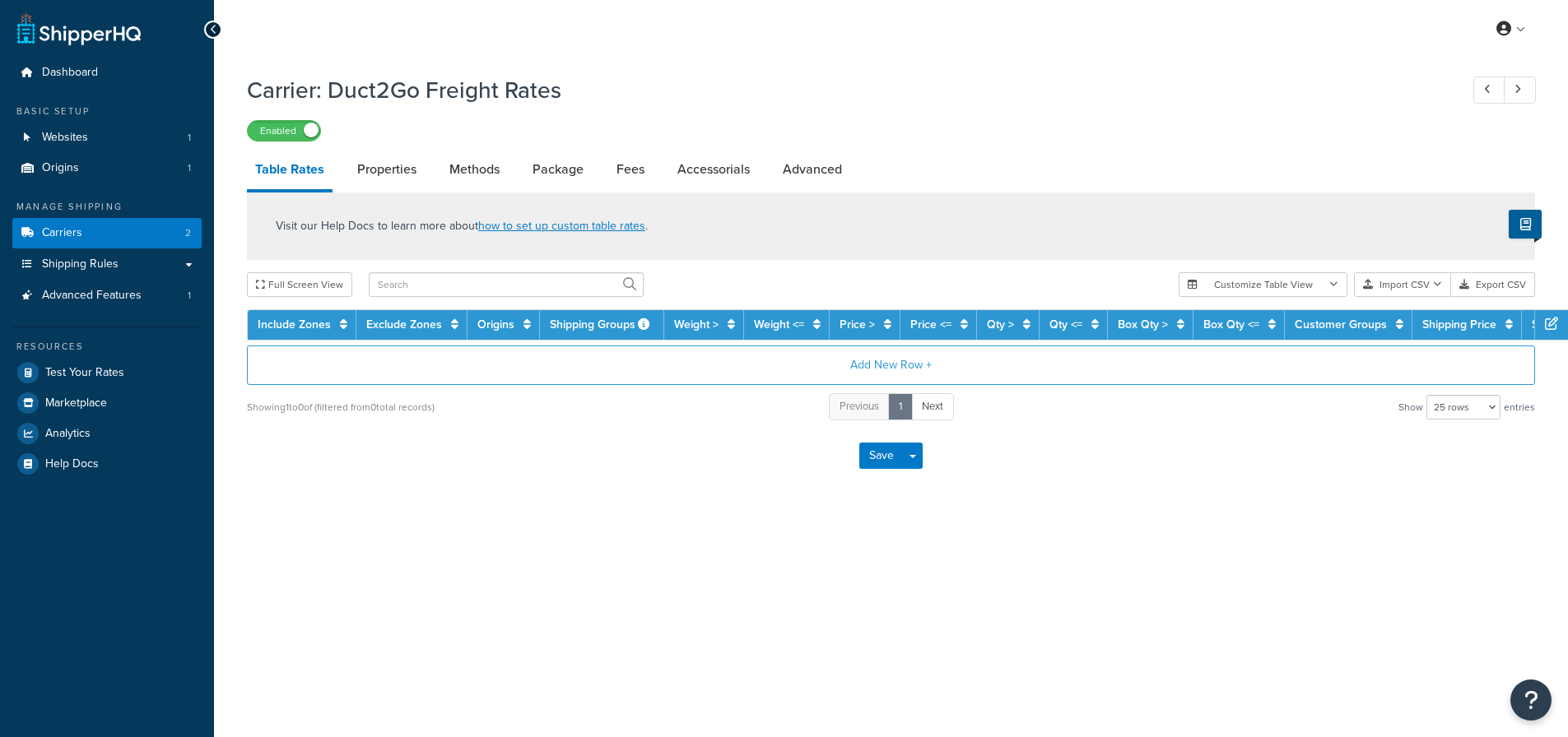
select select "25"
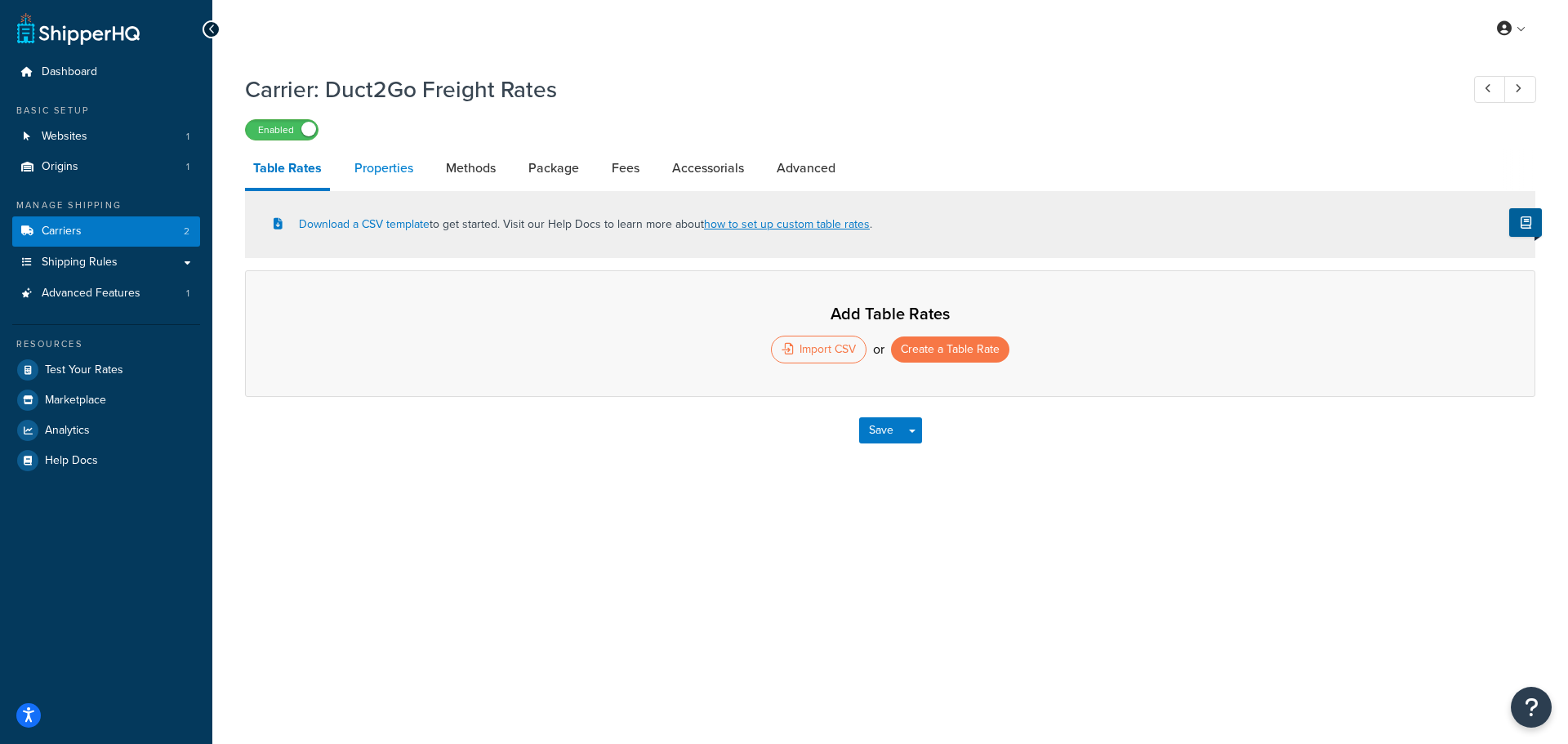
click at [399, 168] on link "Properties" at bounding box center [384, 168] width 75 height 39
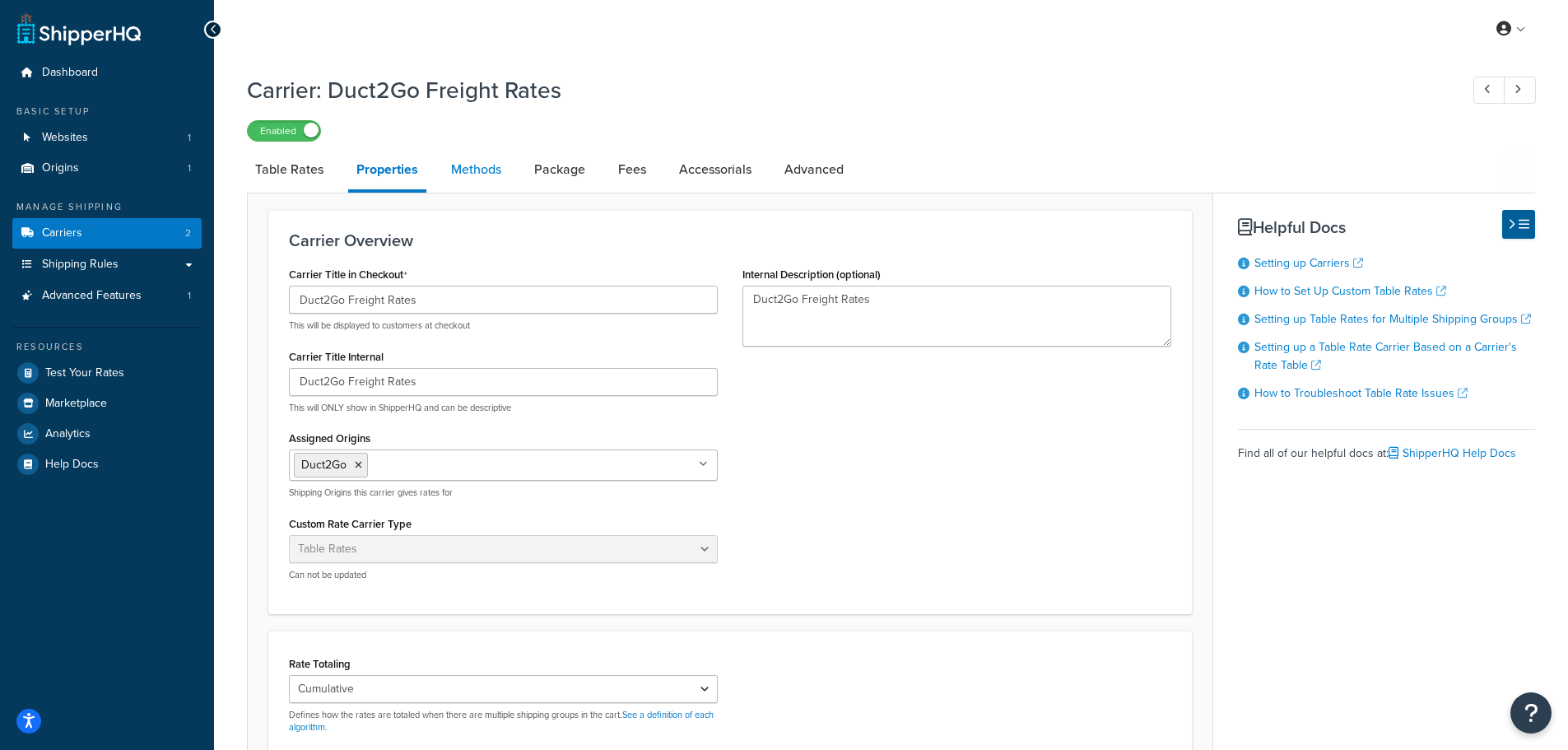
click at [485, 180] on link "Methods" at bounding box center [476, 169] width 67 height 39
select select "25"
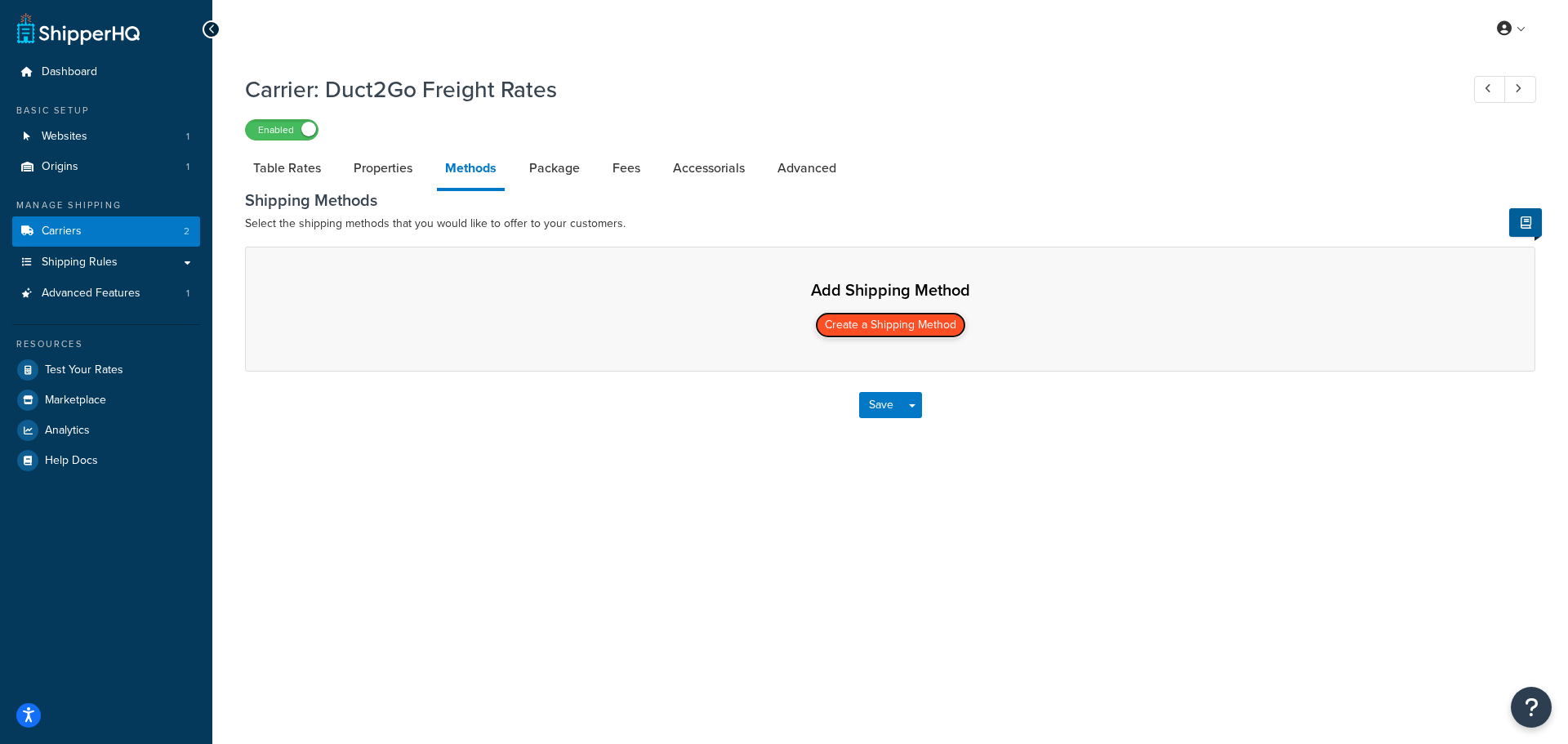
click at [898, 327] on button "Create a Shipping Method" at bounding box center [890, 325] width 151 height 26
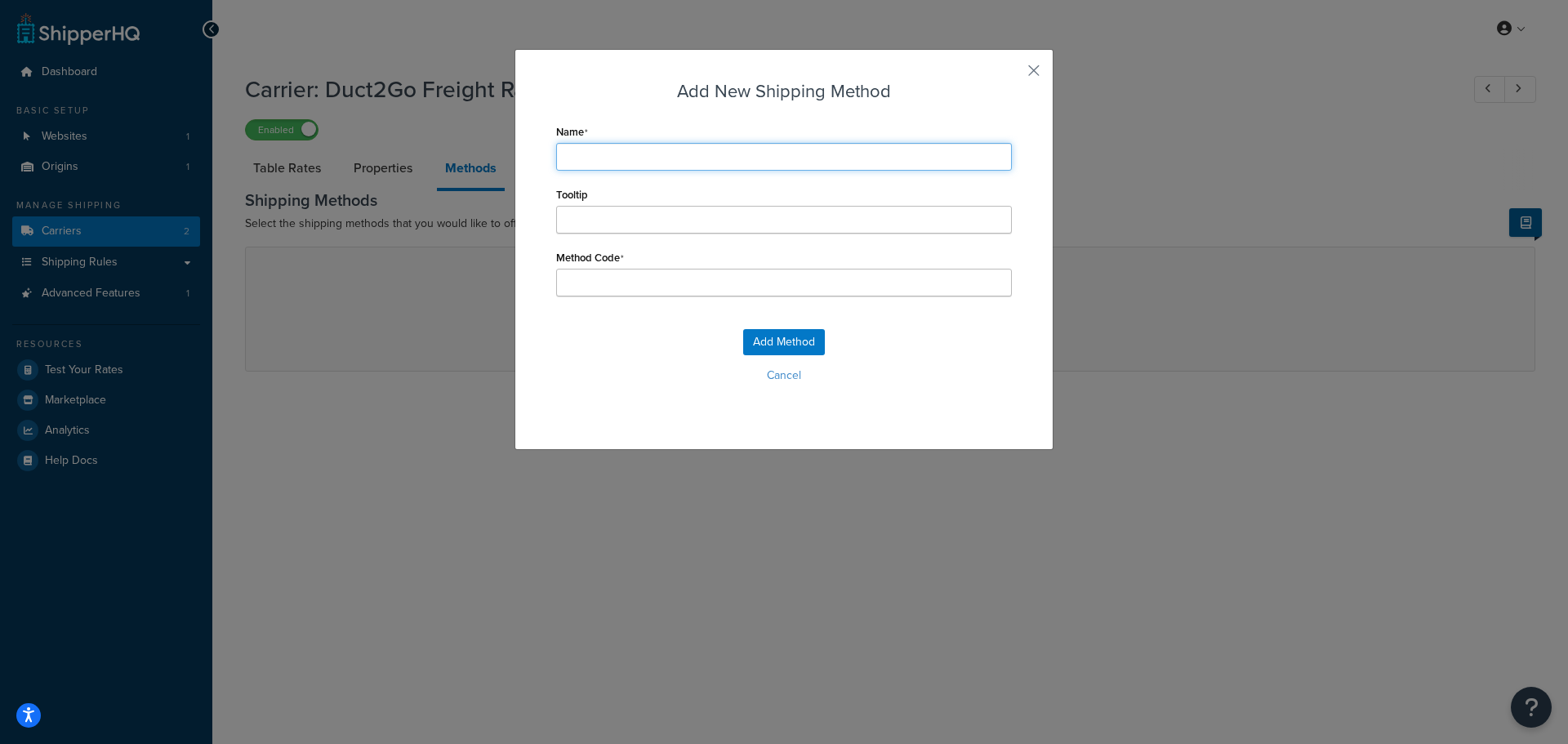
click at [614, 154] on input "Name" at bounding box center [784, 156] width 456 height 27
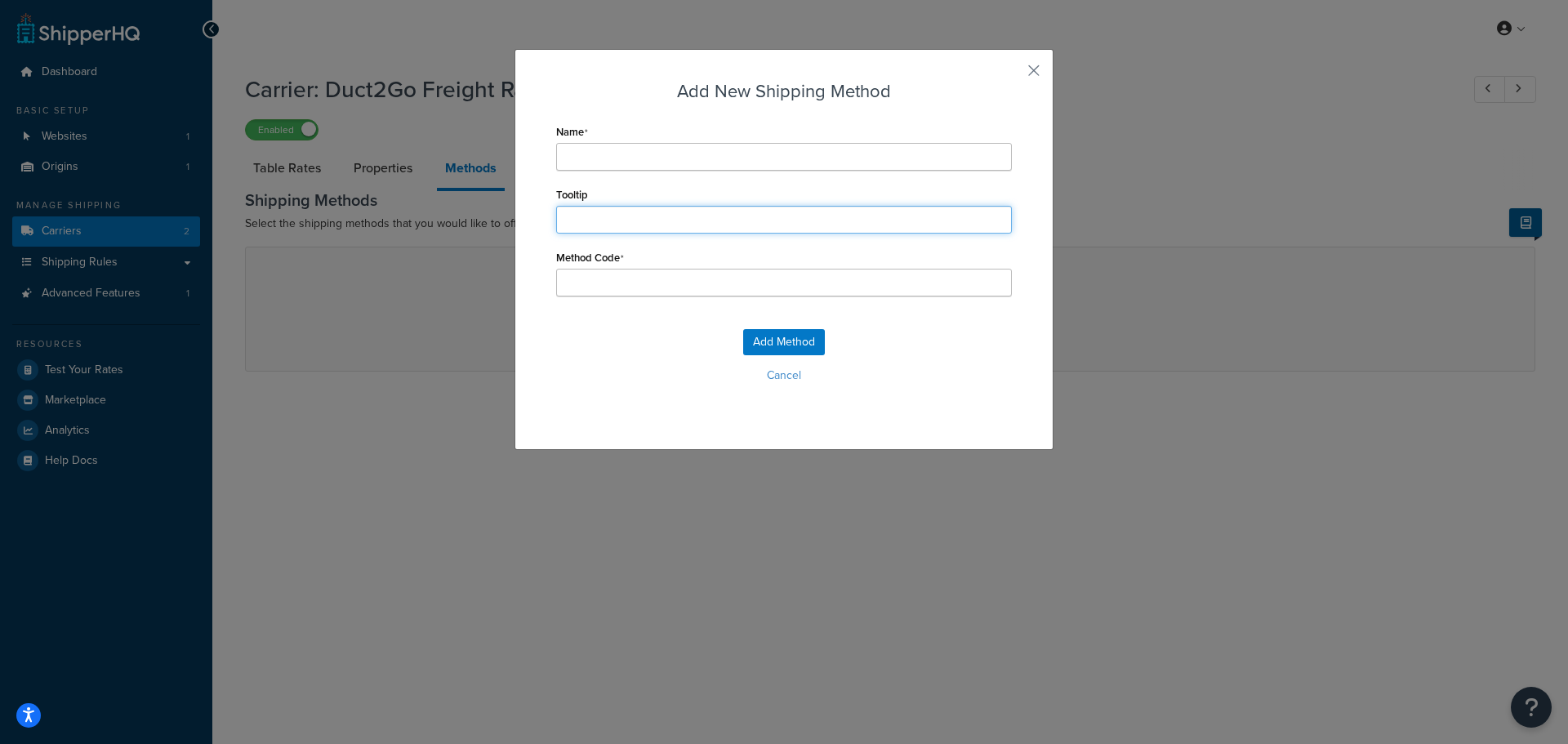
click at [582, 212] on div "Tooltip" at bounding box center [784, 208] width 456 height 51
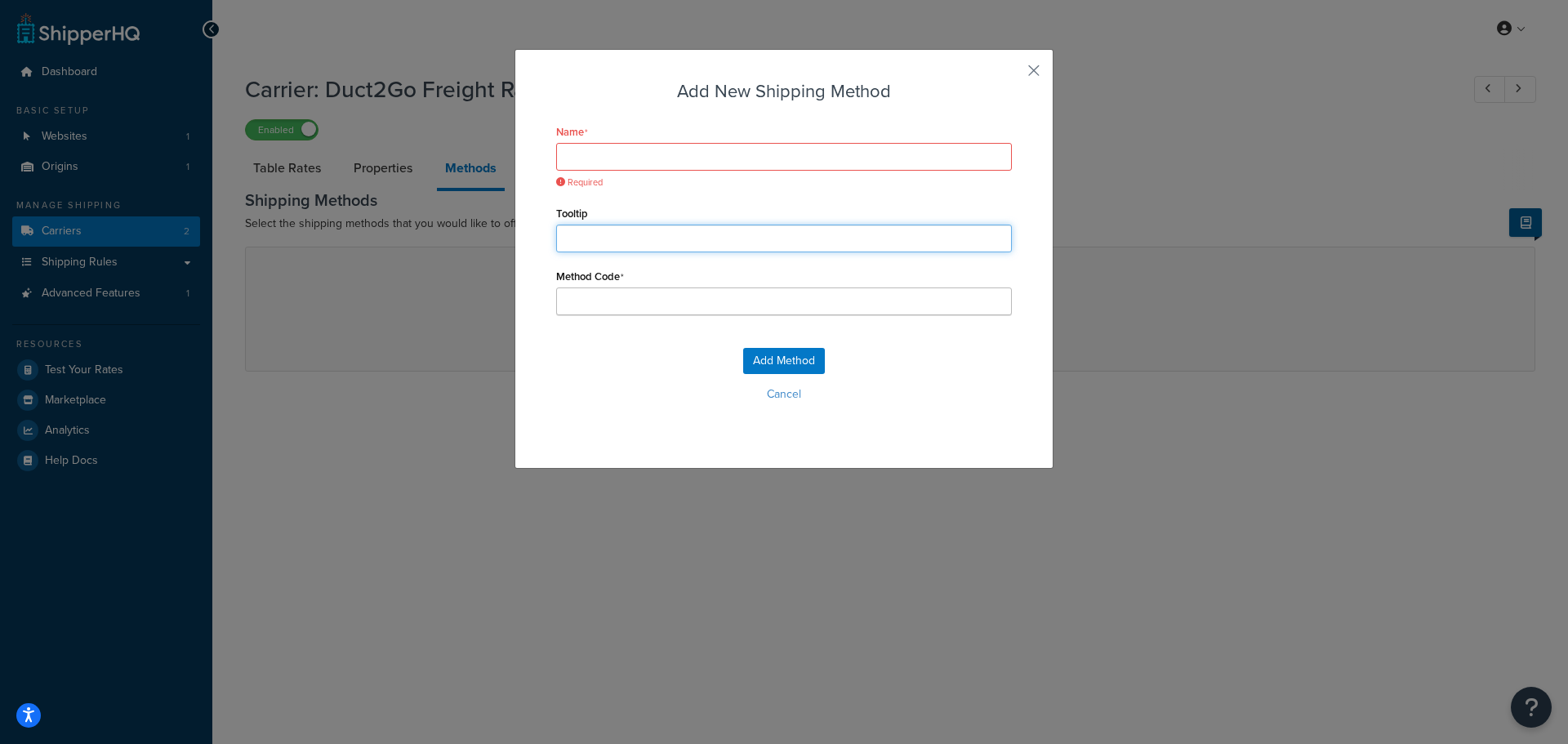
click at [589, 250] on input "Tooltip" at bounding box center [784, 238] width 456 height 27
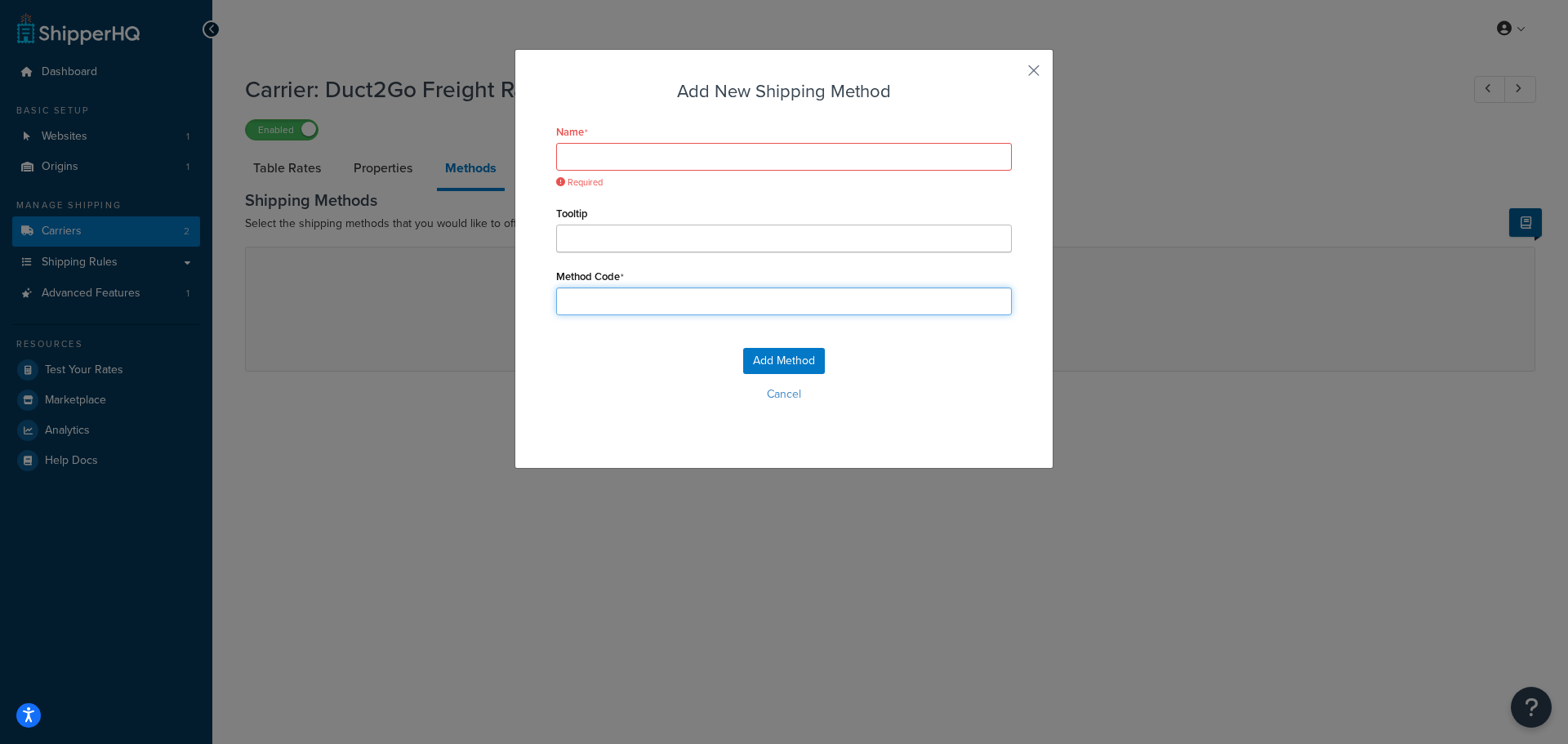
click at [582, 295] on input "Method Code" at bounding box center [784, 301] width 456 height 27
click at [522, 314] on div "Add New Shipping Method Name Required Tooltip Method Code Add Method Cancel" at bounding box center [784, 259] width 539 height 420
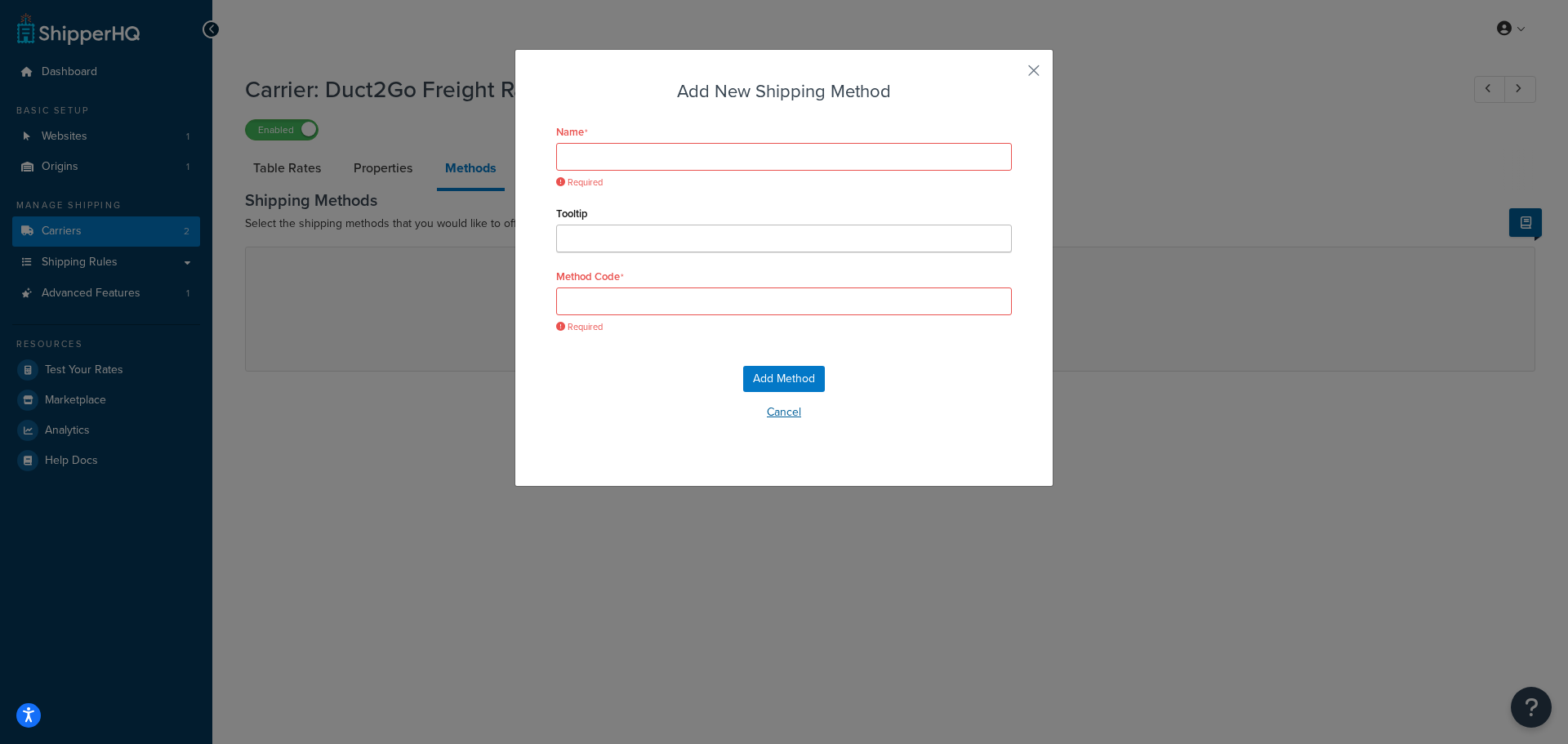
click at [783, 419] on button "Cancel" at bounding box center [784, 412] width 456 height 24
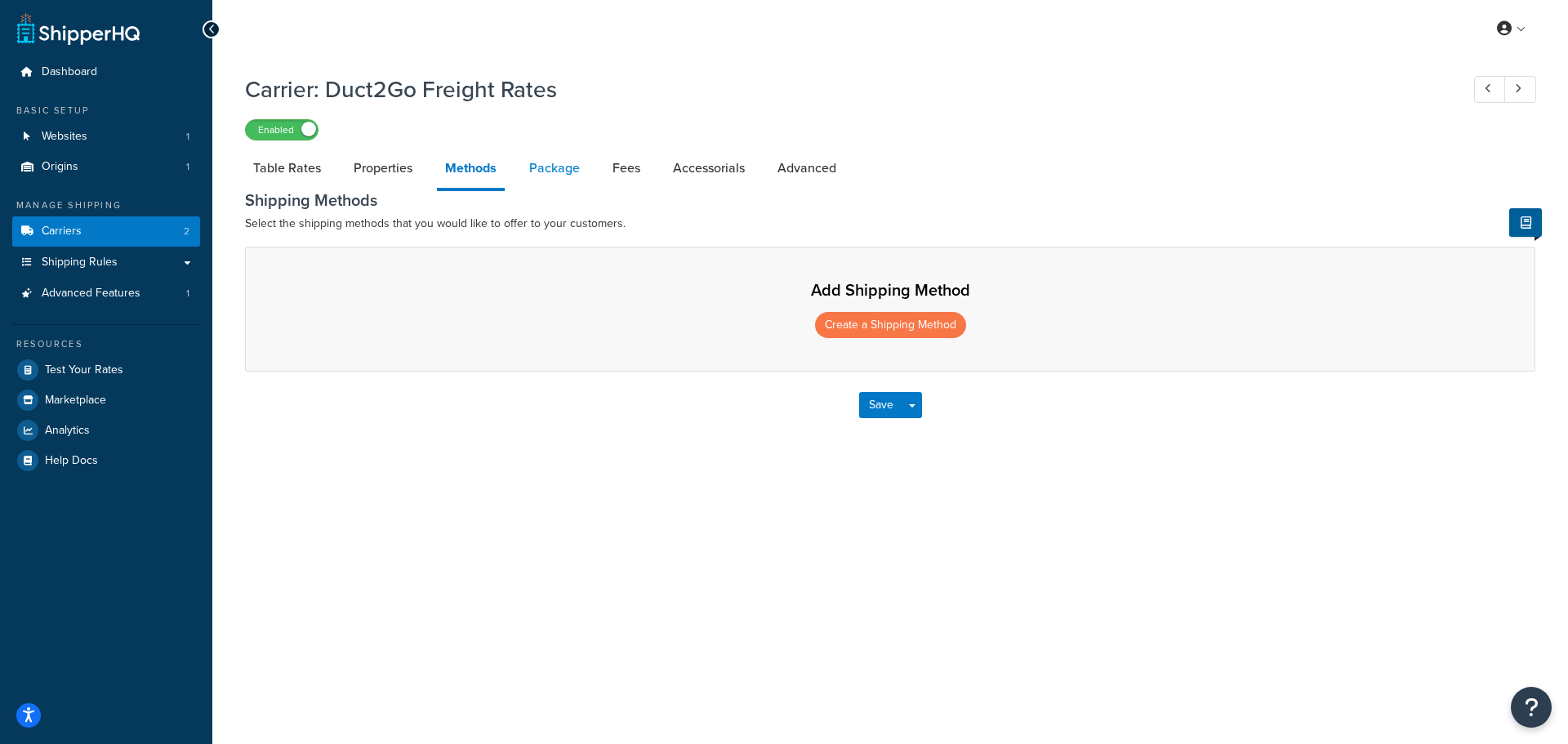
click at [544, 170] on link "Package" at bounding box center [555, 168] width 67 height 39
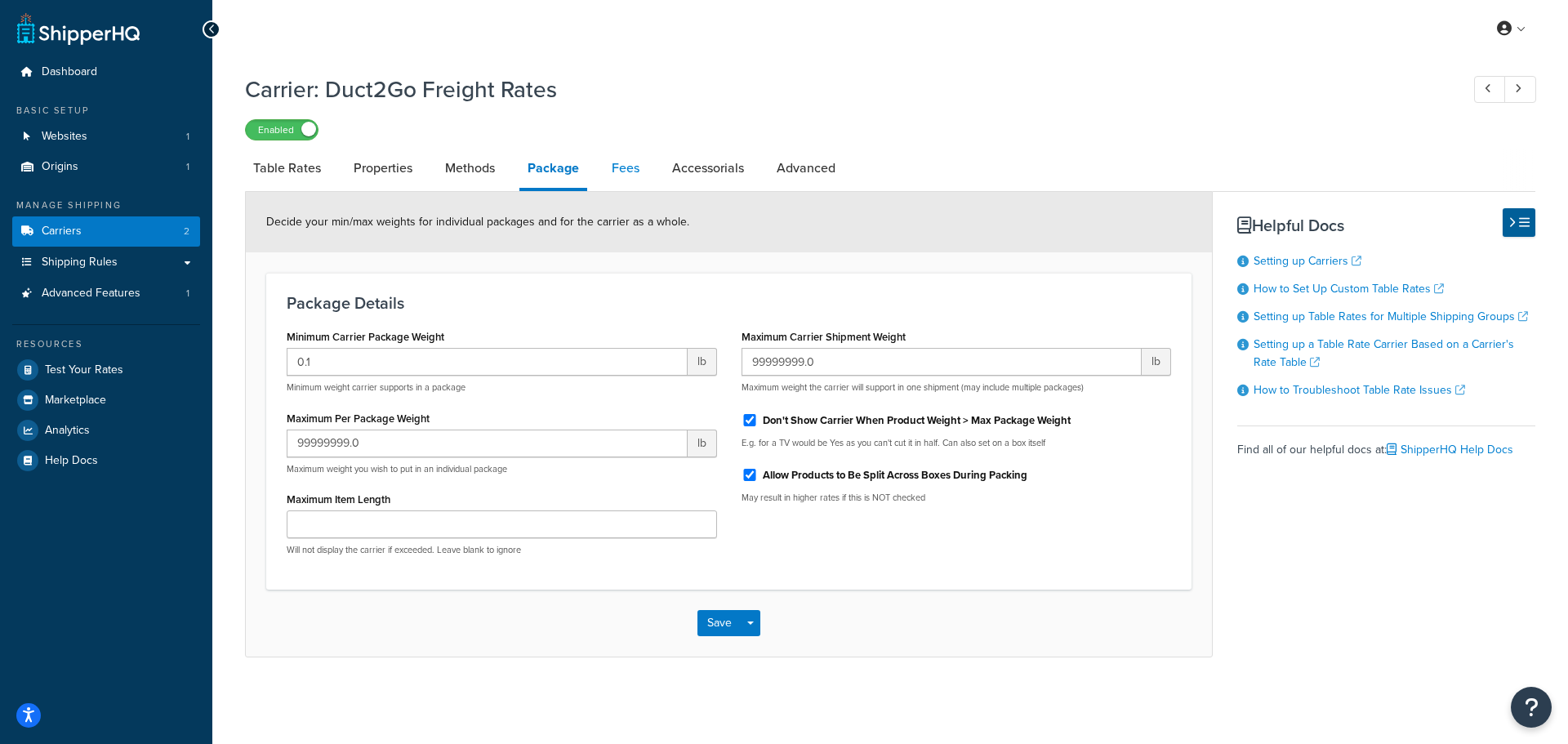
click at [633, 165] on link "Fees" at bounding box center [625, 168] width 44 height 39
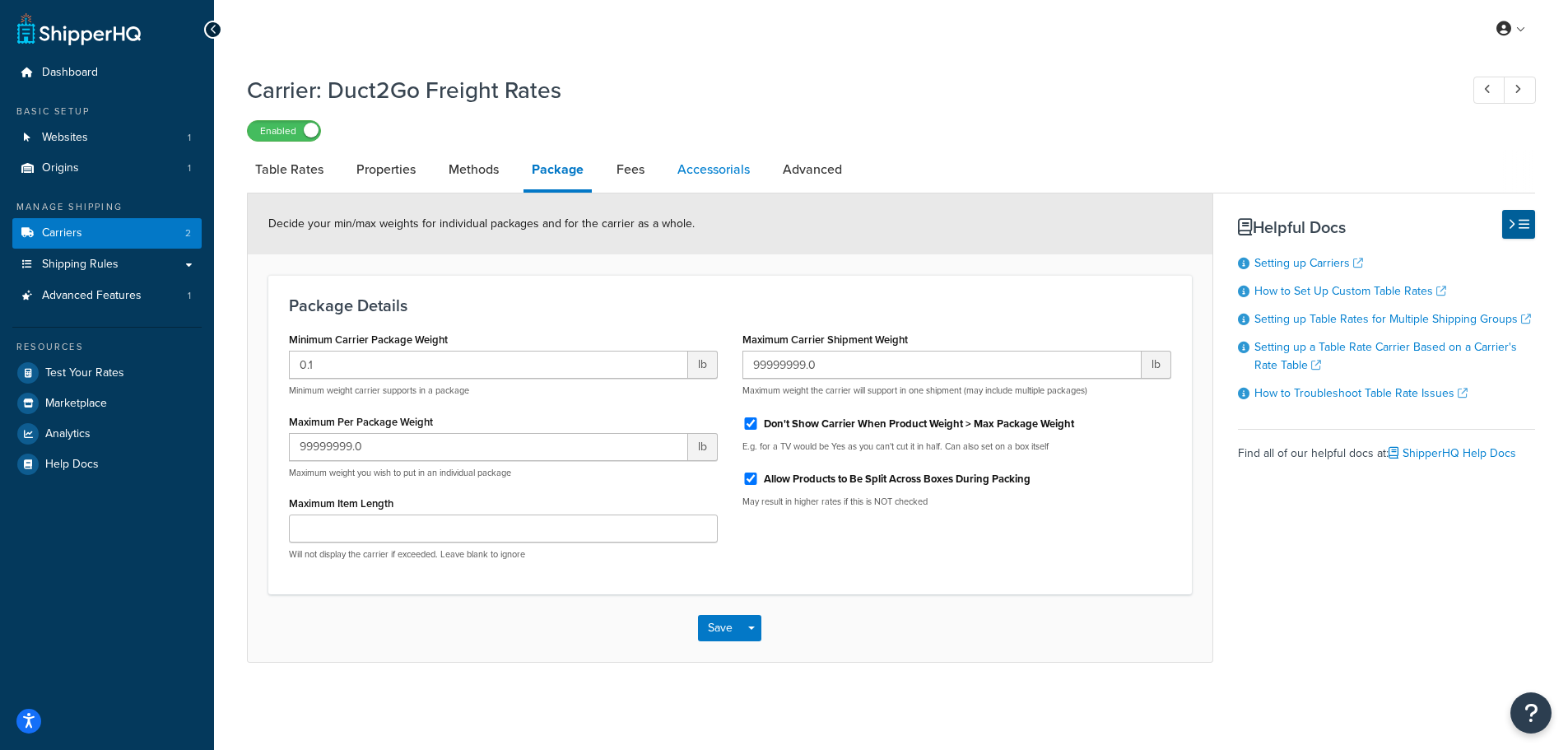
select select "AFTER"
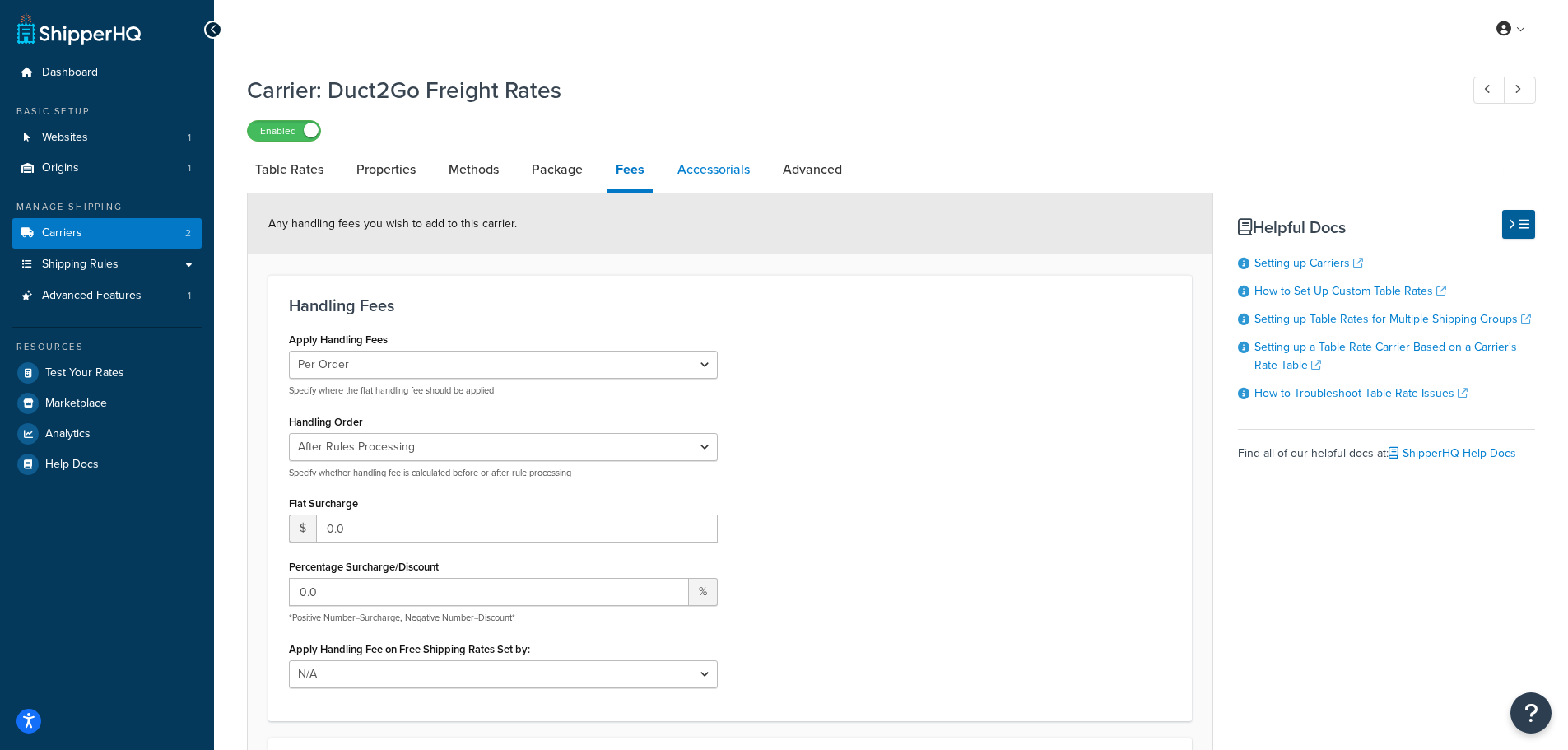
click at [727, 179] on link "Accessorials" at bounding box center [714, 169] width 89 height 39
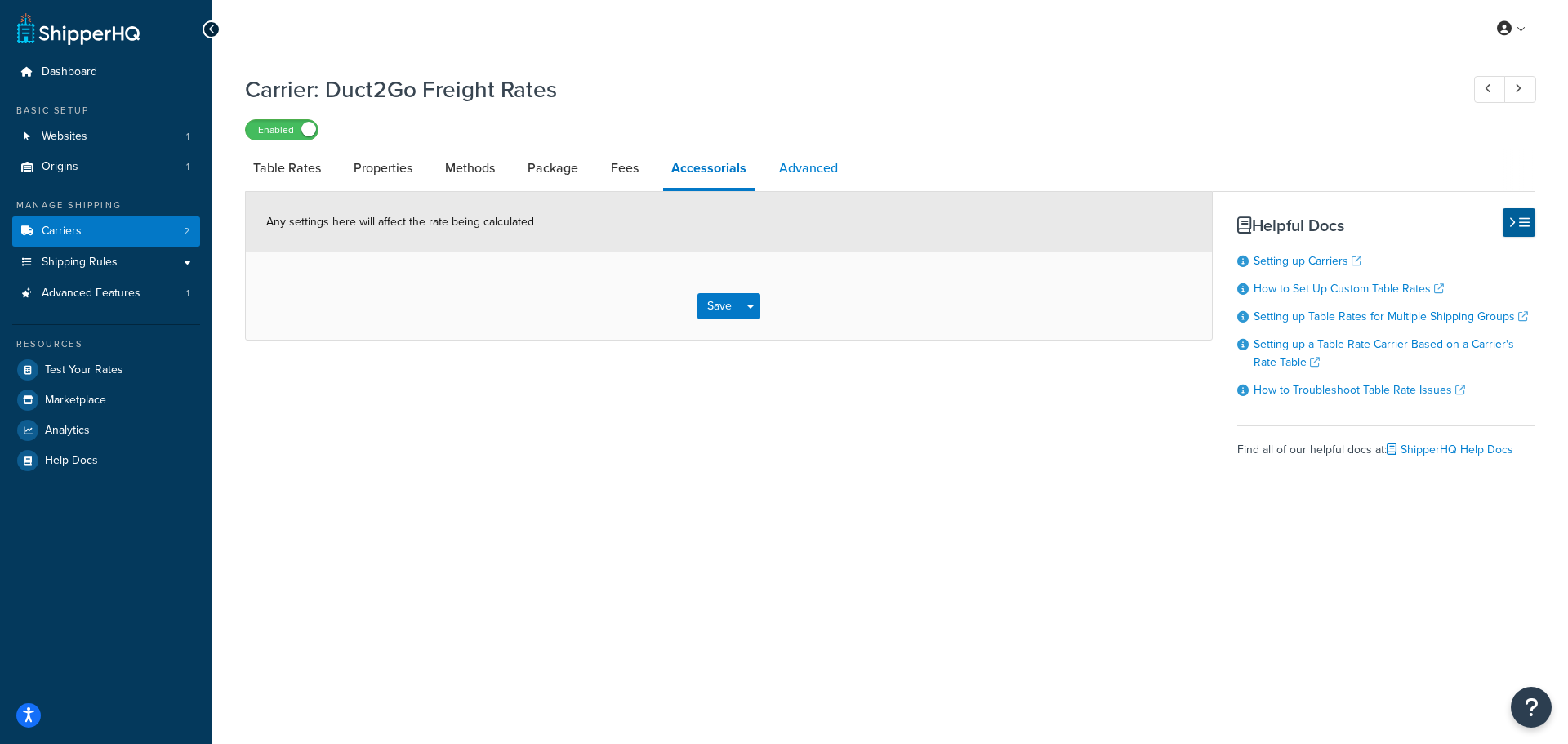
click at [814, 173] on link "Advanced" at bounding box center [808, 168] width 75 height 39
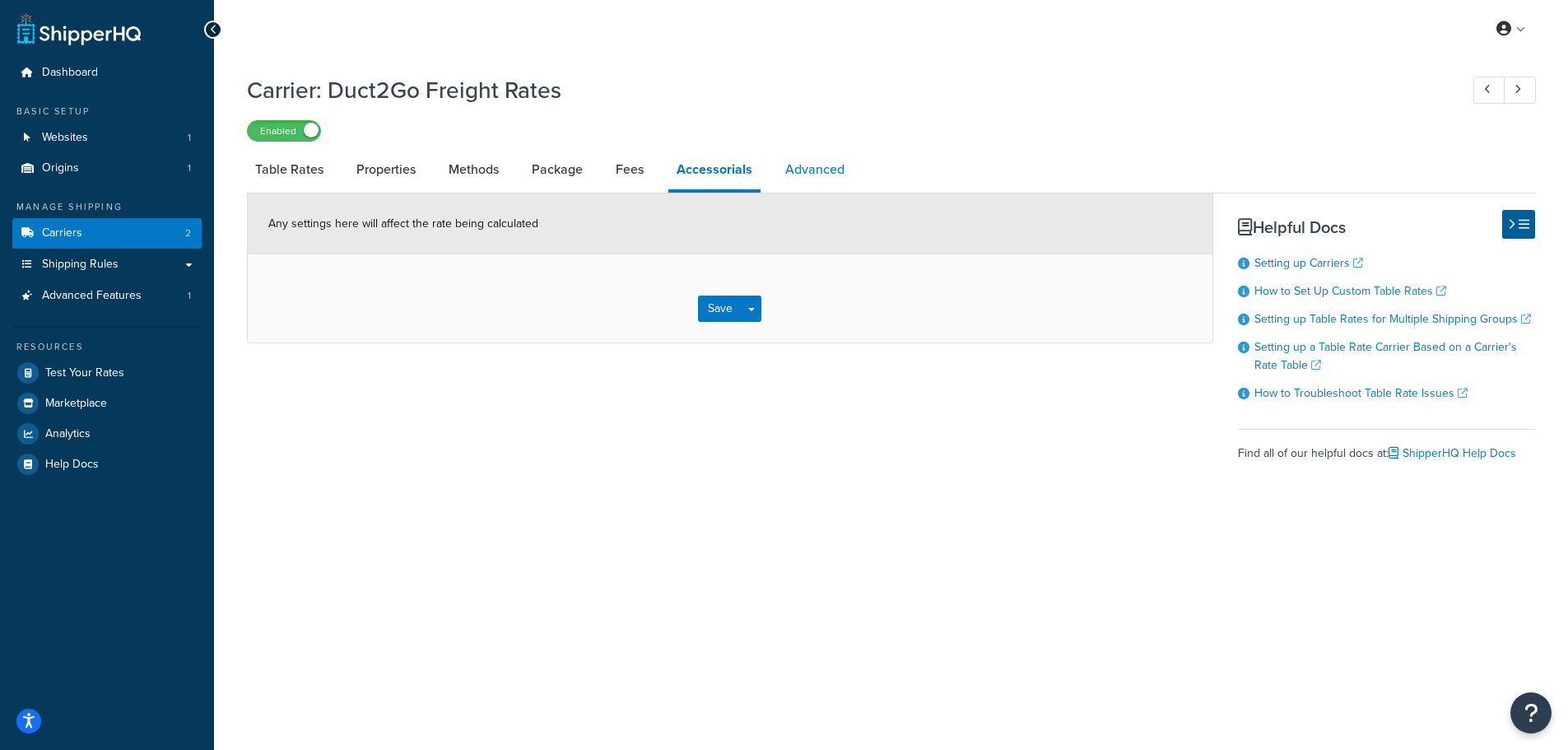
select select "false"
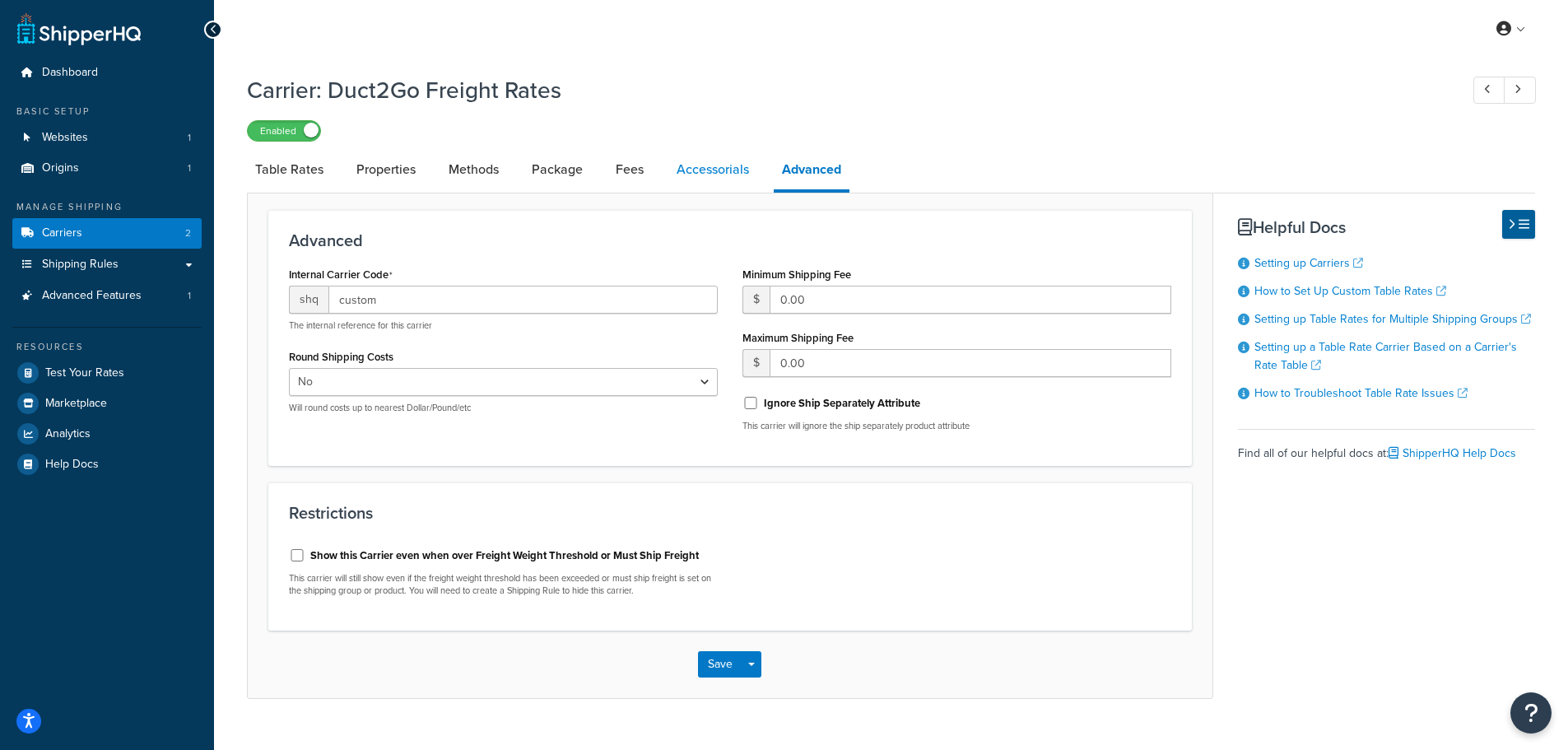
click at [705, 176] on link "Accessorials" at bounding box center [713, 169] width 89 height 39
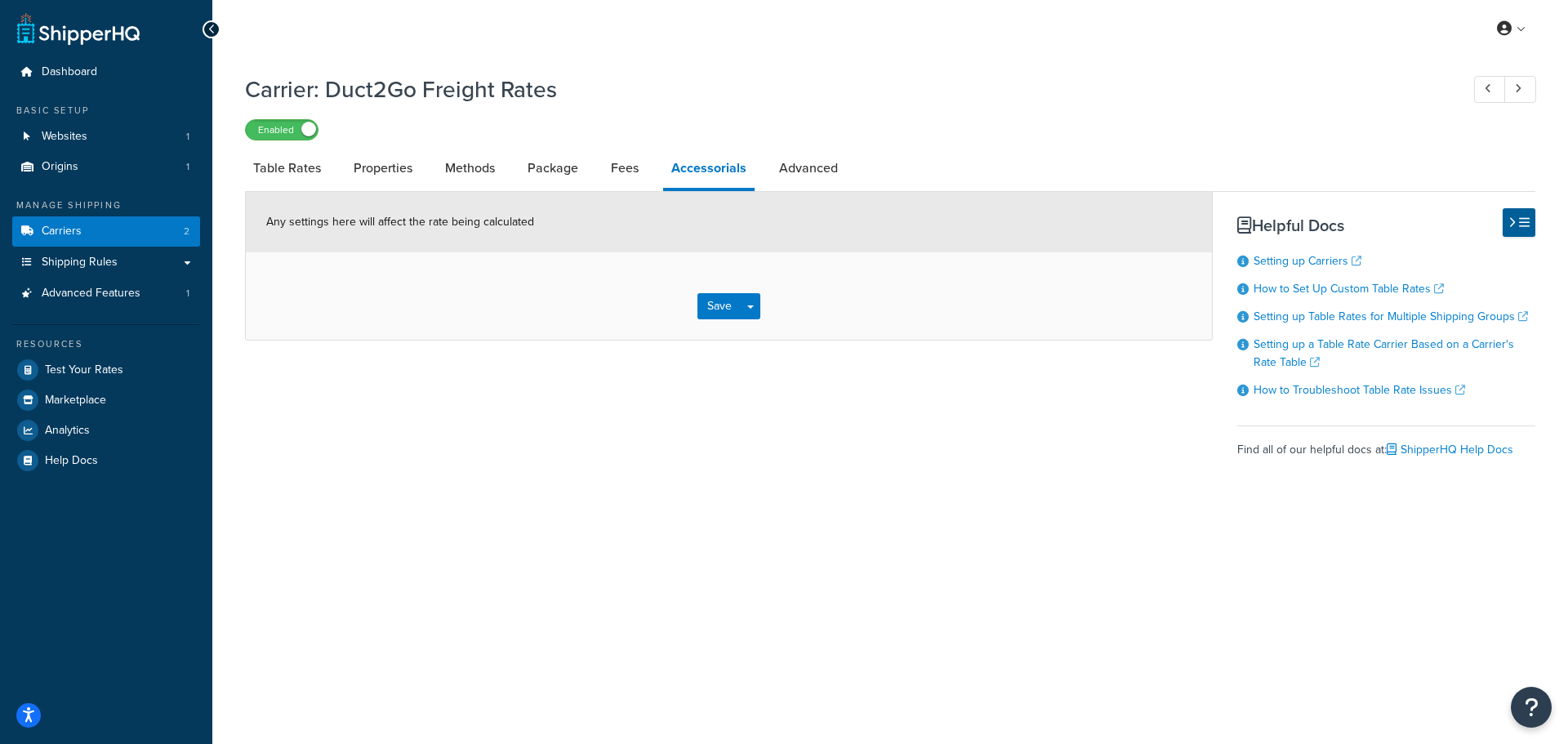
click at [624, 240] on div "Any settings here will affect the rate being calculated" at bounding box center [729, 223] width 967 height 61
click at [795, 259] on form "Any settings here will affect the rate being calculated Save Save Dropdown Save…" at bounding box center [729, 266] width 967 height 147
click at [752, 312] on button "Save Dropdown" at bounding box center [751, 306] width 20 height 26
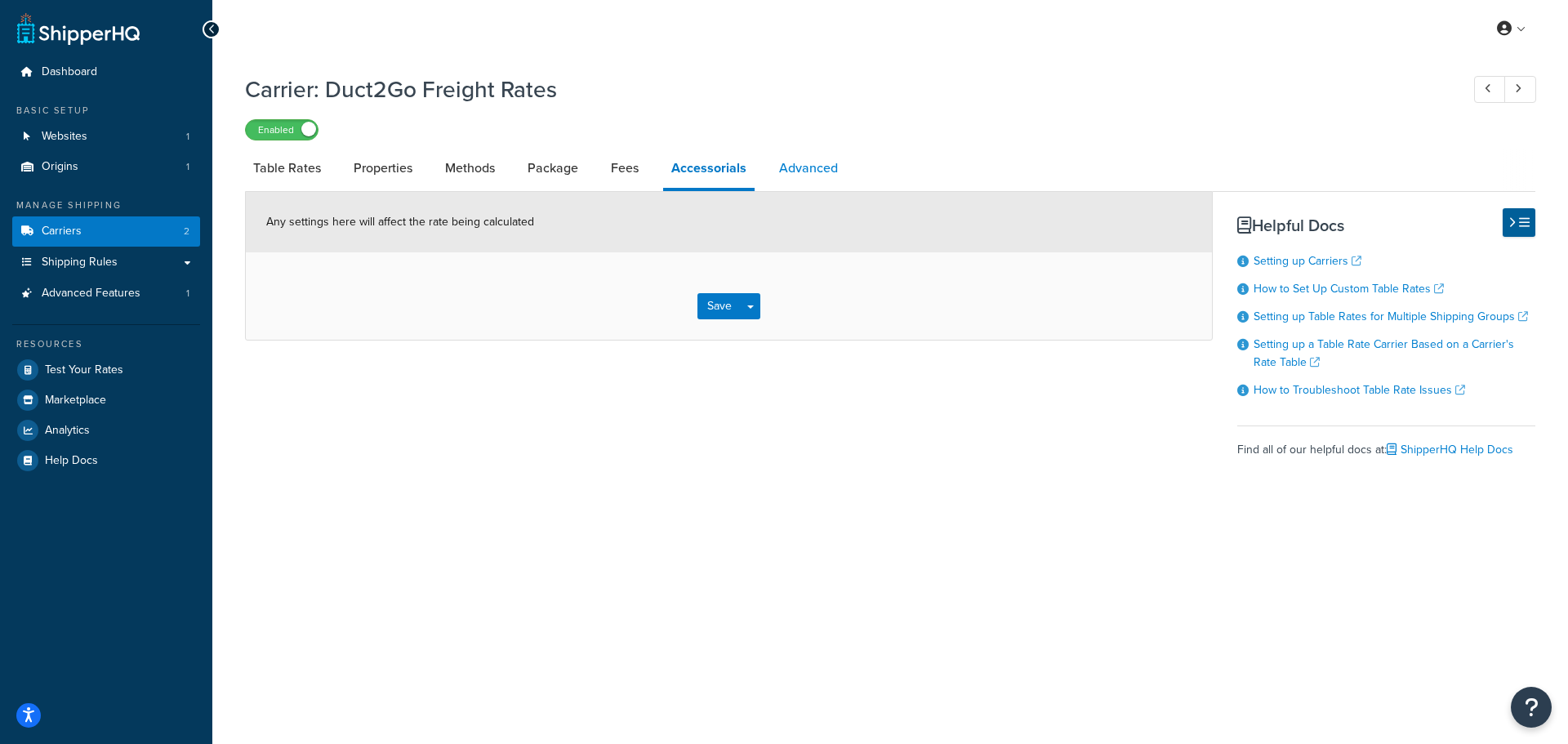
click at [813, 162] on link "Advanced" at bounding box center [808, 168] width 75 height 39
select select "false"
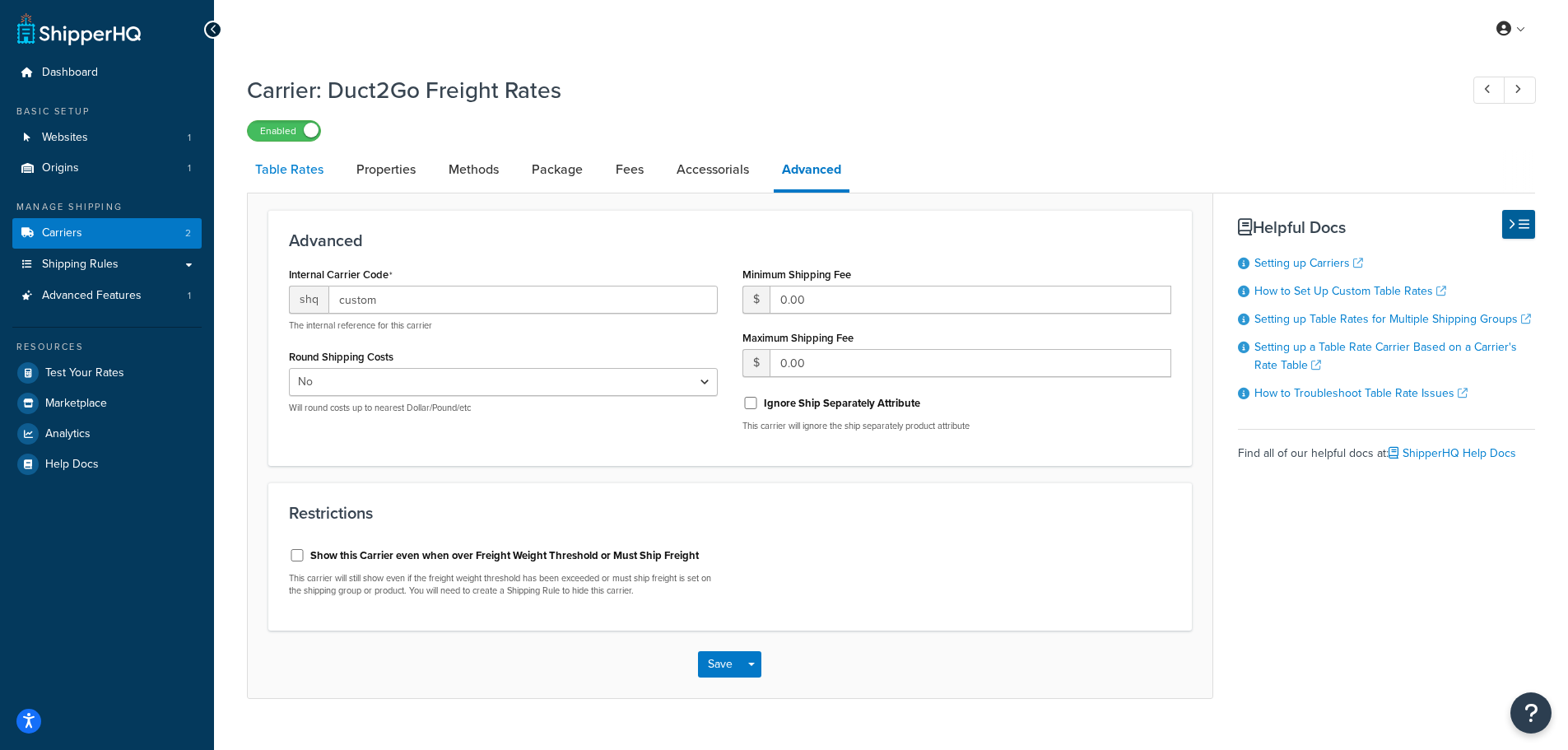
click at [282, 169] on link "Table Rates" at bounding box center [289, 169] width 85 height 39
select select "25"
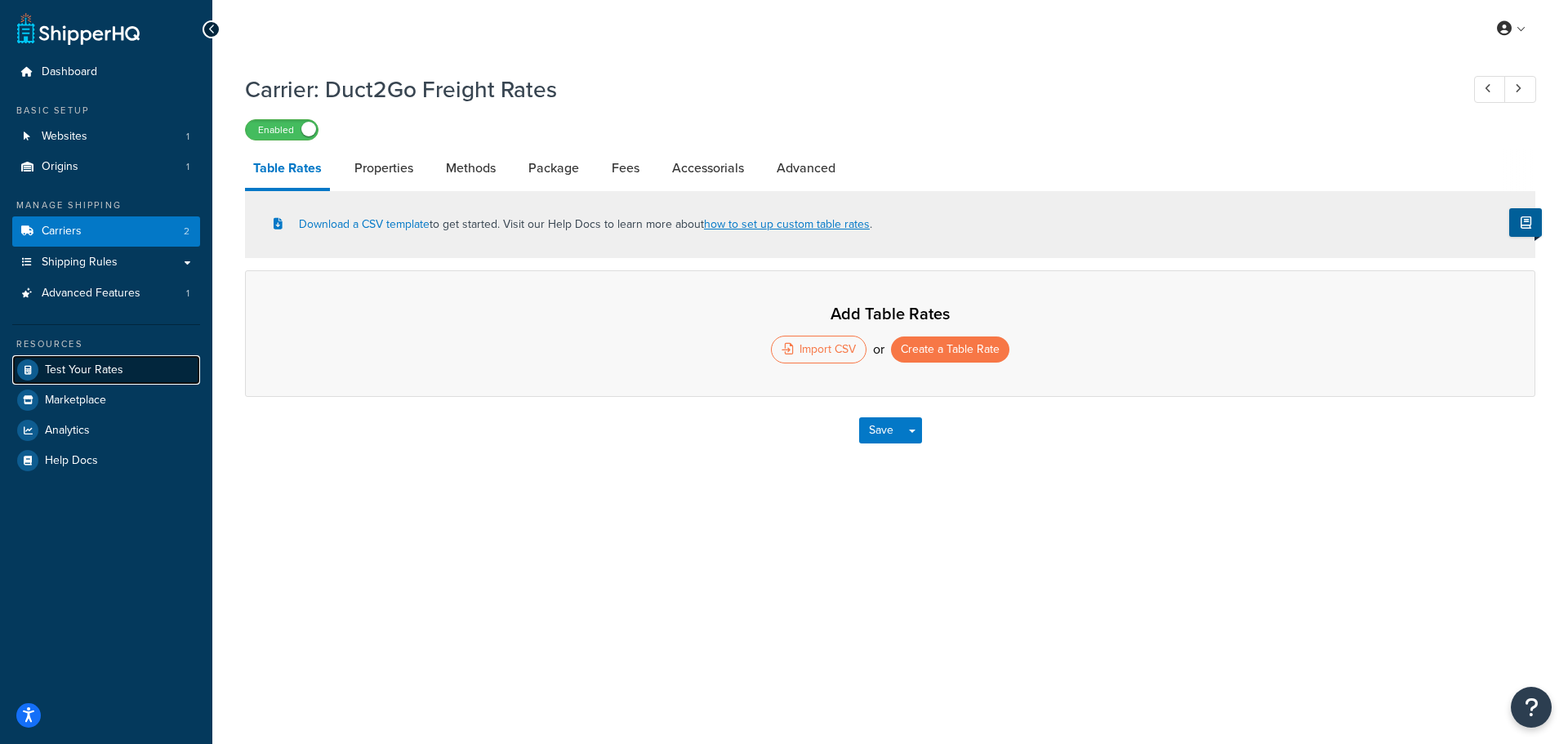
click at [88, 380] on link "Test Your Rates" at bounding box center [106, 370] width 187 height 29
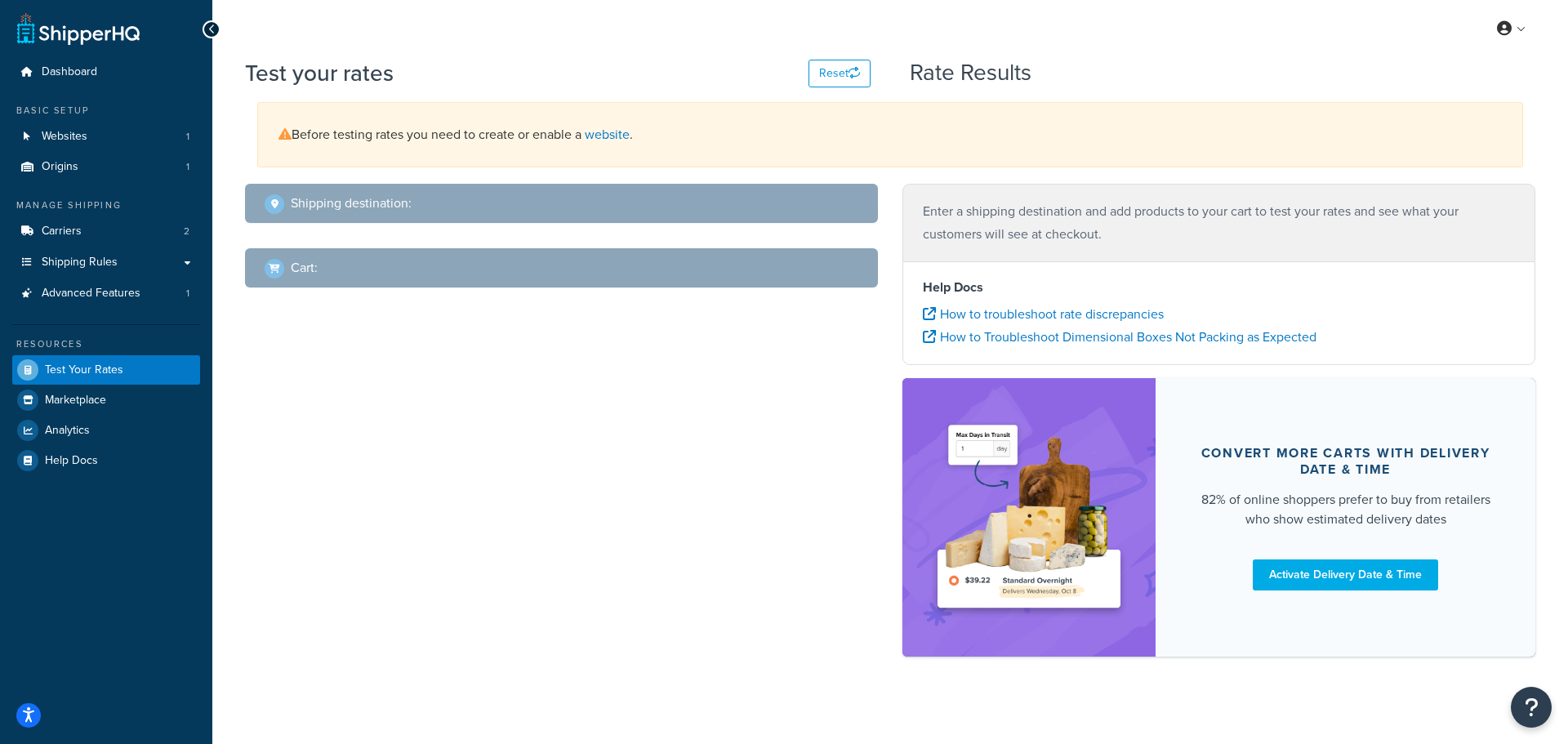
select select "TX"
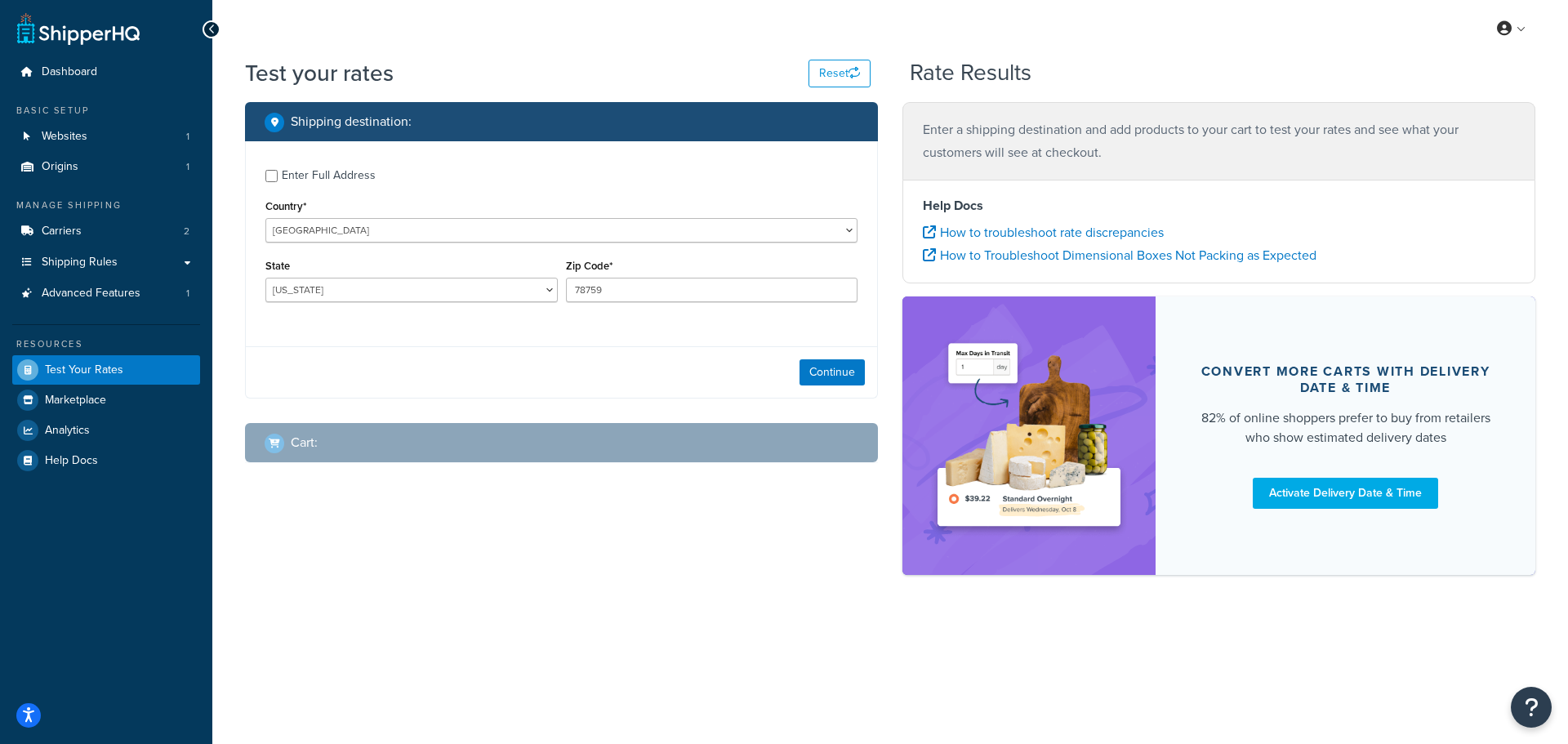
click at [336, 172] on div "Enter Full Address" at bounding box center [329, 175] width 94 height 22
click at [277, 172] on input "Enter Full Address" at bounding box center [271, 176] width 13 height 13
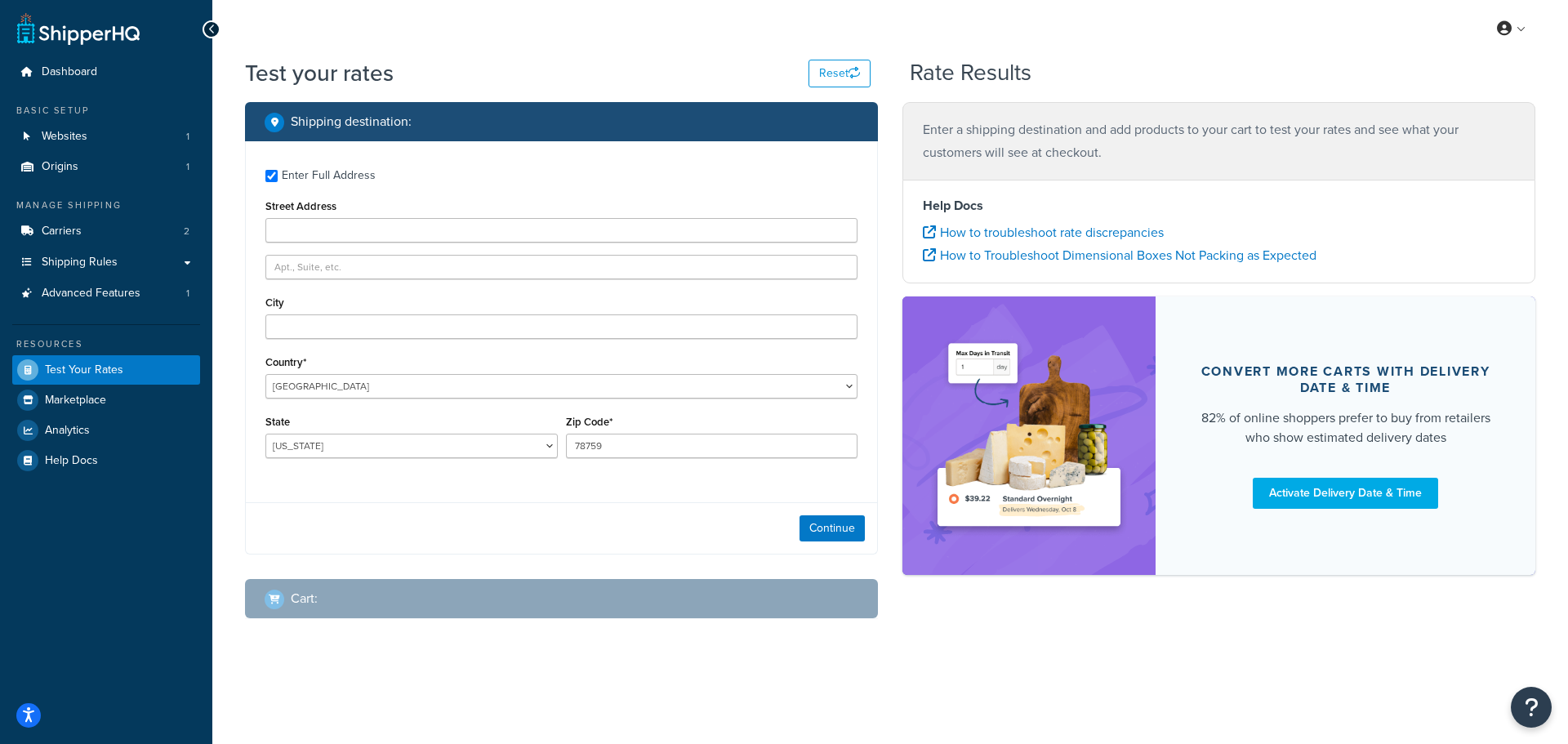
click at [336, 172] on div "Enter Full Address" at bounding box center [329, 175] width 94 height 22
click at [277, 172] on input "Enter Full Address" at bounding box center [271, 176] width 13 height 13
checkbox input "false"
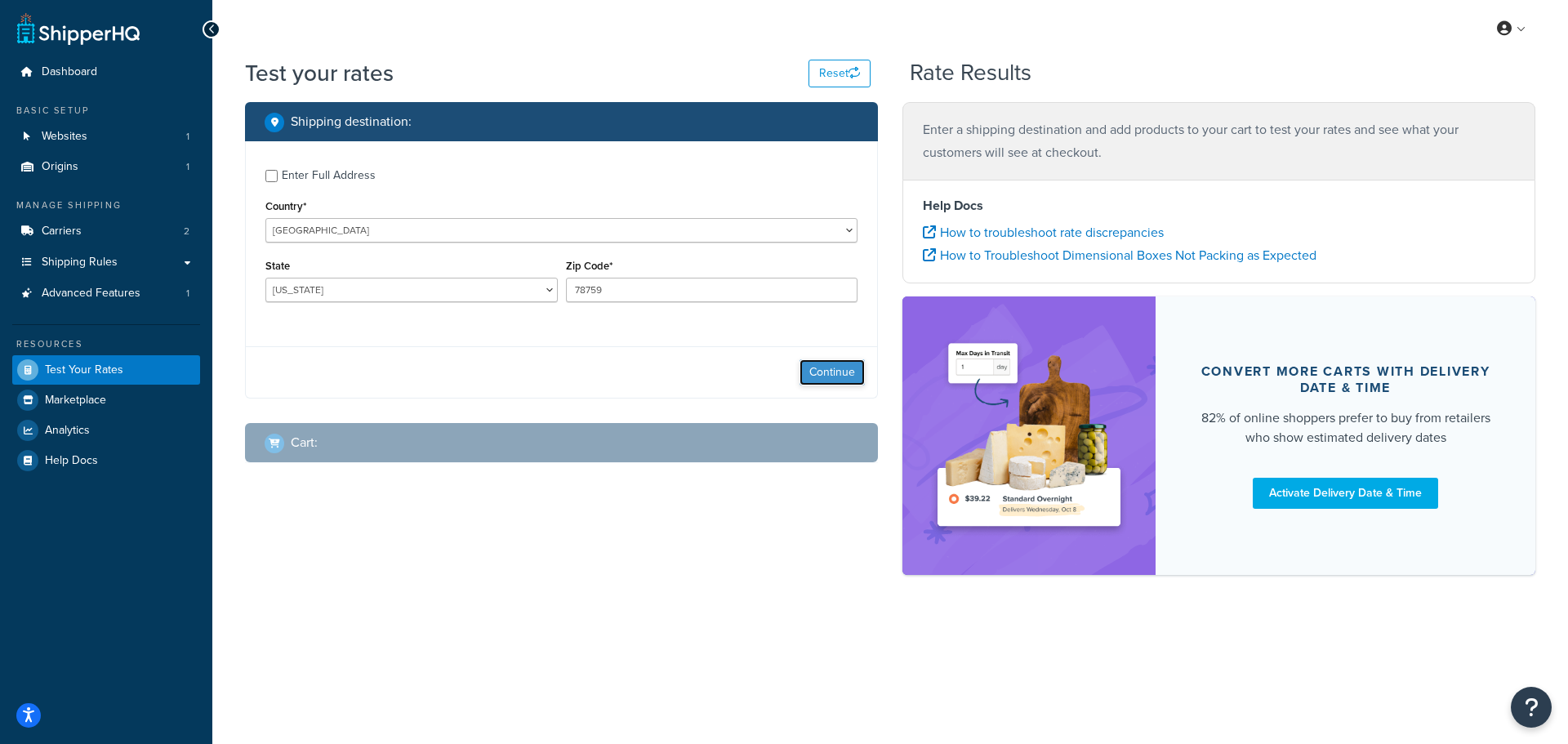
click at [861, 377] on button "Continue" at bounding box center [832, 372] width 65 height 26
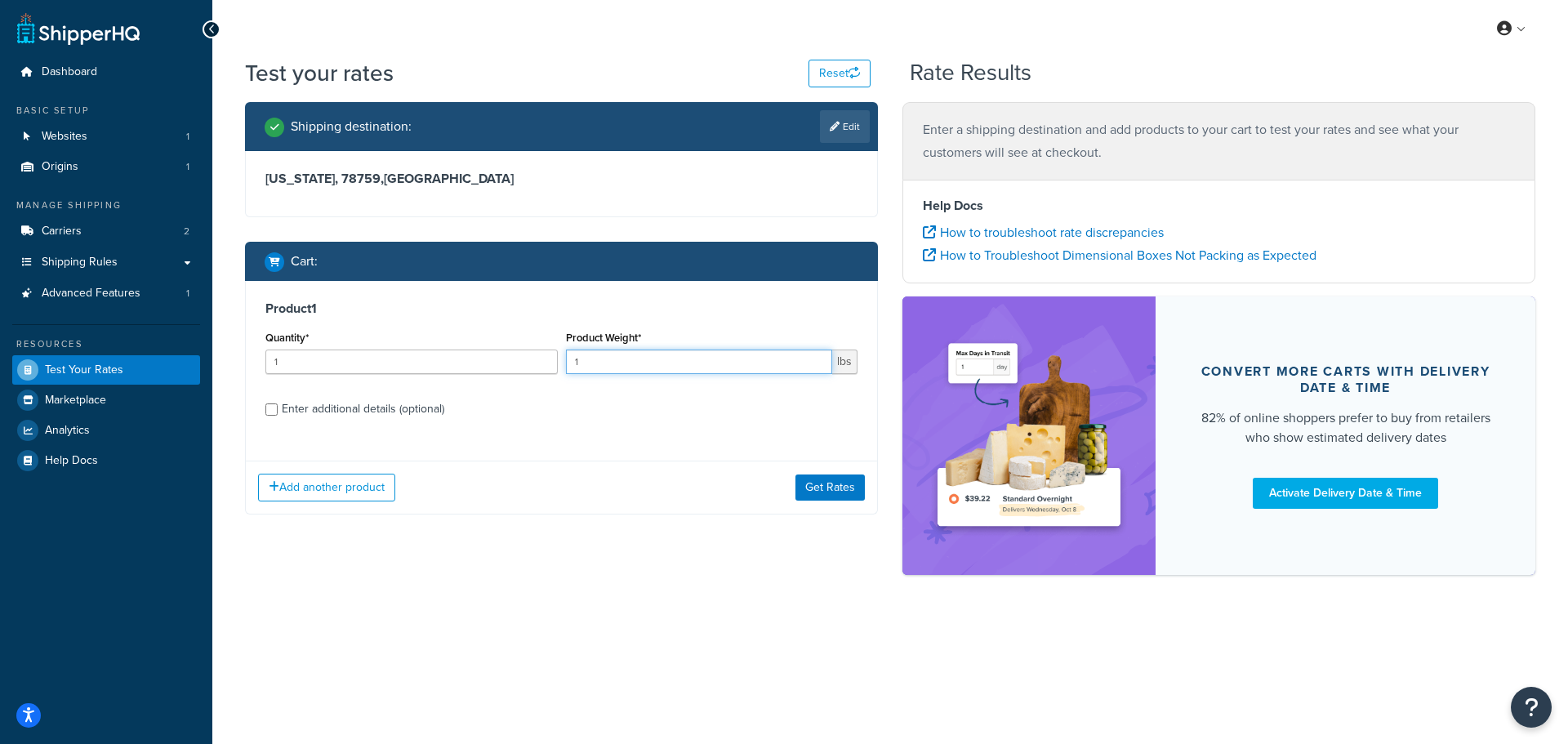
click at [655, 363] on input "1" at bounding box center [700, 361] width 268 height 24
type input "88"
click at [356, 398] on div "Enter additional details (optional)" at bounding box center [363, 408] width 162 height 22
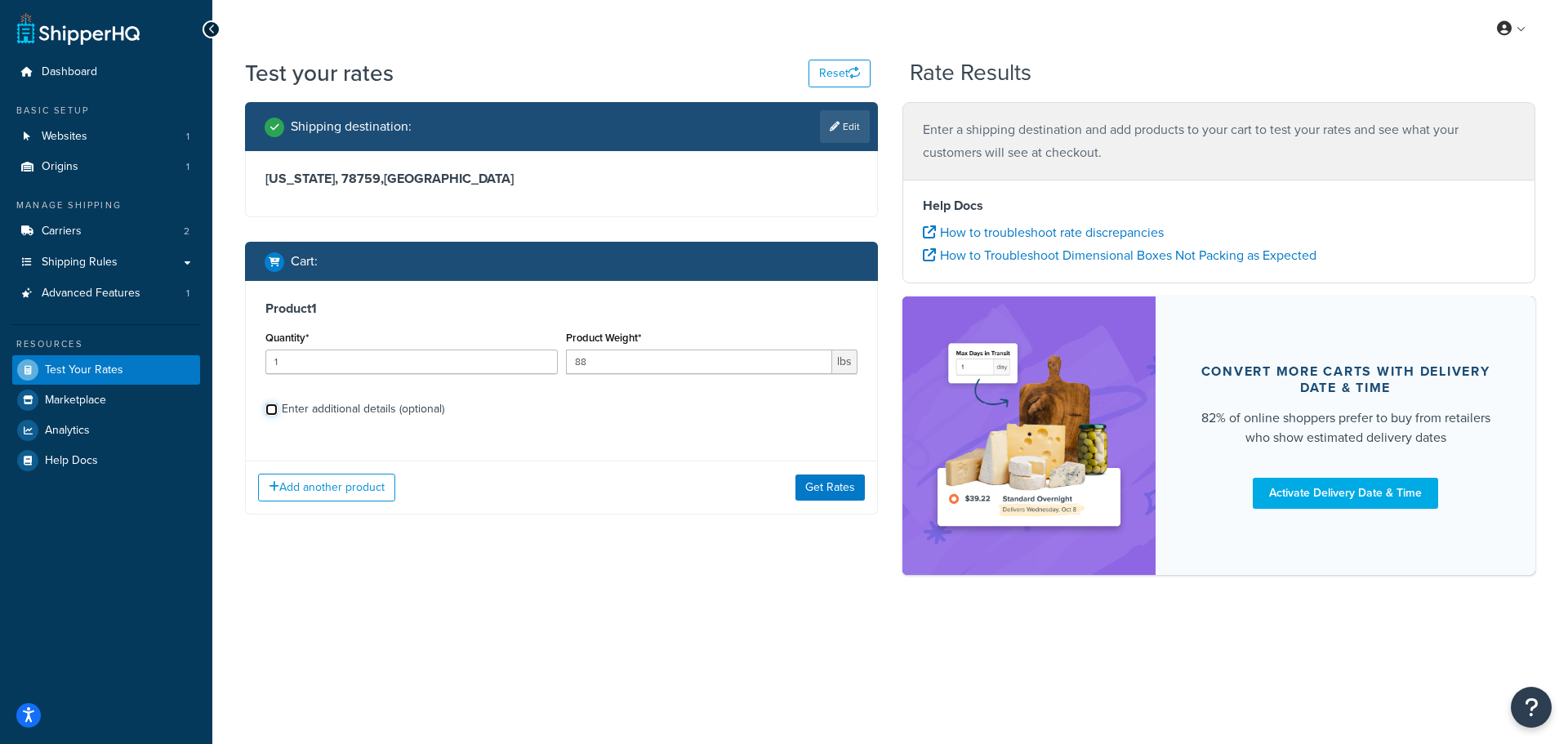
click at [277, 403] on input "Enter additional details (optional)" at bounding box center [271, 409] width 13 height 13
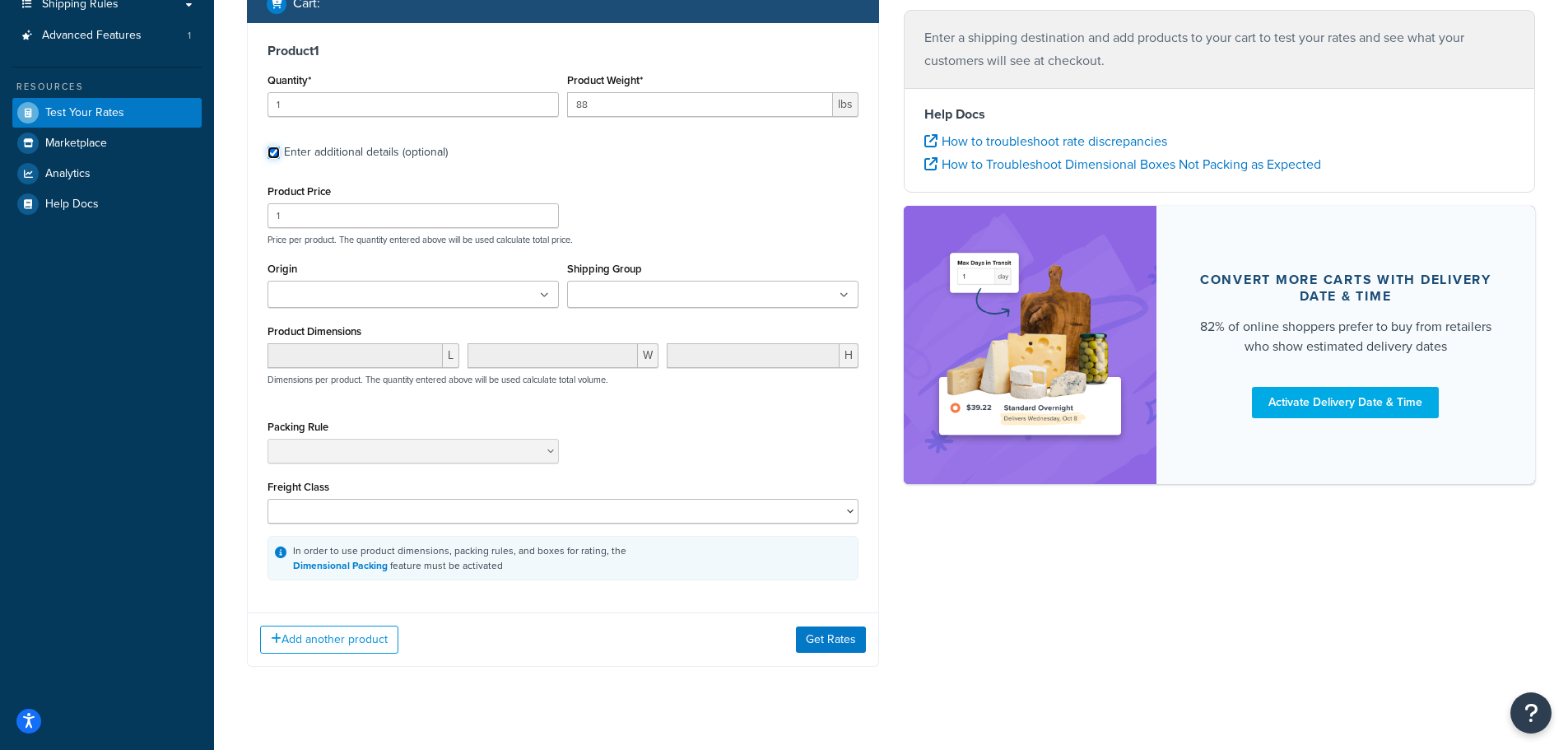
scroll to position [286, 0]
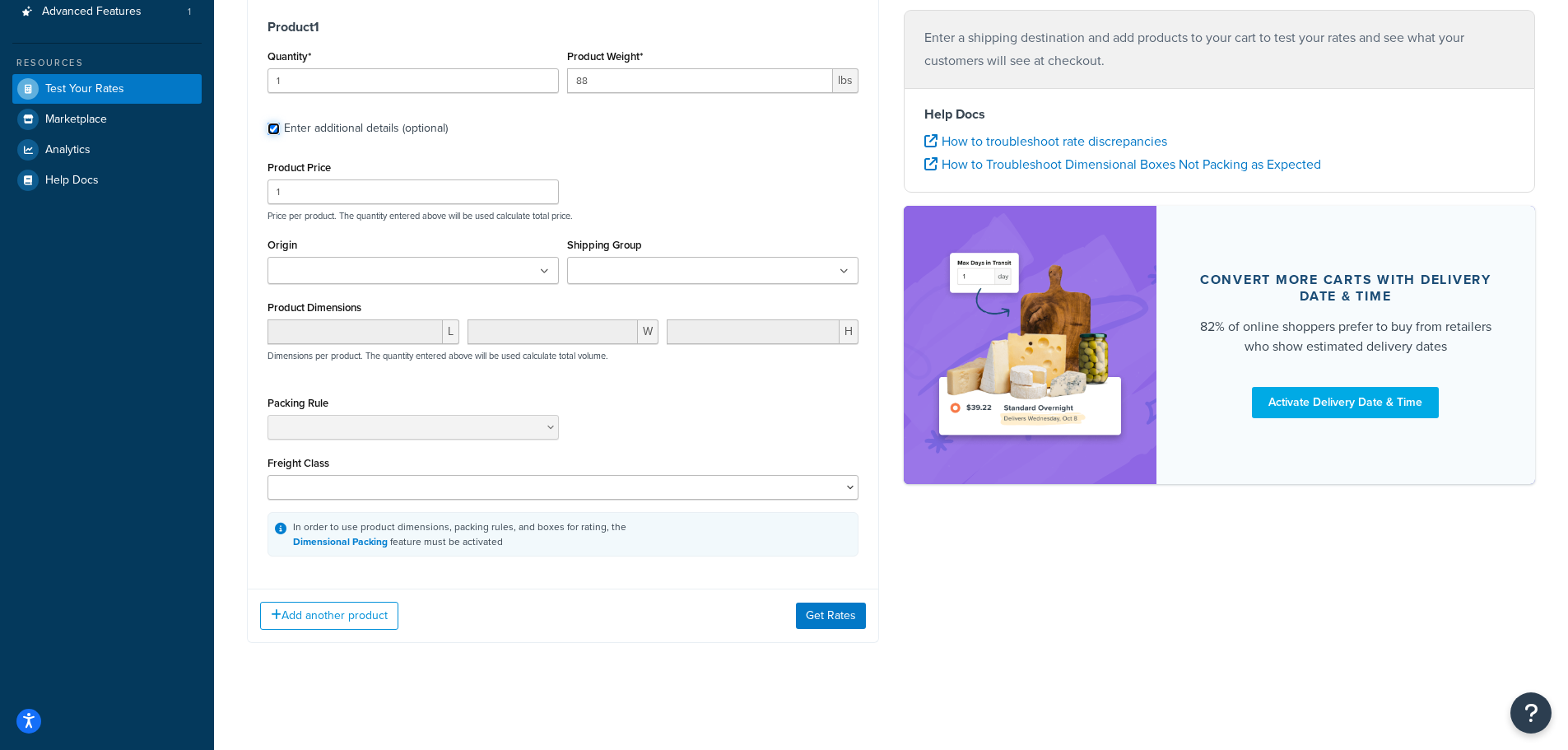
click at [274, 125] on input "Enter additional details (optional)" at bounding box center [274, 129] width 13 height 13
checkbox input "false"
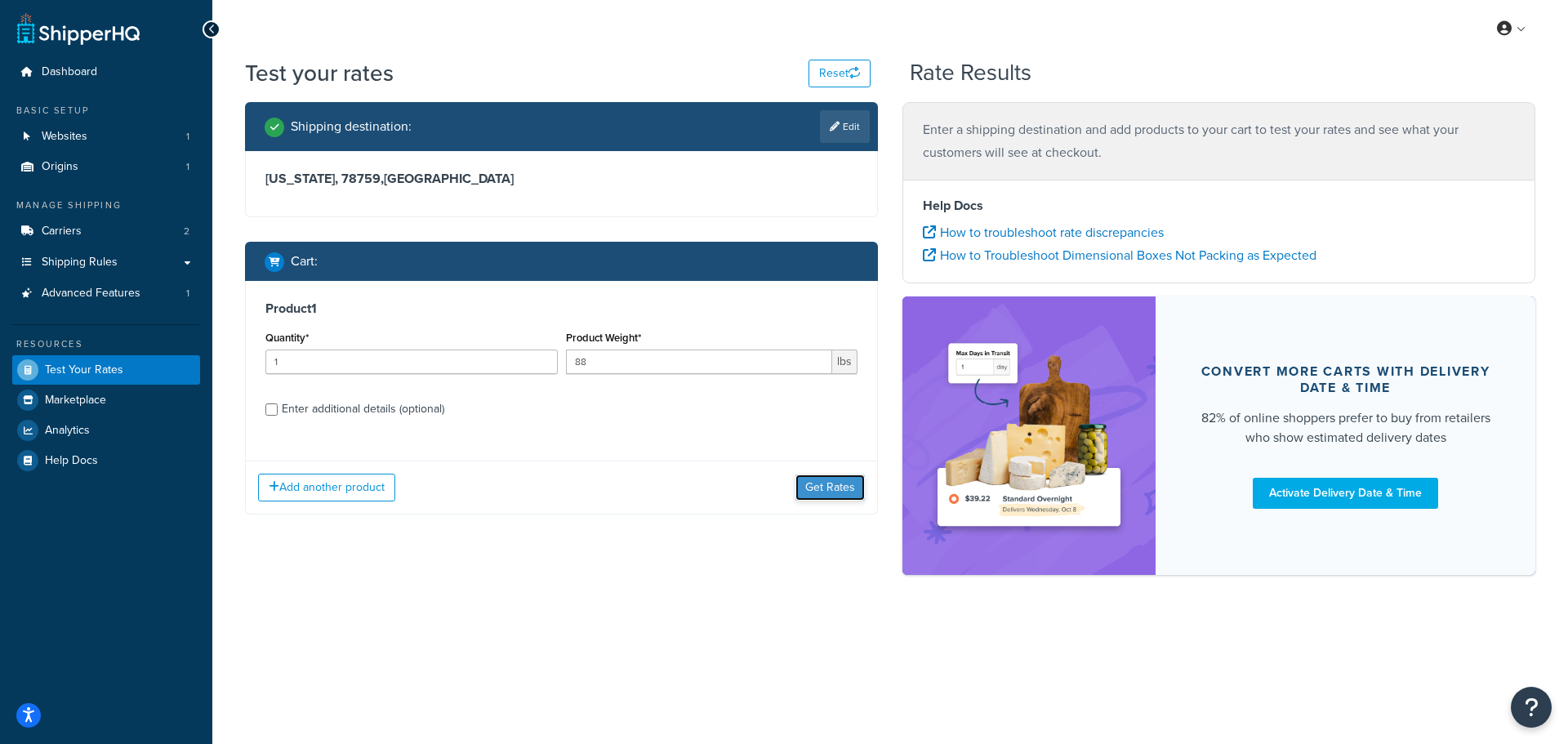
click at [815, 492] on button "Get Rates" at bounding box center [830, 487] width 69 height 26
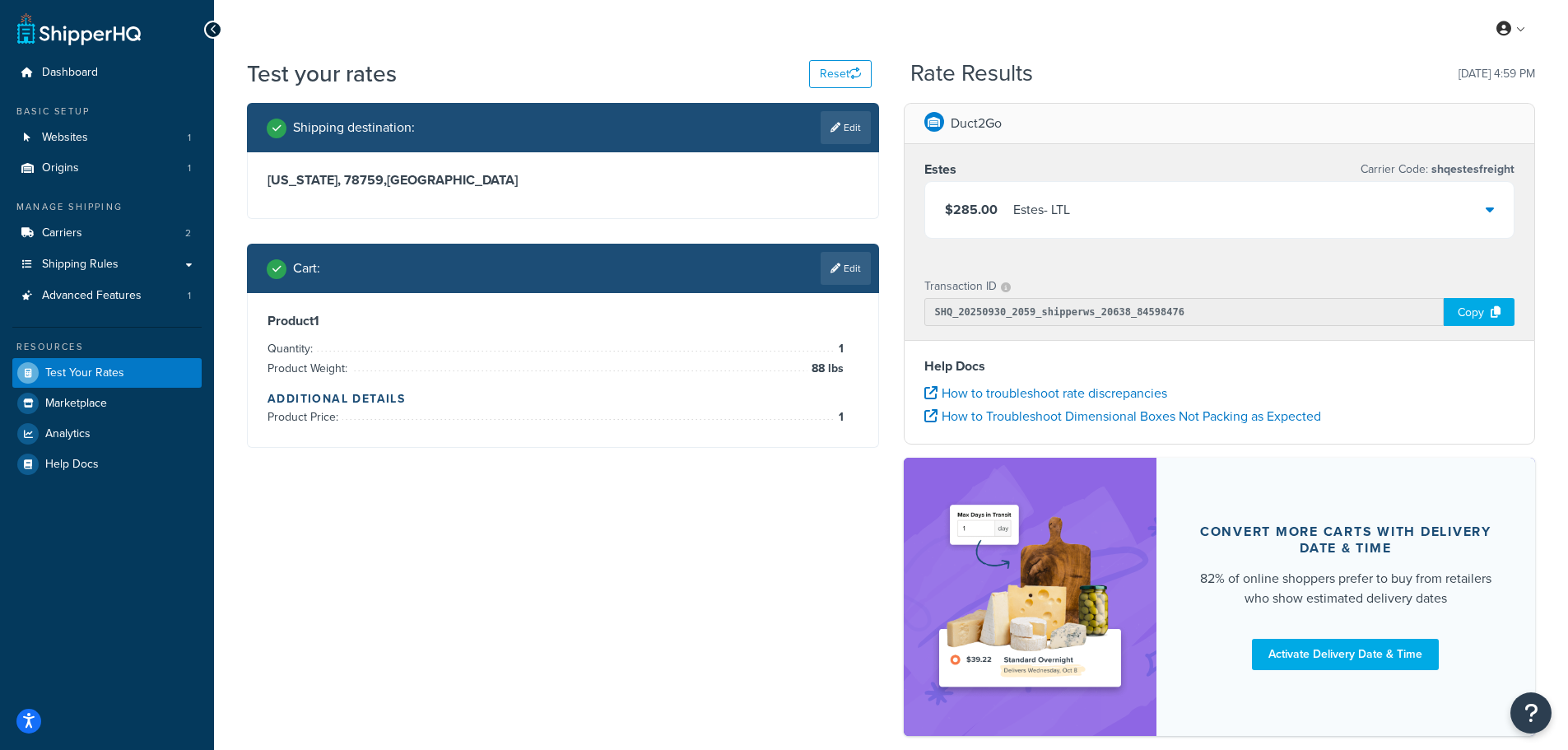
drag, startPoint x: 771, startPoint y: 571, endPoint x: 286, endPoint y: 264, distance: 574.0
click at [86, 135] on span "Websites" at bounding box center [65, 138] width 46 height 14
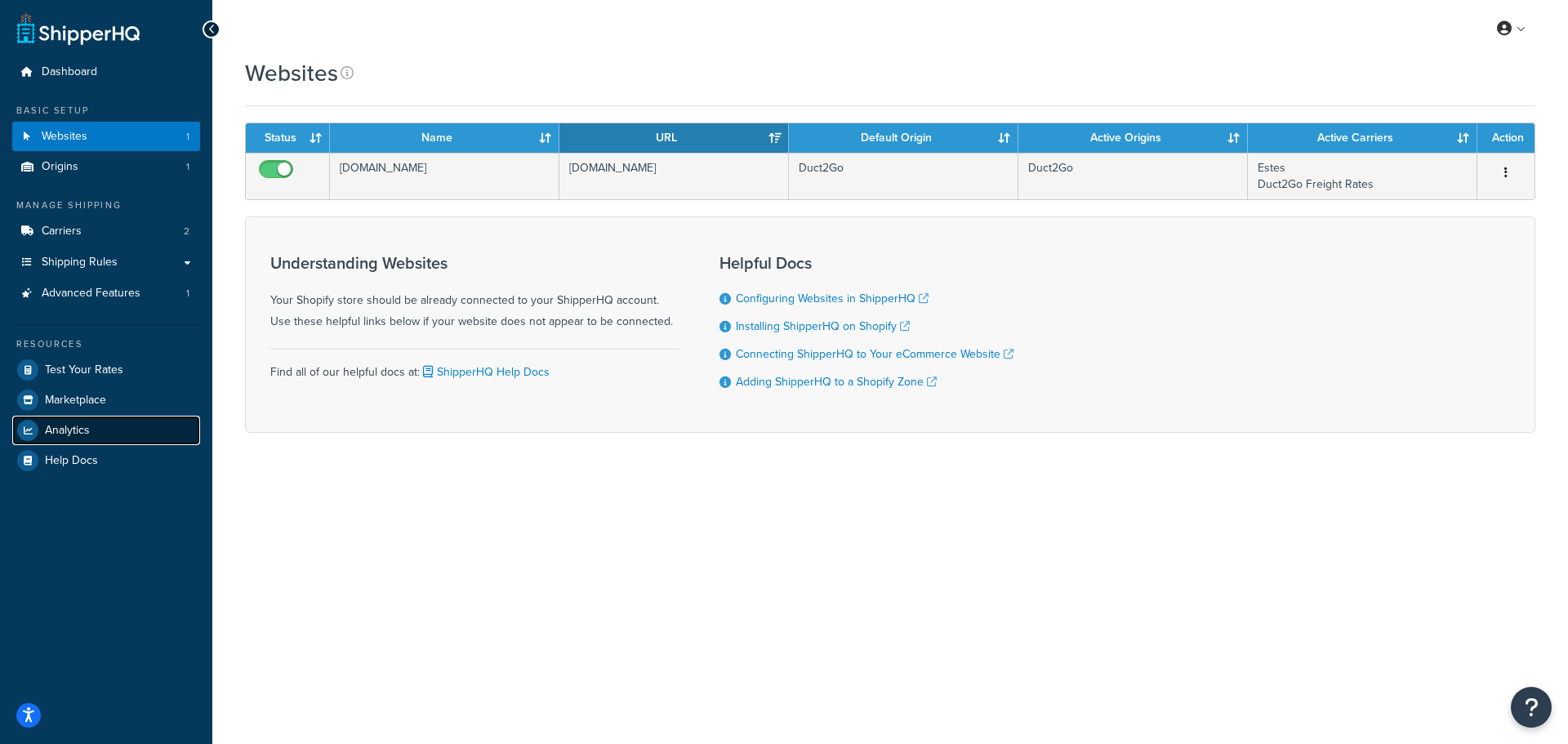
click at [79, 424] on span "Analytics" at bounding box center [67, 431] width 45 height 14
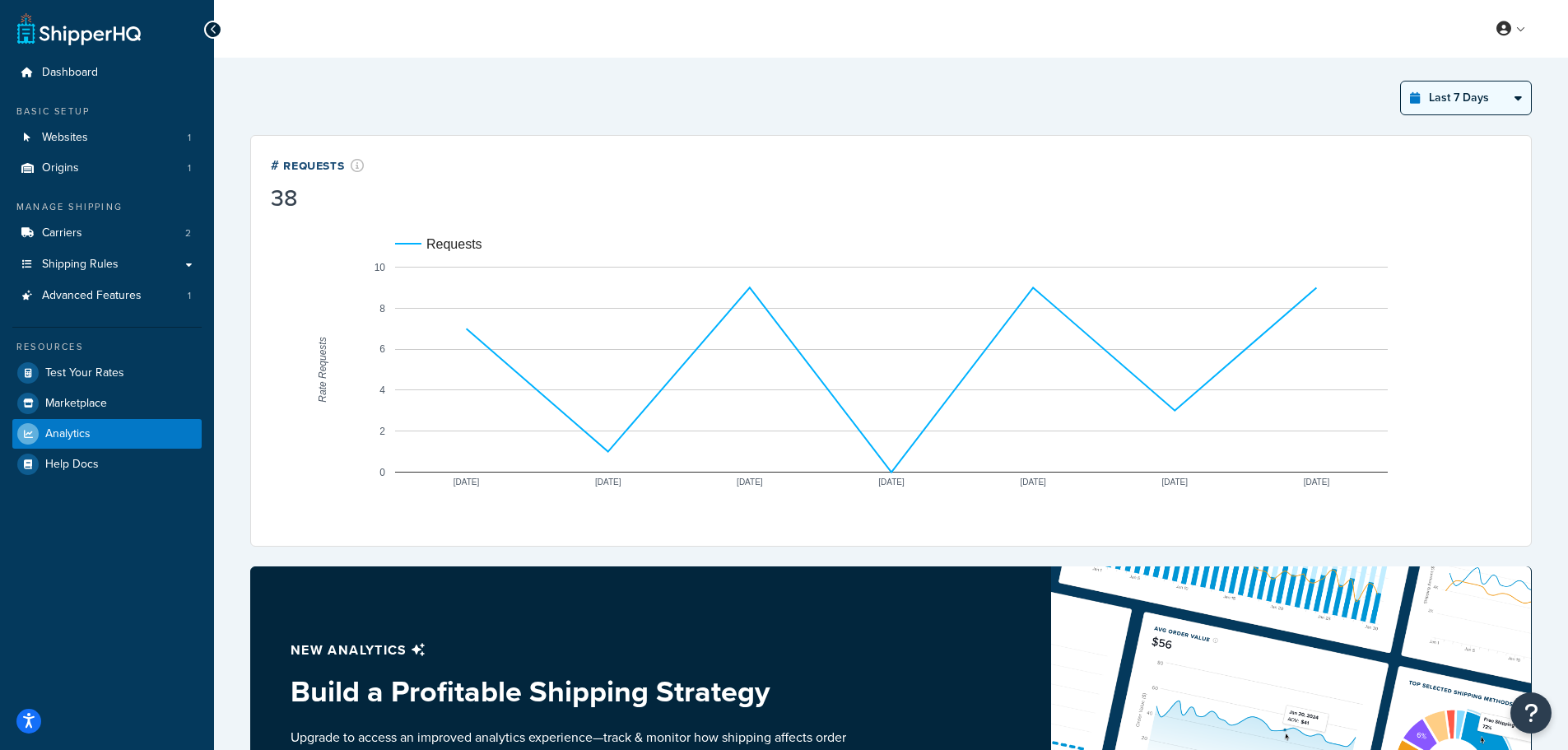
click at [1470, 97] on select "Last 24 Hours Last 7 Days Last 30 Days Last 3 Months Last 6 Months Last 12 Mont…" at bounding box center [1467, 97] width 130 height 32
select select "last_3_months"
click at [1402, 82] on select "Last 24 Hours Last 7 Days Last 30 Days Last 3 Months Last 6 Months Last 12 Mont…" at bounding box center [1467, 97] width 130 height 32
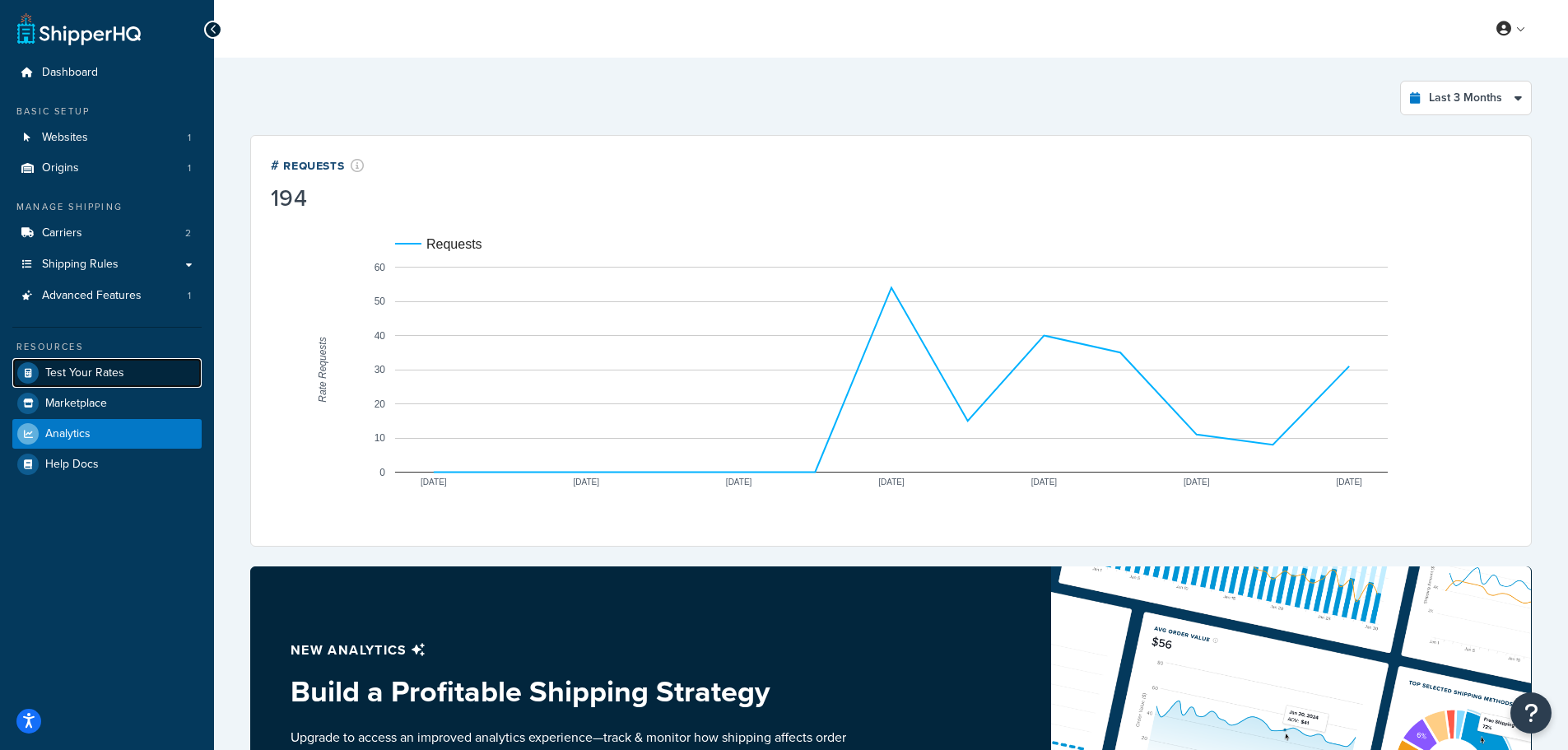
click at [83, 375] on span "Test Your Rates" at bounding box center [85, 373] width 79 height 14
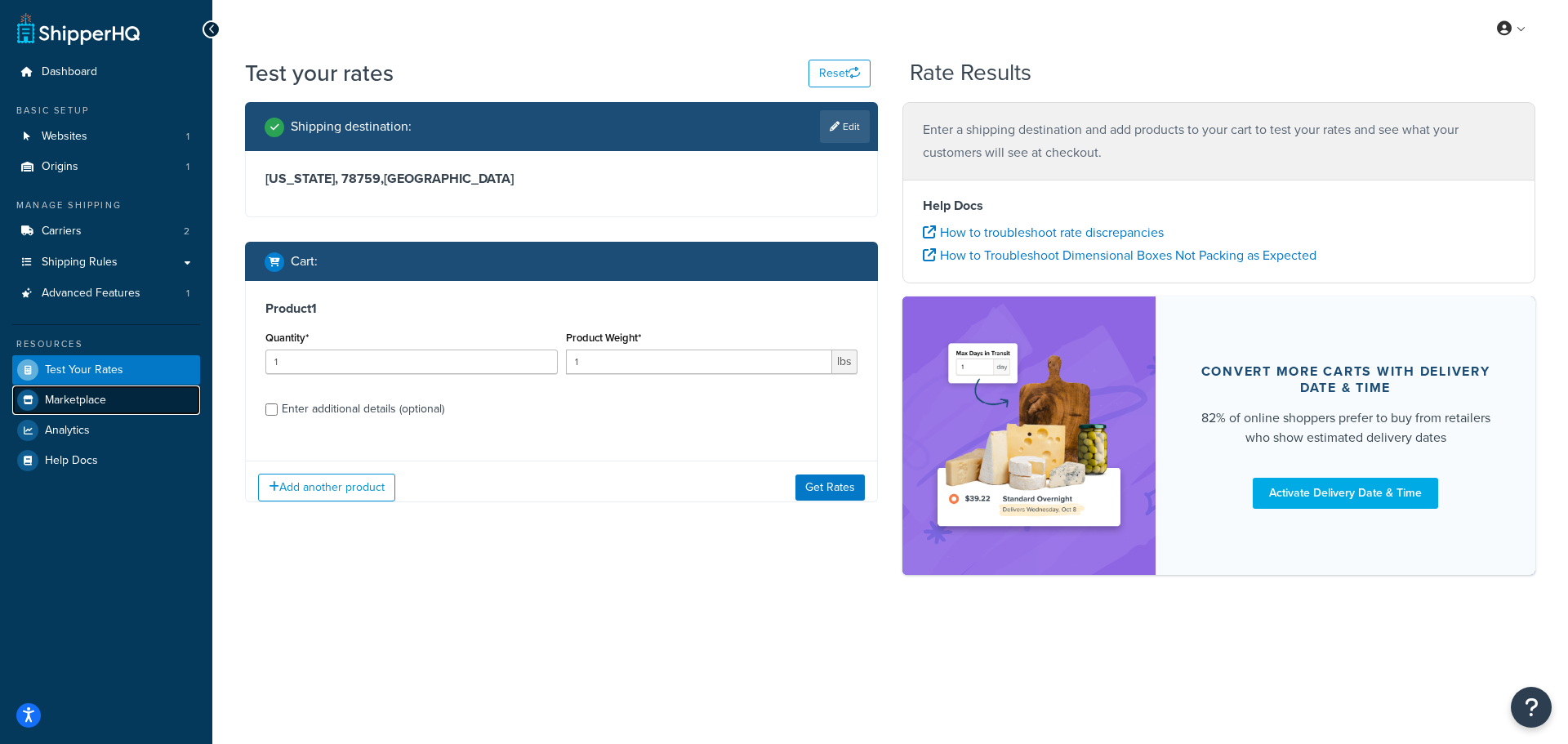
click at [90, 406] on span "Marketplace" at bounding box center [75, 400] width 62 height 14
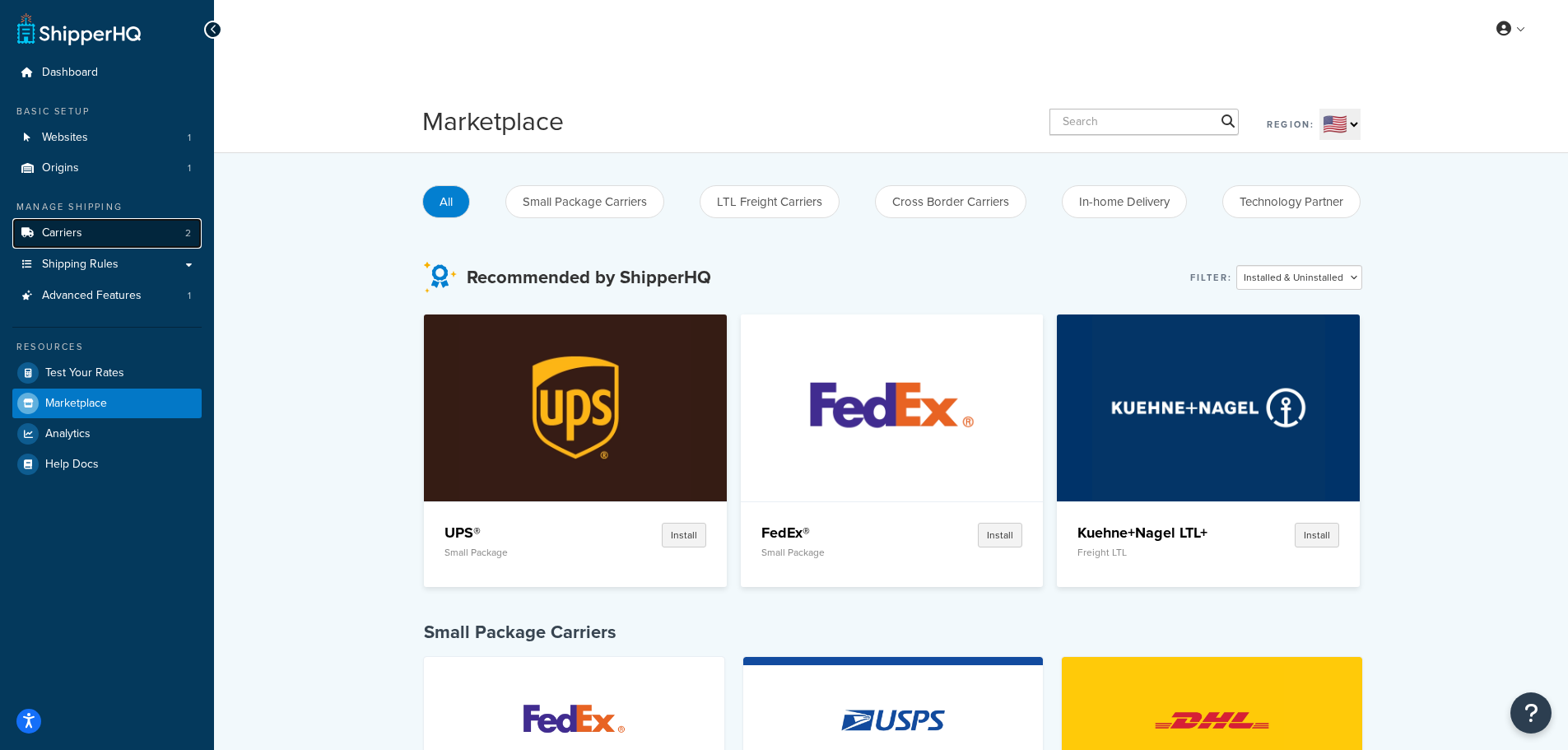
click at [89, 237] on link "Carriers 2" at bounding box center [107, 233] width 189 height 31
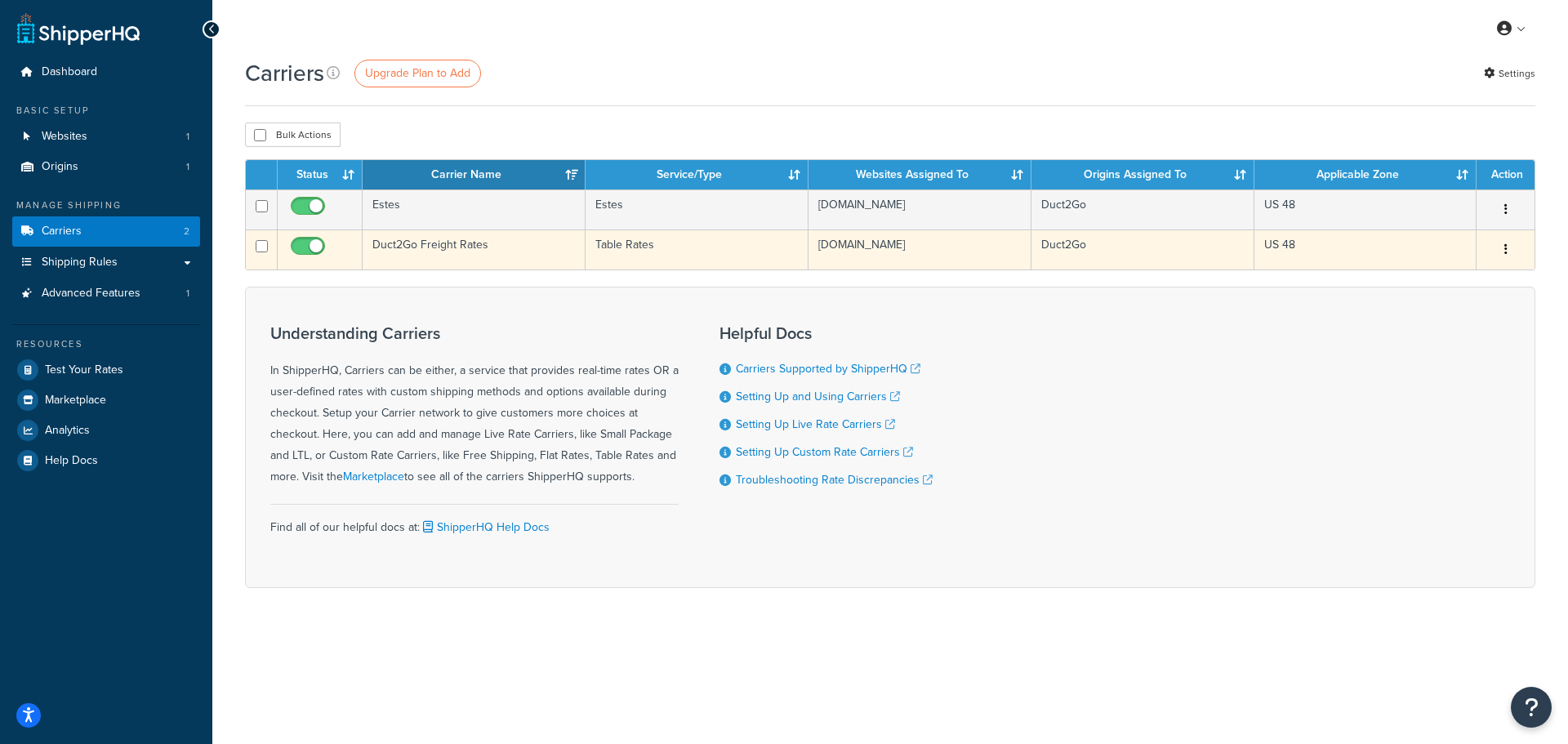
click at [309, 248] on input "checkbox" at bounding box center [309, 250] width 45 height 21
checkbox input "false"
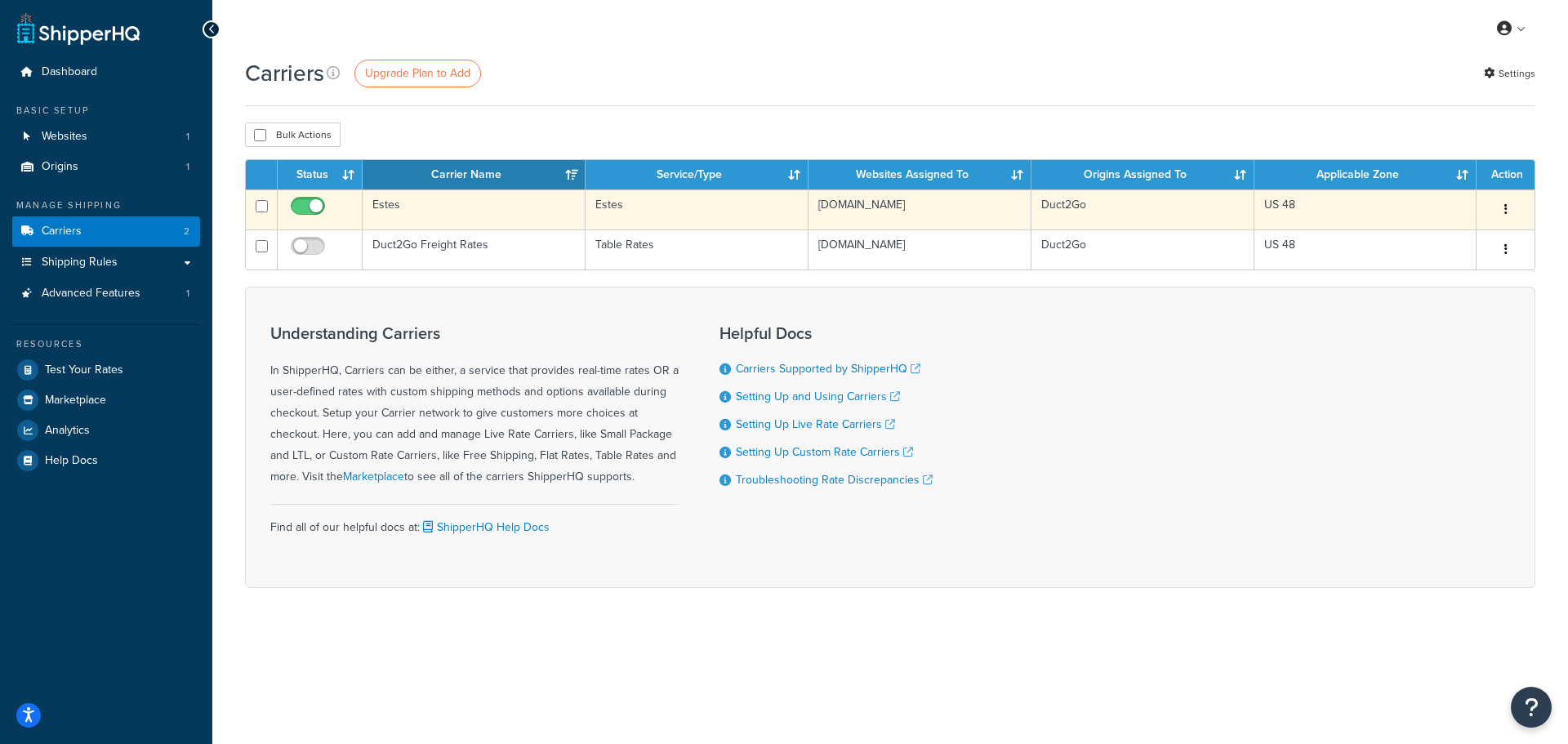
click at [444, 210] on td "Estes" at bounding box center [474, 209] width 223 height 40
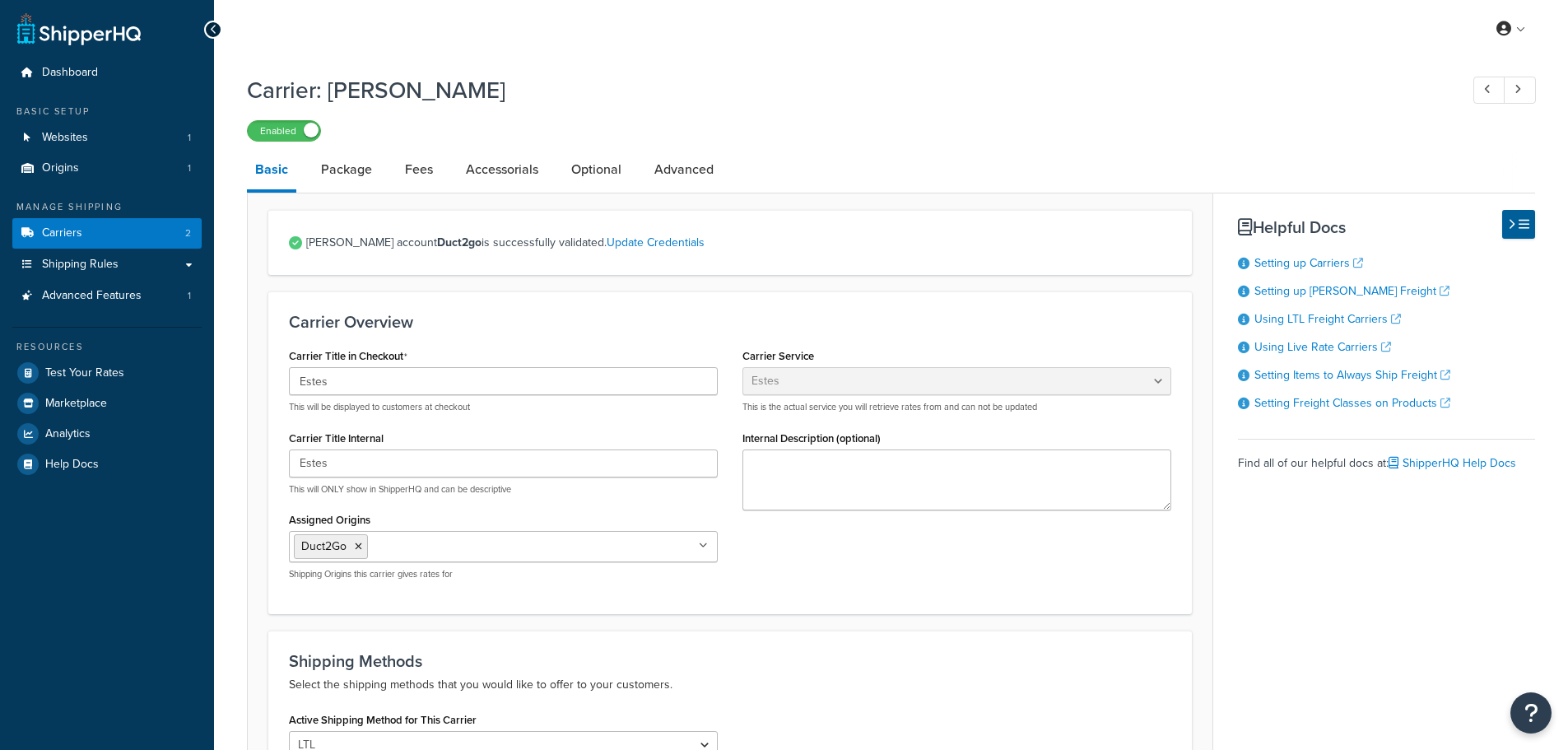
select select "estesFreight"
click at [360, 168] on link "Package" at bounding box center [346, 169] width 68 height 39
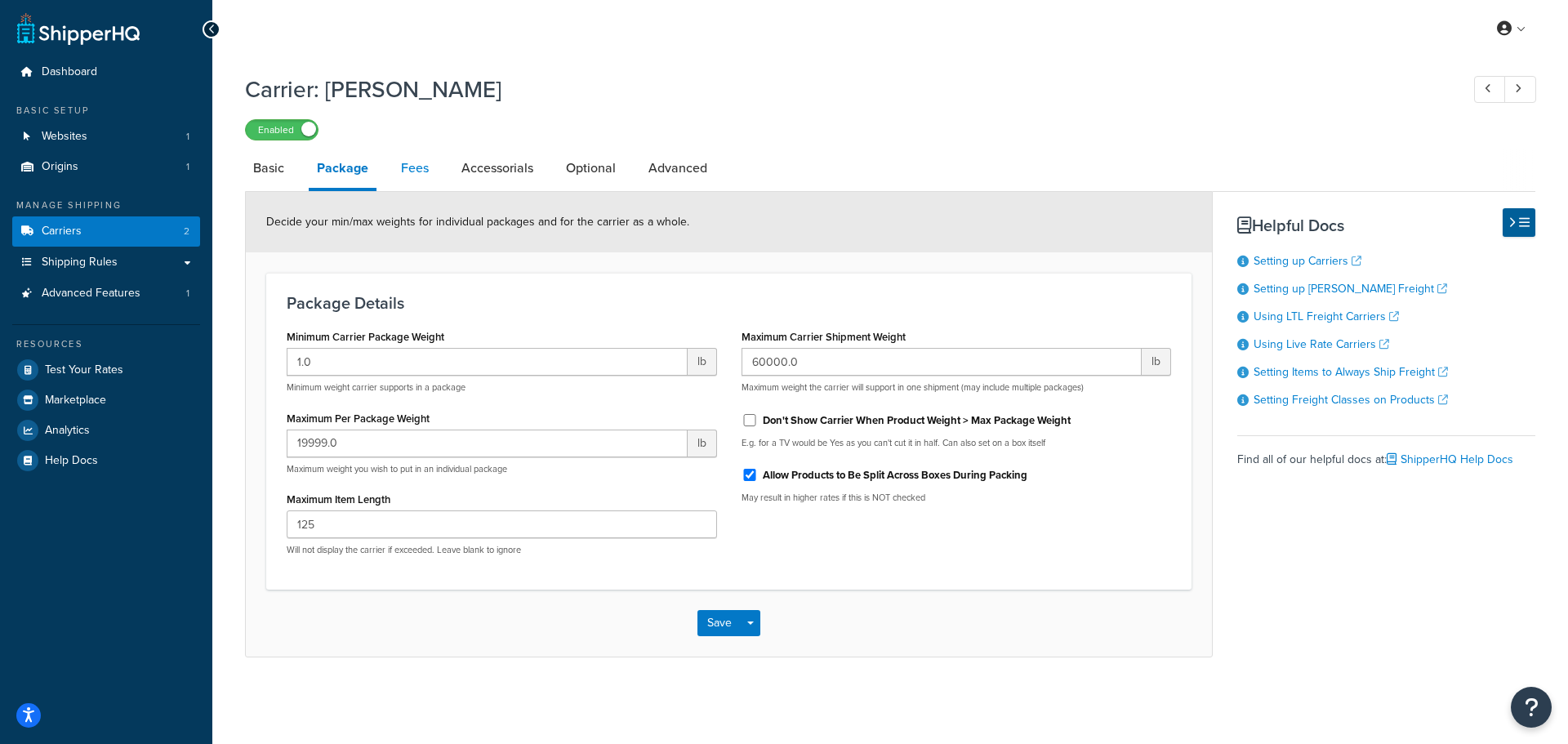
click at [421, 173] on link "Fees" at bounding box center [414, 168] width 44 height 39
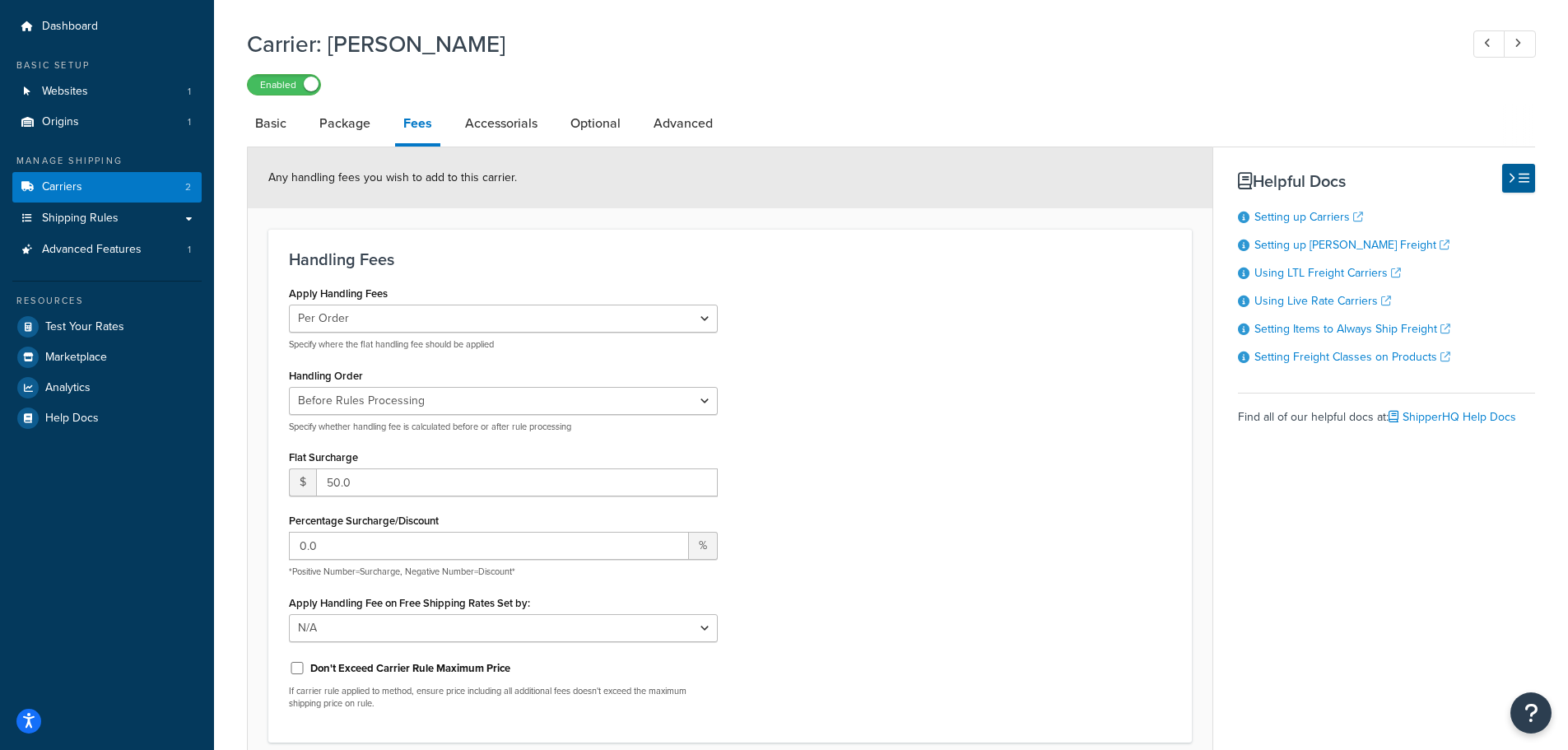
scroll to position [83, 0]
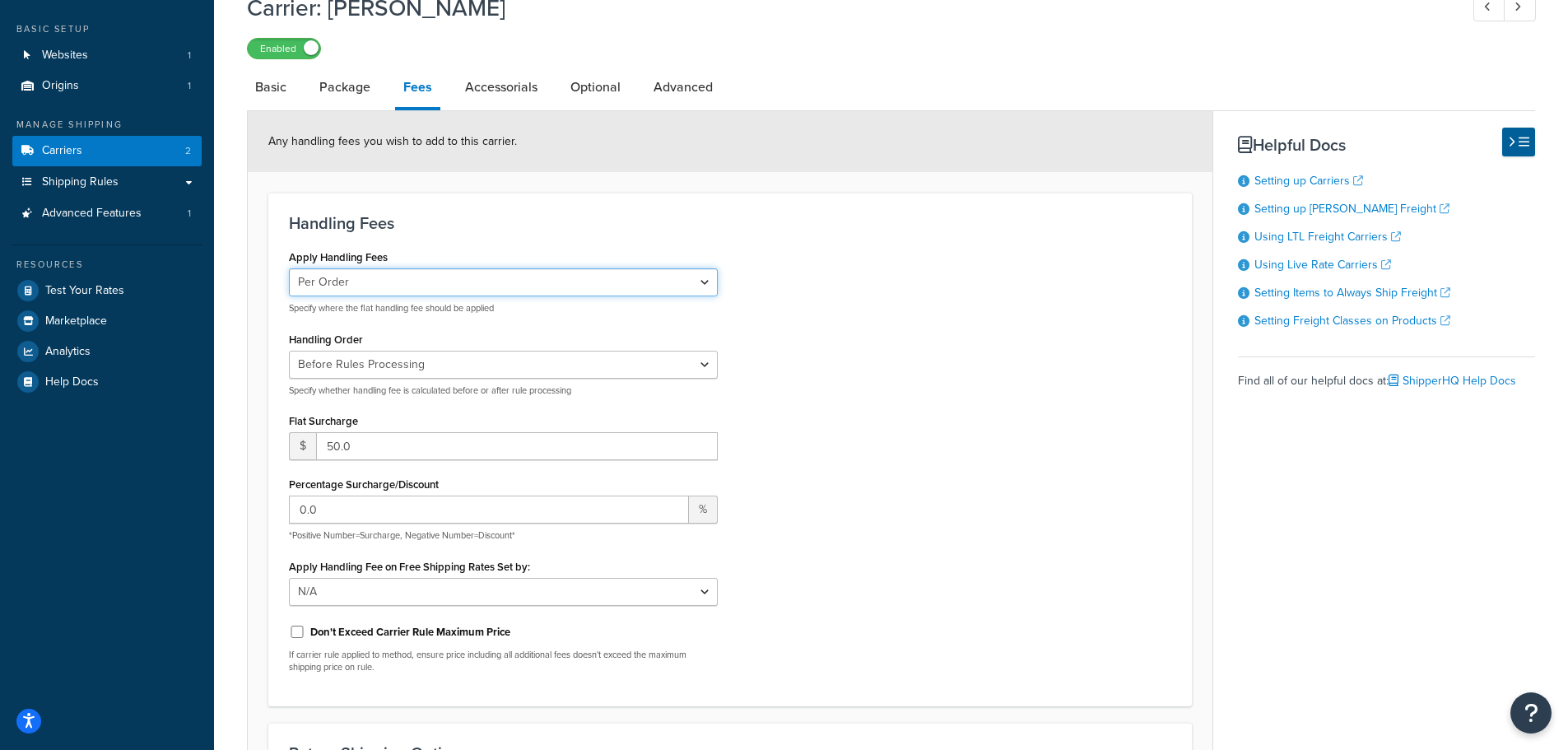
click at [506, 283] on select "Per Order Per Item Per Package" at bounding box center [504, 282] width 429 height 28
click at [289, 270] on select "Per Order Per Item Per Package" at bounding box center [504, 282] width 429 height 28
click at [354, 283] on select "Per Order Per Item Per Package" at bounding box center [504, 282] width 429 height 28
select select "order"
click at [289, 270] on select "Per Order Per Item Per Package" at bounding box center [504, 282] width 429 height 28
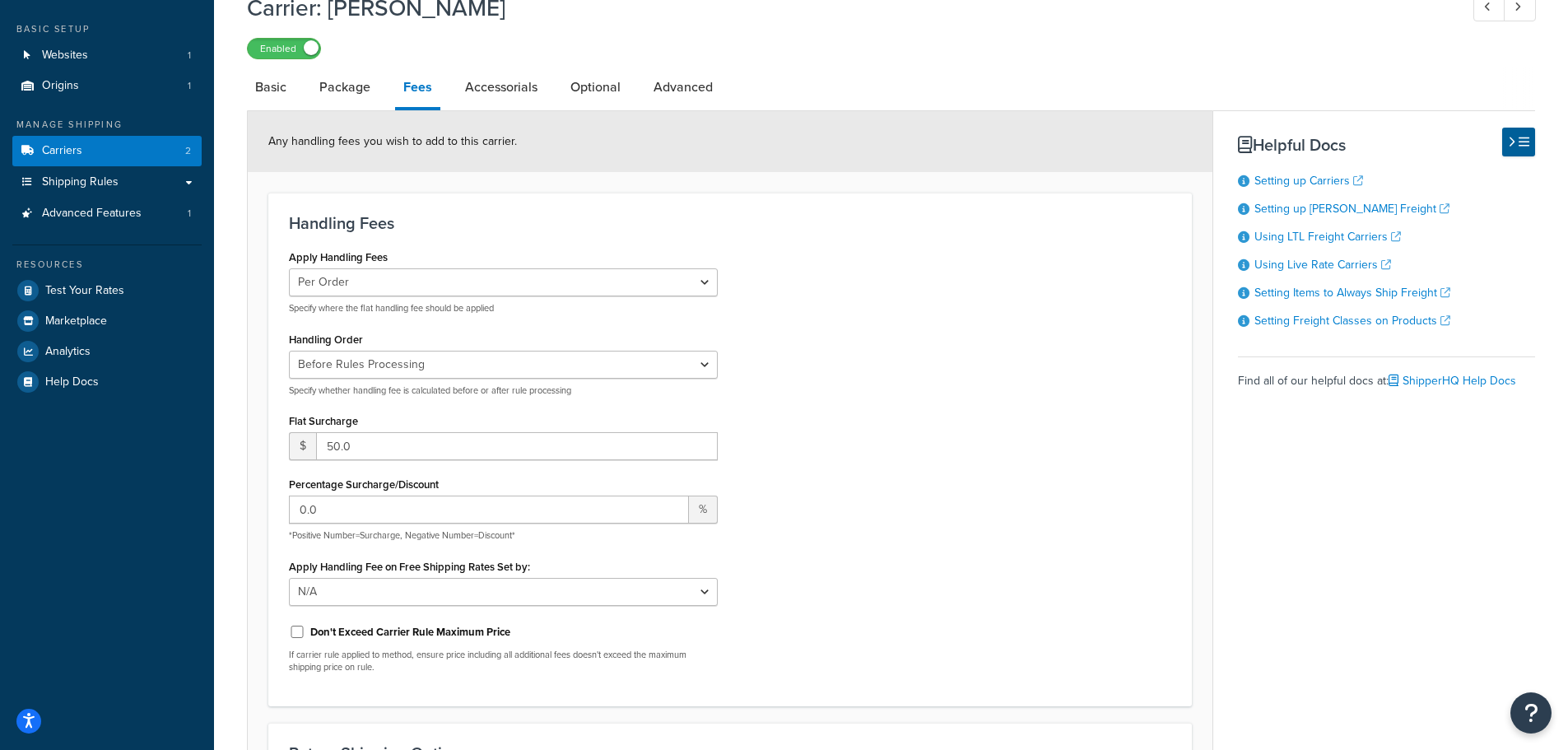
click at [811, 378] on div "Apply Handling Fees Per Order Per Item Per Package Specify where the flat handl…" at bounding box center [730, 465] width 908 height 440
click at [464, 279] on select "Per Order Per Item Per Package" at bounding box center [504, 282] width 429 height 28
click at [837, 371] on div "Apply Handling Fees Per Order Per Item Per Package Specify where the flat handl…" at bounding box center [730, 465] width 908 height 440
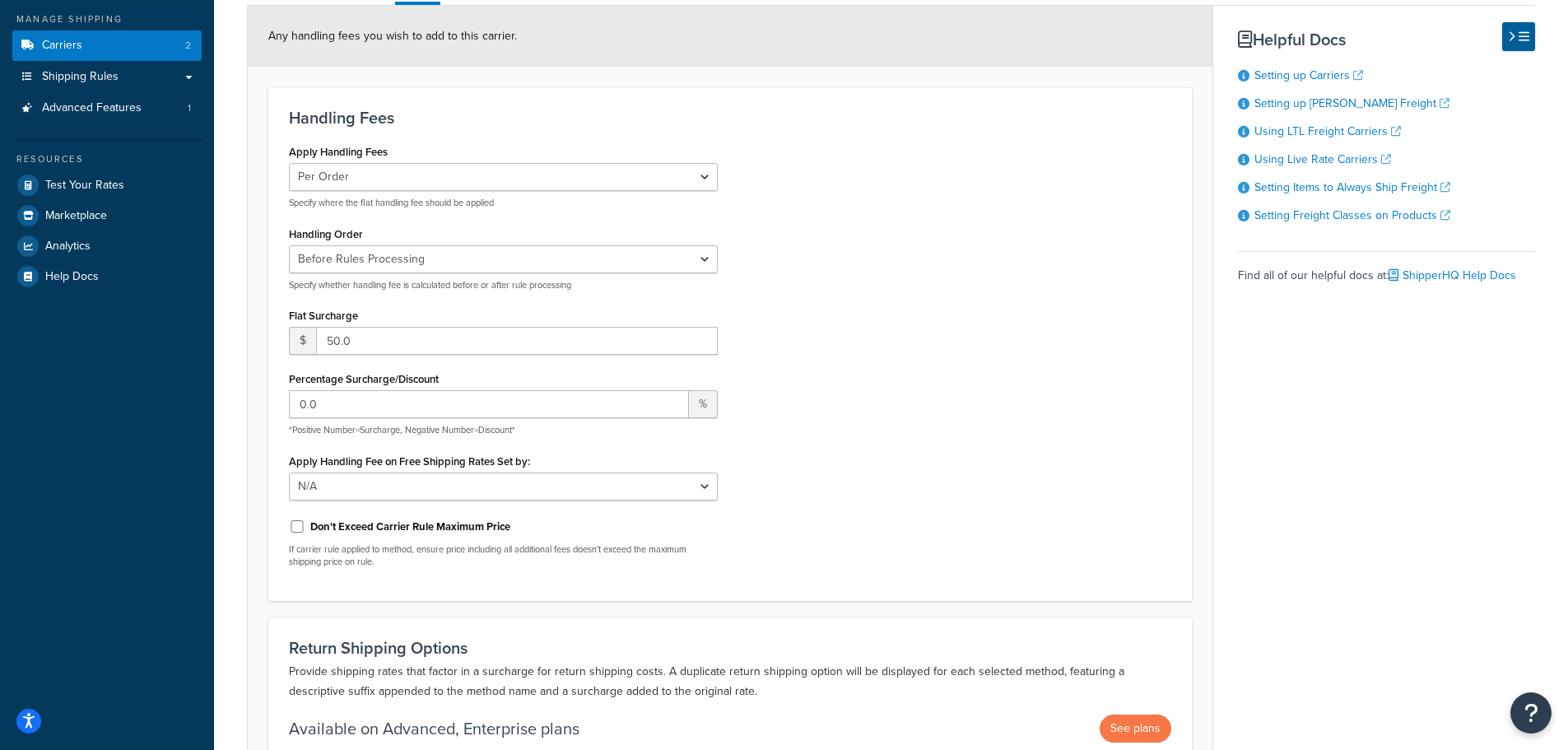
scroll to position [330, 0]
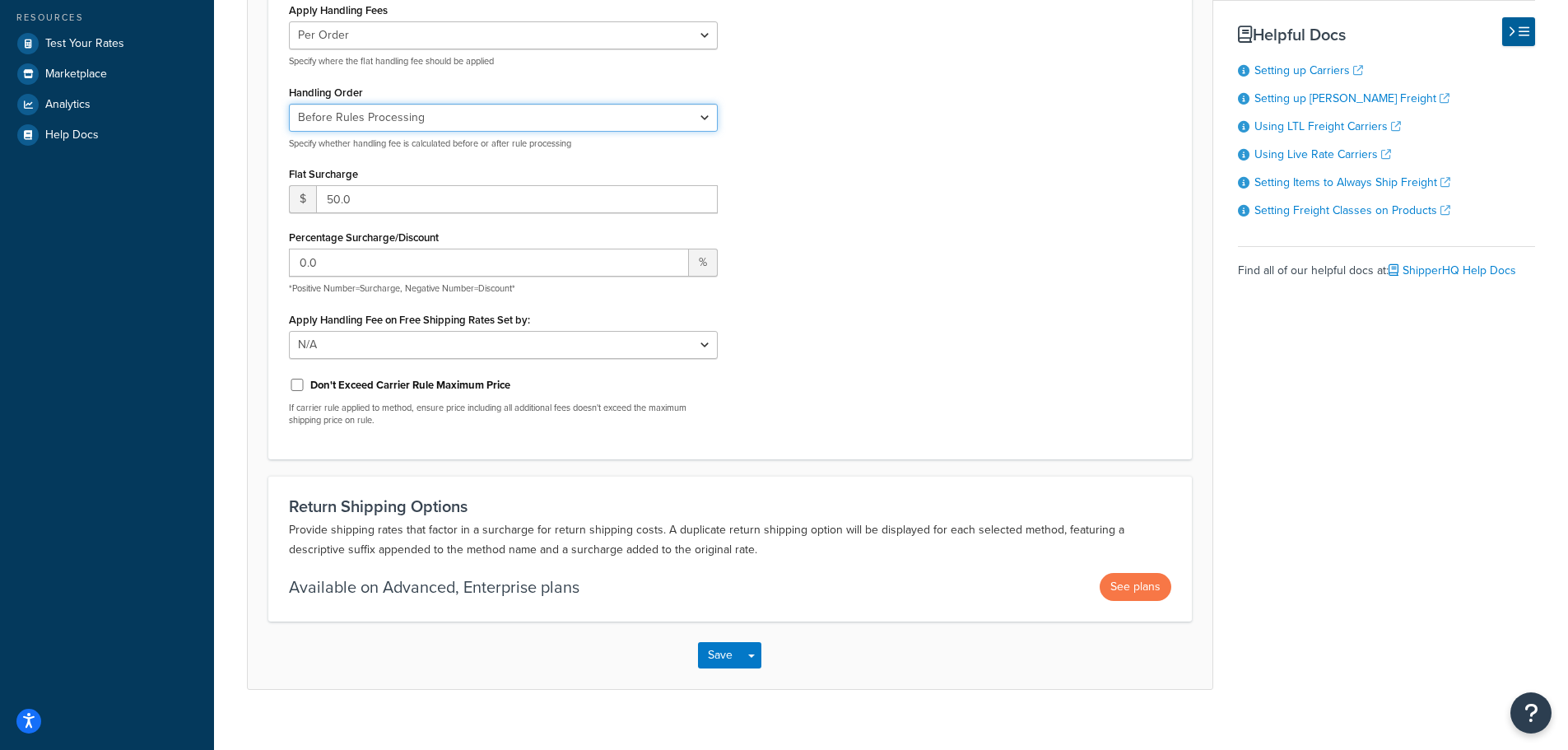
click at [385, 118] on select "Before Rules Processing After Rules Processing" at bounding box center [504, 117] width 429 height 28
click at [386, 118] on select "Before Rules Processing After Rules Processing" at bounding box center [504, 117] width 429 height 28
click at [880, 169] on div "Apply Handling Fees Per Order Per Item Per Package Specify where the flat handl…" at bounding box center [730, 218] width 908 height 440
click at [723, 656] on button "Save" at bounding box center [720, 655] width 44 height 27
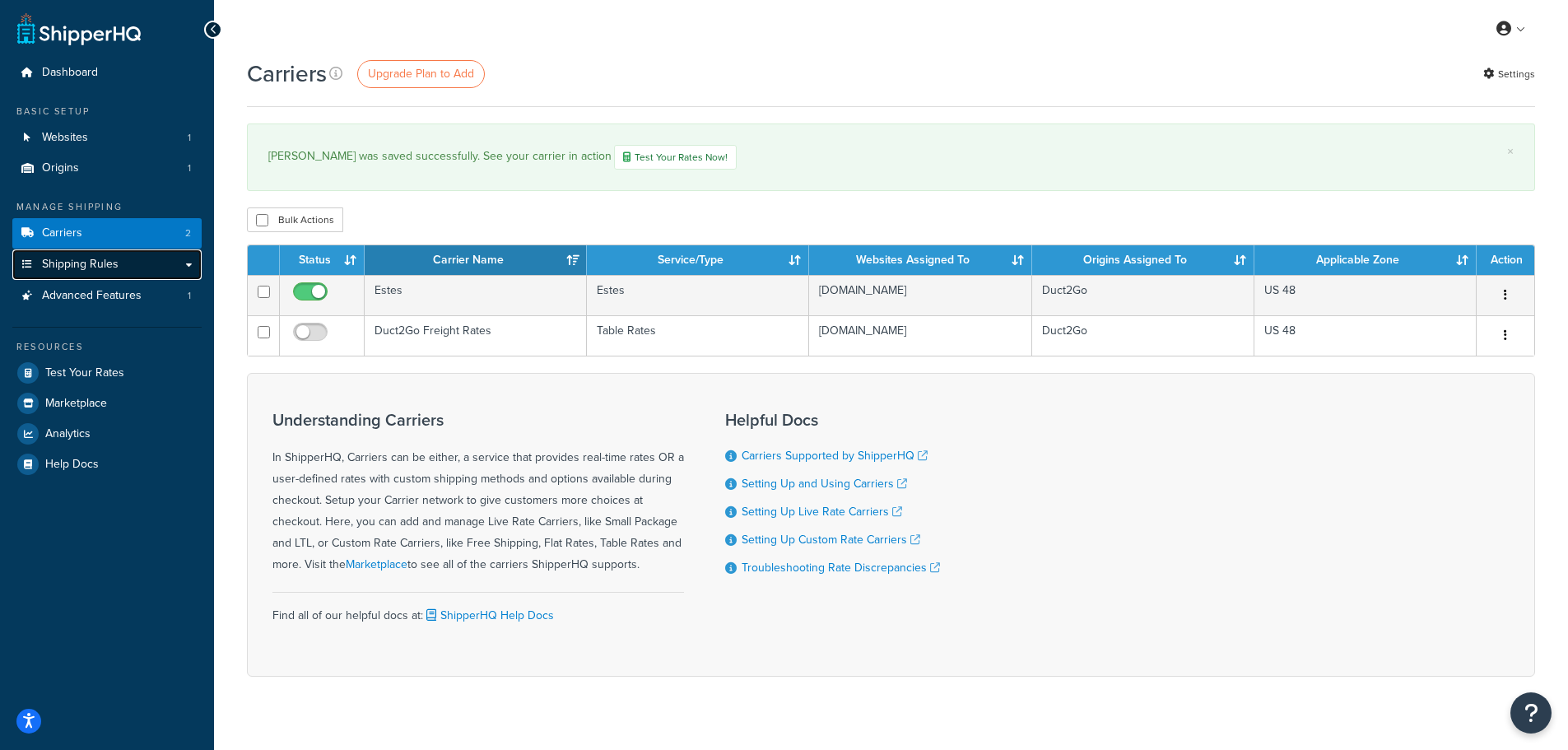
click at [112, 265] on span "Shipping Rules" at bounding box center [81, 265] width 77 height 14
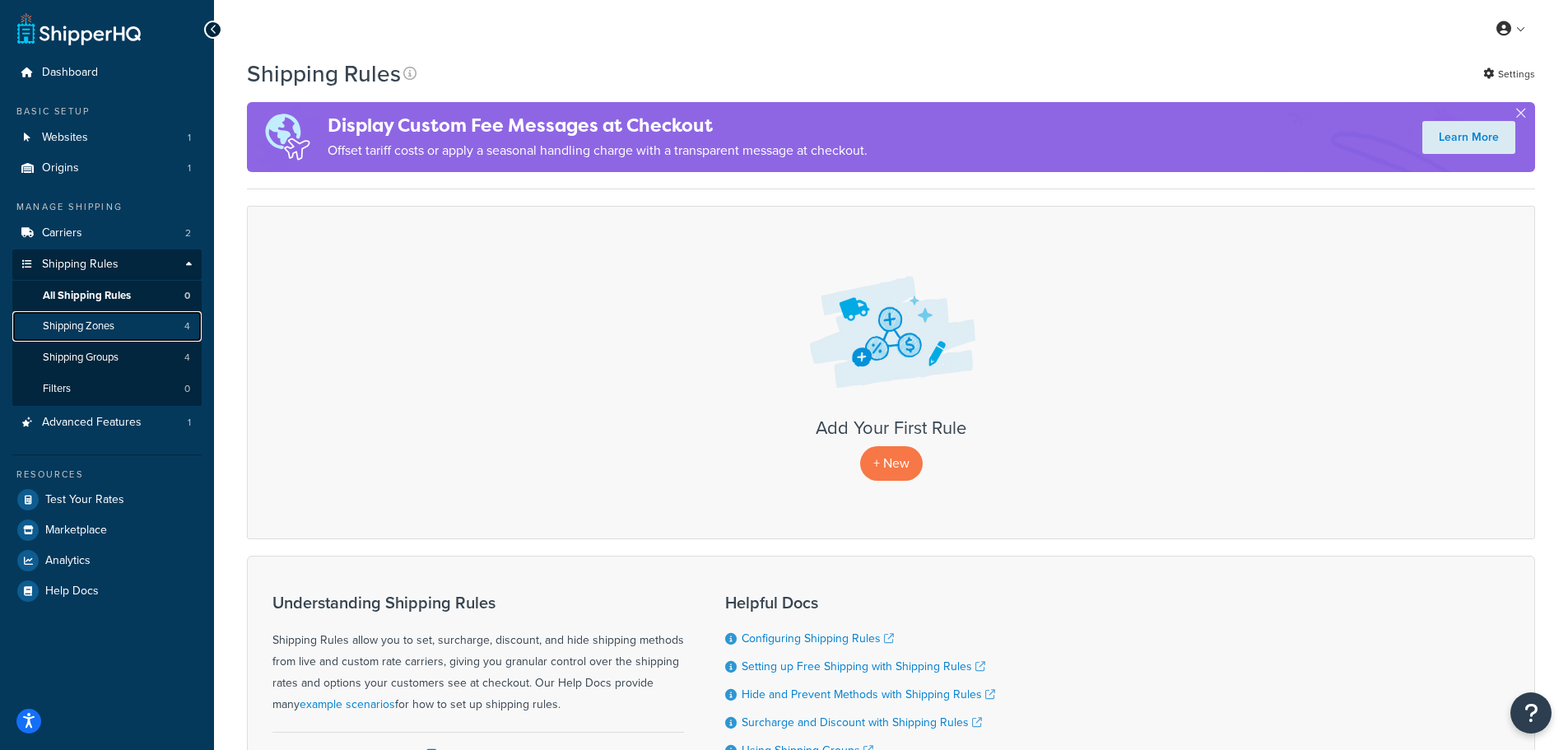
click at [128, 330] on link "Shipping Zones 4" at bounding box center [107, 326] width 189 height 31
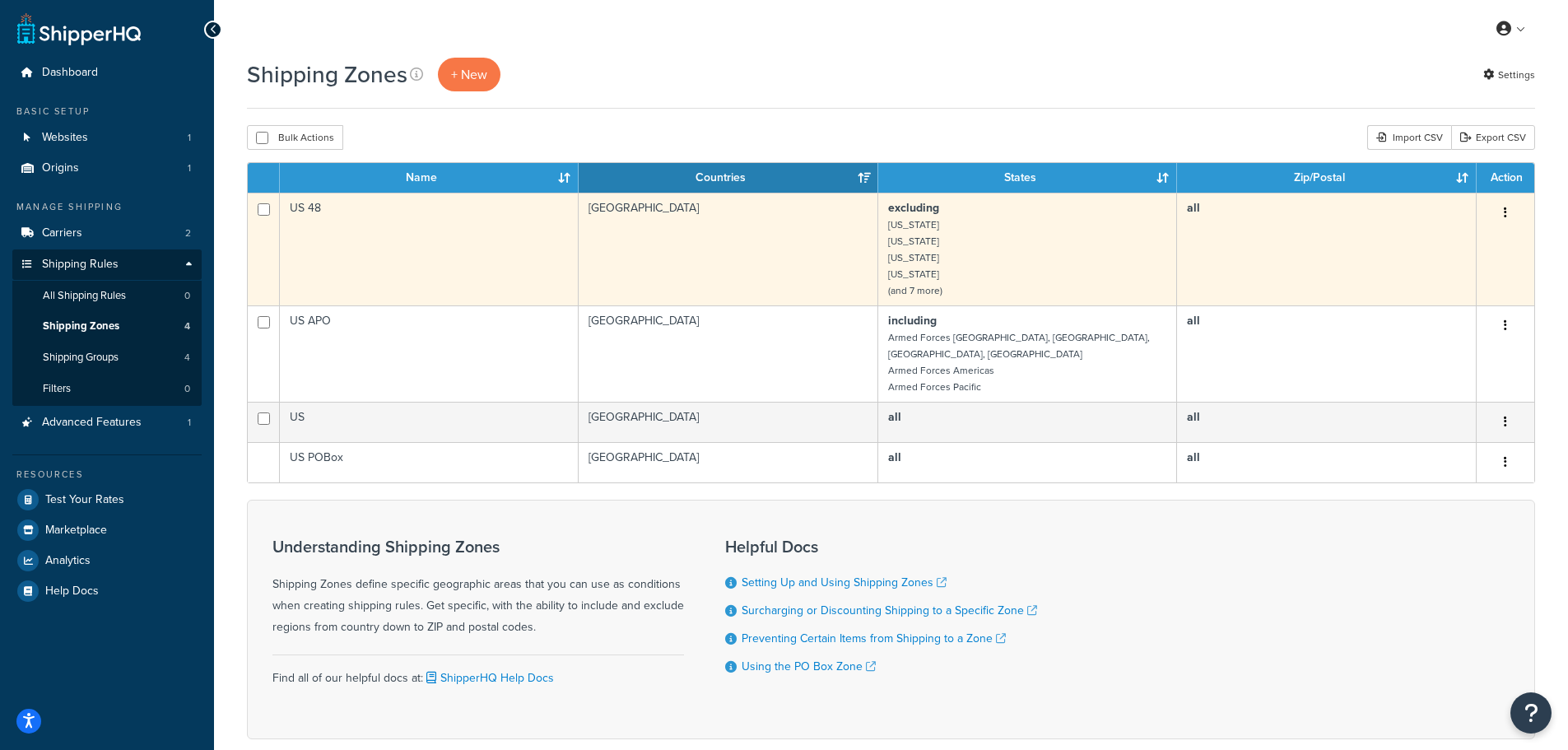
click at [1443, 226] on td "all" at bounding box center [1327, 249] width 299 height 113
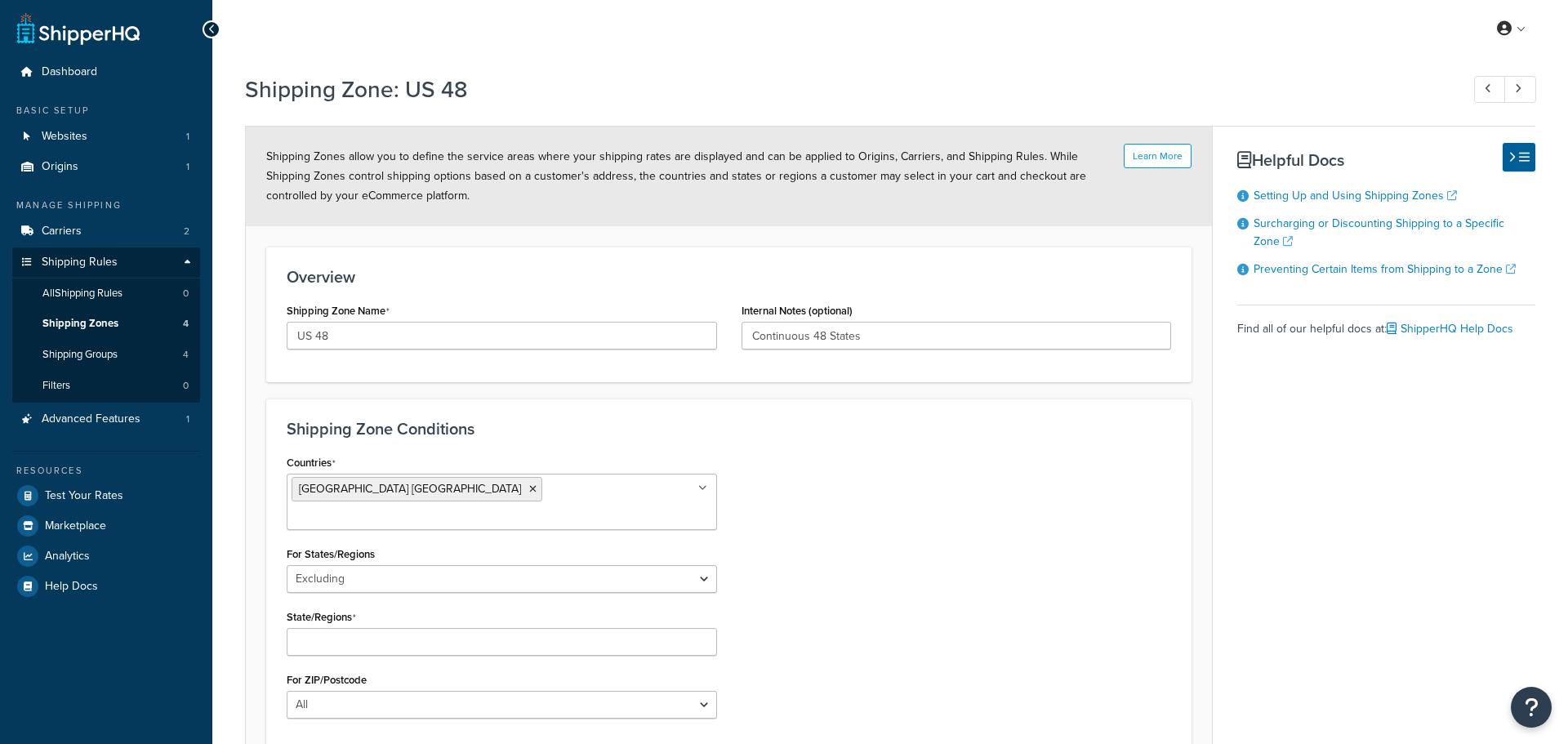
select select "excluding"
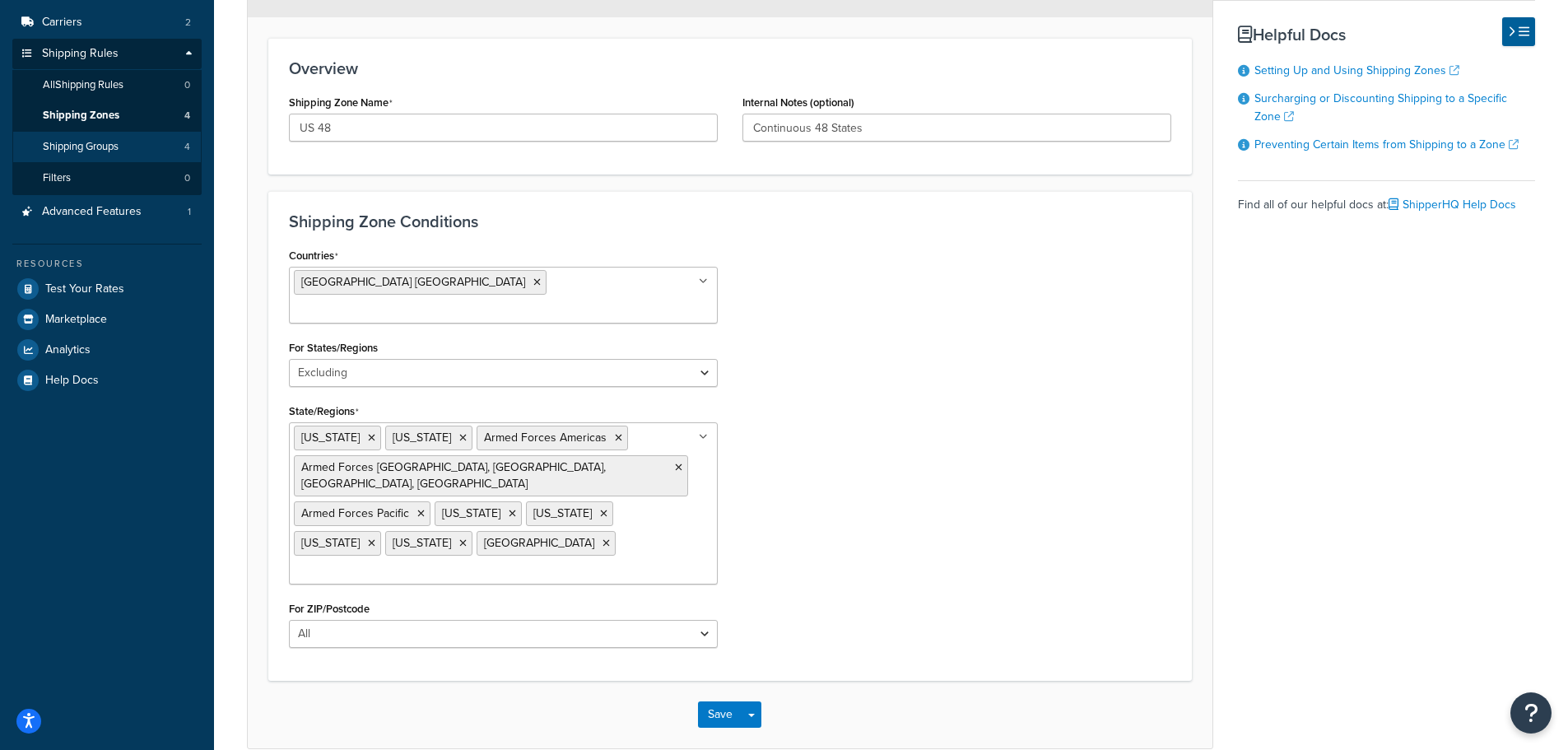
scroll to position [168, 0]
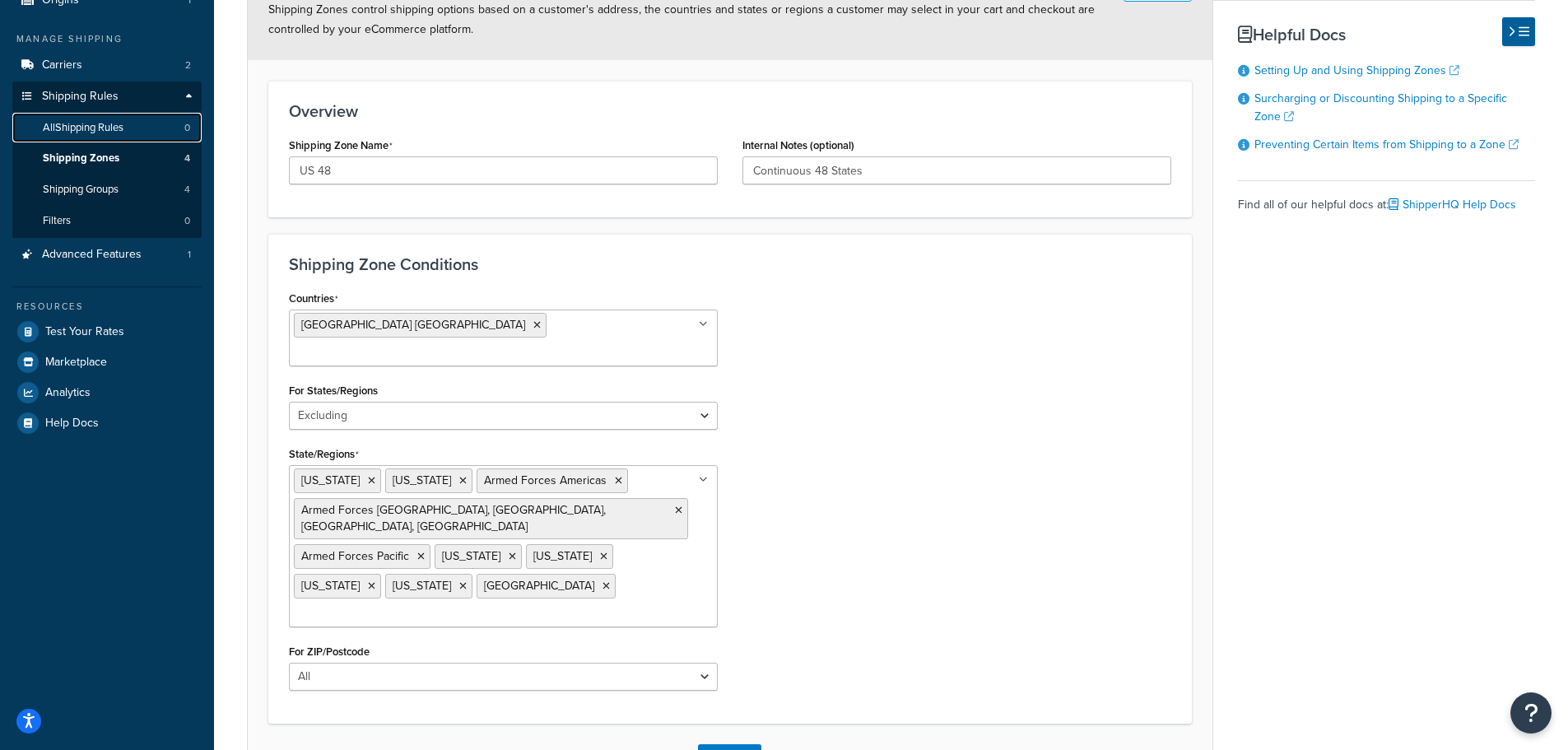
click at [96, 133] on span "All Shipping Rules" at bounding box center [83, 128] width 81 height 14
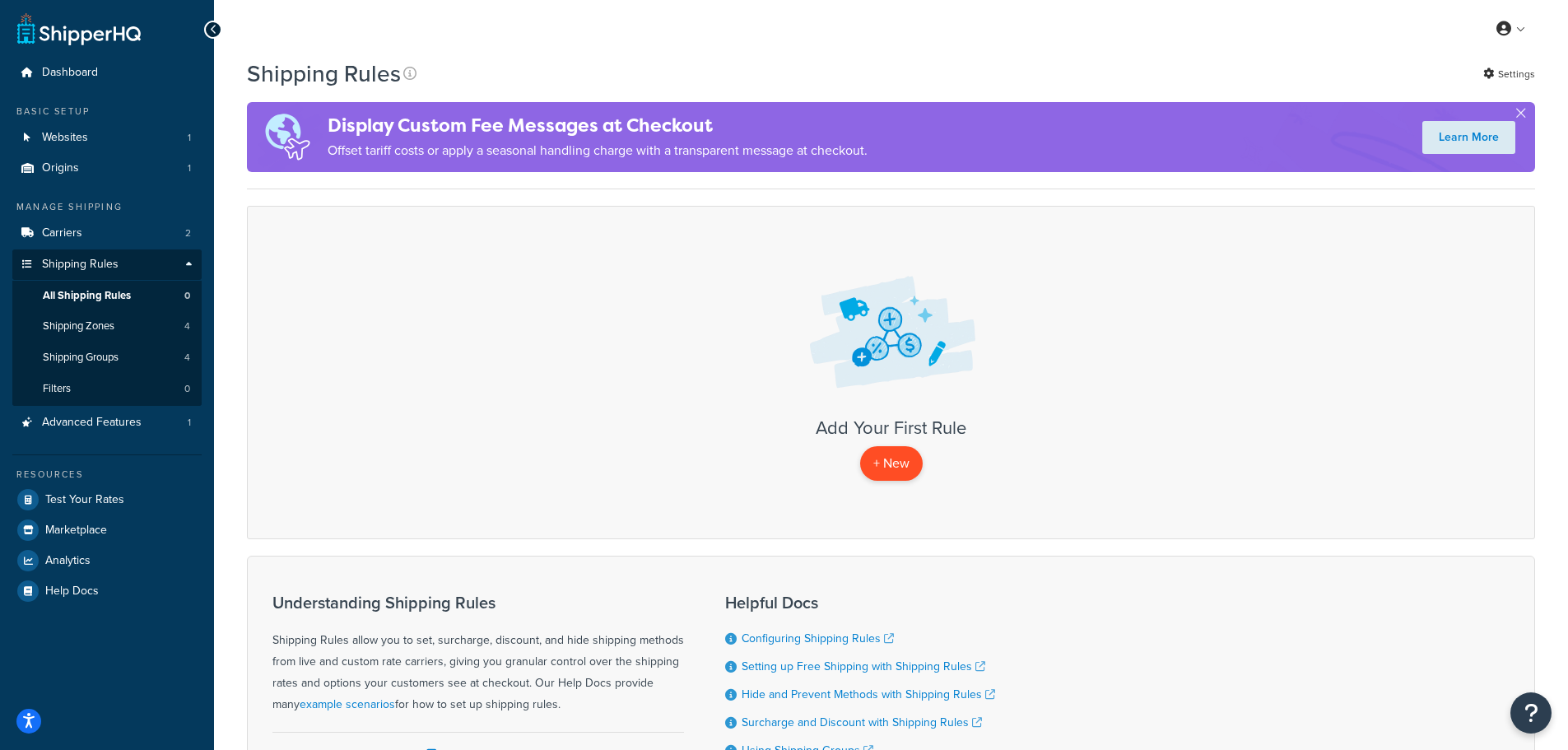
click at [884, 470] on p "+ New" at bounding box center [892, 463] width 63 height 33
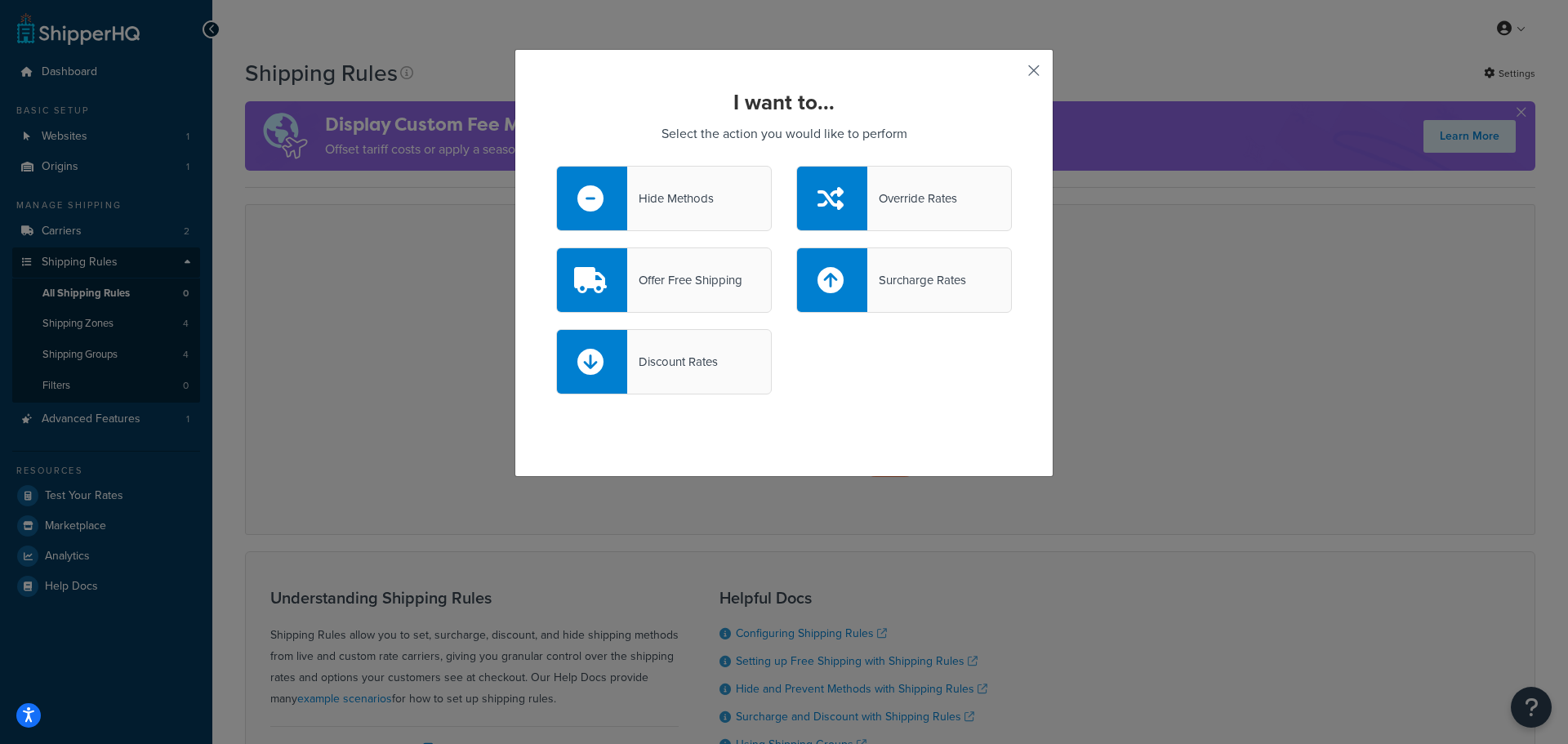
click at [1011, 74] on button "button" at bounding box center [1010, 76] width 4 height 4
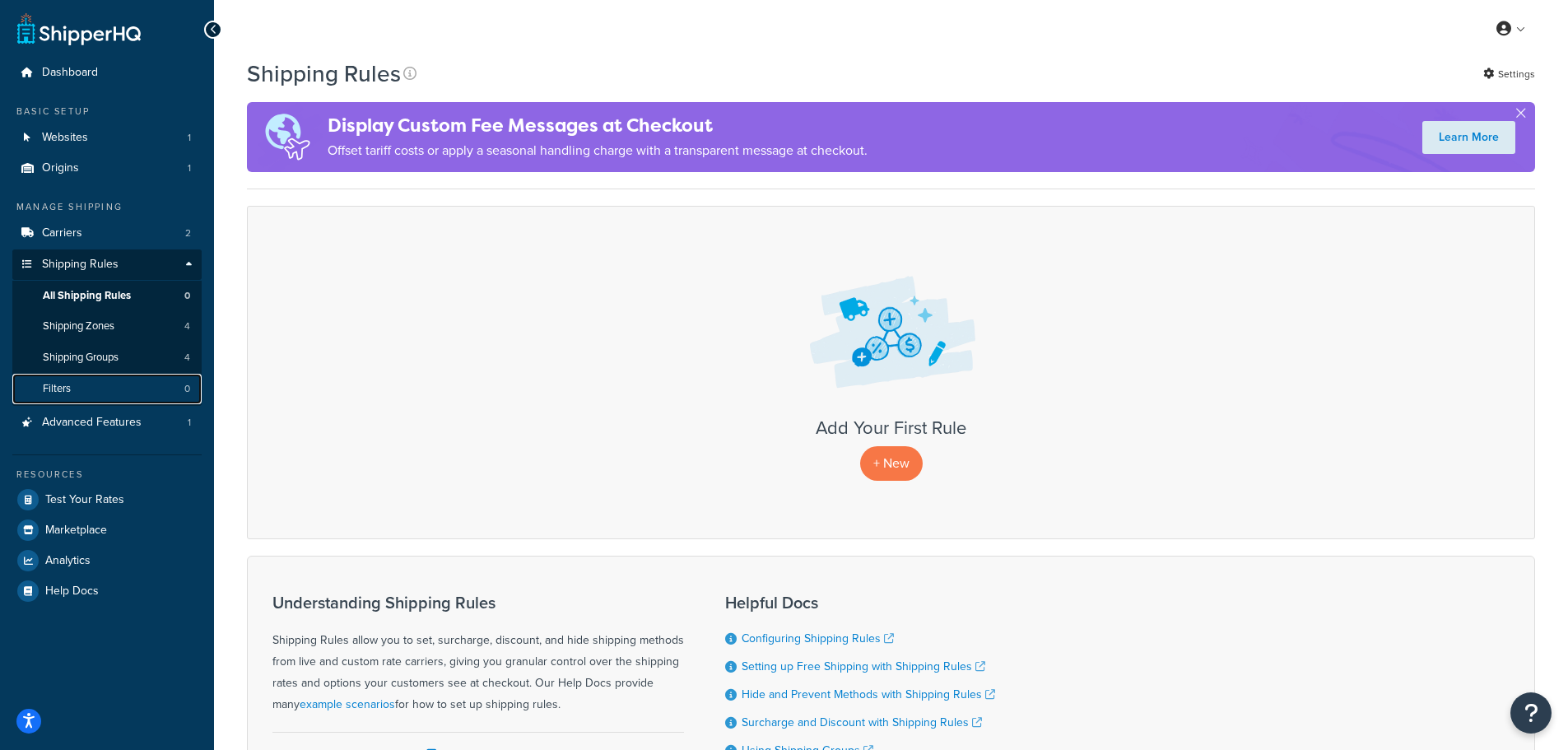
click at [101, 385] on link "Filters 0" at bounding box center [107, 389] width 189 height 31
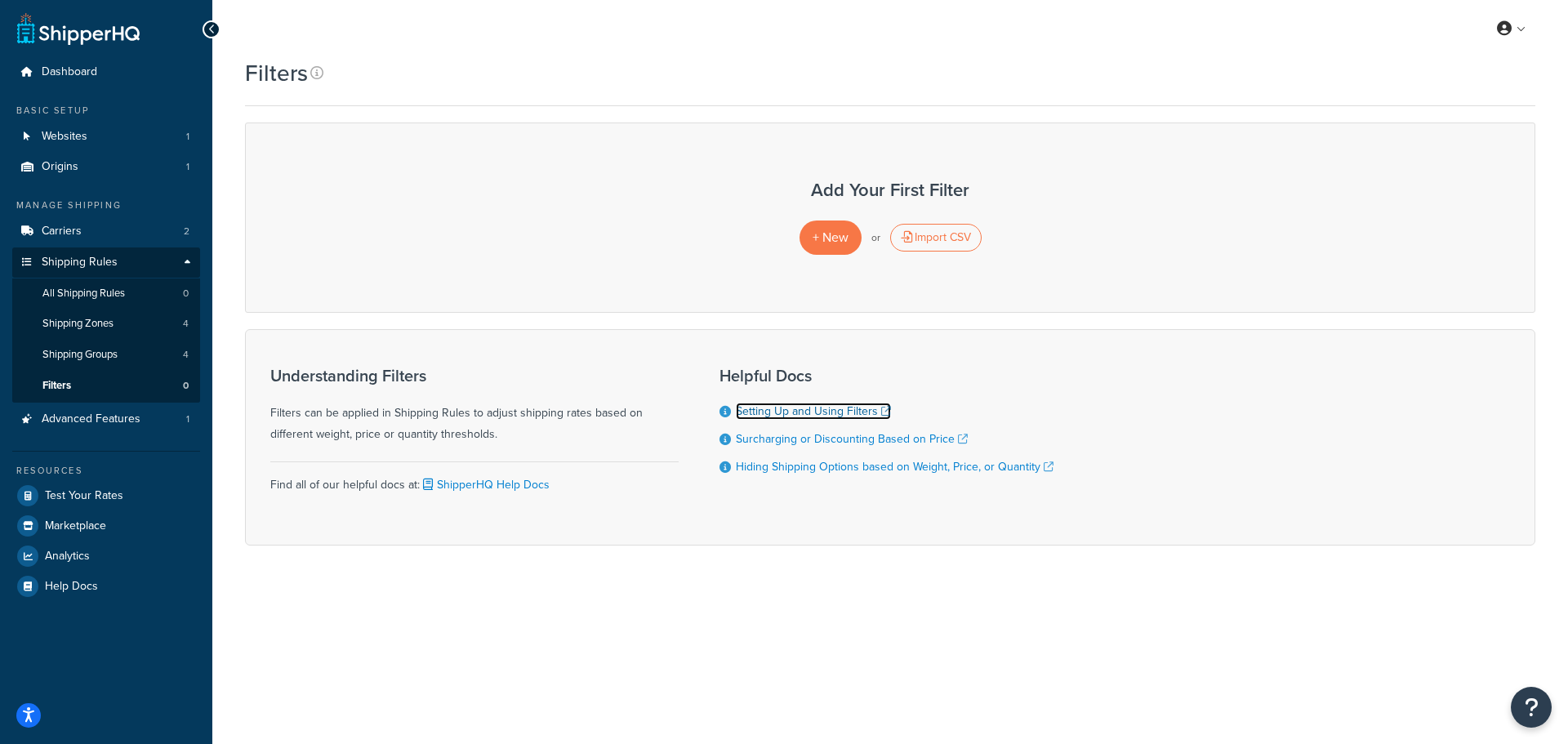
click at [812, 414] on link "Setting Up and Using Filters" at bounding box center [813, 411] width 155 height 18
drag, startPoint x: 76, startPoint y: 288, endPoint x: 80, endPoint y: 252, distance: 36.2
click at [76, 288] on span "All Shipping Rules" at bounding box center [83, 294] width 82 height 14
click at [80, 175] on link "Origins 1" at bounding box center [106, 167] width 187 height 30
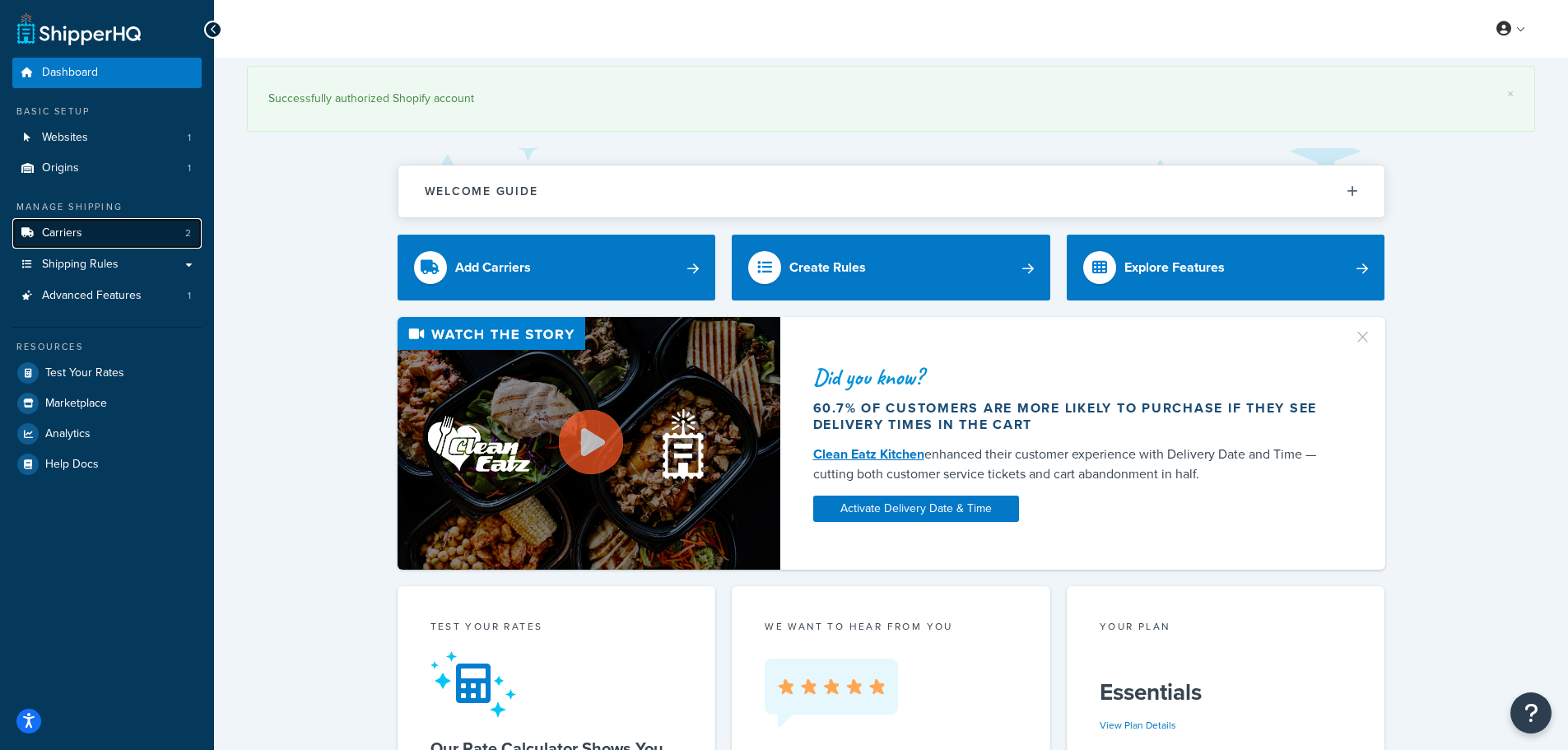
click at [94, 234] on link "Carriers 2" at bounding box center [107, 233] width 189 height 31
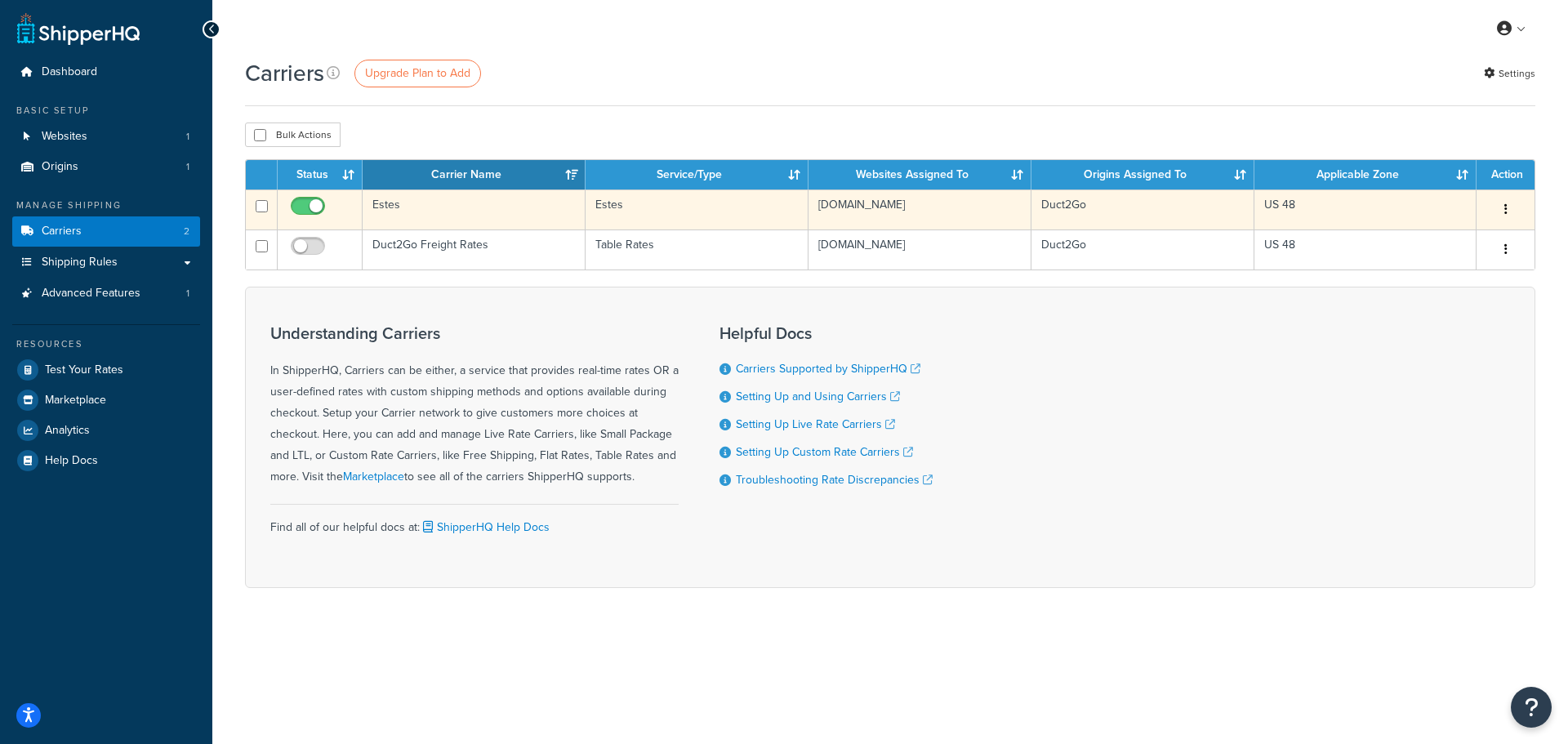
click at [462, 210] on td "Estes" at bounding box center [474, 209] width 223 height 40
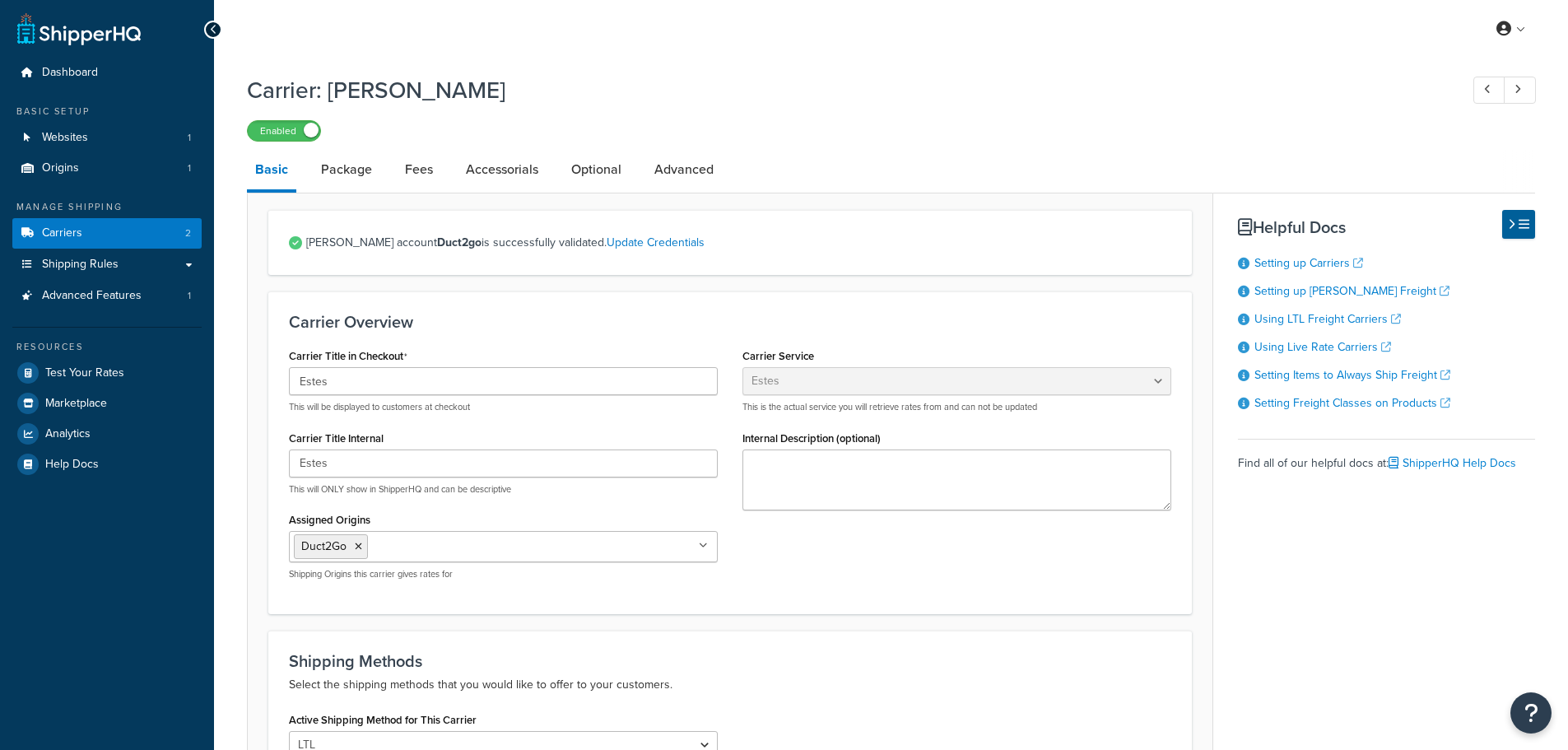
select select "estesFreight"
drag, startPoint x: 1357, startPoint y: 575, endPoint x: 693, endPoint y: 191, distance: 767.0
click at [98, 232] on link "Carriers 2" at bounding box center [107, 233] width 189 height 31
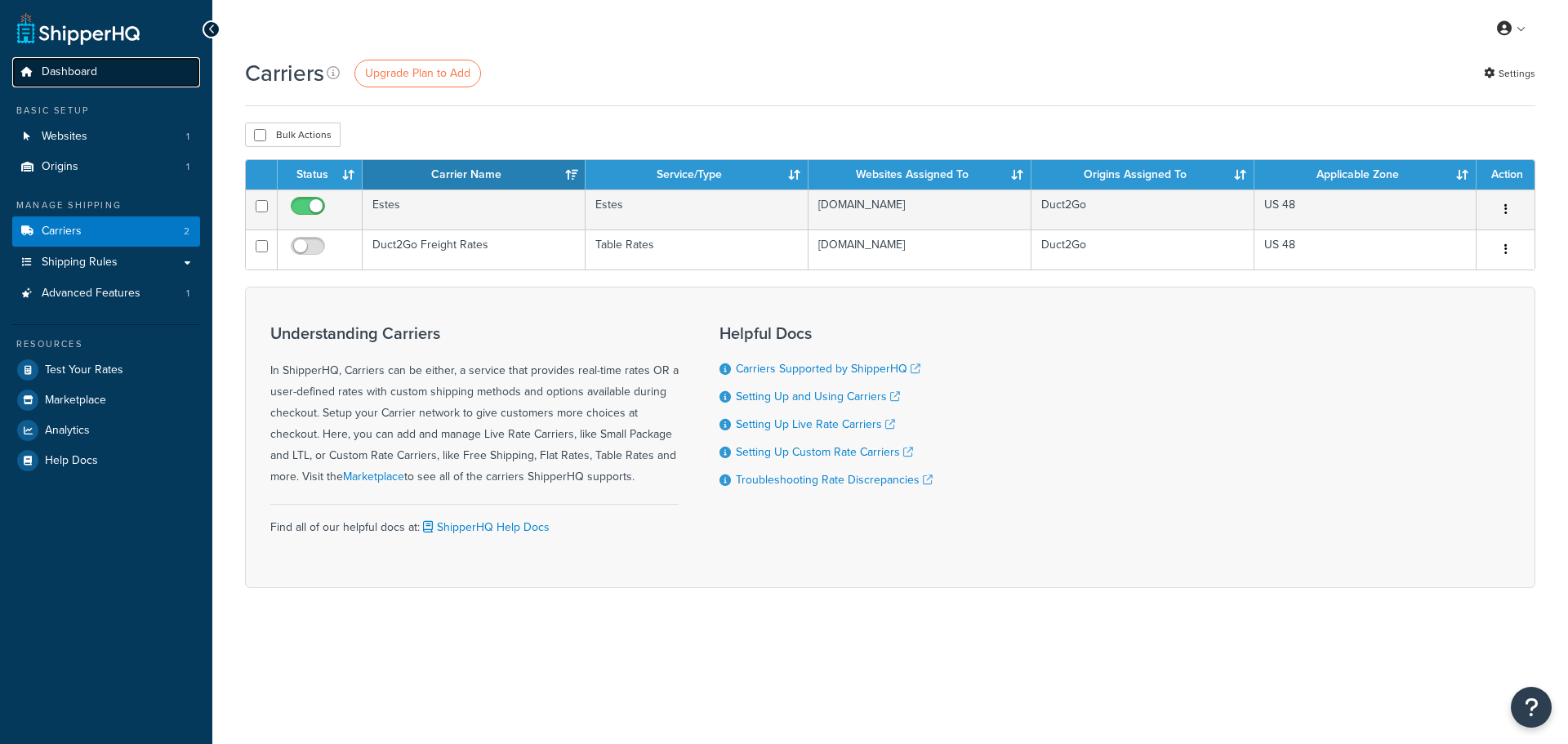
click at [77, 77] on span "Dashboard" at bounding box center [69, 72] width 56 height 14
